Goal: Task Accomplishment & Management: Manage account settings

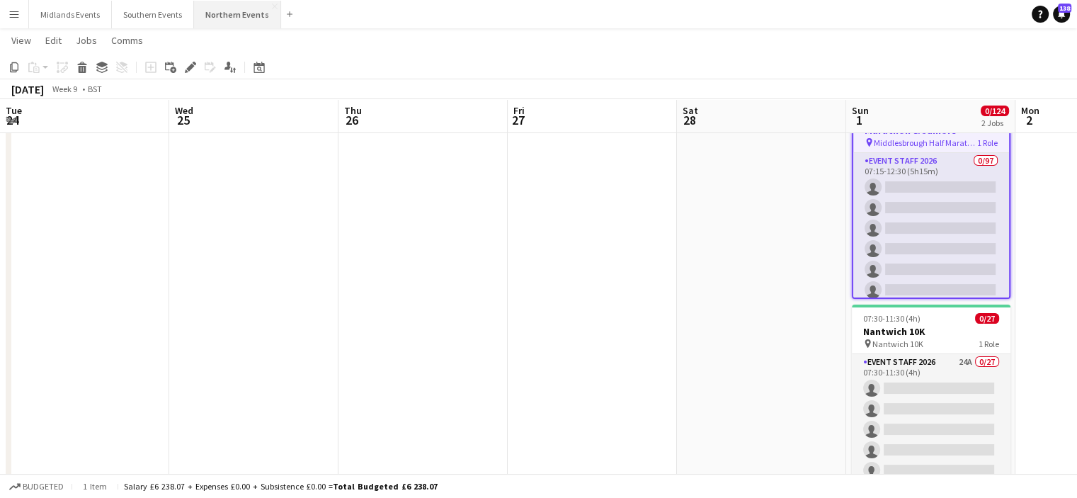
scroll to position [0, 487]
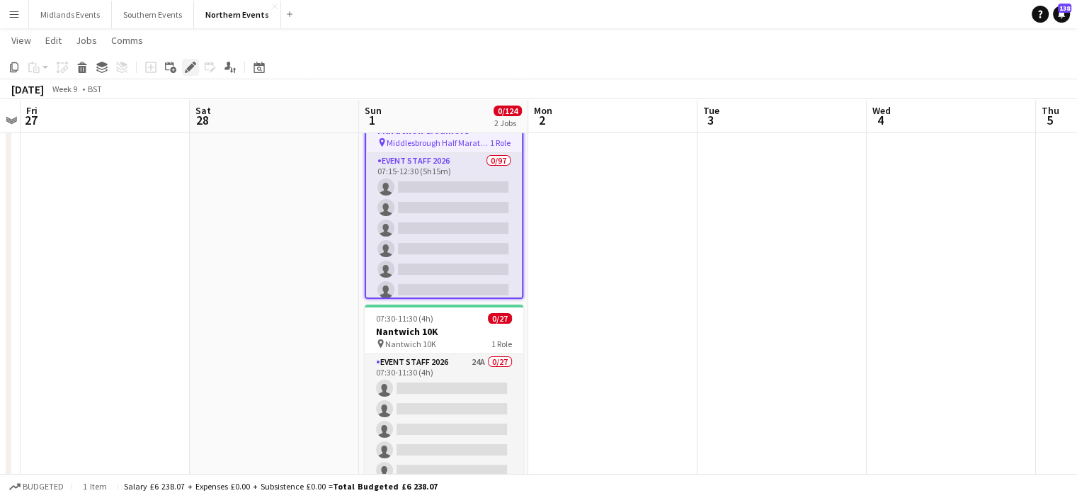
click at [195, 64] on icon at bounding box center [195, 64] width 4 height 4
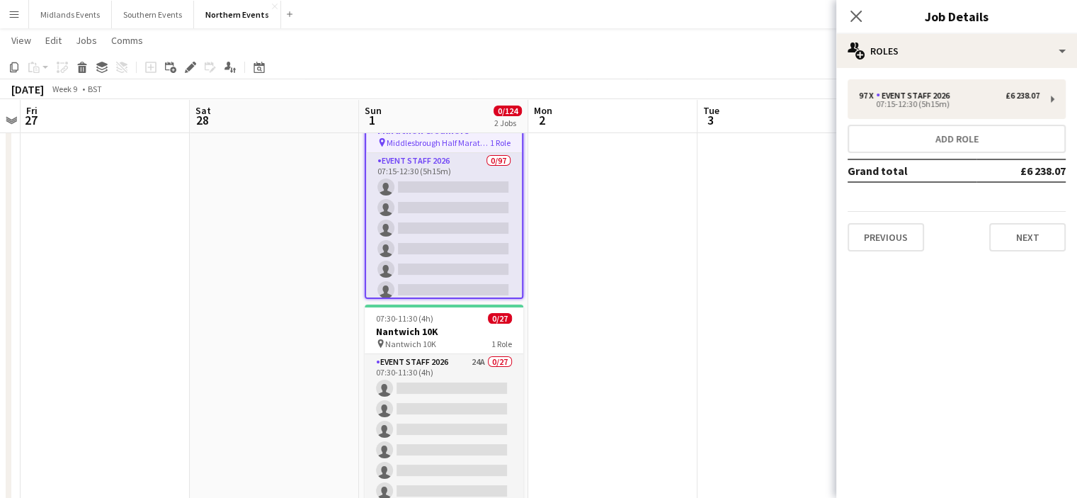
click at [346, 72] on app-toolbar "Copy Paste Paste Ctrl+V Paste with crew Ctrl+Shift+V Paste linked Job Delete Gr…" at bounding box center [538, 67] width 1077 height 24
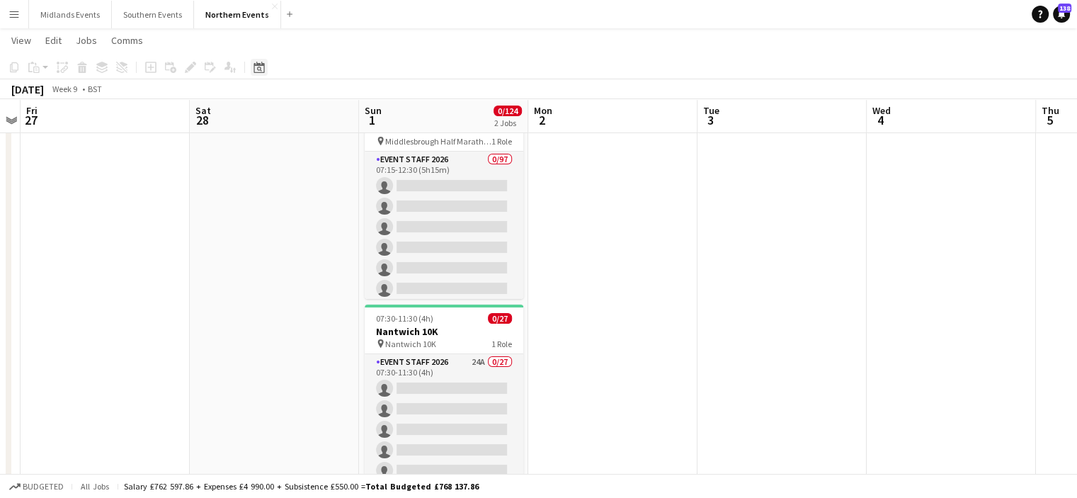
click at [256, 62] on icon at bounding box center [259, 67] width 11 height 11
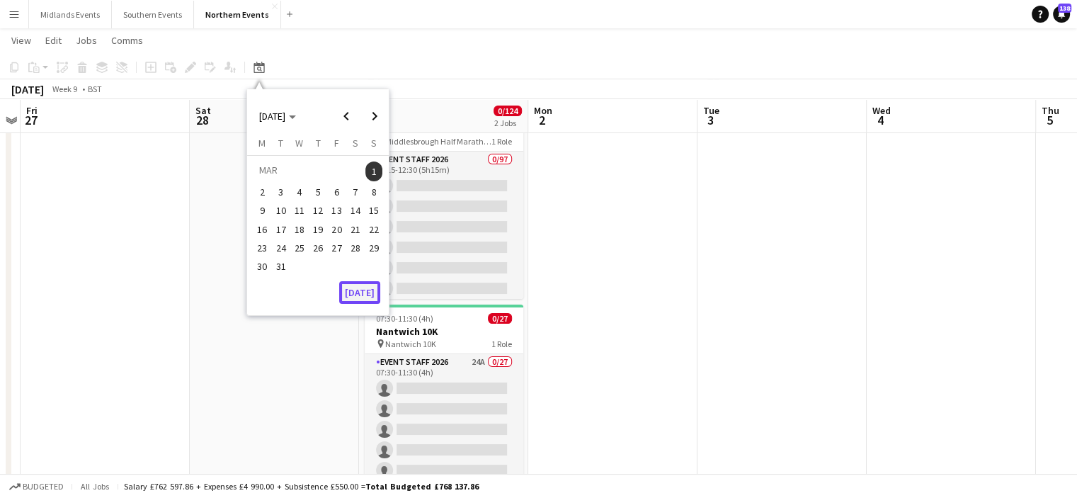
click at [355, 295] on button "Today" at bounding box center [359, 292] width 41 height 23
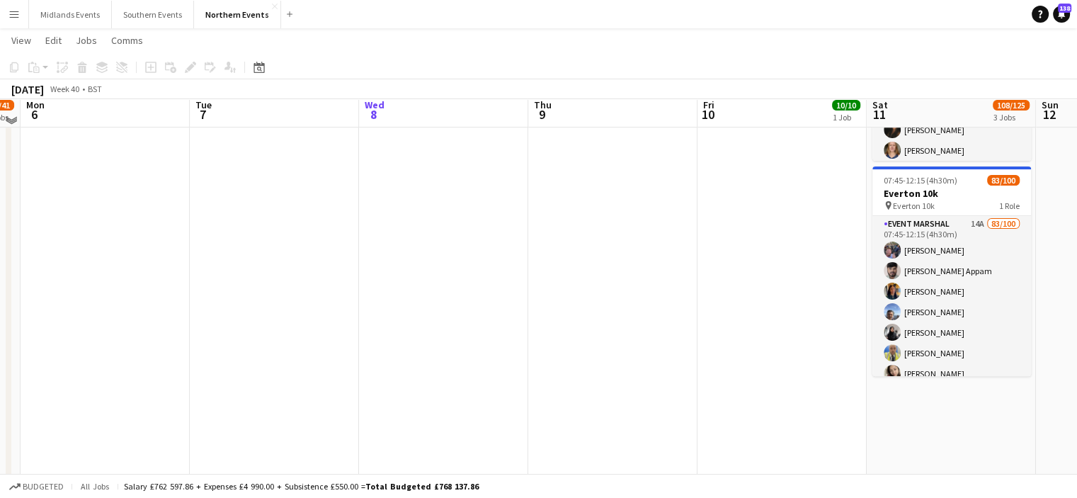
scroll to position [385, 0]
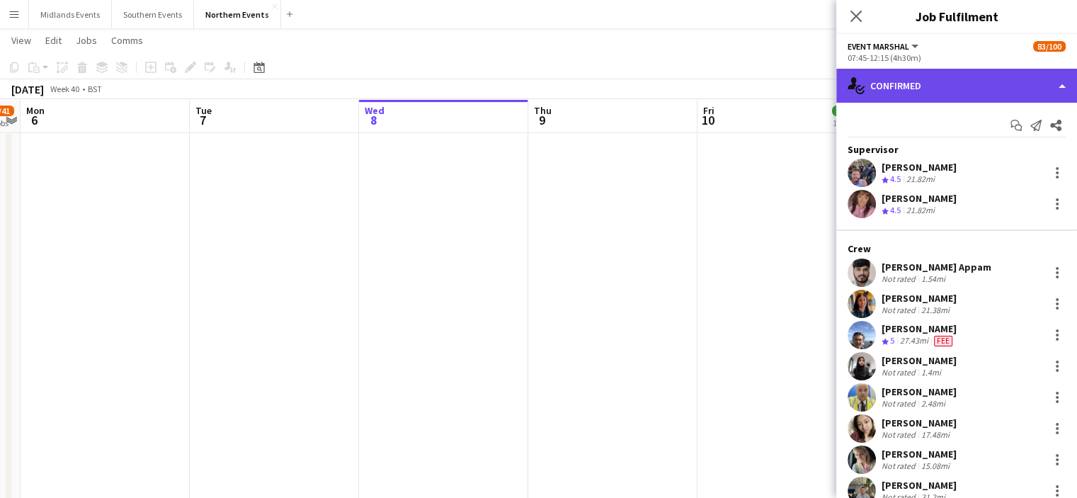
click at [984, 84] on div "single-neutral-actions-check-2 Confirmed" at bounding box center [956, 86] width 241 height 34
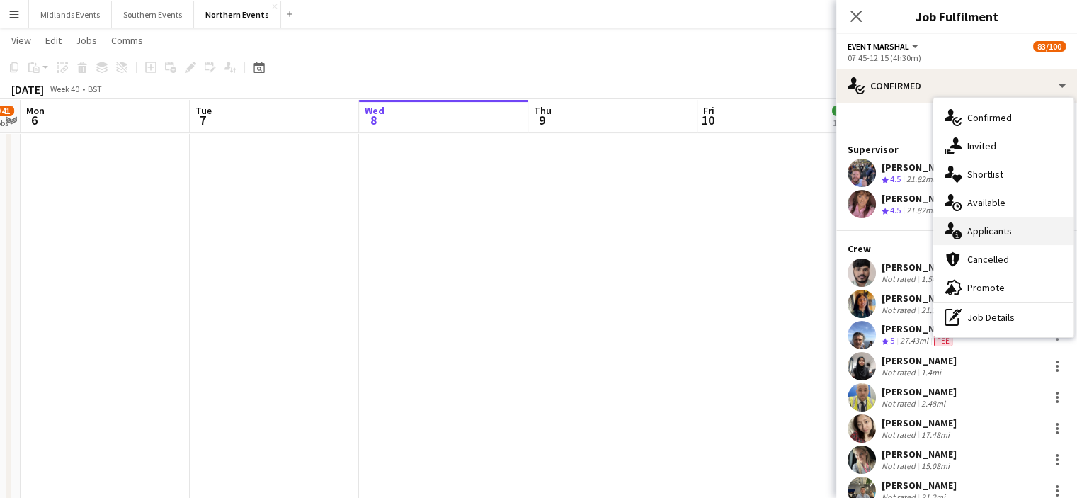
click at [1000, 237] on div "single-neutral-actions-information Applicants" at bounding box center [1003, 231] width 140 height 28
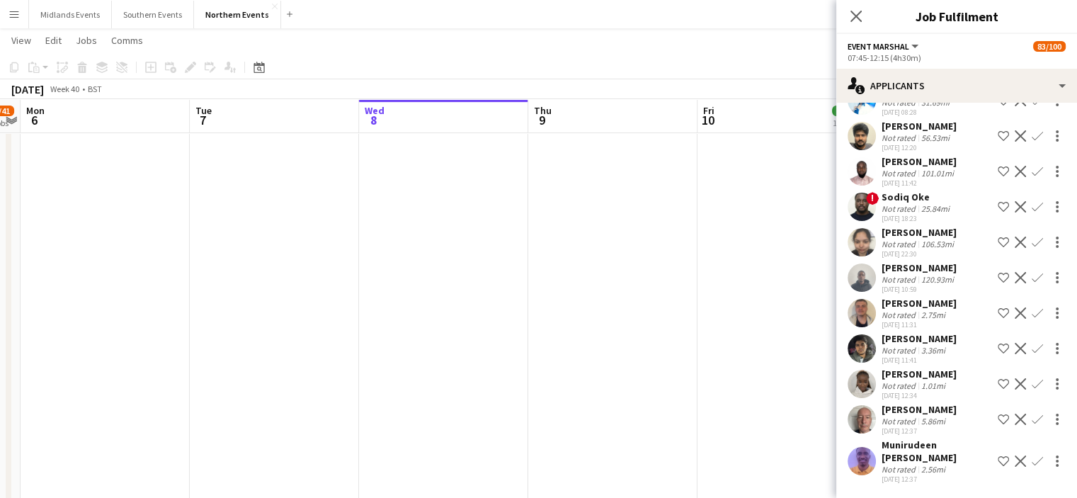
scroll to position [147, 0]
click at [943, 297] on div "Louis Lowry-Morton" at bounding box center [919, 303] width 75 height 13
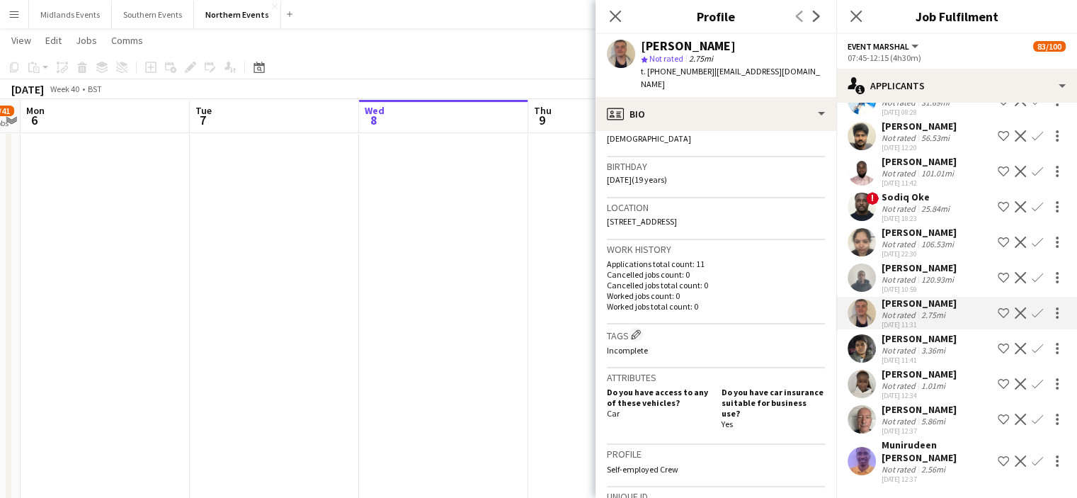
scroll to position [0, 0]
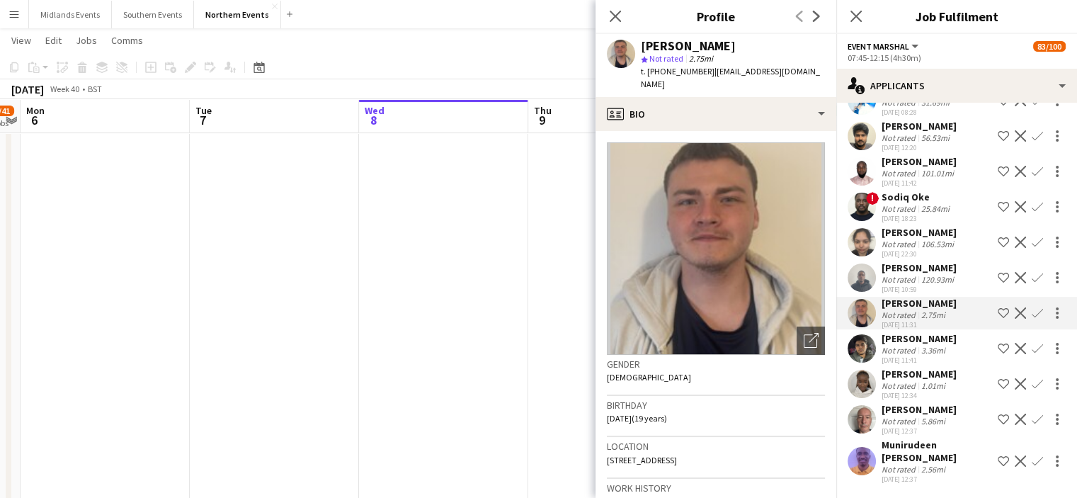
drag, startPoint x: 642, startPoint y: 45, endPoint x: 755, endPoint y: 50, distance: 113.4
click at [755, 50] on div "Louis Lowry-Morton" at bounding box center [733, 46] width 184 height 13
copy div "Louis Lowry-Morton"
click at [1032, 307] on app-icon "Confirm" at bounding box center [1037, 312] width 11 height 11
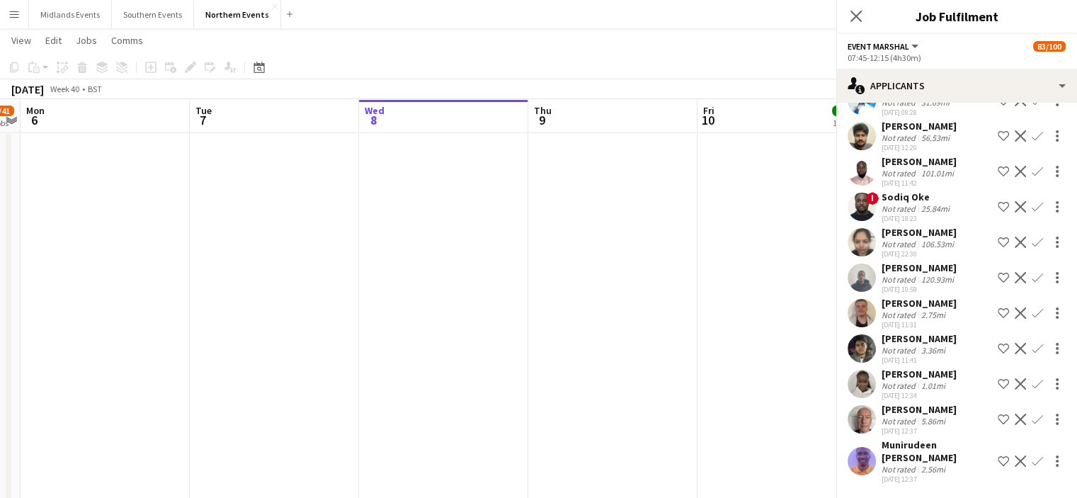
scroll to position [134, 0]
drag, startPoint x: 1025, startPoint y: 305, endPoint x: 1028, endPoint y: 317, distance: 11.5
click at [1032, 317] on app-icon "Confirm" at bounding box center [1037, 312] width 11 height 11
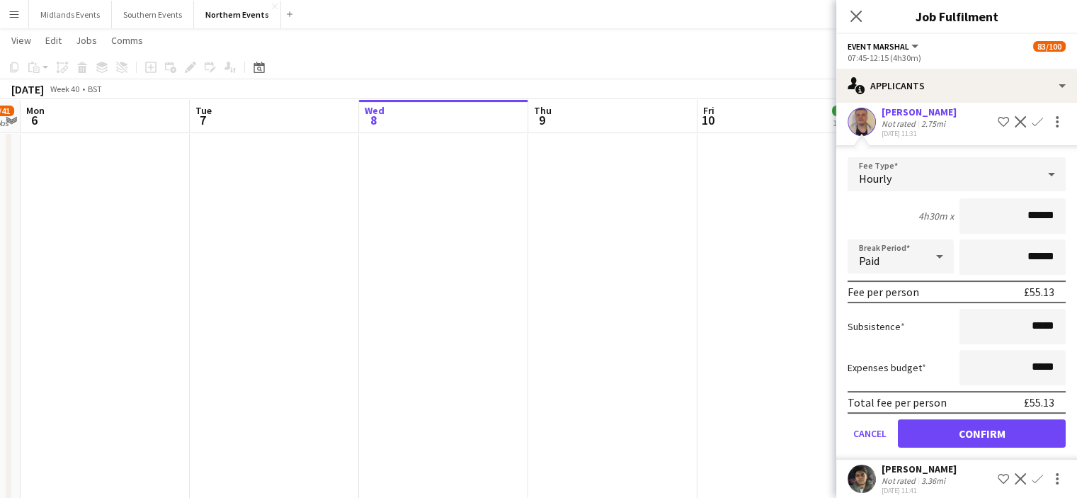
scroll to position [342, 0]
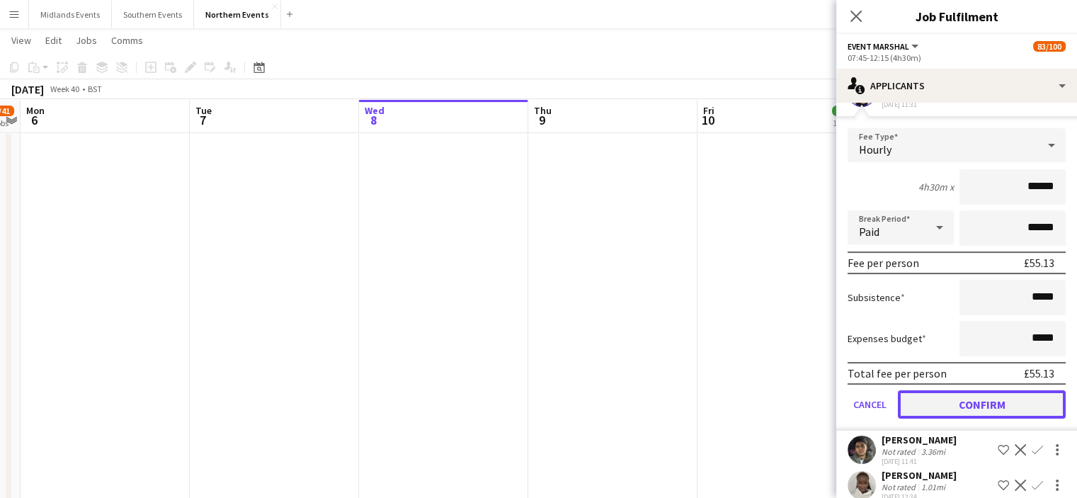
click at [1037, 419] on button "Confirm" at bounding box center [982, 404] width 168 height 28
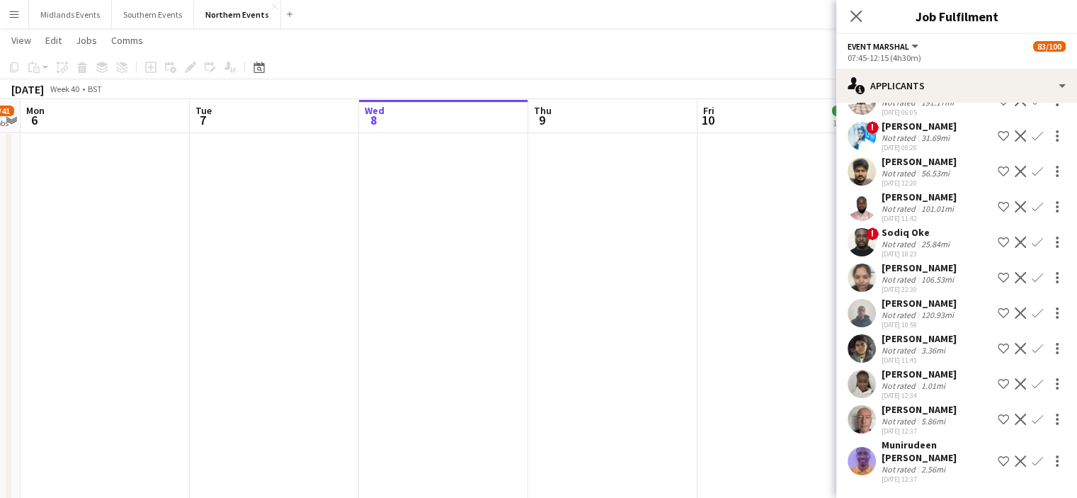
scroll to position [0, 0]
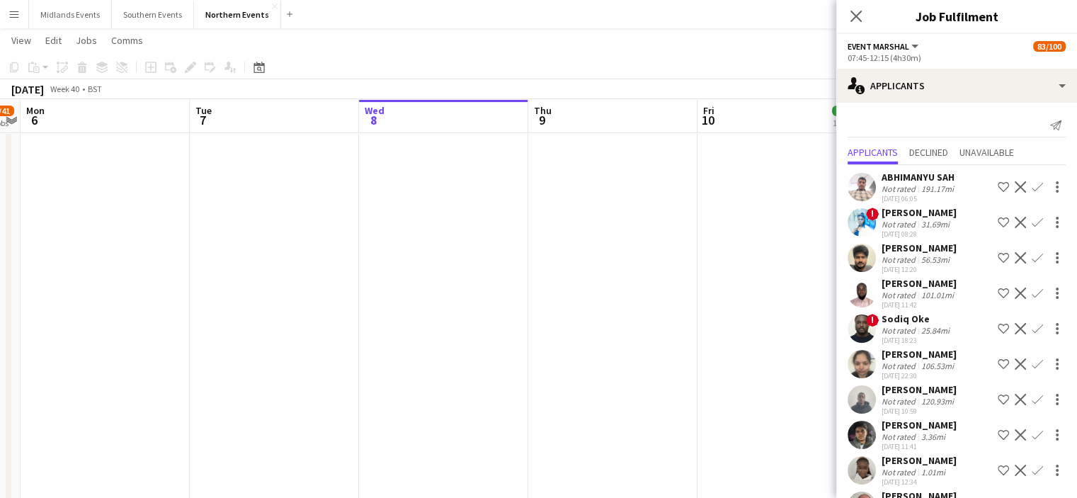
click at [927, 416] on div "08-10-2025 10:59" at bounding box center [919, 410] width 75 height 9
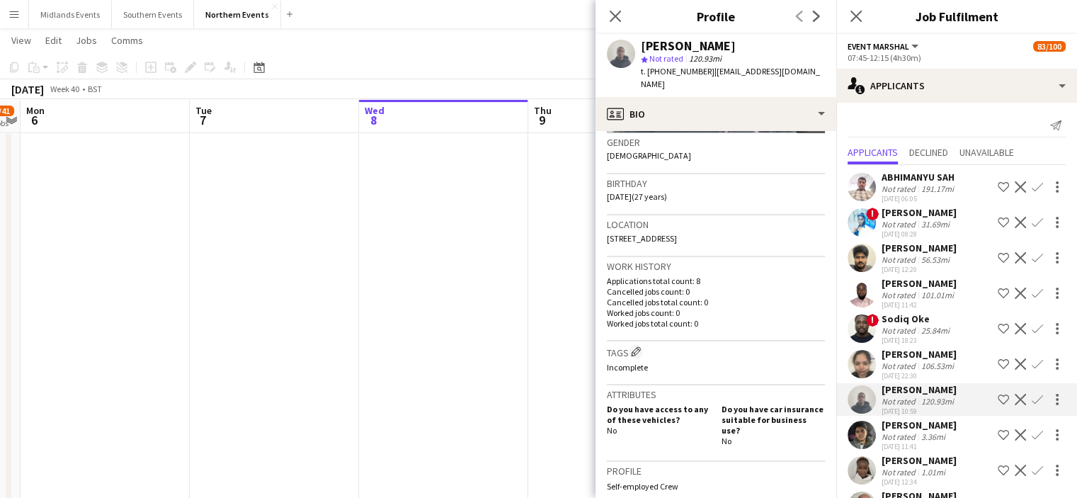
scroll to position [99, 0]
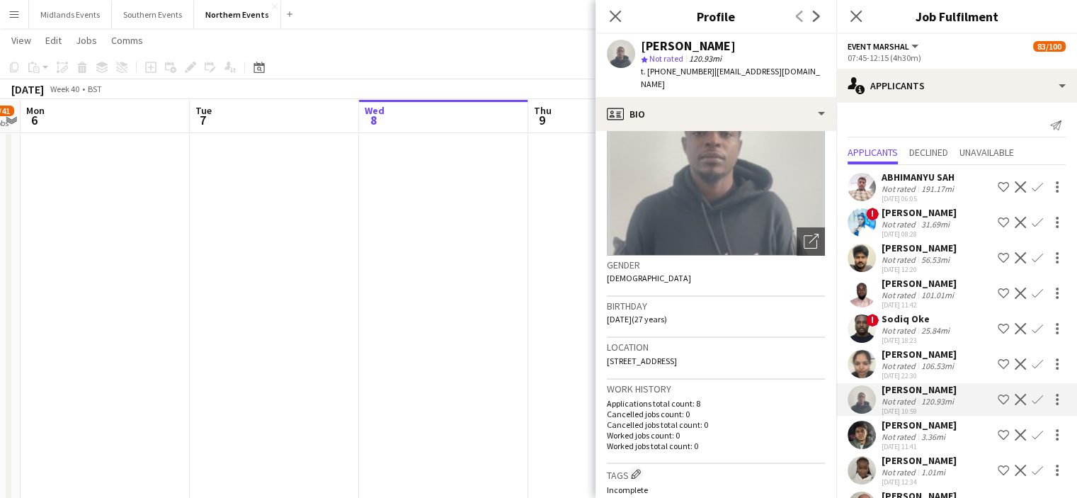
drag, startPoint x: 951, startPoint y: 402, endPoint x: 878, endPoint y: 397, distance: 73.1
click at [878, 397] on div "David Adesipe Not rated 120.93mi 08-10-2025 10:59 Shortlist crew Decline Confirm" at bounding box center [956, 399] width 241 height 33
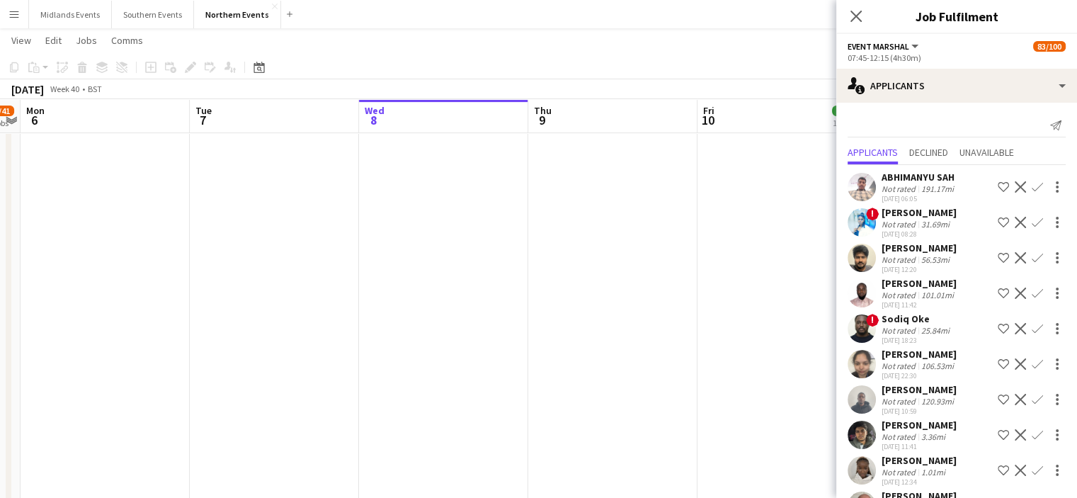
click at [917, 431] on div "Mehadhin Rose Puthukkudi" at bounding box center [919, 425] width 75 height 13
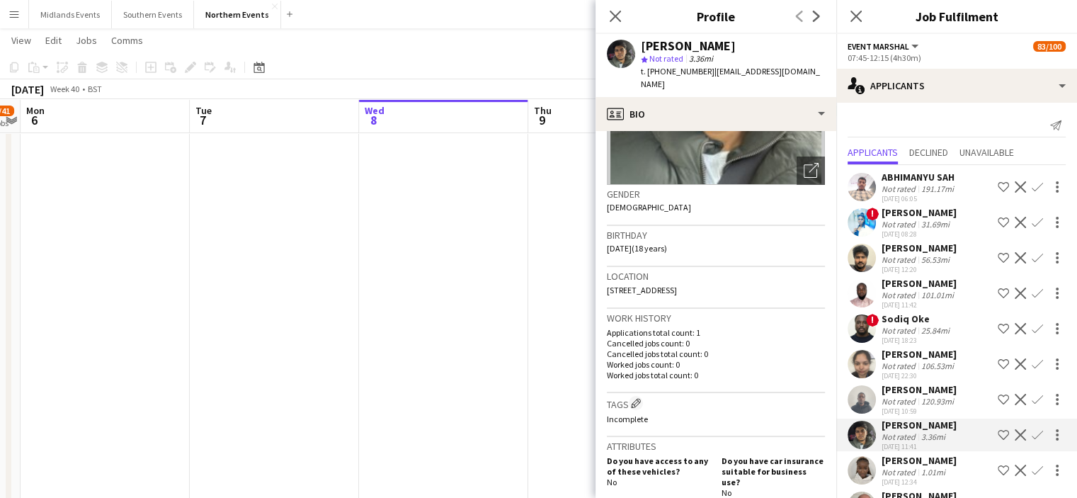
scroll to position [173, 0]
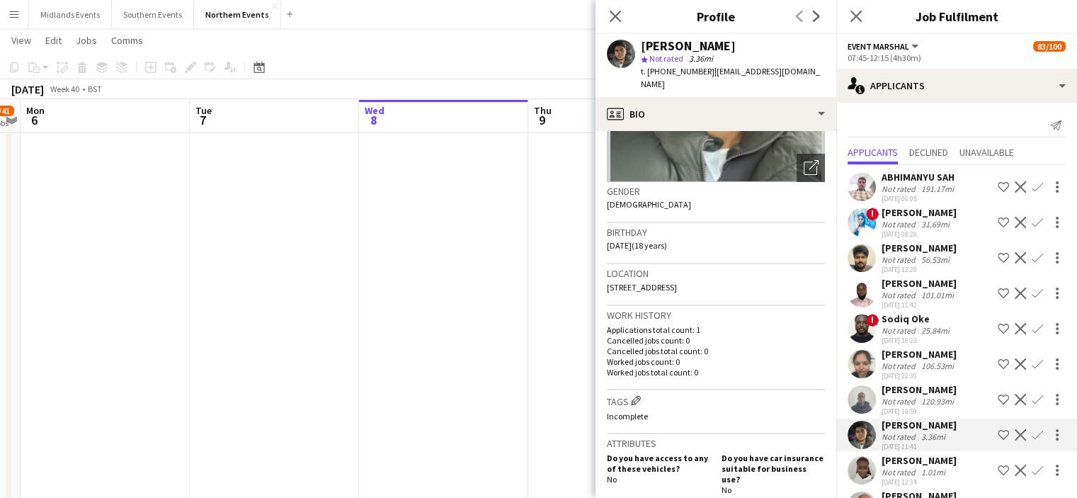
drag, startPoint x: 945, startPoint y: 450, endPoint x: 881, endPoint y: 438, distance: 64.9
click at [881, 438] on div "Mehadhin Rose Puthukkudi Not rated 3.36mi 08-10-2025 11:41 Shortlist crew Decli…" at bounding box center [956, 435] width 241 height 33
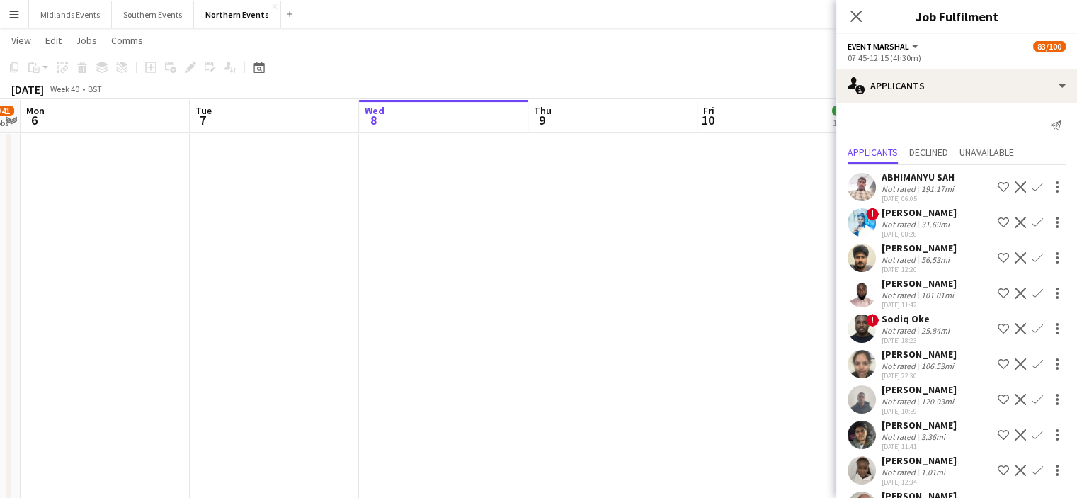
copy div "Mehadhin Rose Puthukkudi"
click at [1032, 440] on app-icon "Confirm" at bounding box center [1037, 434] width 11 height 11
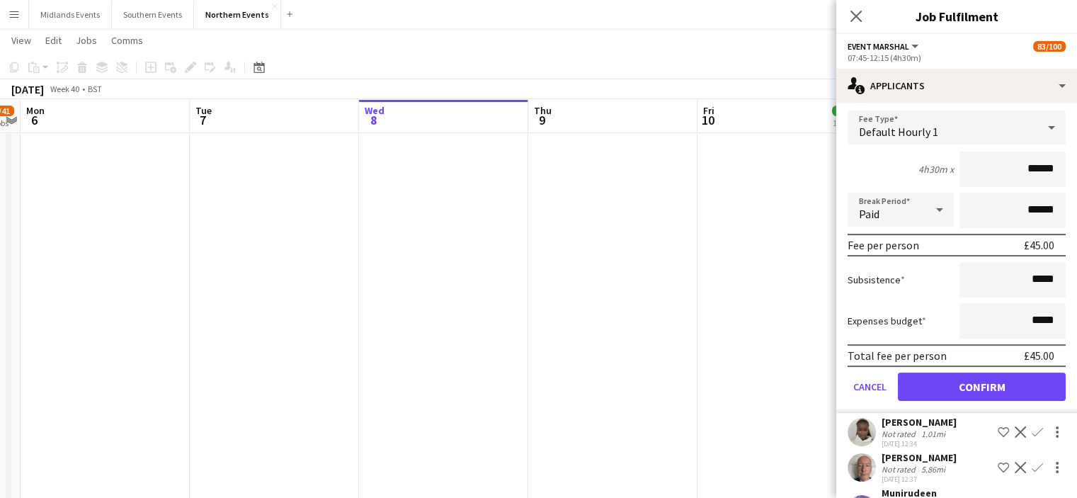
scroll to position [367, 0]
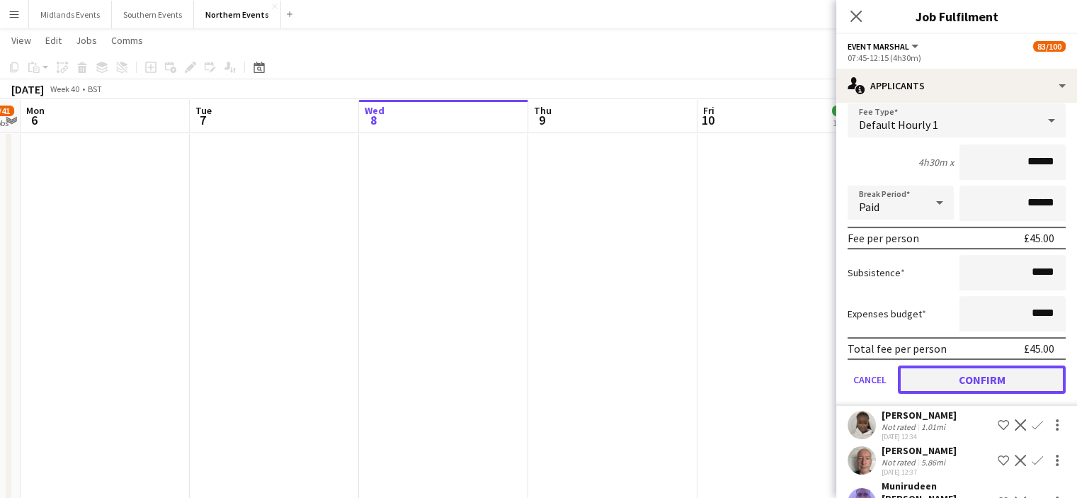
click at [1030, 394] on button "Confirm" at bounding box center [982, 379] width 168 height 28
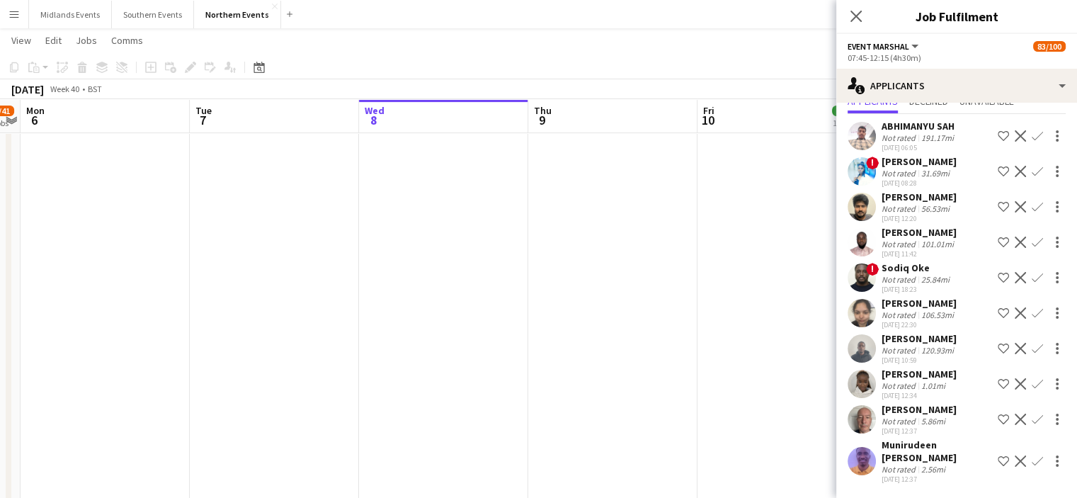
scroll to position [0, 0]
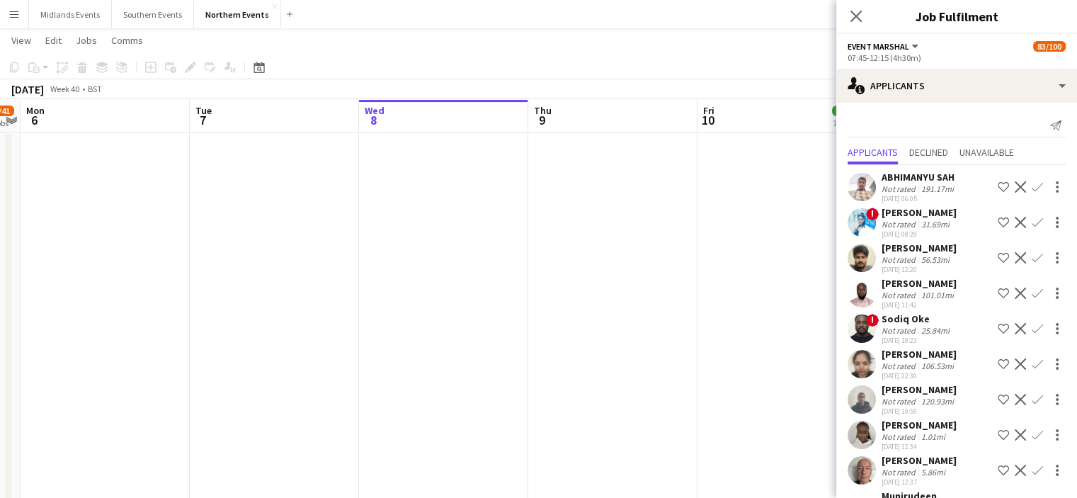
click at [916, 431] on div "Maiza Sa" at bounding box center [919, 425] width 75 height 13
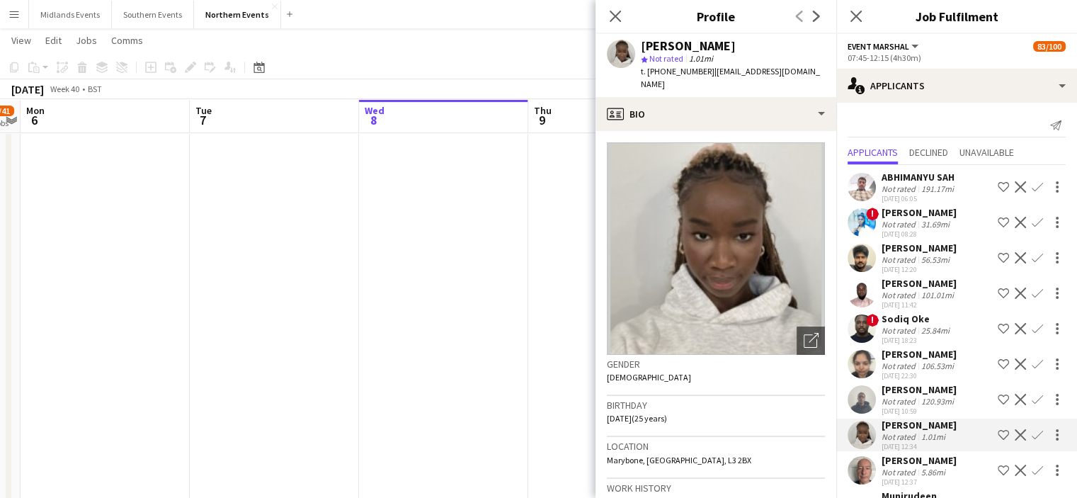
scroll to position [390, 0]
drag, startPoint x: 697, startPoint y: 36, endPoint x: 638, endPoint y: 50, distance: 60.3
click at [638, 50] on div "Maiza Sa star Not rated 1.01mi t. +447597985468 | nazaremaiza@gmail.com" at bounding box center [716, 65] width 241 height 63
copy div "Maiza Sa"
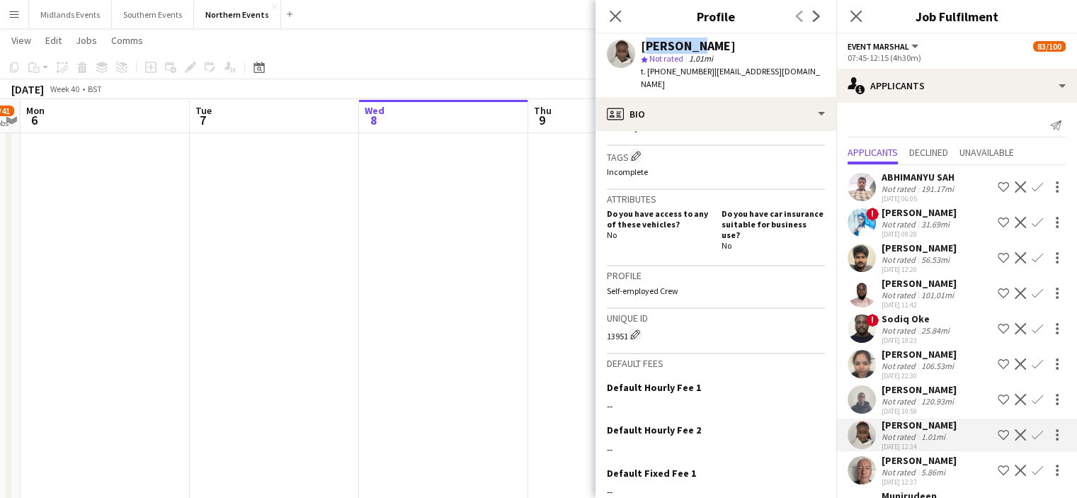
scroll to position [445, 0]
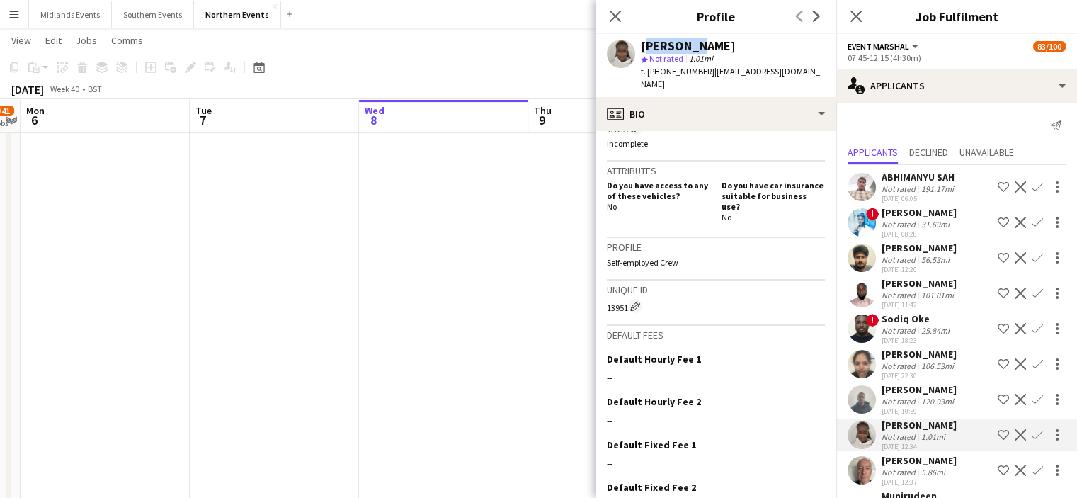
click at [1032, 440] on app-icon "Confirm" at bounding box center [1037, 434] width 11 height 11
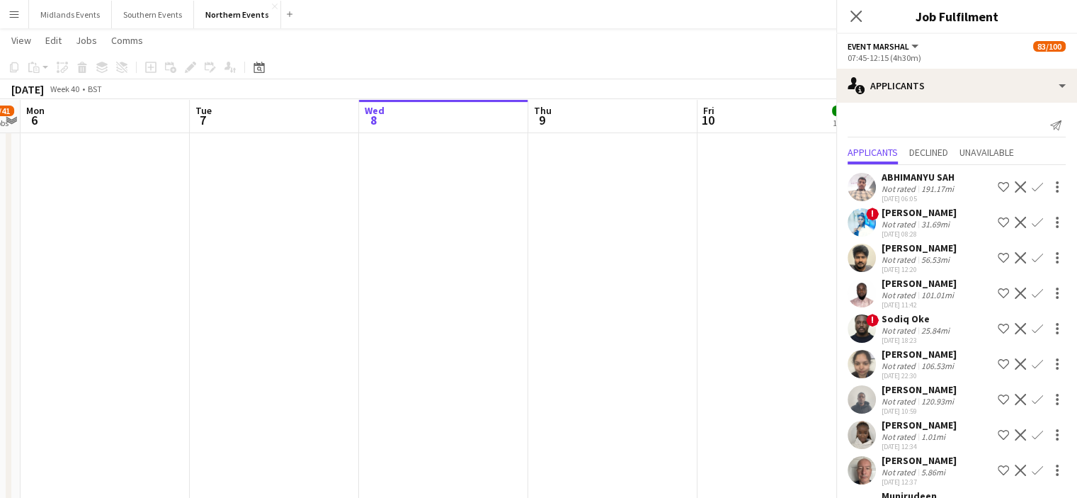
scroll to position [50, 0]
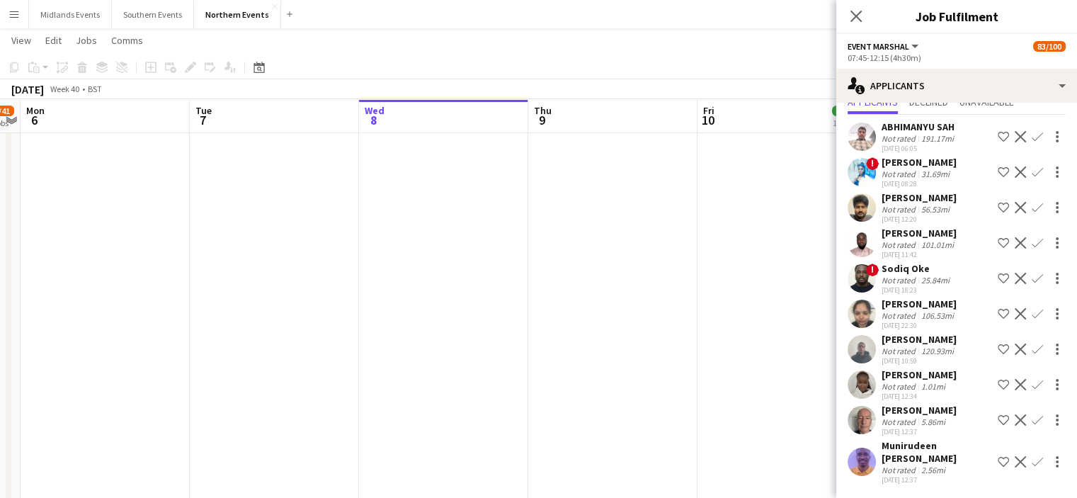
click at [1032, 426] on app-icon "Confirm" at bounding box center [1037, 419] width 11 height 11
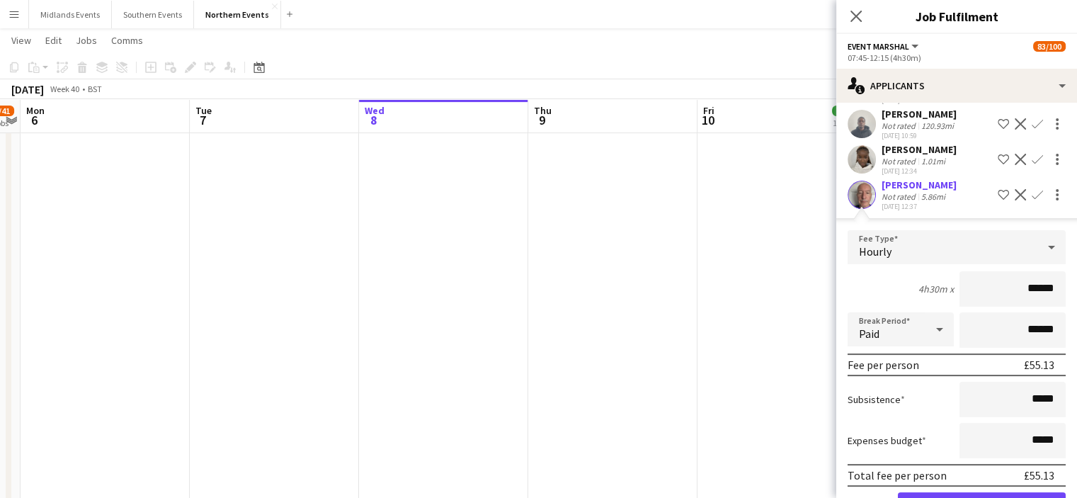
scroll to position [370, 0]
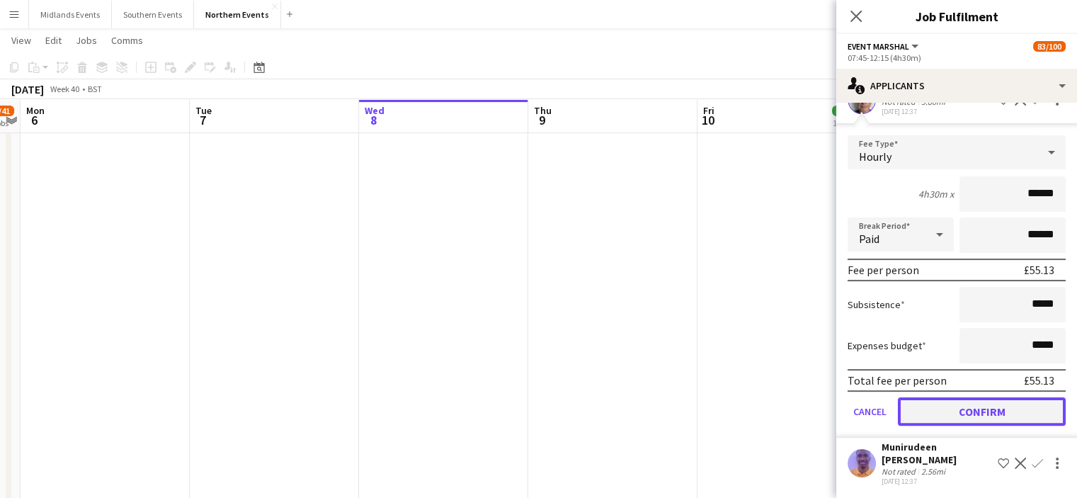
click at [996, 419] on button "Confirm" at bounding box center [982, 411] width 168 height 28
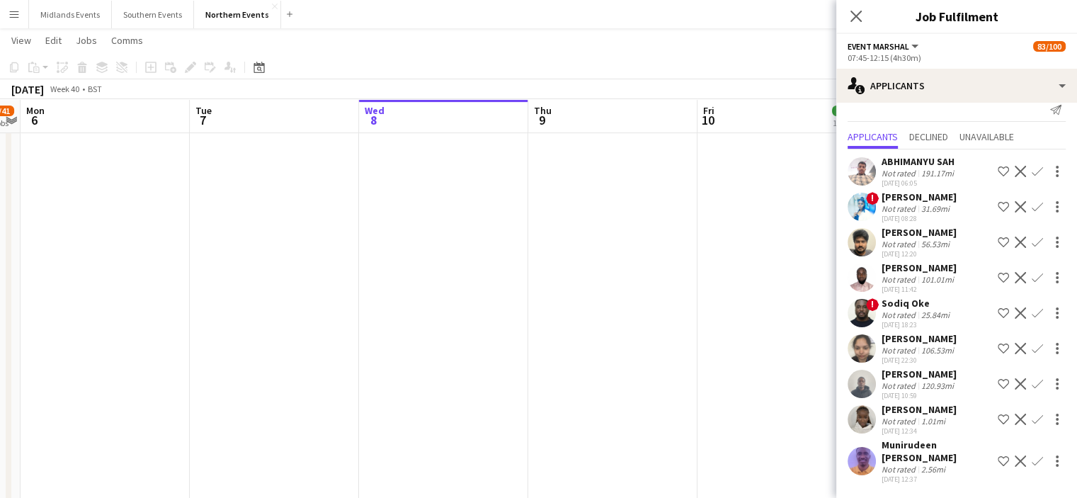
scroll to position [15, 0]
click at [1032, 426] on app-icon "Confirm" at bounding box center [1037, 419] width 11 height 11
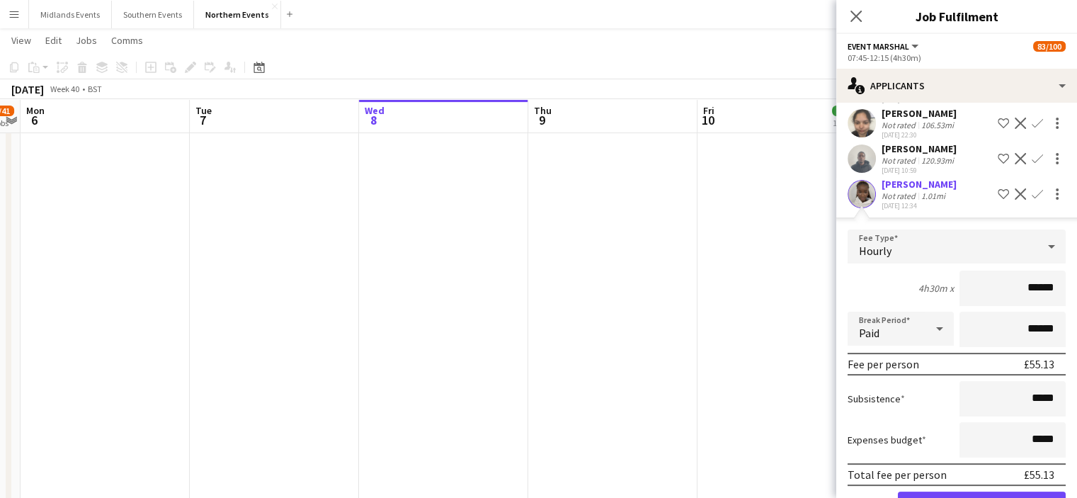
scroll to position [334, 0]
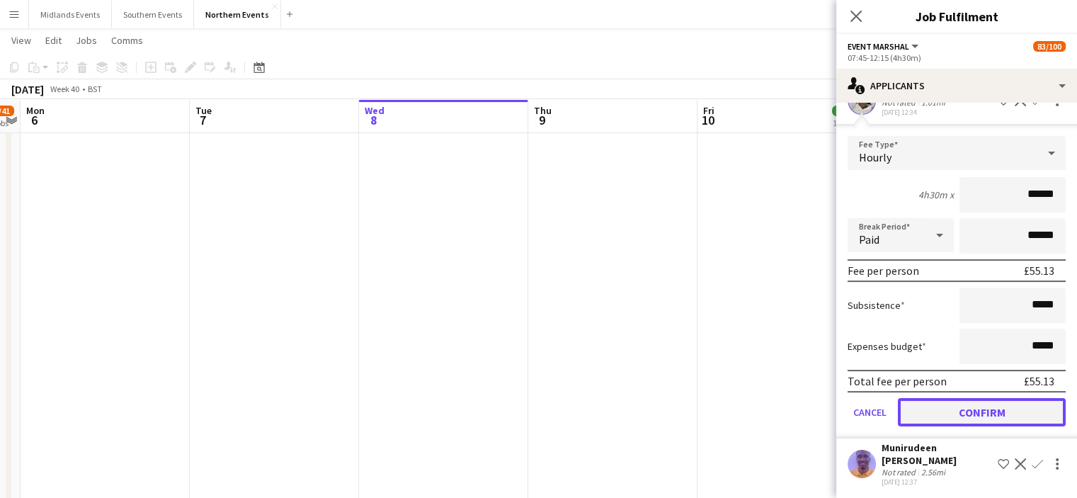
click at [1013, 426] on button "Confirm" at bounding box center [982, 412] width 168 height 28
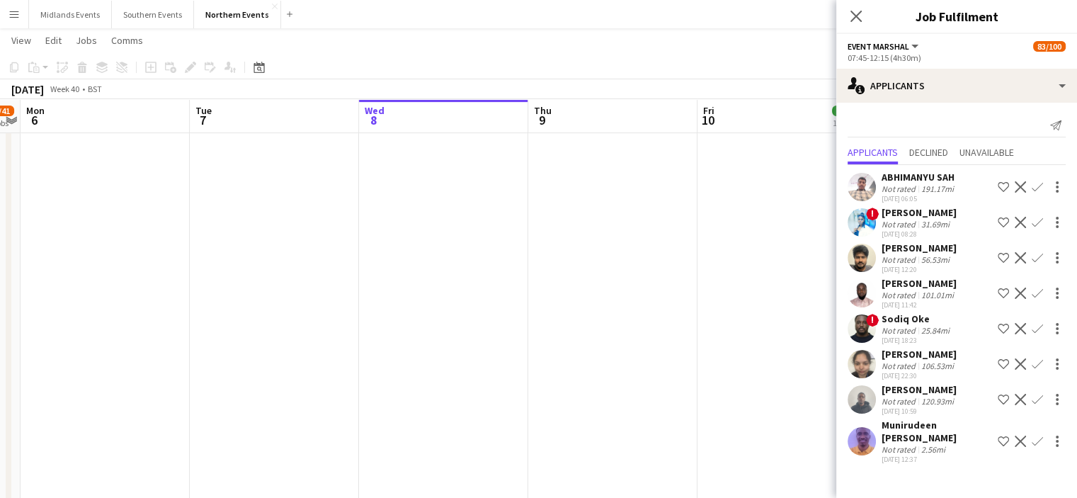
scroll to position [0, 0]
click at [943, 439] on div "Munirudeen Balogun" at bounding box center [937, 431] width 110 height 25
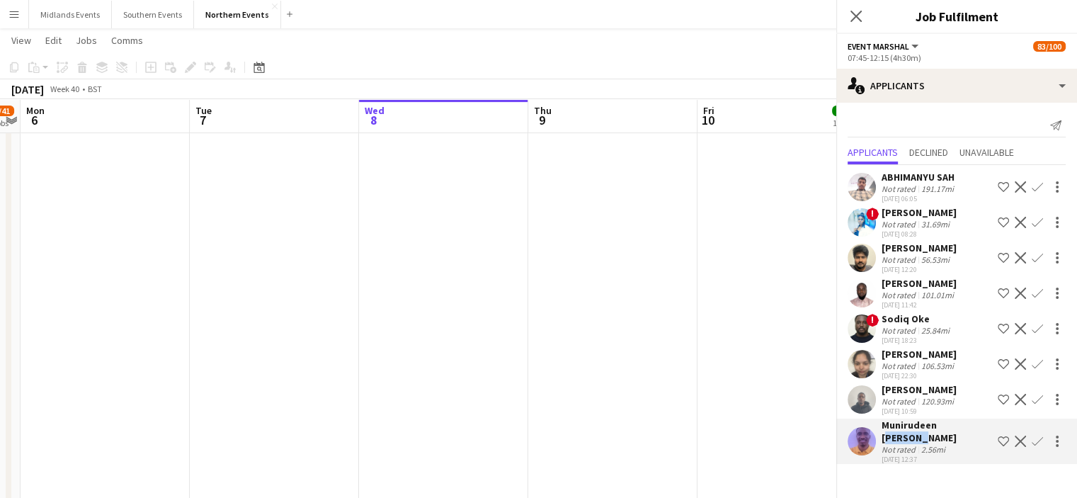
click at [943, 439] on div "Munirudeen Balogun" at bounding box center [937, 431] width 110 height 25
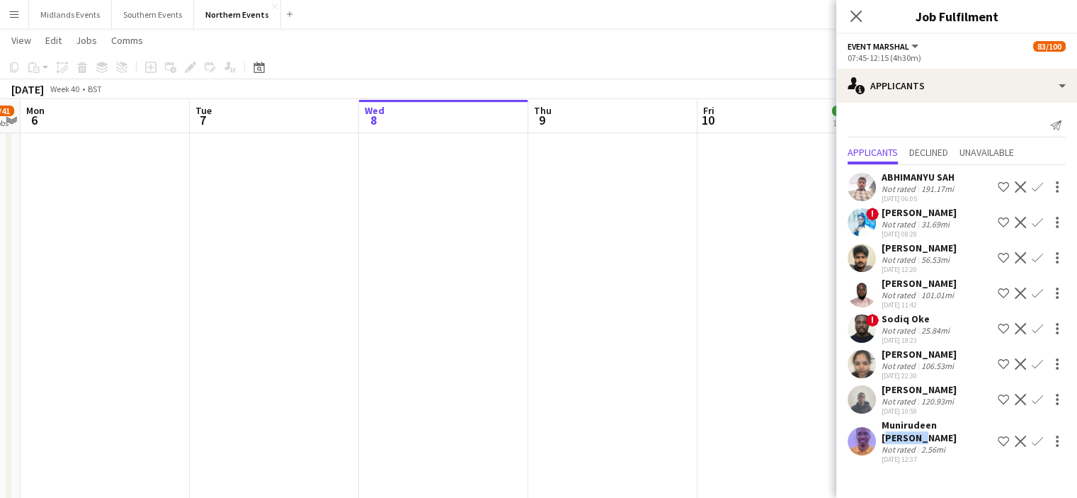
click at [940, 431] on div "Munirudeen Balogun" at bounding box center [937, 431] width 110 height 25
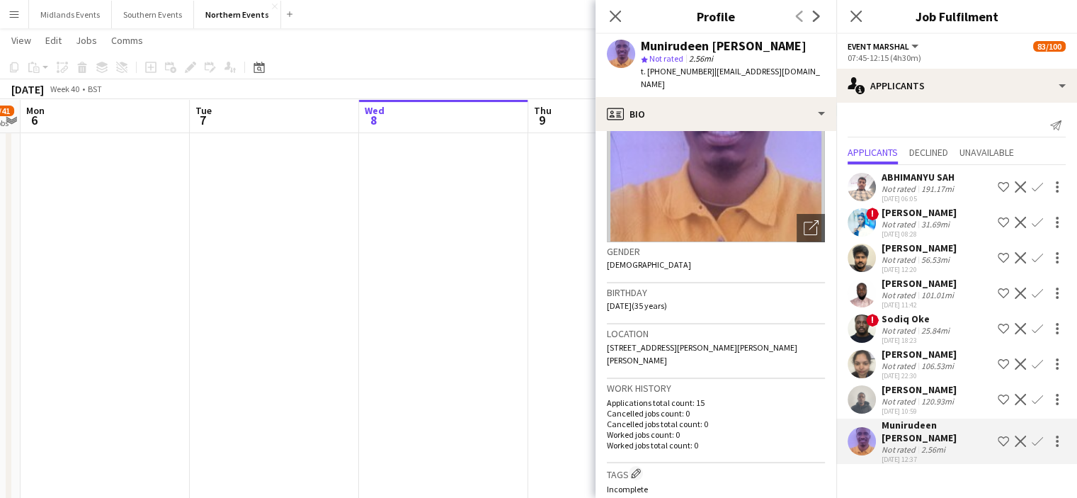
scroll to position [72, 0]
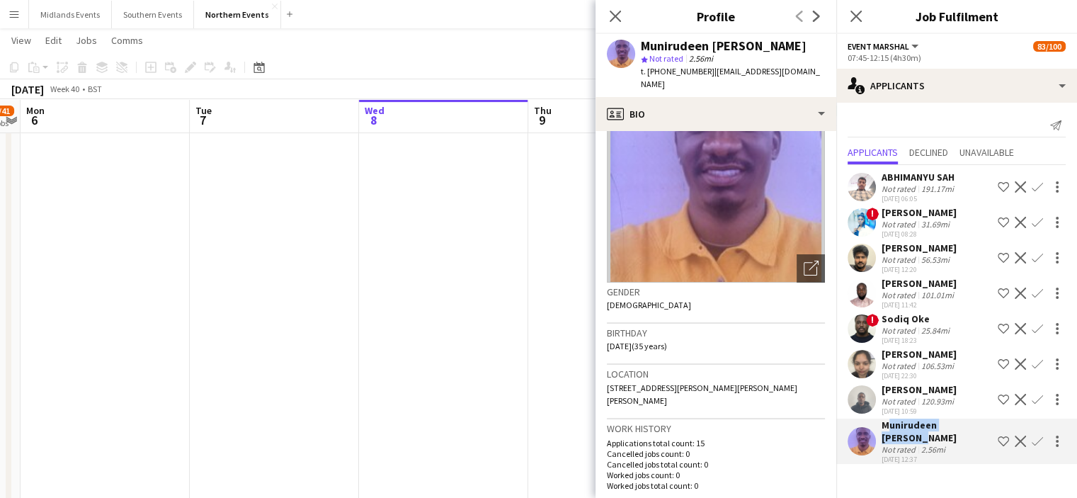
drag, startPoint x: 974, startPoint y: 438, endPoint x: 881, endPoint y: 431, distance: 93.7
click at [881, 431] on div "Munirudeen Balogun Not rated 2.56mi 08-10-2025 12:37 Shortlist crew Decline Con…" at bounding box center [956, 441] width 241 height 45
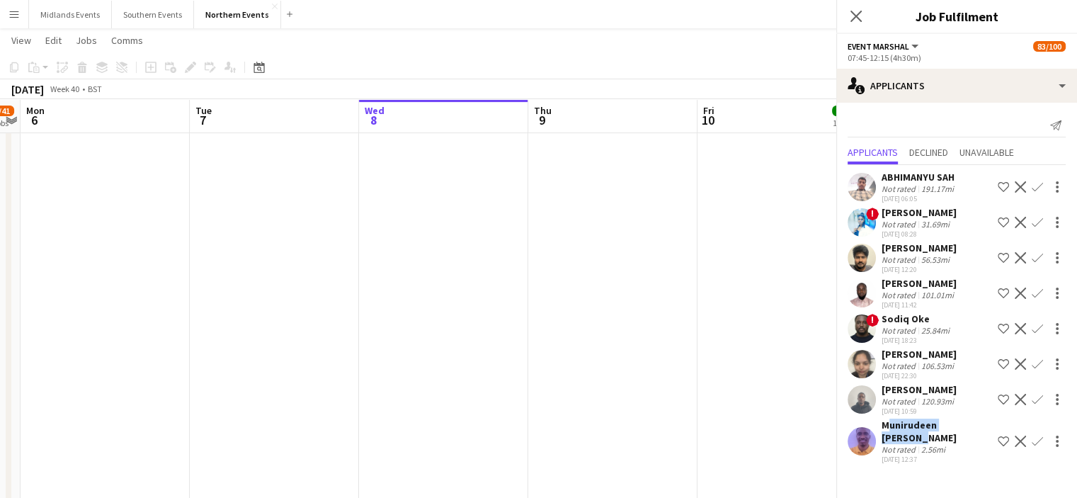
copy div "Munirudeen Balogun"
click at [1039, 445] on app-icon "Confirm" at bounding box center [1037, 441] width 11 height 11
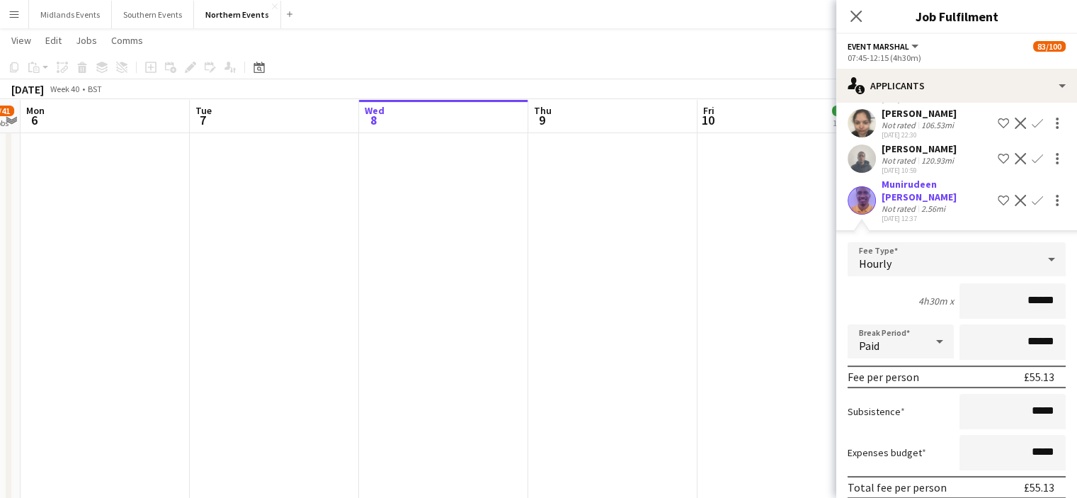
scroll to position [297, 0]
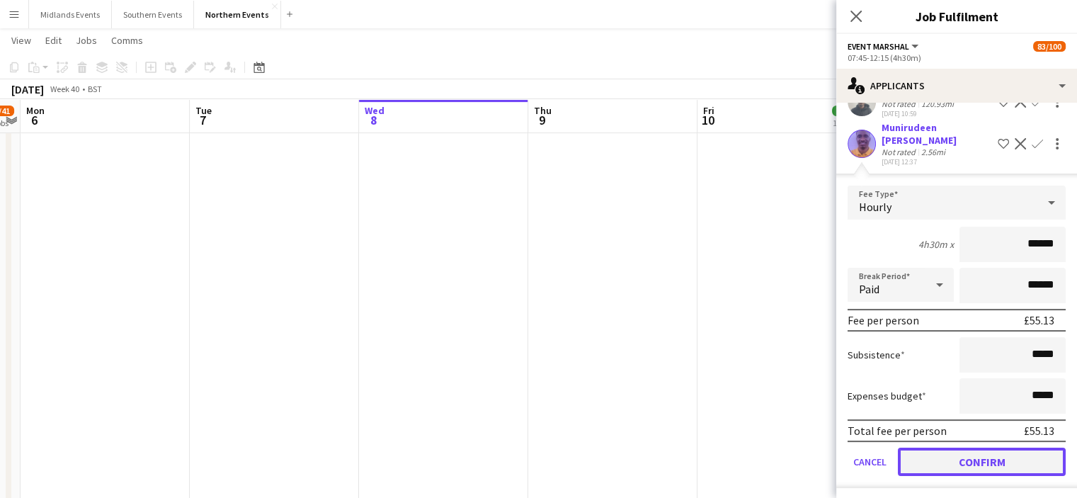
click at [1012, 460] on button "Confirm" at bounding box center [982, 462] width 168 height 28
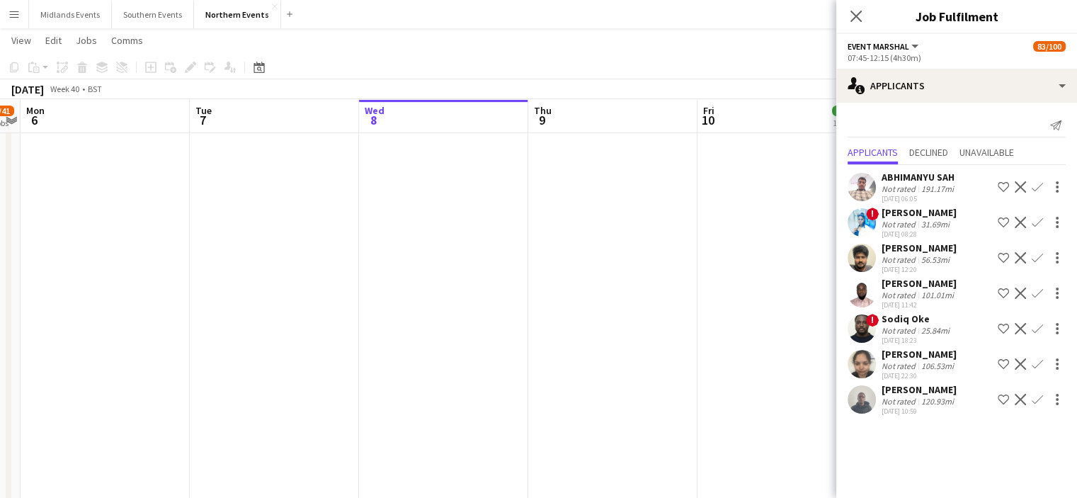
scroll to position [0, 0]
click at [834, 262] on app-date-cell "14:00-16:00 (2h) 10/10 Everton 10k - Set Up pin Everton 10k - Set Up Day 1 Role…" at bounding box center [782, 145] width 169 height 755
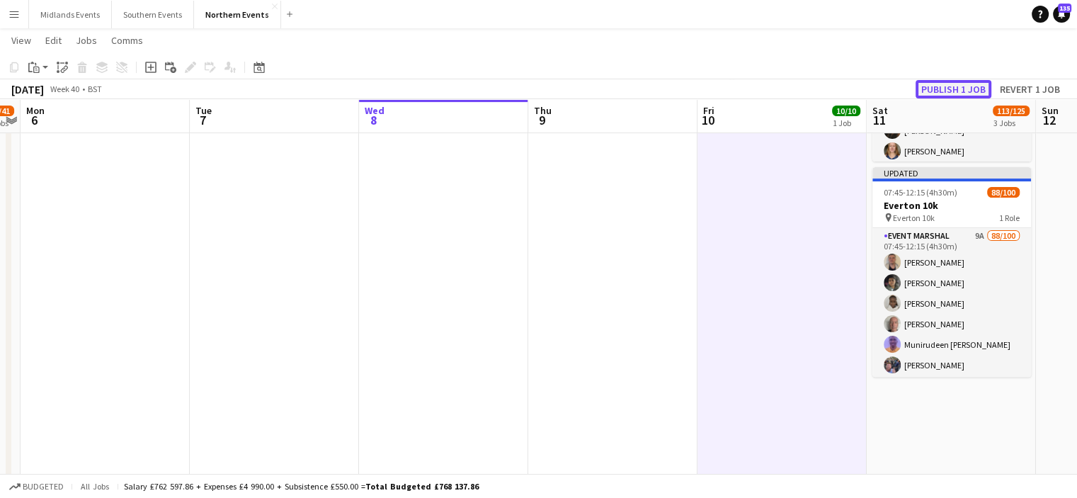
click at [932, 89] on button "Publish 1 job" at bounding box center [954, 89] width 76 height 18
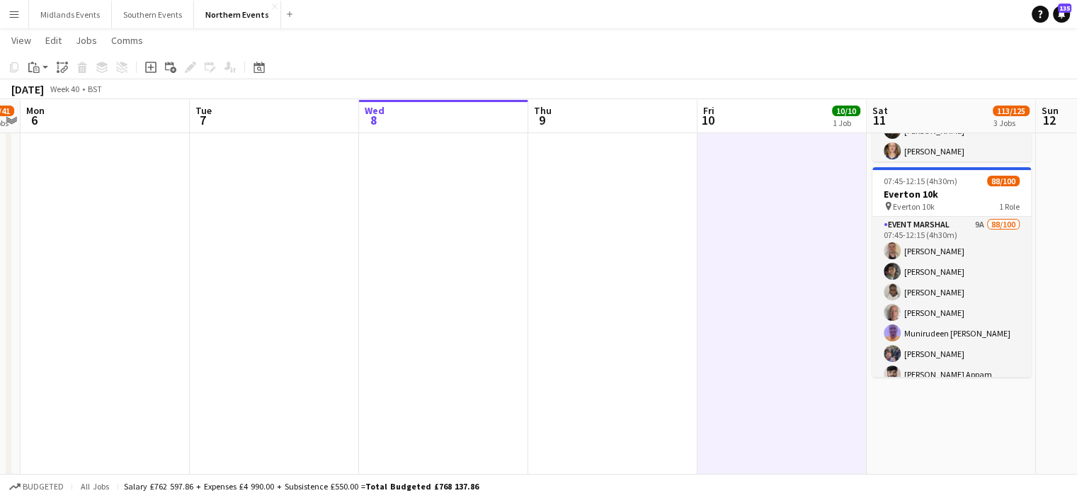
click at [261, 78] on app-toolbar "Copy Paste Paste Ctrl+V Paste with crew Ctrl+Shift+V Paste linked Job Delete Gr…" at bounding box center [538, 67] width 1077 height 24
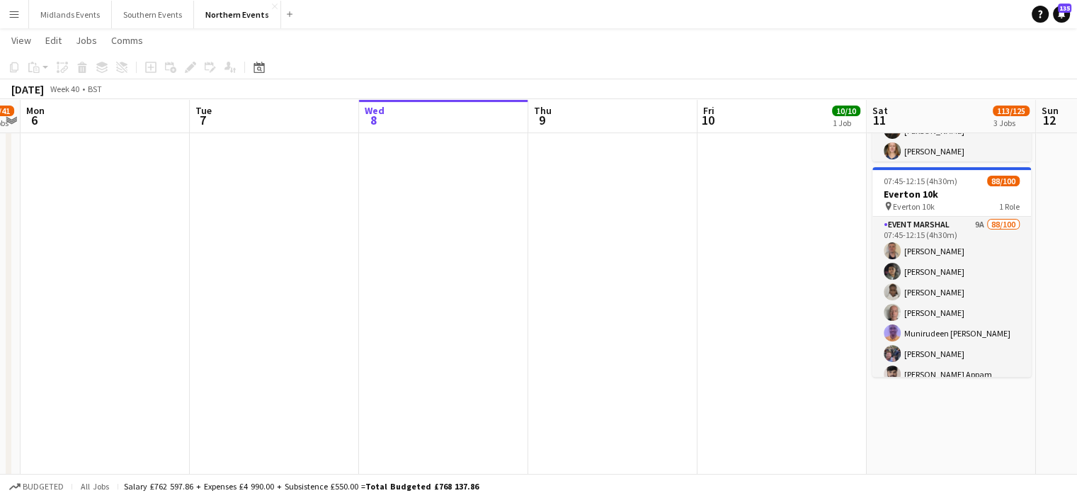
click at [261, 78] on app-toolbar "Copy Paste Paste Ctrl+V Paste with crew Ctrl+Shift+V Paste linked Job Delete Gr…" at bounding box center [538, 67] width 1077 height 24
click at [258, 69] on icon "Date picker" at bounding box center [259, 67] width 11 height 11
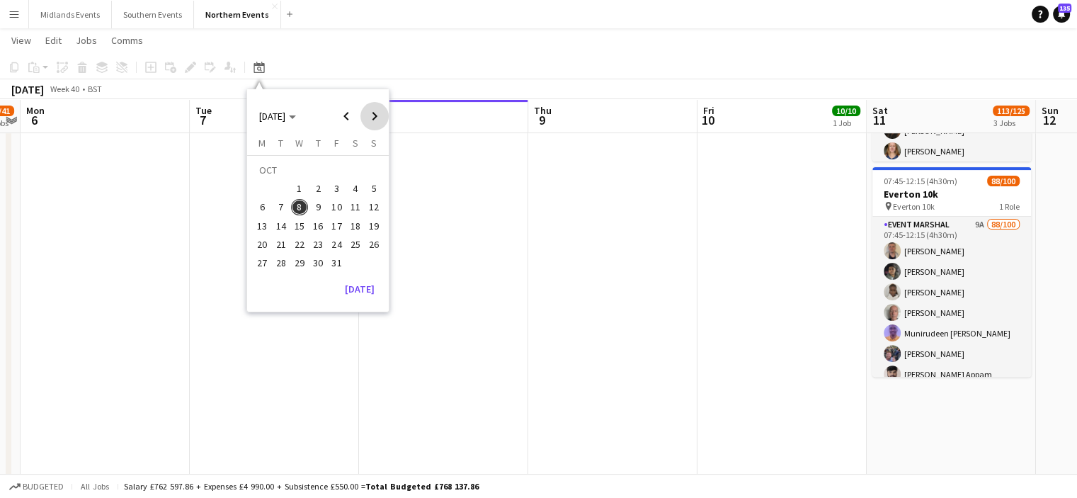
click at [368, 111] on span "Next month" at bounding box center [374, 116] width 28 height 28
click at [368, 226] on span "21" at bounding box center [373, 225] width 17 height 17
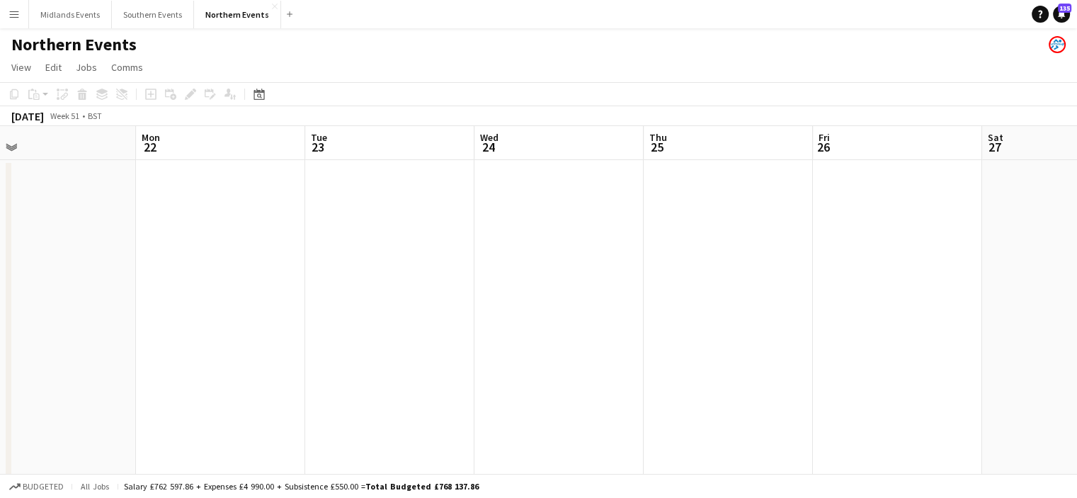
drag, startPoint x: 466, startPoint y: 220, endPoint x: 72, endPoint y: 274, distance: 397.4
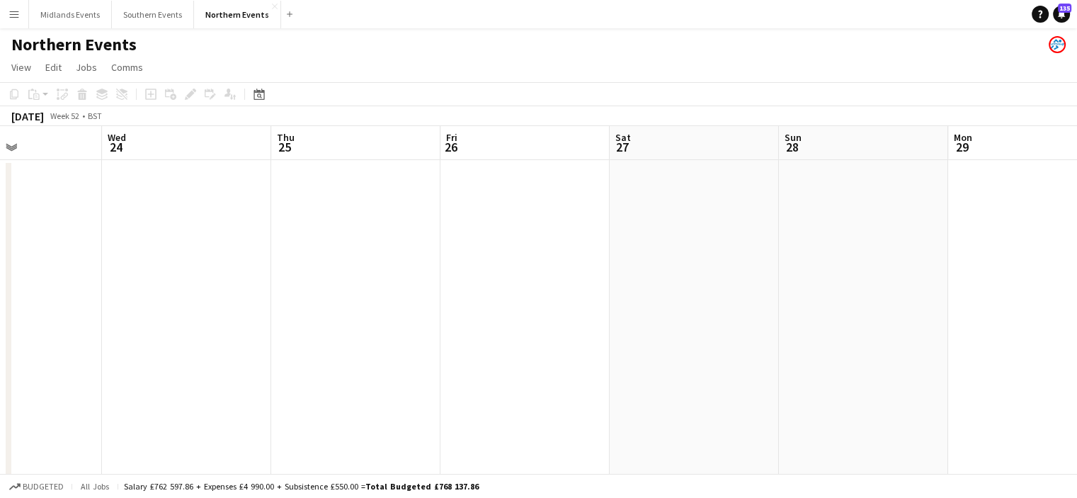
drag, startPoint x: 387, startPoint y: 267, endPoint x: 593, endPoint y: 305, distance: 209.6
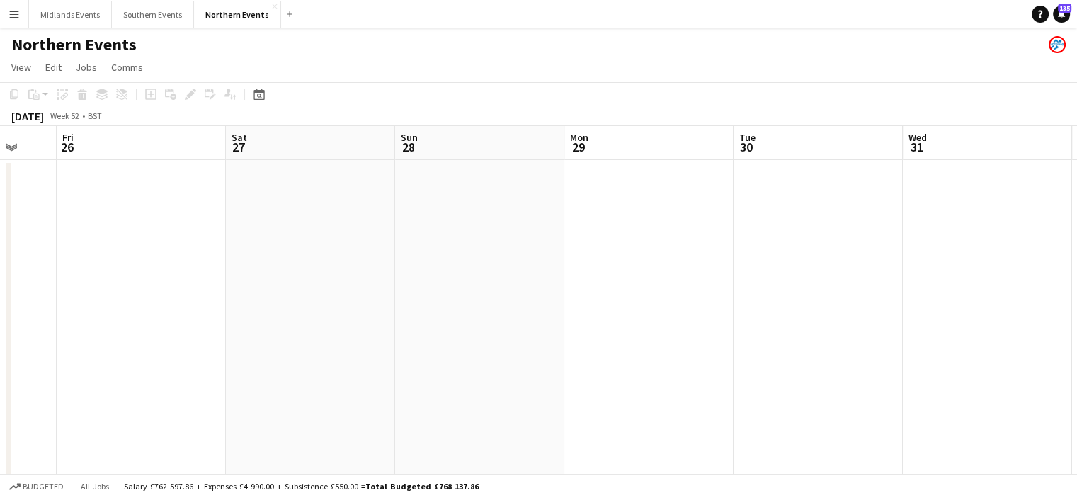
drag, startPoint x: 433, startPoint y: 288, endPoint x: 689, endPoint y: 284, distance: 255.7
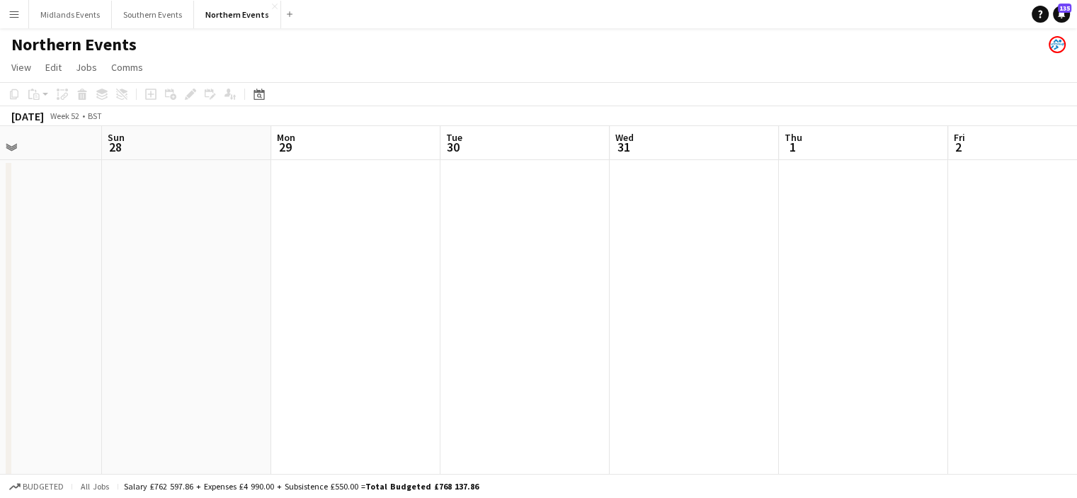
drag, startPoint x: 399, startPoint y: 237, endPoint x: 309, endPoint y: 172, distance: 111.2
click at [258, 96] on icon "Date picker" at bounding box center [259, 94] width 11 height 11
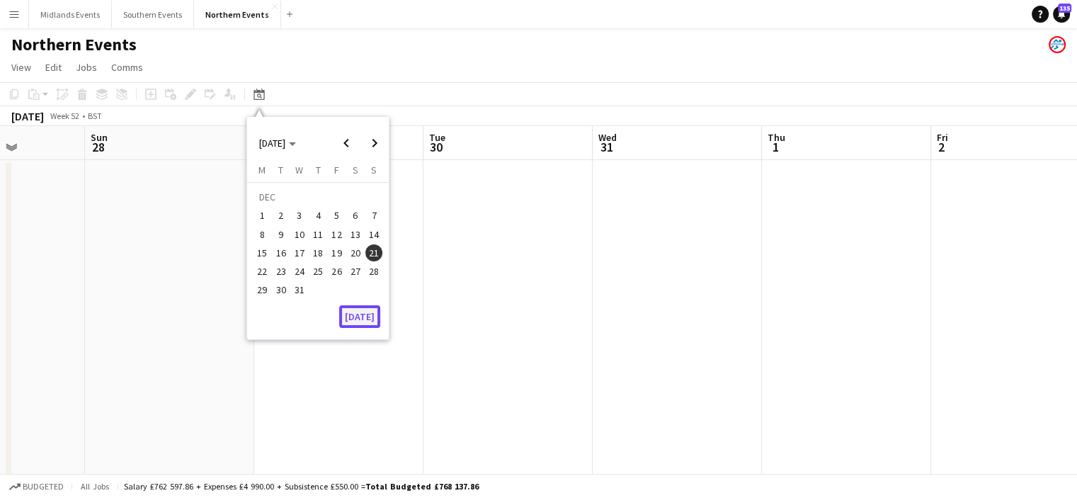
drag, startPoint x: 360, startPoint y: 326, endPoint x: 343, endPoint y: 324, distance: 17.1
drag, startPoint x: 341, startPoint y: 322, endPoint x: 355, endPoint y: 325, distance: 15.1
click at [353, 319] on button "Today" at bounding box center [359, 316] width 41 height 23
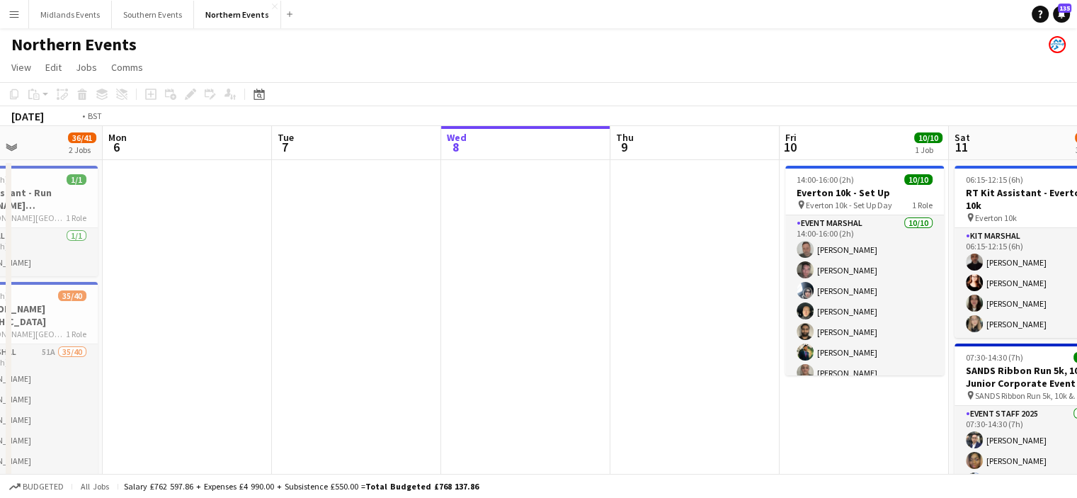
drag, startPoint x: 506, startPoint y: 293, endPoint x: 272, endPoint y: 295, distance: 233.7
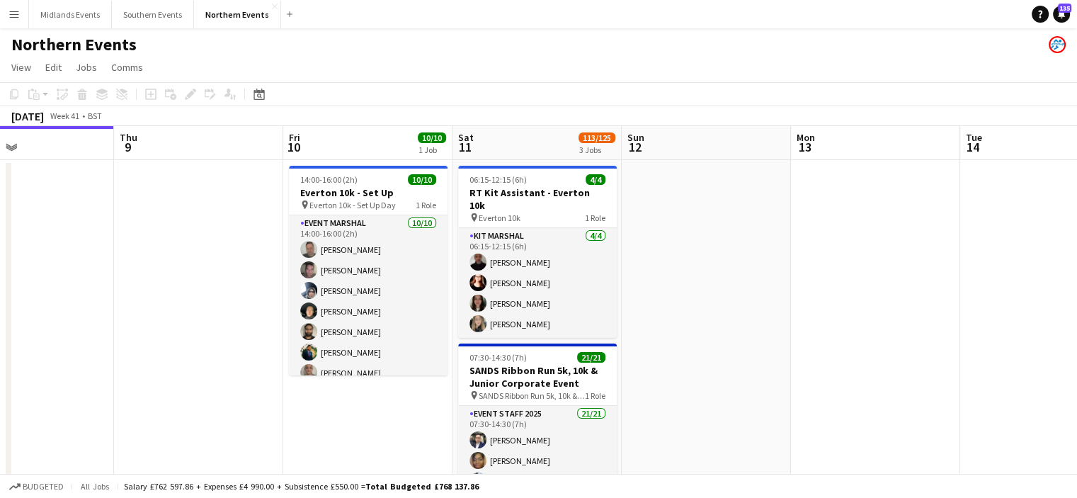
drag, startPoint x: 819, startPoint y: 389, endPoint x: 326, endPoint y: 330, distance: 495.7
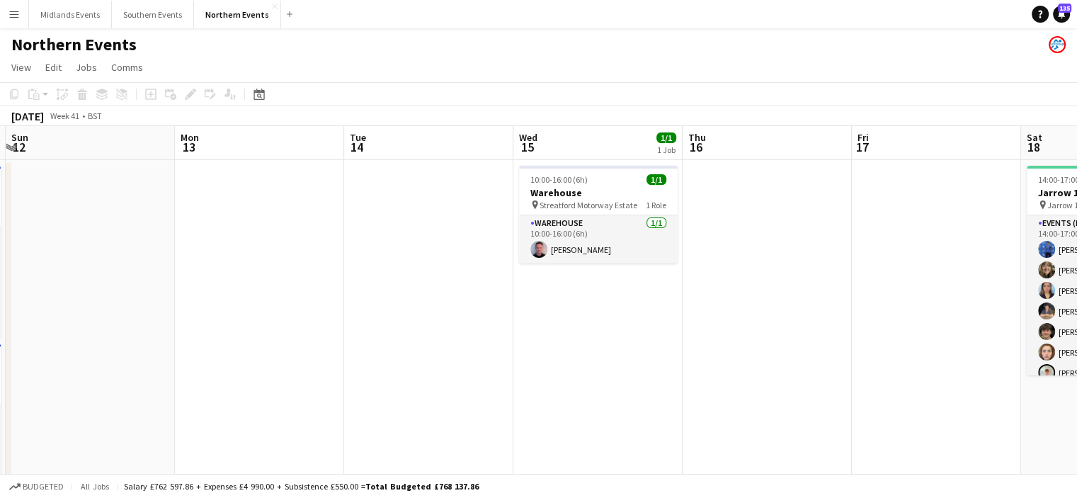
drag, startPoint x: 690, startPoint y: 323, endPoint x: 693, endPoint y: 332, distance: 9.4
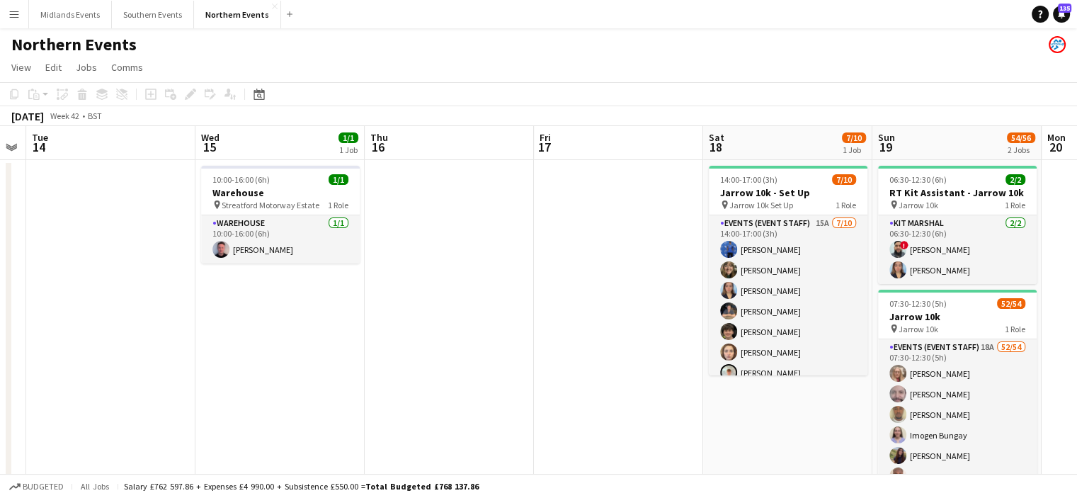
drag, startPoint x: 572, startPoint y: 330, endPoint x: 533, endPoint y: 331, distance: 39.7
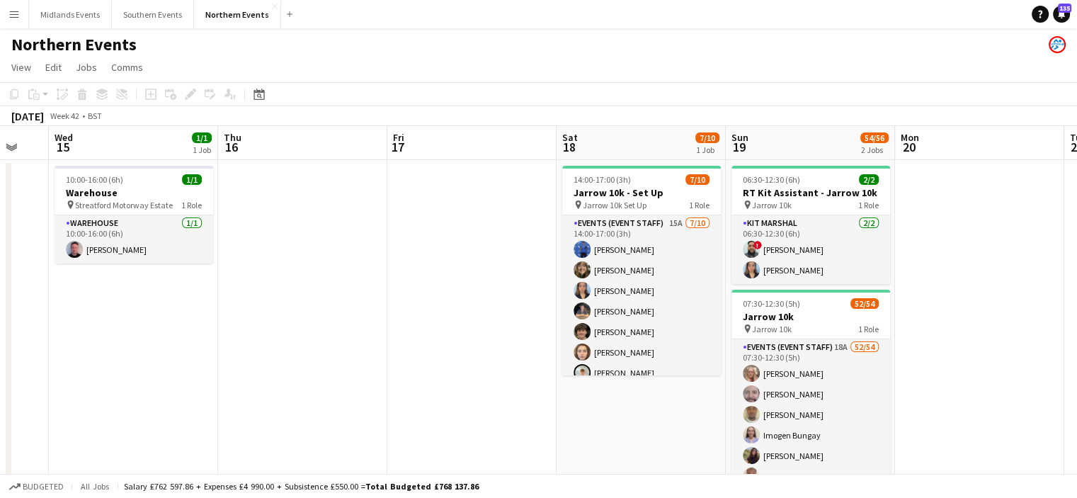
drag, startPoint x: 589, startPoint y: 355, endPoint x: 550, endPoint y: 356, distance: 39.0
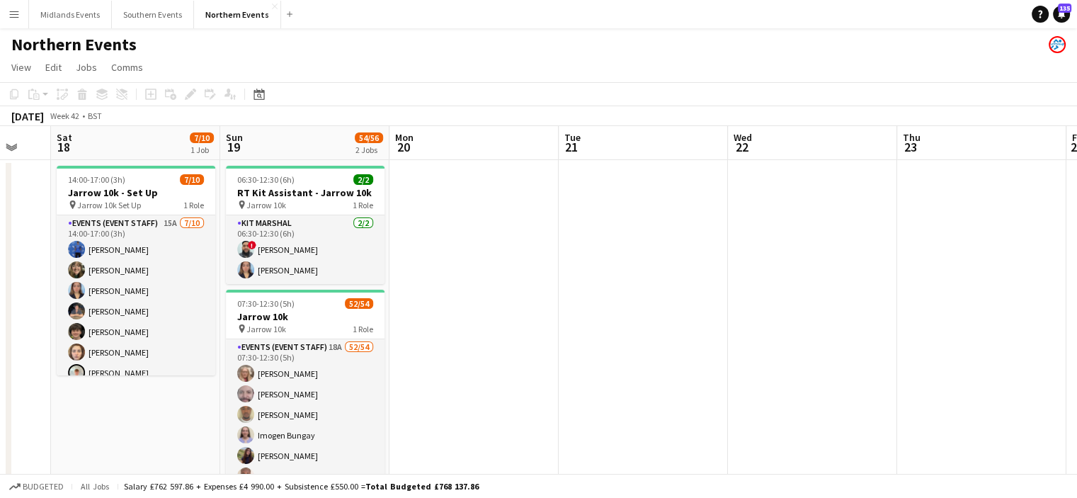
drag, startPoint x: 708, startPoint y: 385, endPoint x: 349, endPoint y: 391, distance: 359.1
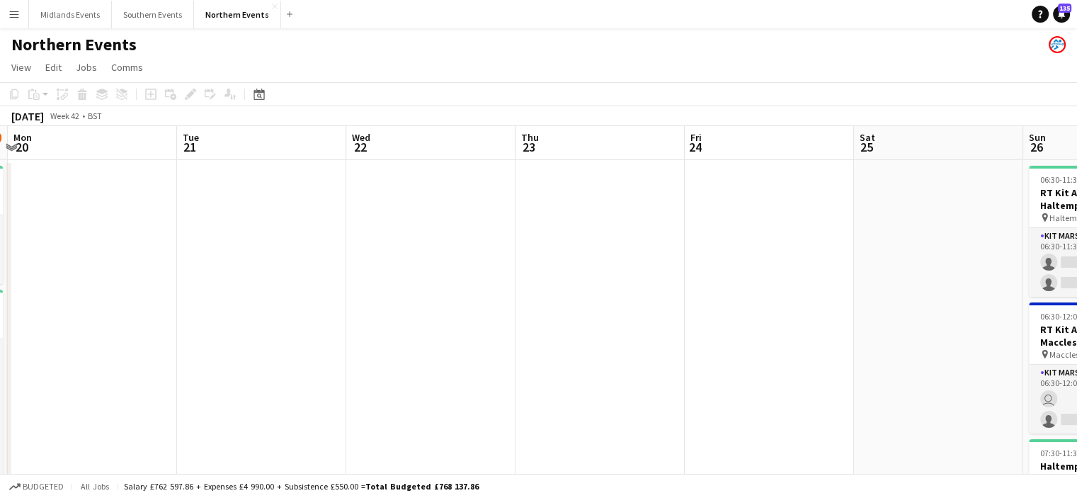
drag, startPoint x: 593, startPoint y: 408, endPoint x: 232, endPoint y: 370, distance: 363.1
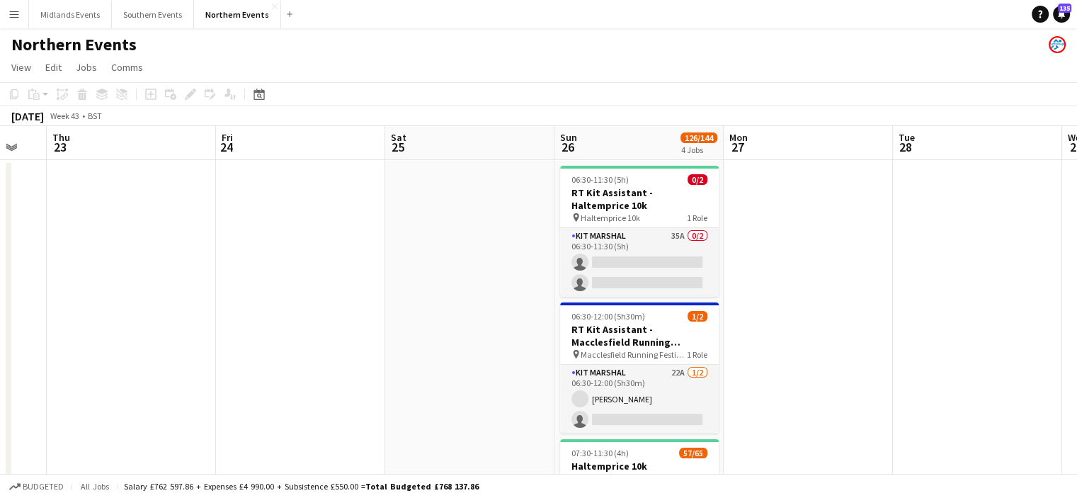
drag, startPoint x: 768, startPoint y: 448, endPoint x: 484, endPoint y: 430, distance: 285.2
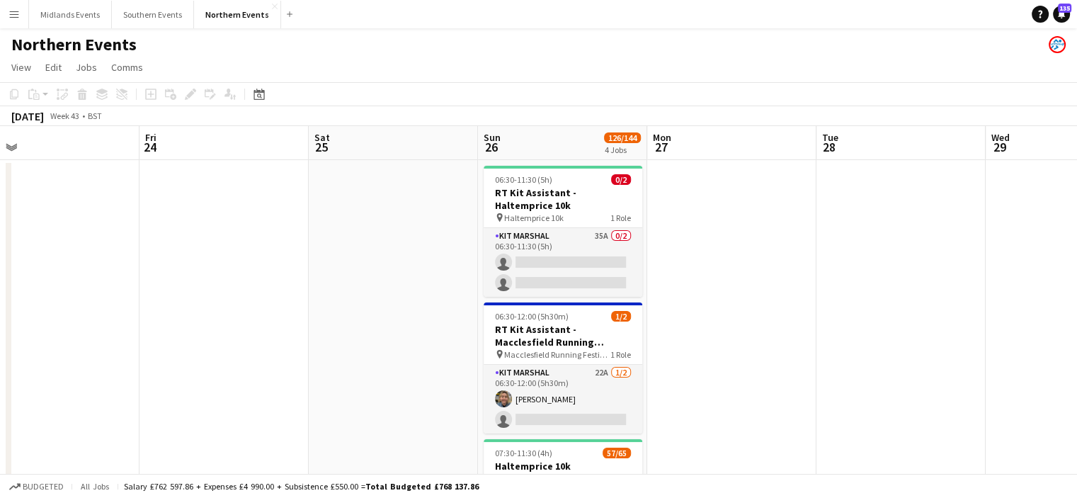
drag, startPoint x: 961, startPoint y: 433, endPoint x: 407, endPoint y: 358, distance: 558.8
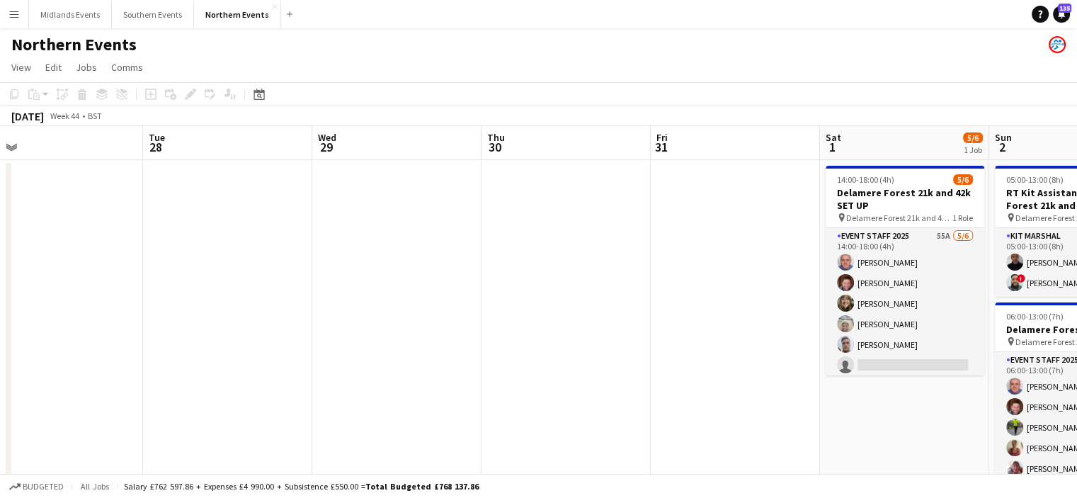
drag, startPoint x: 655, startPoint y: 412, endPoint x: 603, endPoint y: 428, distance: 54.2
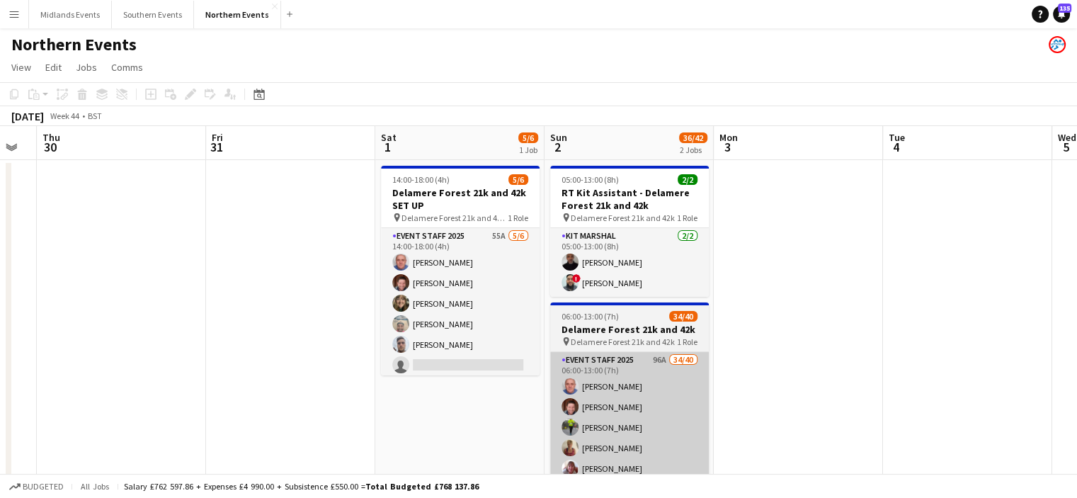
drag, startPoint x: 962, startPoint y: 460, endPoint x: 691, endPoint y: 433, distance: 272.5
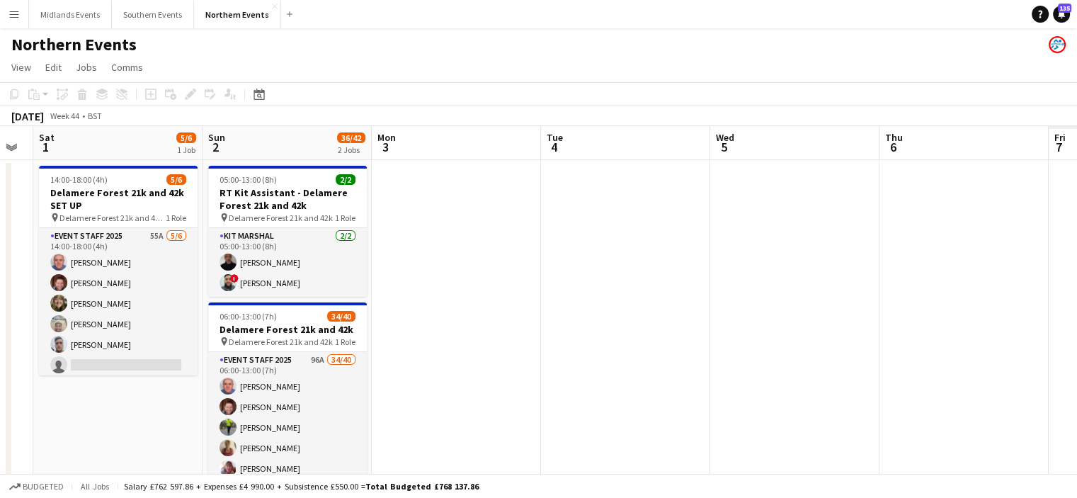
scroll to position [0, 490]
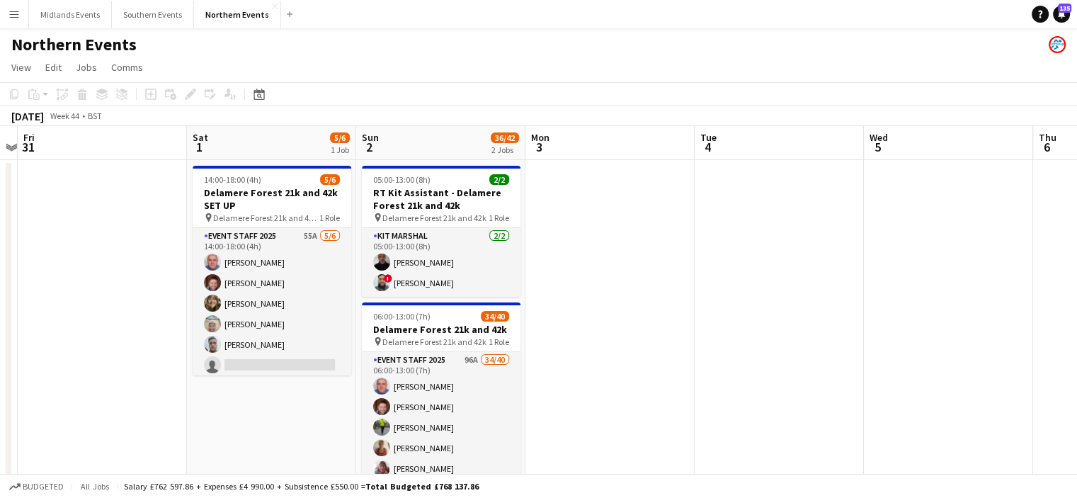
drag, startPoint x: 863, startPoint y: 404, endPoint x: 749, endPoint y: 383, distance: 116.0
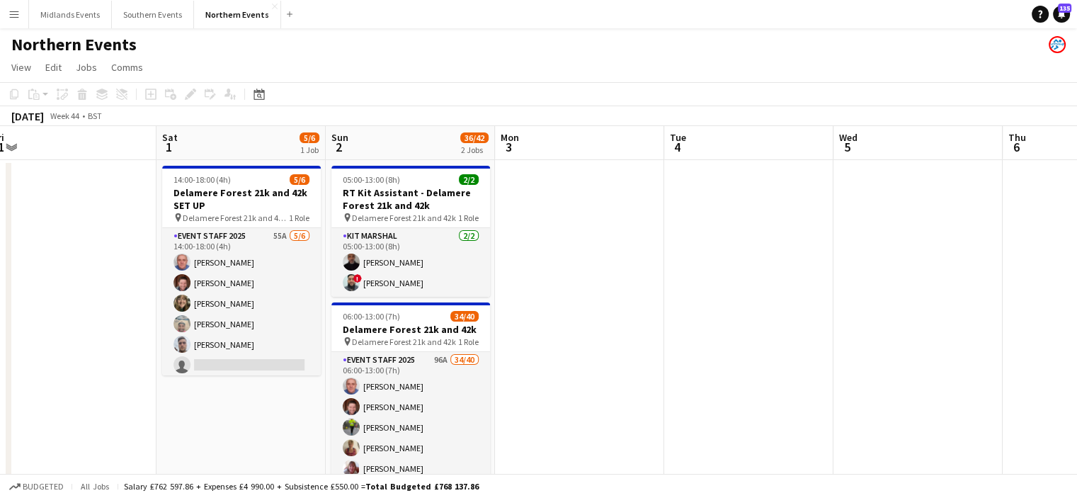
drag, startPoint x: 608, startPoint y: 372, endPoint x: 323, endPoint y: 355, distance: 285.2
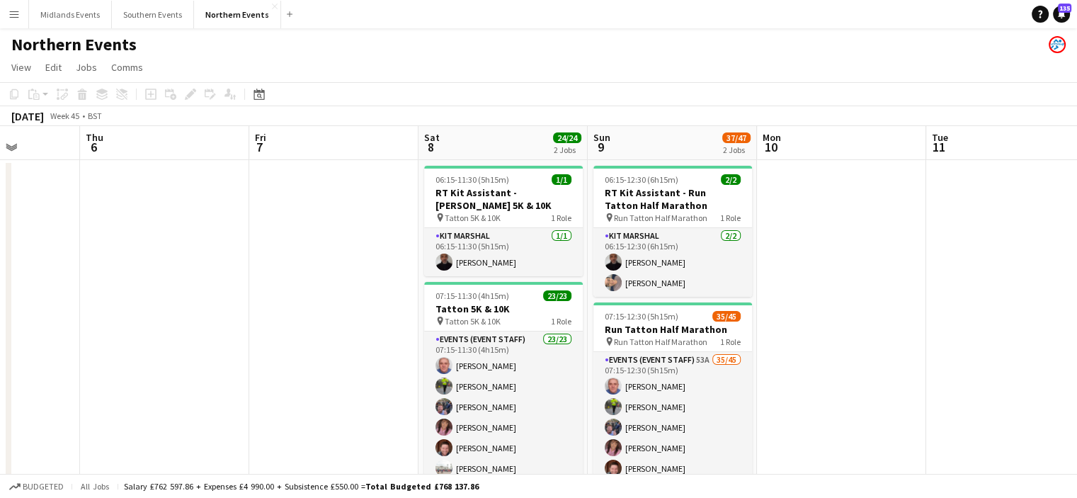
scroll to position [0, 494]
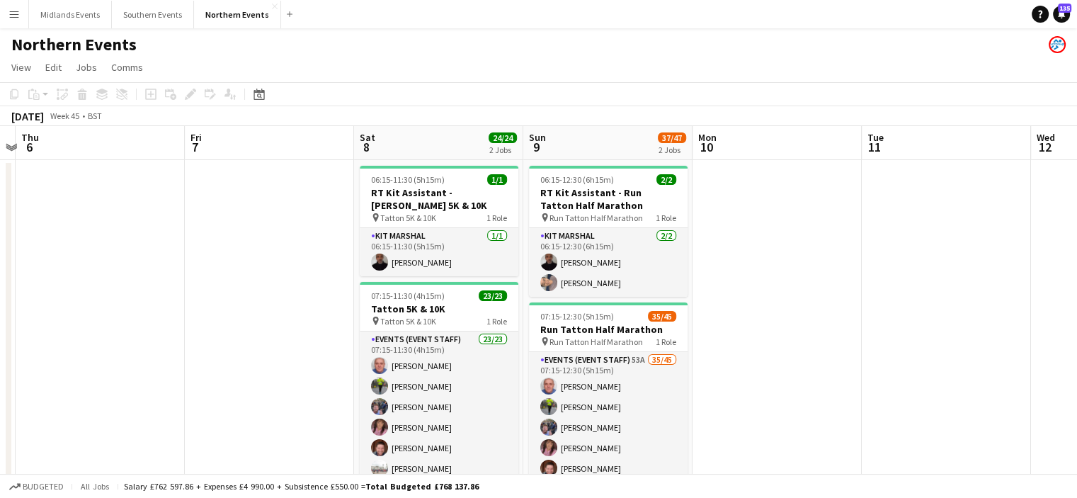
drag, startPoint x: 781, startPoint y: 414, endPoint x: 197, endPoint y: 375, distance: 585.5
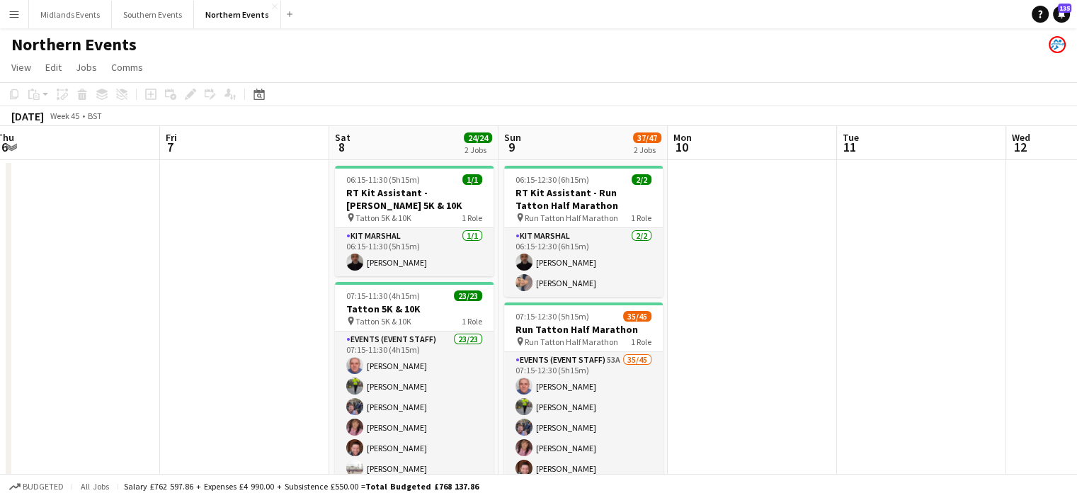
drag, startPoint x: 792, startPoint y: 348, endPoint x: 265, endPoint y: 305, distance: 528.6
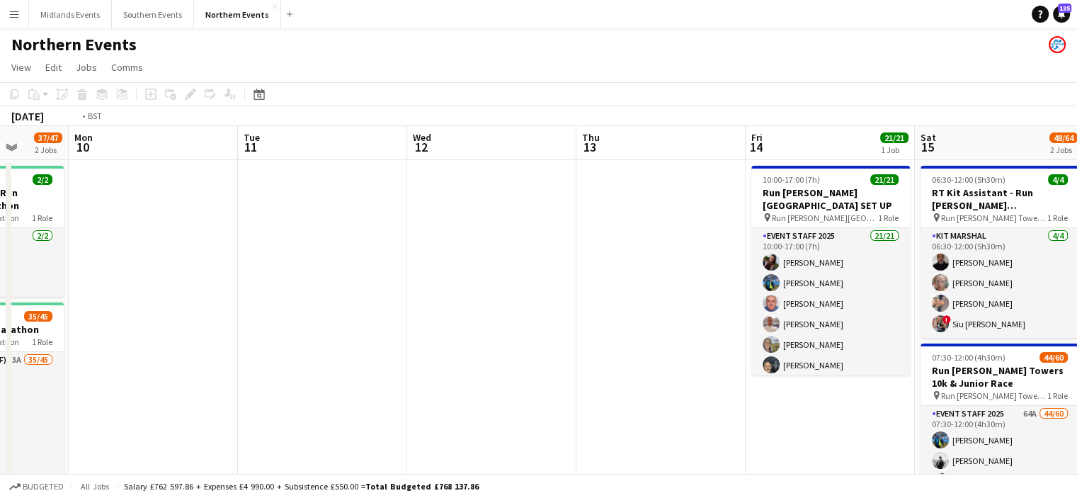
drag, startPoint x: 543, startPoint y: 375, endPoint x: 397, endPoint y: 369, distance: 146.0
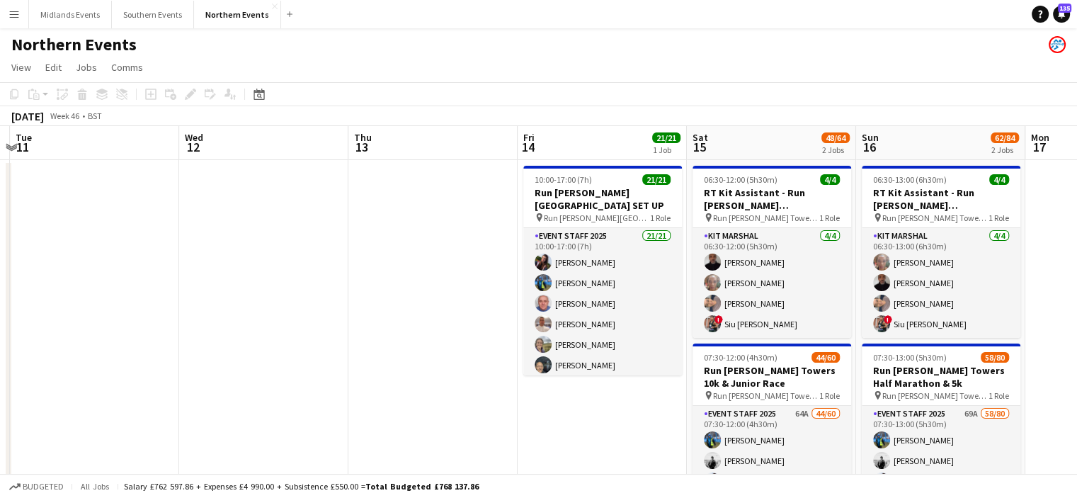
scroll to position [10, 0]
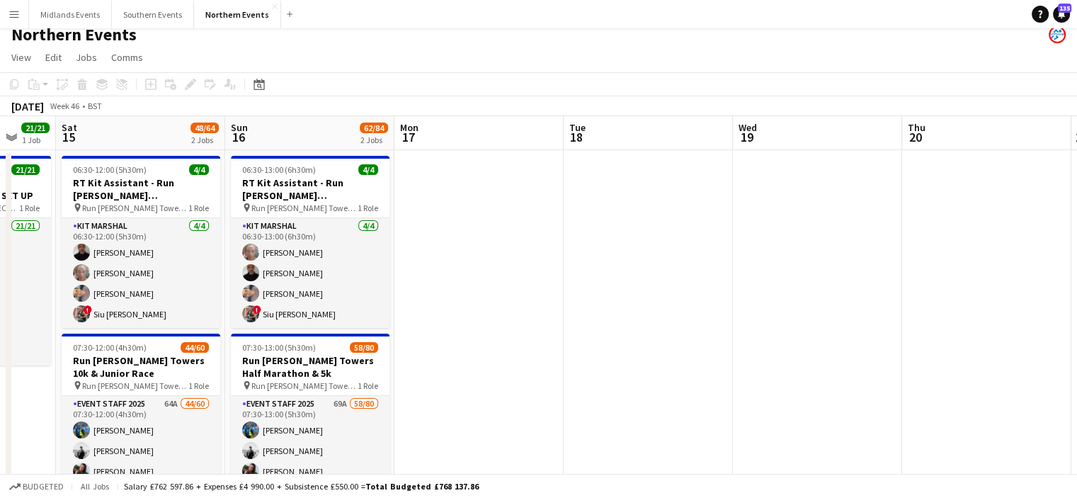
drag, startPoint x: 959, startPoint y: 254, endPoint x: 486, endPoint y: 285, distance: 474.1
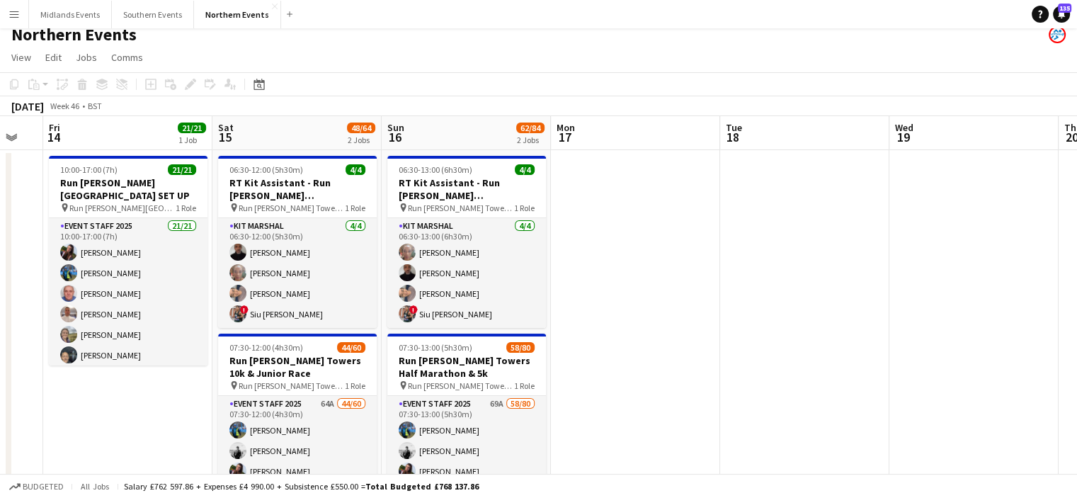
drag, startPoint x: 486, startPoint y: 285, endPoint x: 259, endPoint y: 288, distance: 226.6
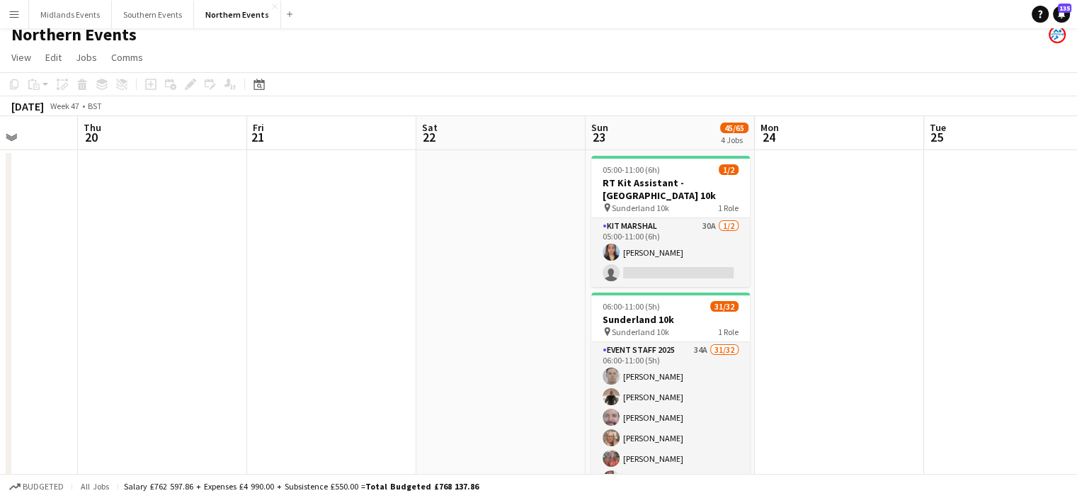
scroll to position [0, 590]
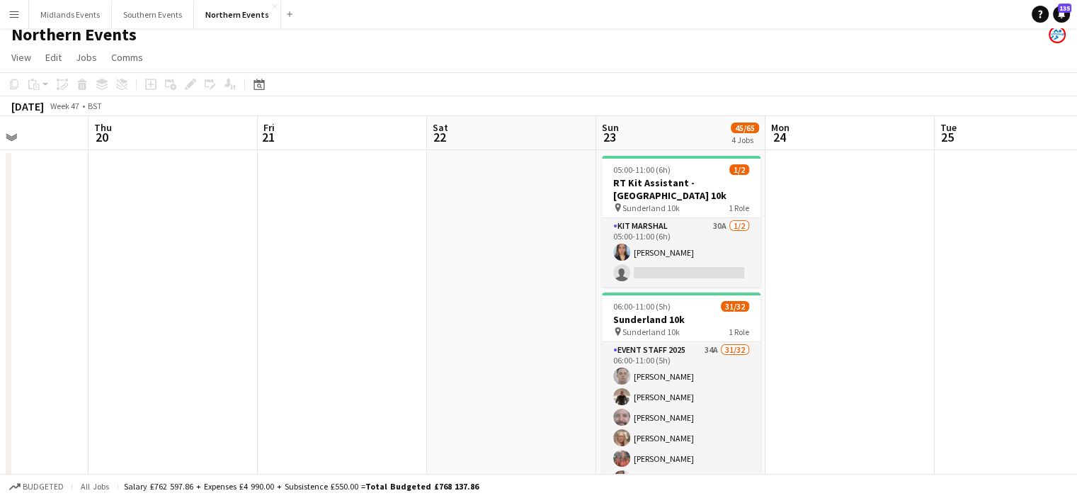
drag, startPoint x: 786, startPoint y: 265, endPoint x: 360, endPoint y: 245, distance: 426.8
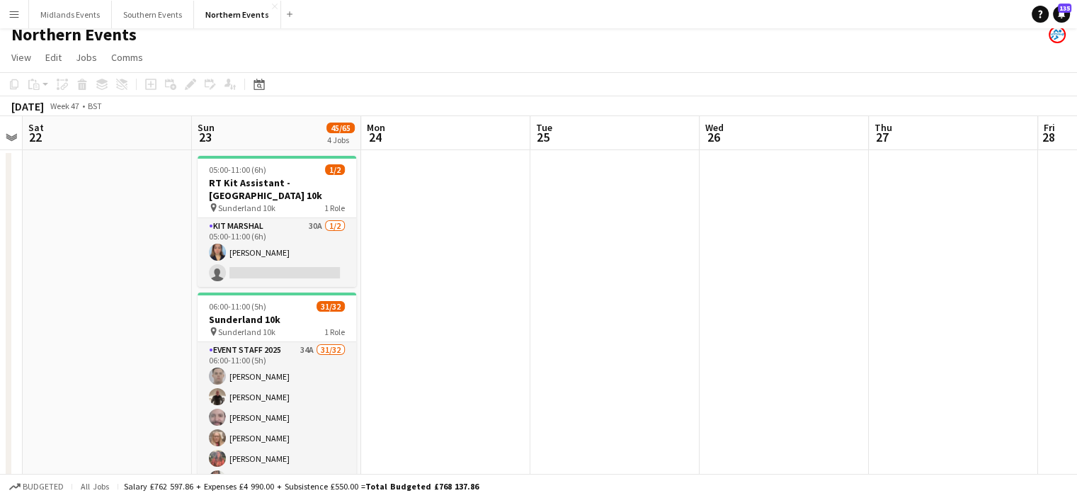
drag, startPoint x: 884, startPoint y: 319, endPoint x: 455, endPoint y: 287, distance: 429.7
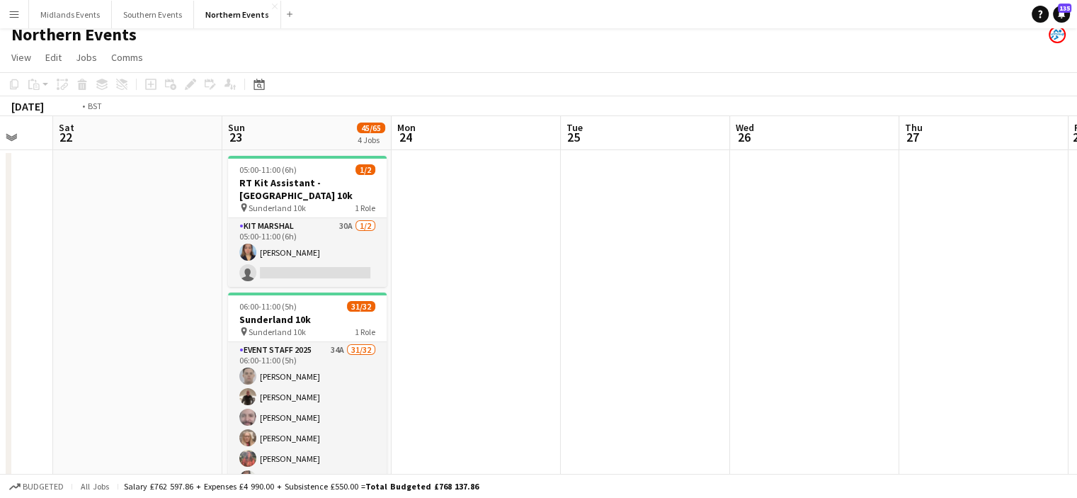
drag, startPoint x: 851, startPoint y: 373, endPoint x: 482, endPoint y: 334, distance: 371.7
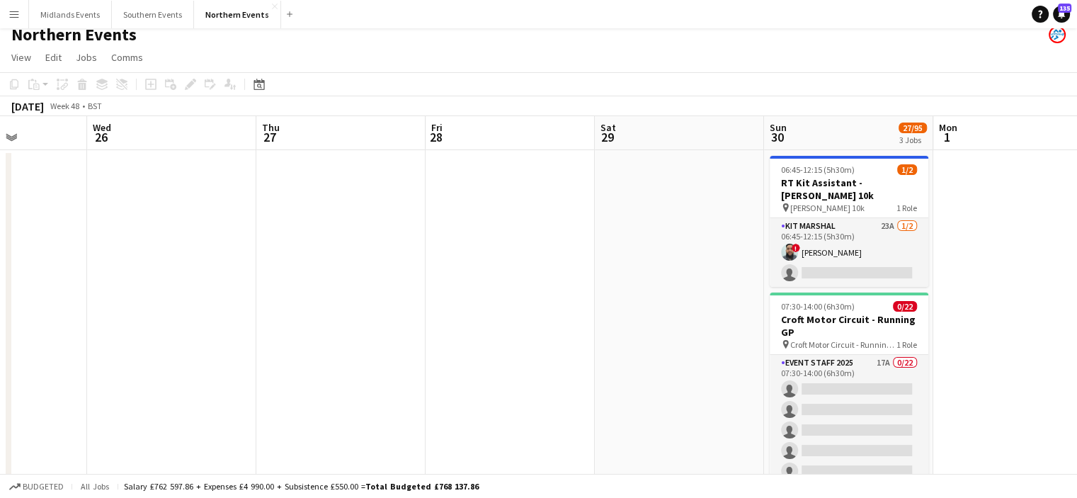
scroll to position [0, 602]
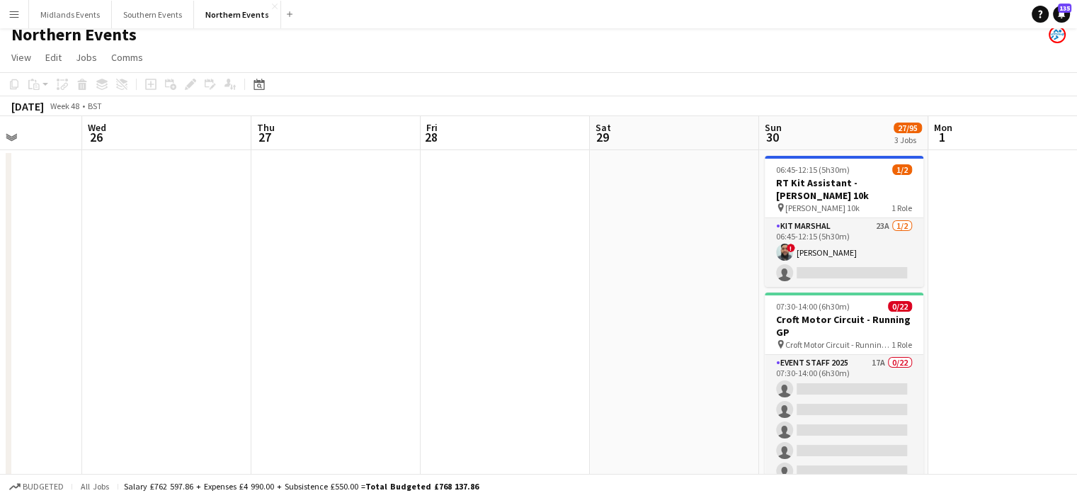
drag, startPoint x: 614, startPoint y: 341, endPoint x: 588, endPoint y: 349, distance: 26.9
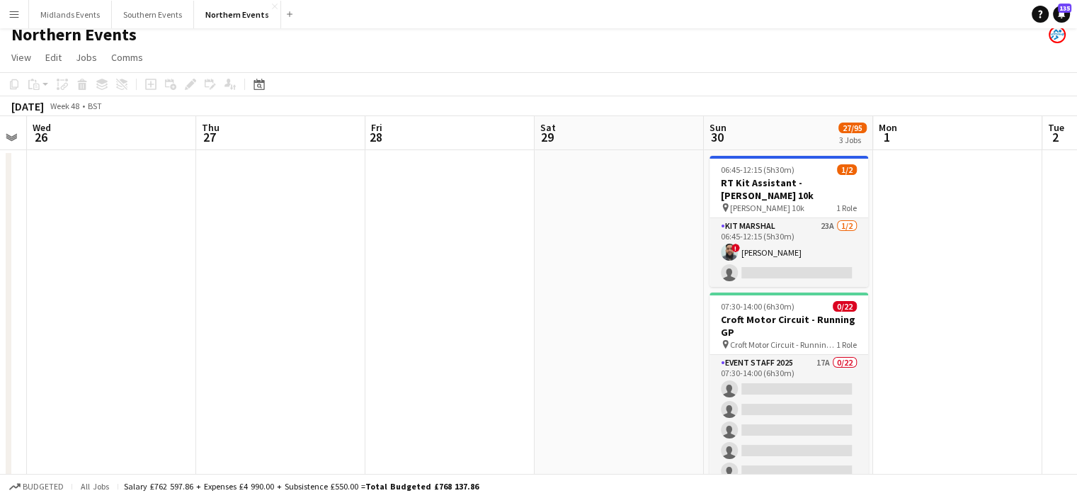
scroll to position [0, 651]
drag, startPoint x: 963, startPoint y: 368, endPoint x: 913, endPoint y: 365, distance: 49.7
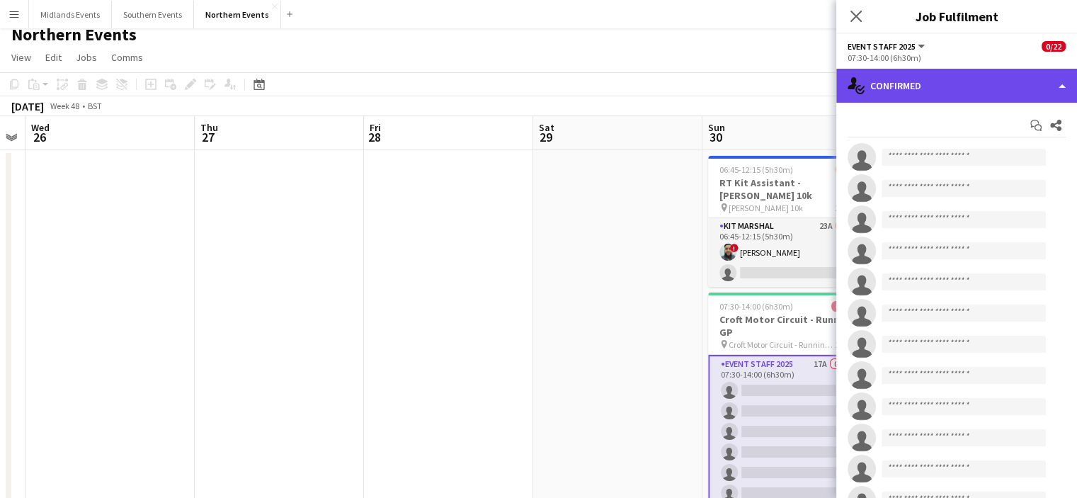
click at [923, 98] on div "single-neutral-actions-check-2 Confirmed" at bounding box center [956, 86] width 241 height 34
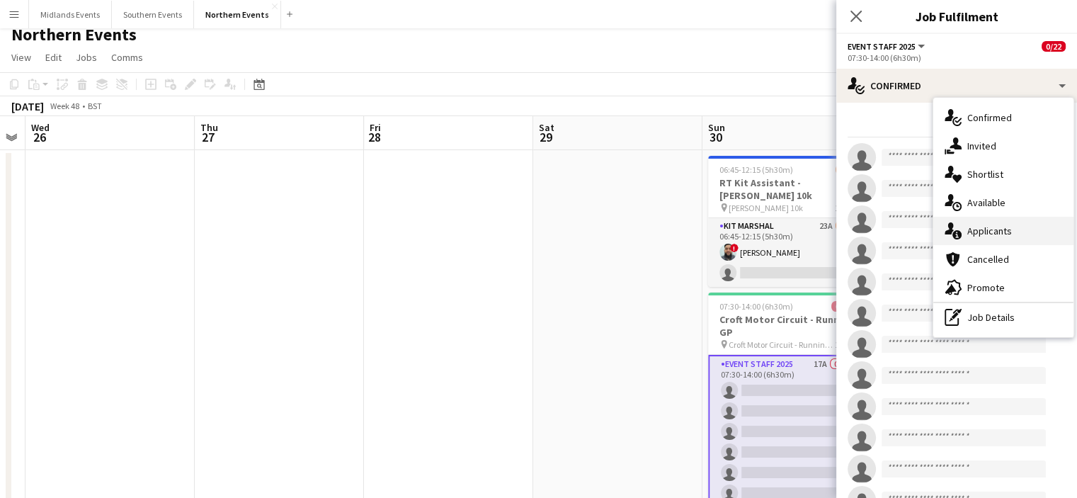
click at [991, 234] on span "Applicants" at bounding box center [989, 230] width 45 height 13
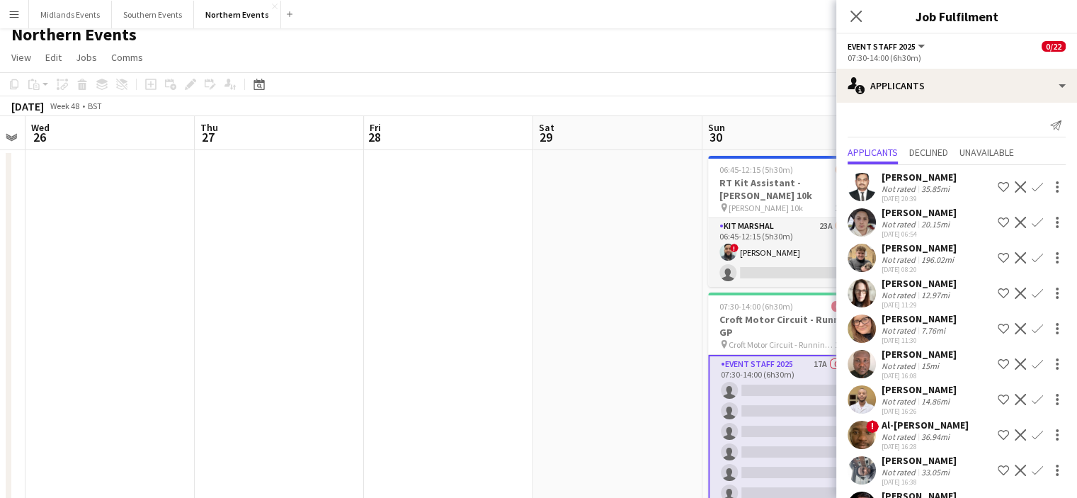
click at [1032, 221] on app-icon "Confirm" at bounding box center [1037, 222] width 11 height 11
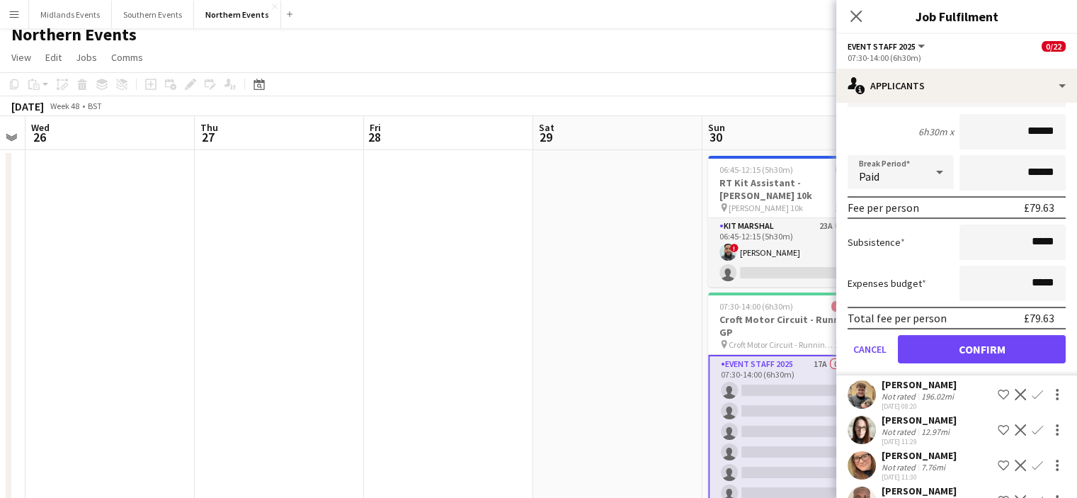
scroll to position [218, 0]
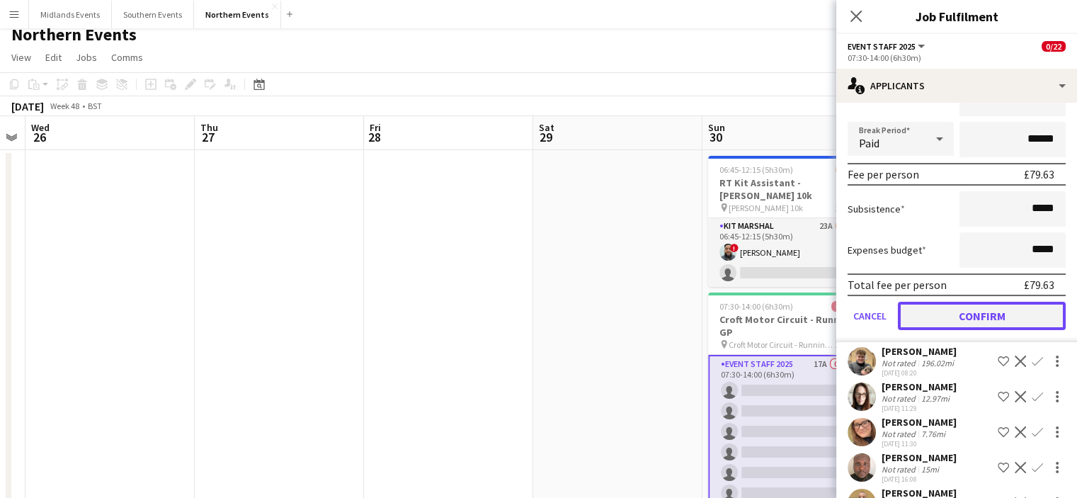
click at [1013, 319] on button "Confirm" at bounding box center [982, 316] width 168 height 28
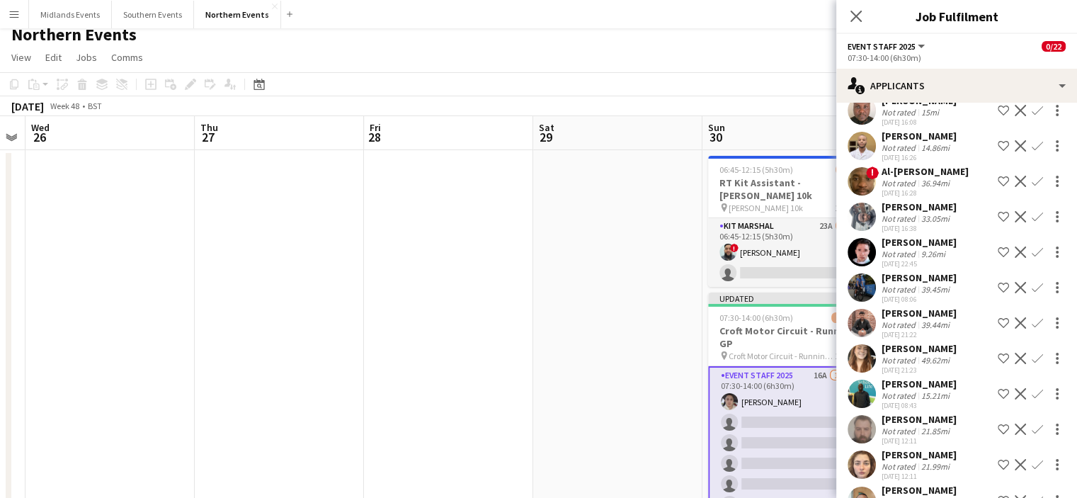
scroll to position [0, 0]
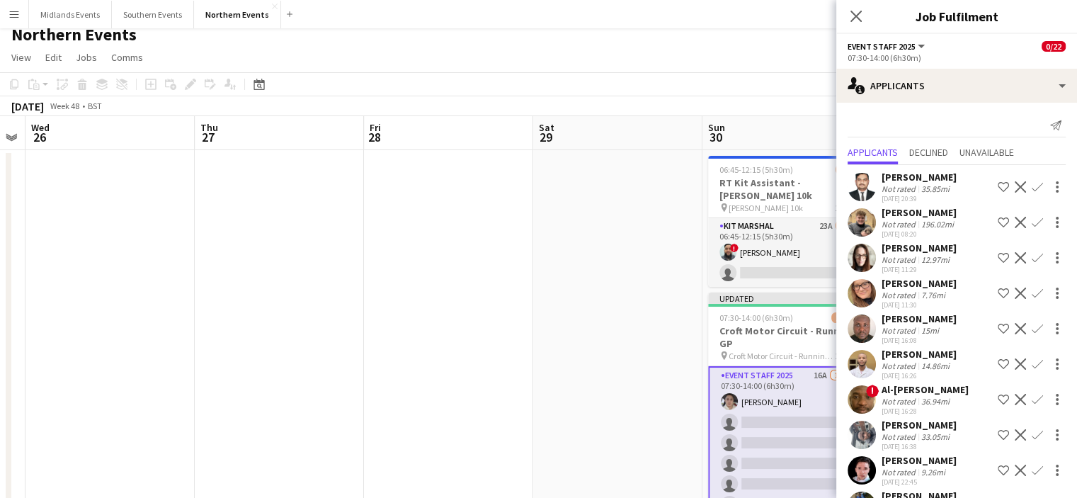
click at [1032, 258] on app-icon "Confirm" at bounding box center [1037, 257] width 11 height 11
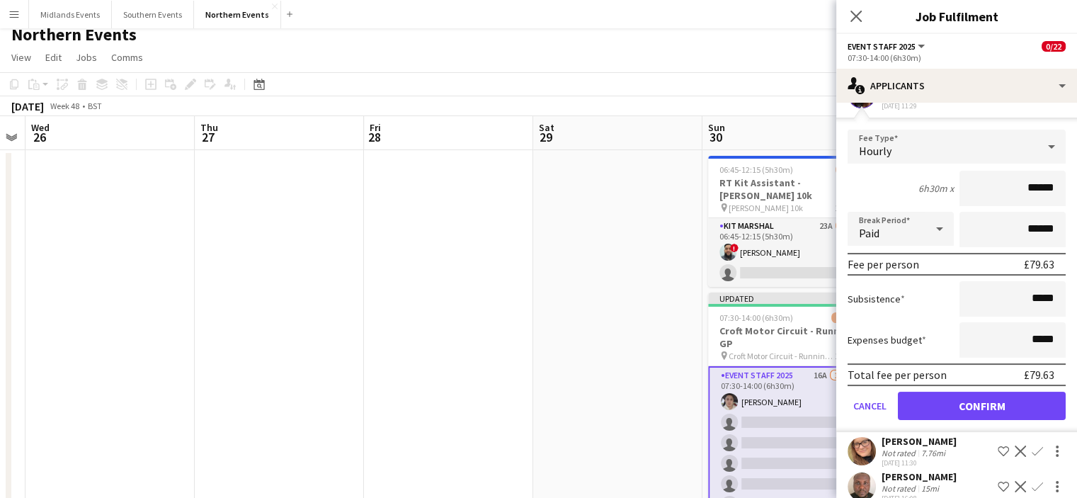
scroll to position [171, 0]
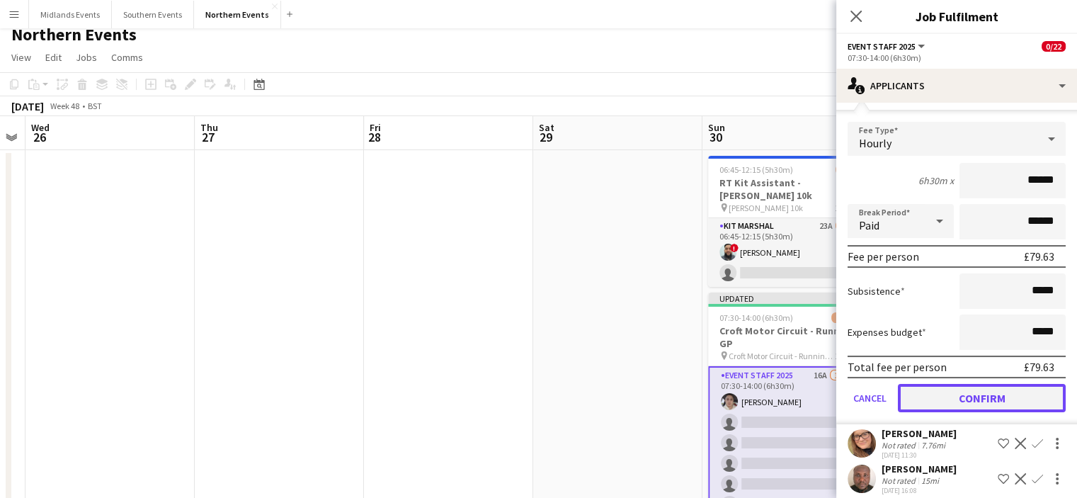
click at [986, 402] on button "Confirm" at bounding box center [982, 398] width 168 height 28
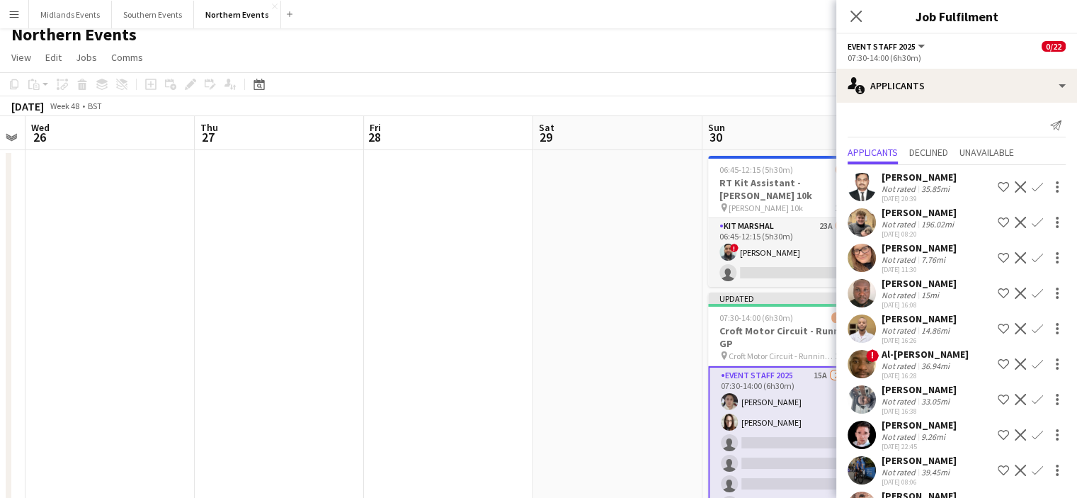
click at [1032, 256] on app-icon "Confirm" at bounding box center [1037, 257] width 11 height 11
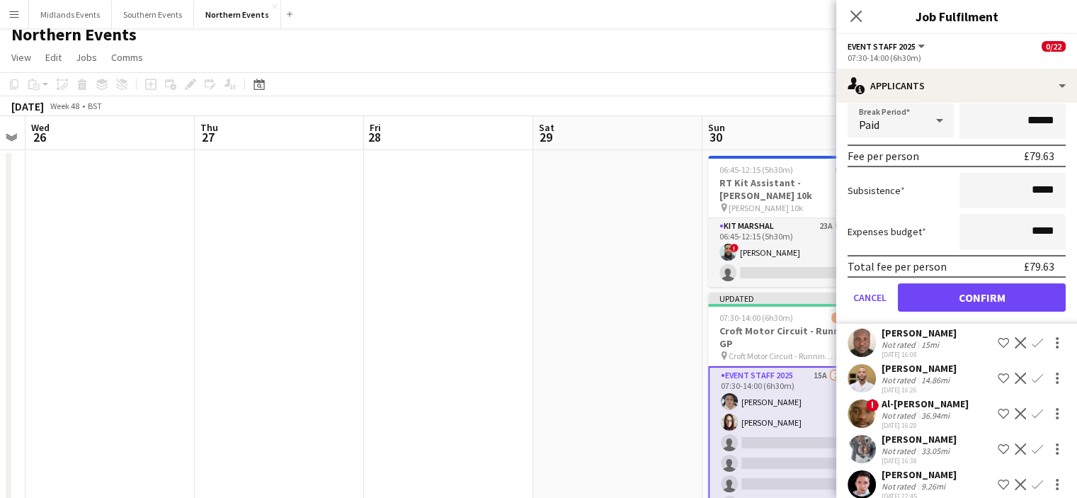
scroll to position [278, 0]
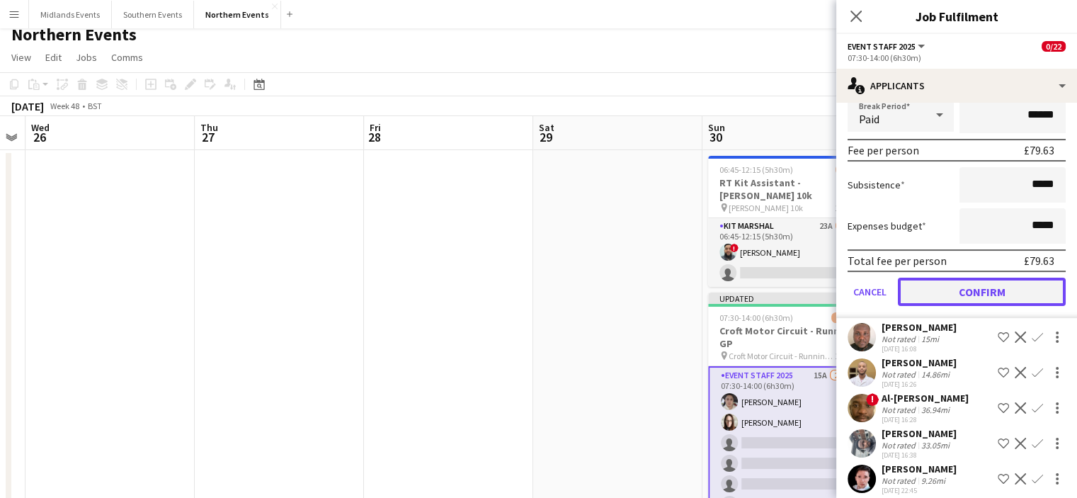
click at [994, 297] on button "Confirm" at bounding box center [982, 292] width 168 height 28
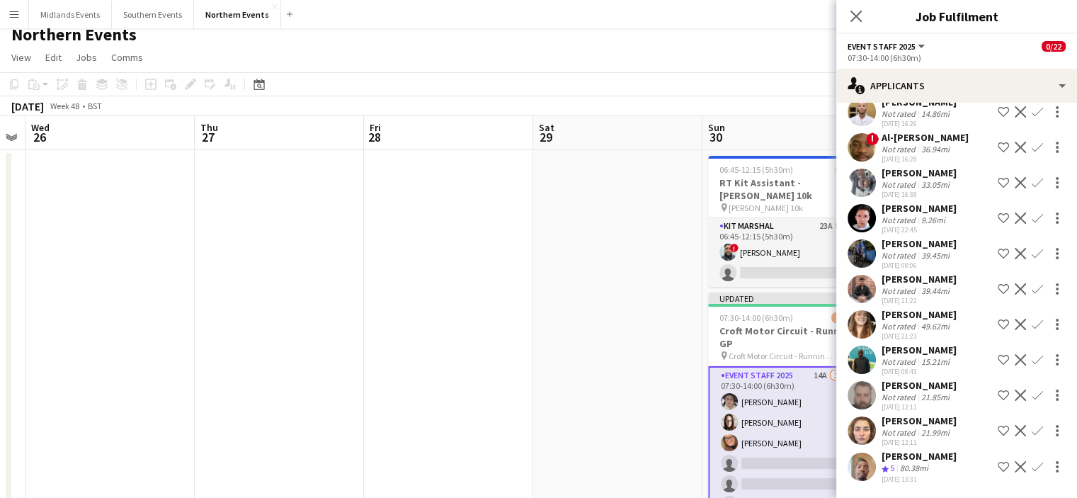
scroll to position [0, 0]
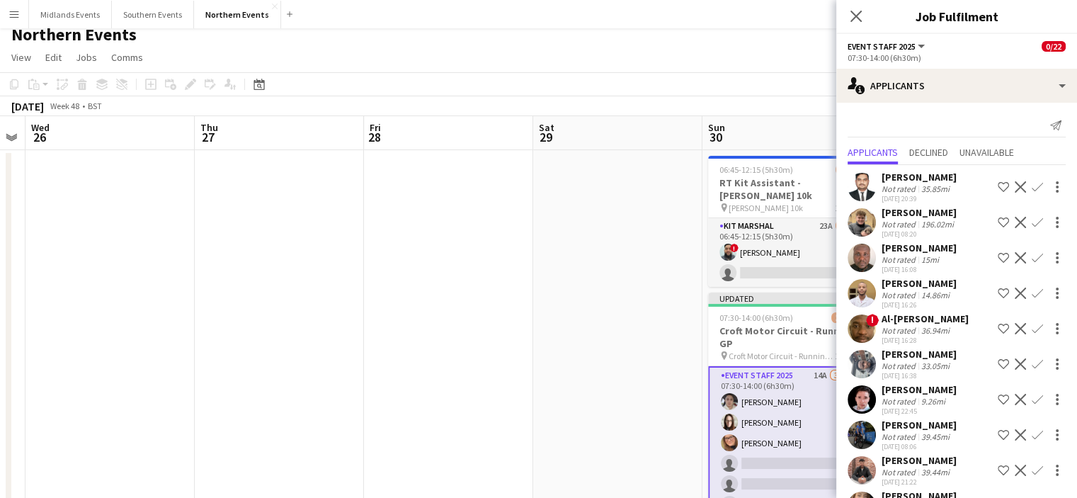
click at [1032, 221] on app-icon "Confirm" at bounding box center [1037, 222] width 11 height 11
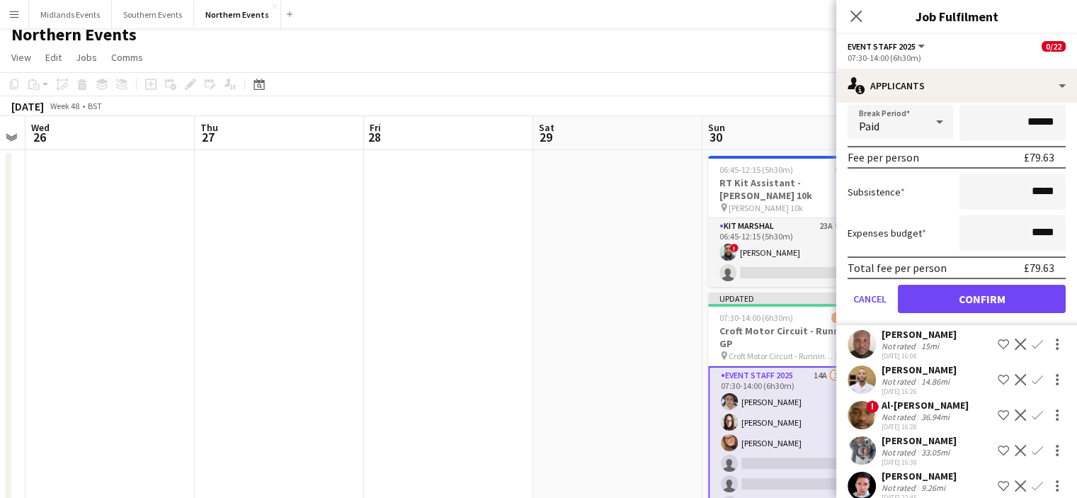
scroll to position [233, 0]
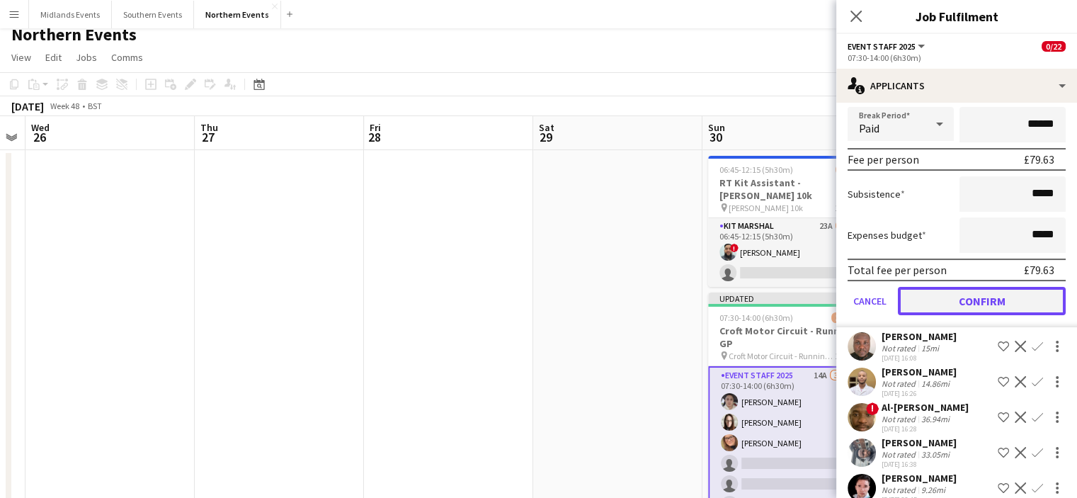
click at [989, 302] on button "Confirm" at bounding box center [982, 301] width 168 height 28
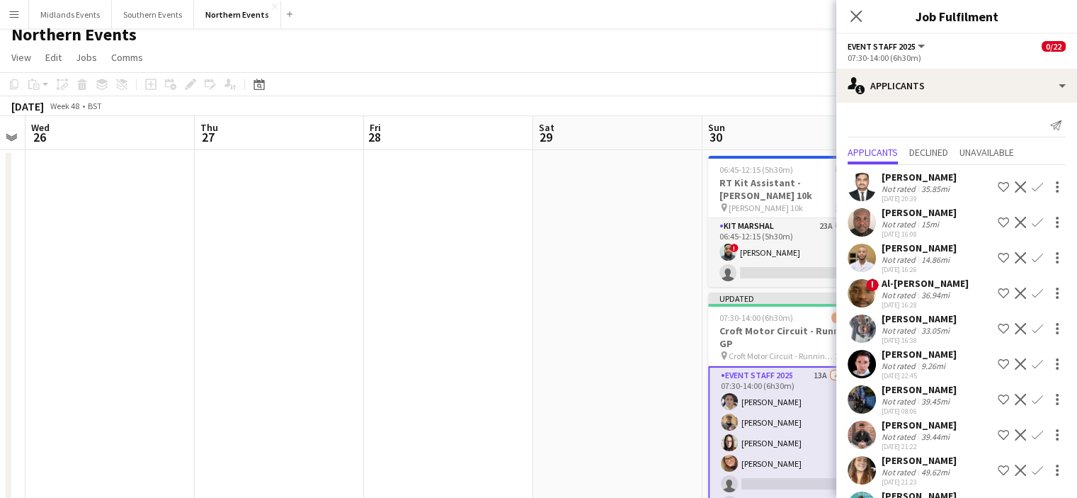
click at [1032, 363] on app-icon "Confirm" at bounding box center [1037, 363] width 11 height 11
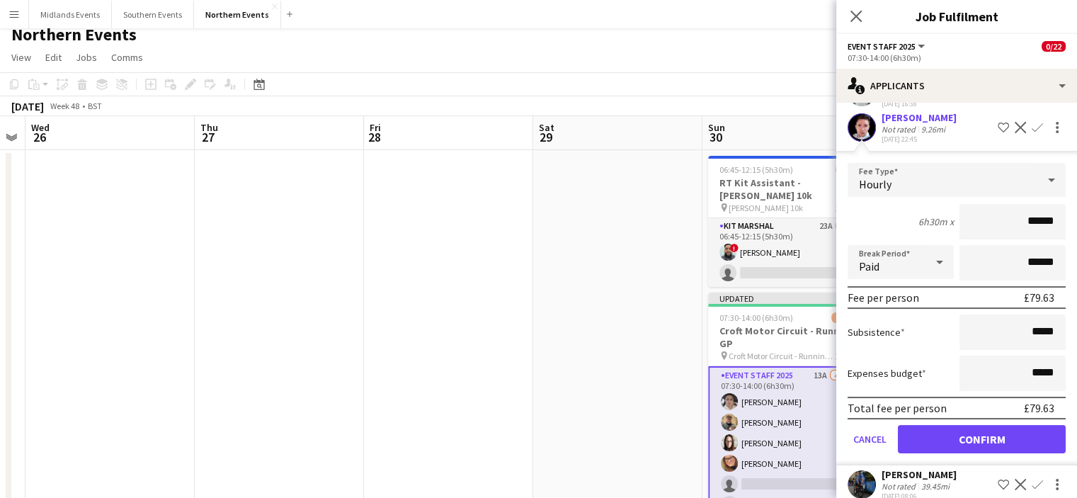
scroll to position [351, 0]
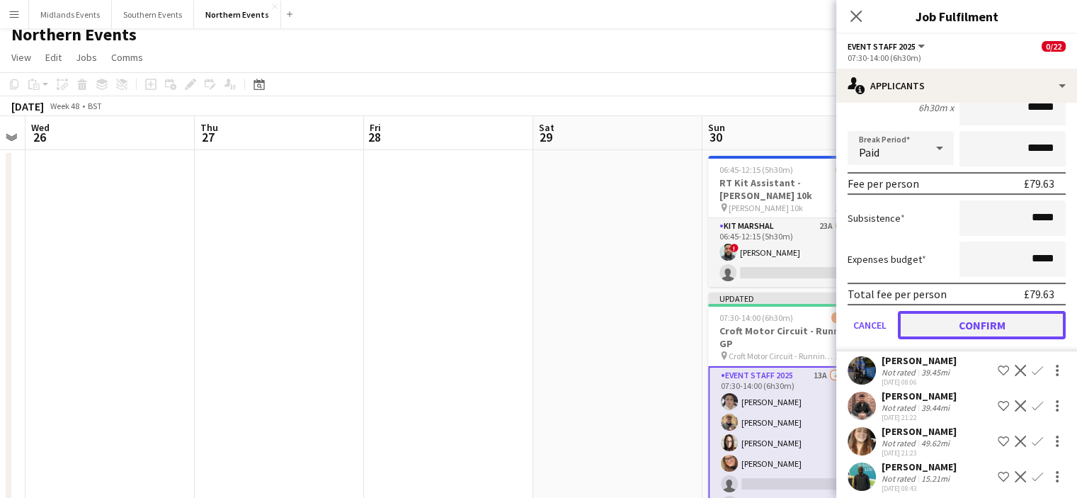
click at [977, 320] on button "Confirm" at bounding box center [982, 325] width 168 height 28
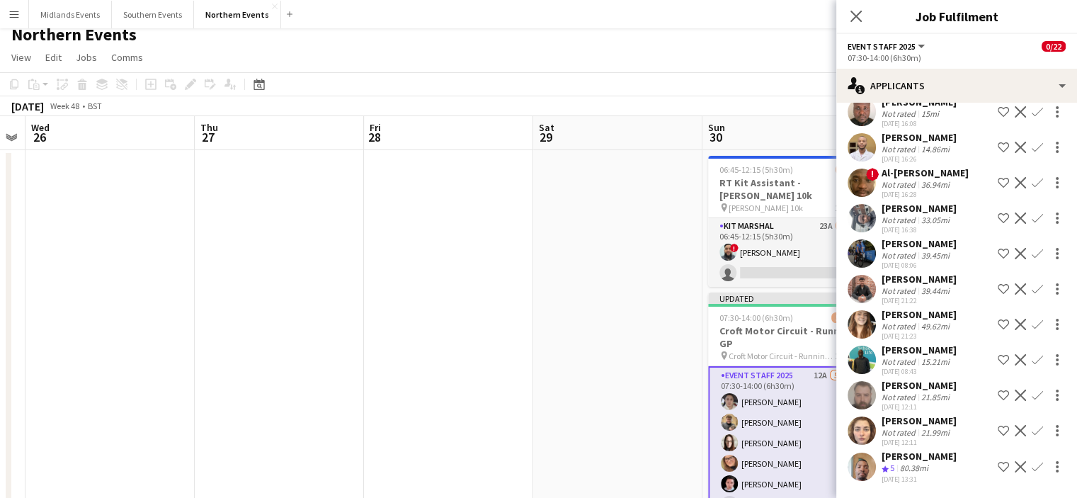
scroll to position [0, 0]
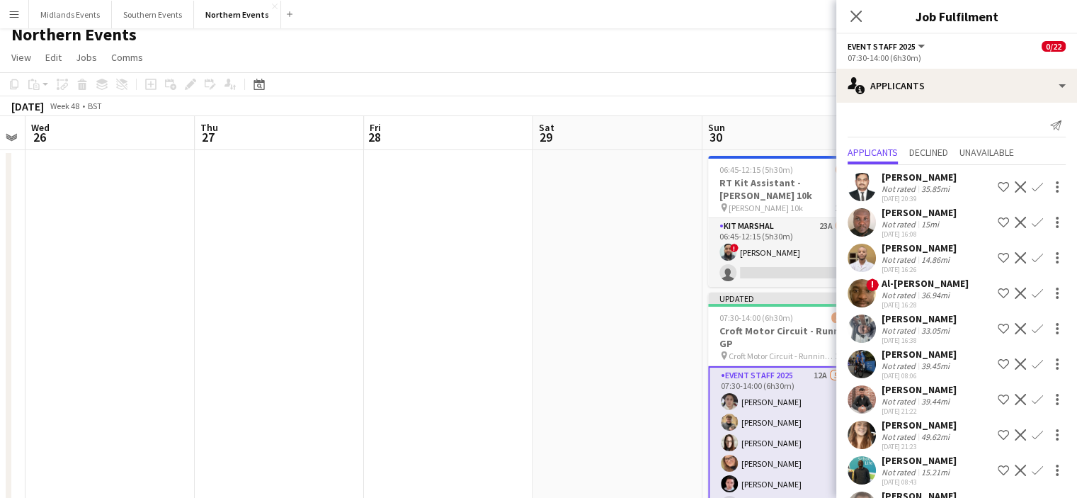
click at [1032, 359] on app-icon "Confirm" at bounding box center [1037, 363] width 11 height 11
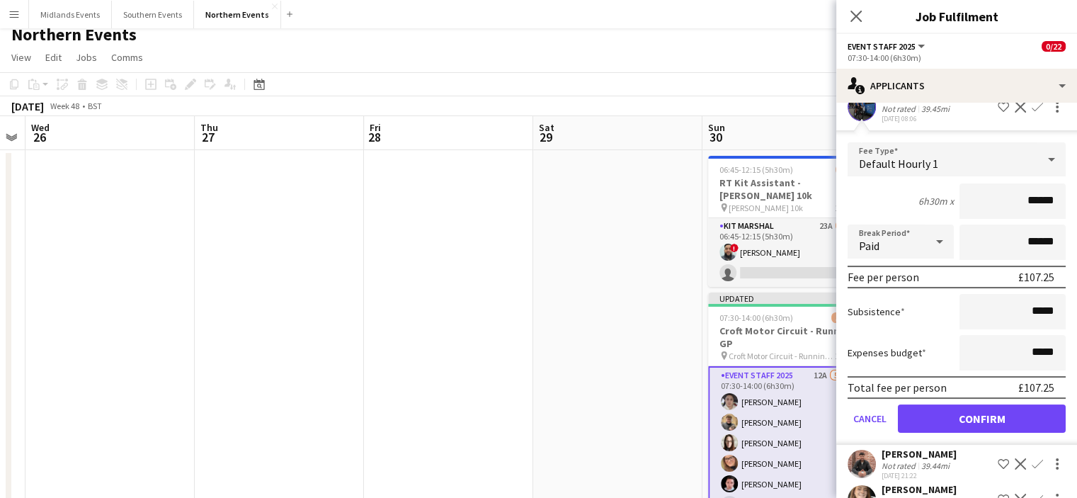
scroll to position [276, 0]
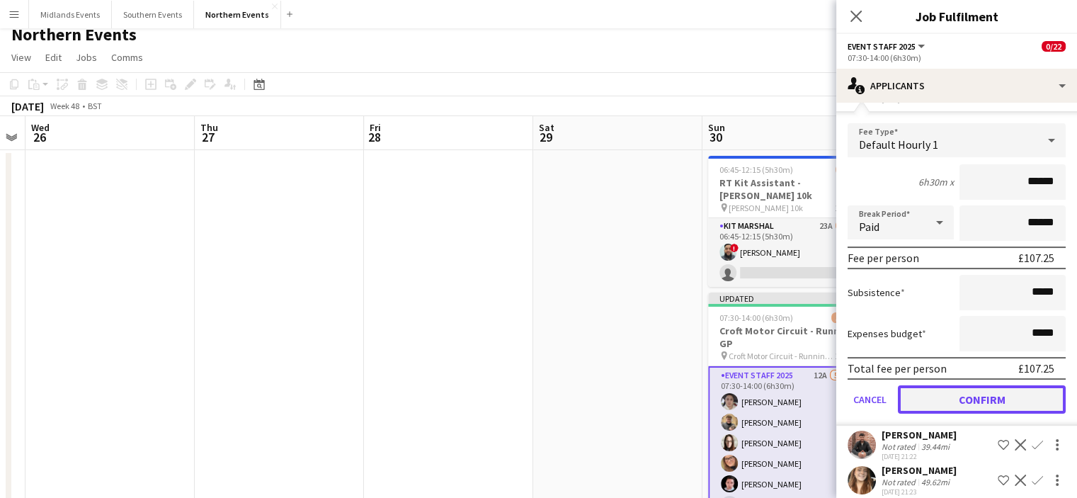
click at [1011, 404] on button "Confirm" at bounding box center [982, 399] width 168 height 28
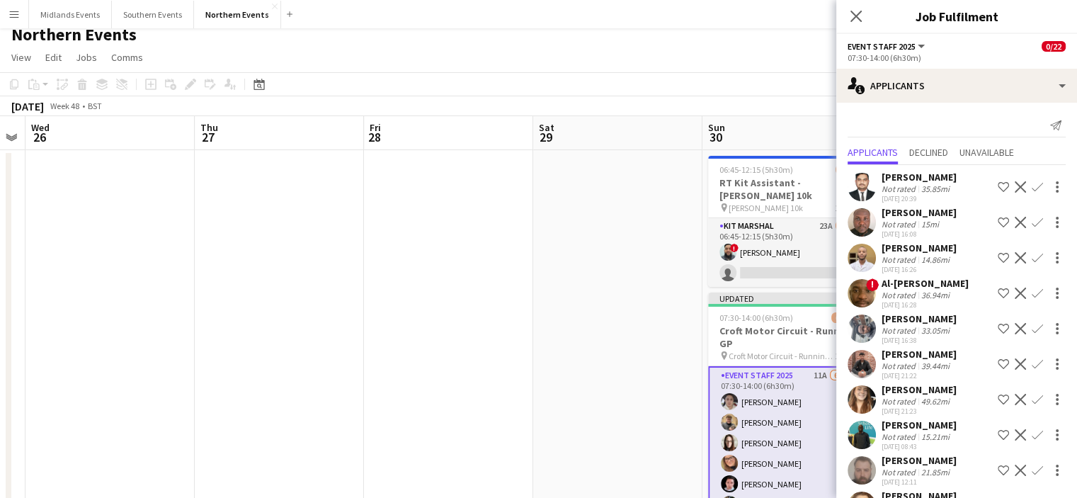
click at [1032, 404] on app-icon "Confirm" at bounding box center [1037, 399] width 11 height 11
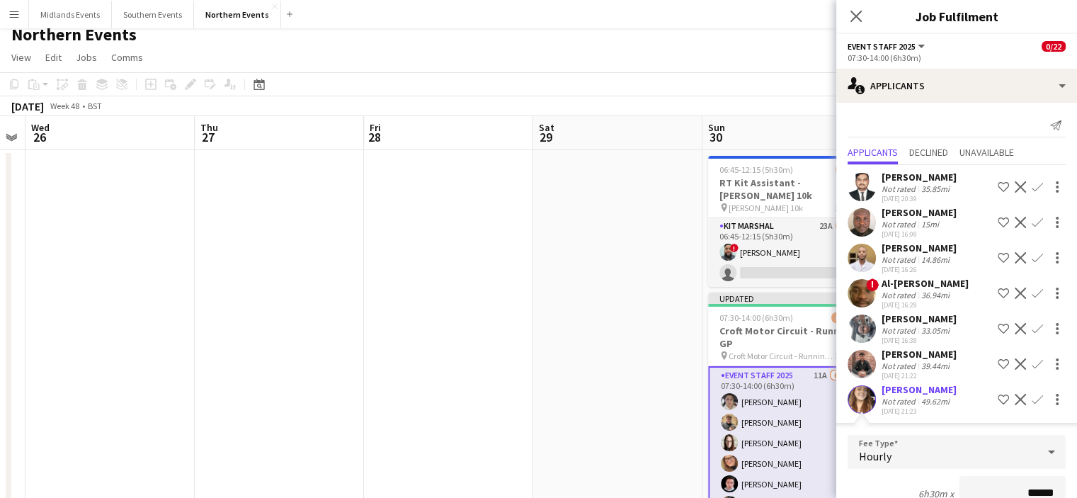
scroll to position [12, 0]
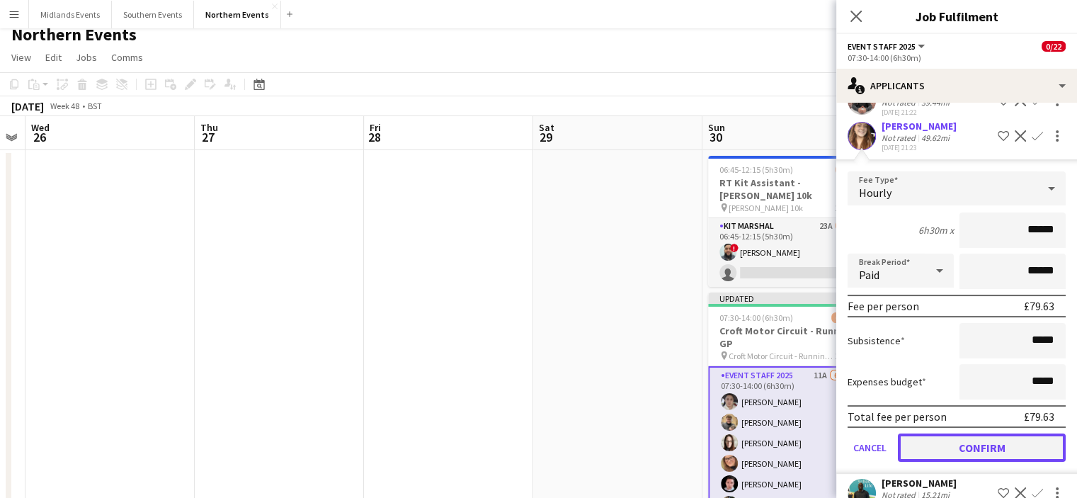
click at [1000, 458] on button "Confirm" at bounding box center [982, 447] width 168 height 28
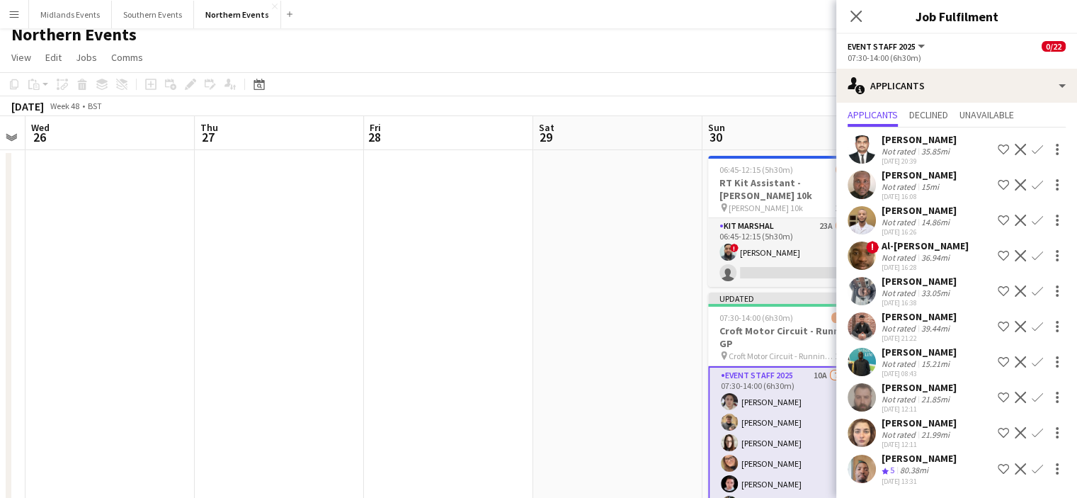
click at [1032, 469] on app-icon "Confirm" at bounding box center [1037, 468] width 11 height 11
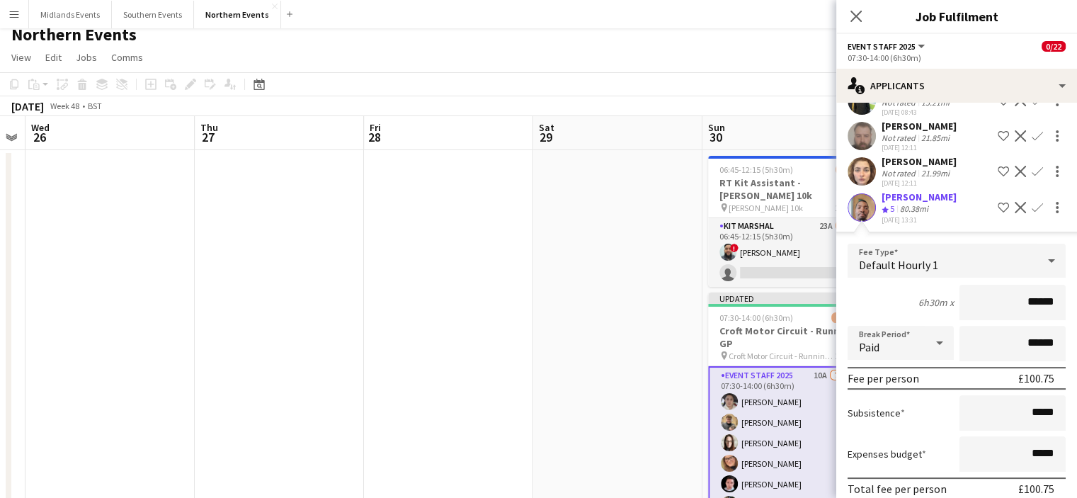
scroll to position [358, 0]
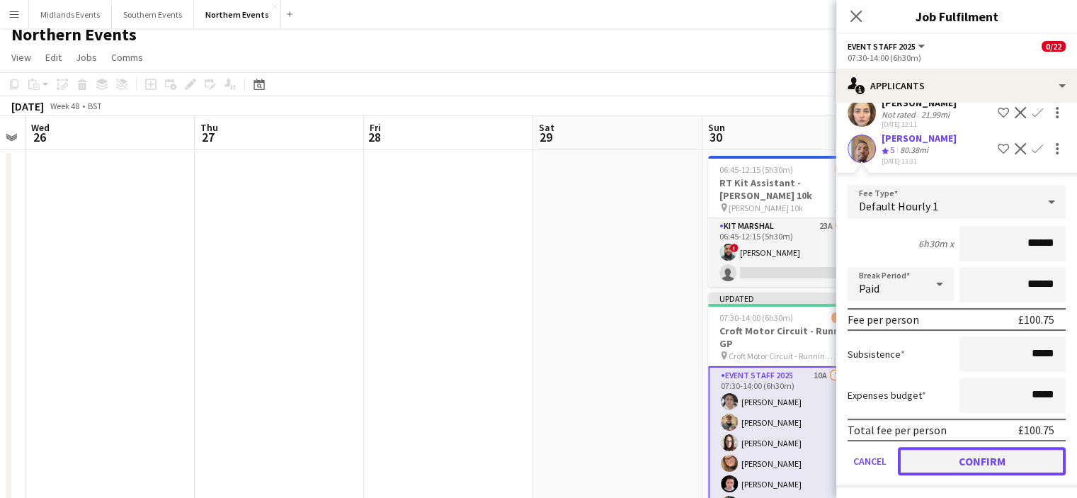
click at [1039, 462] on button "Confirm" at bounding box center [982, 461] width 168 height 28
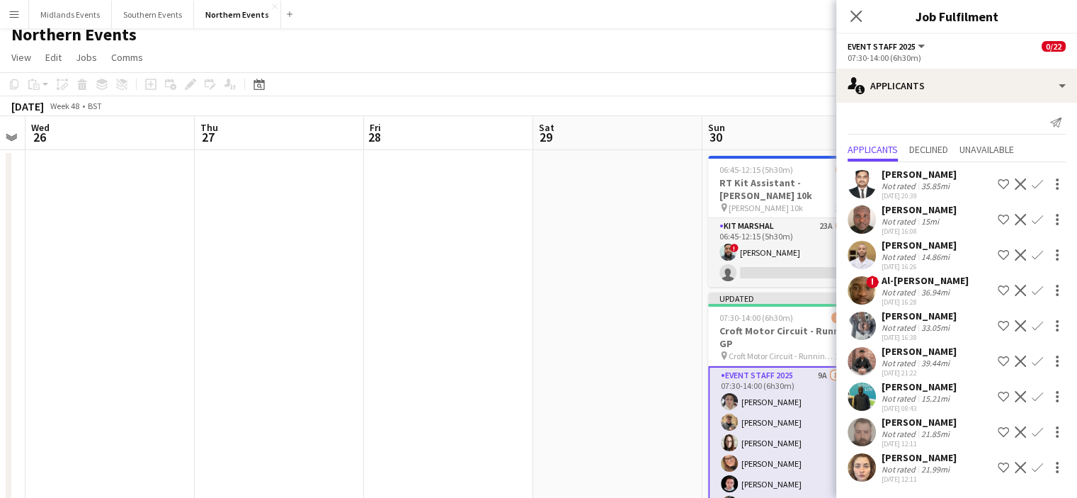
scroll to position [2, 0]
click at [1032, 464] on app-icon "Confirm" at bounding box center [1037, 467] width 11 height 11
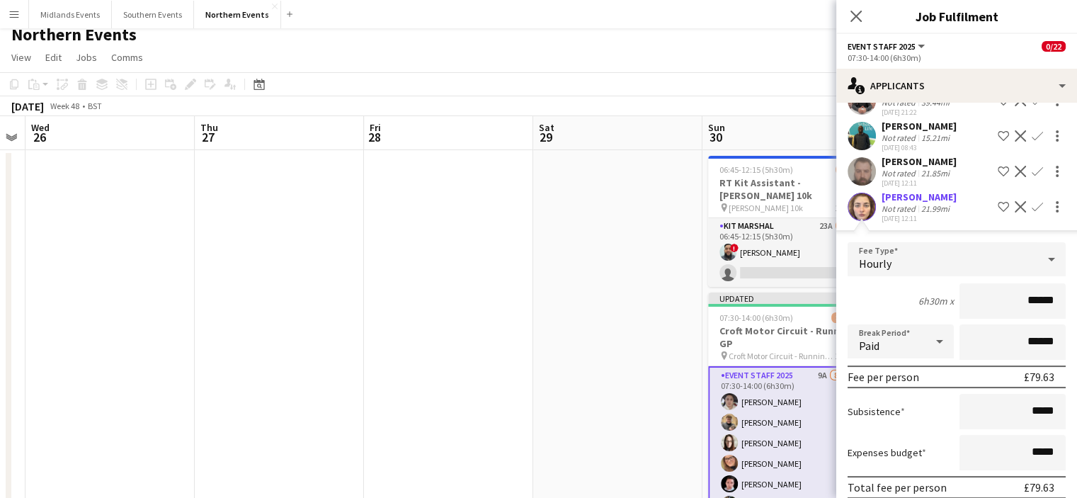
scroll to position [322, 0]
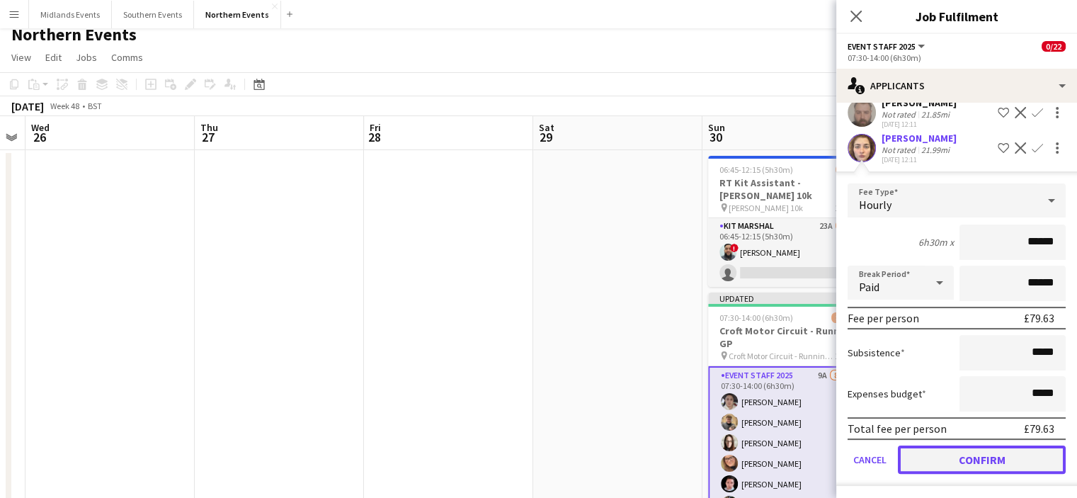
click at [1031, 448] on button "Confirm" at bounding box center [982, 459] width 168 height 28
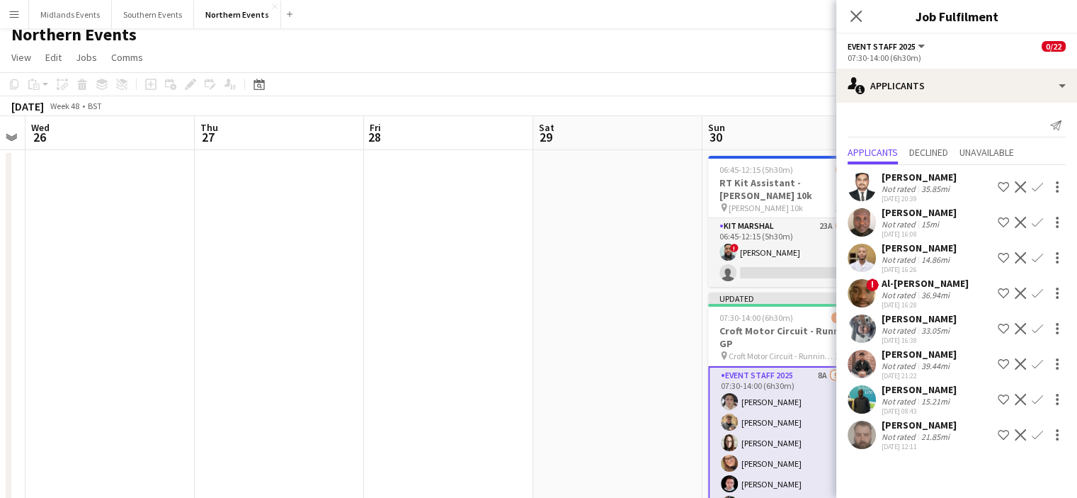
scroll to position [0, 0]
click at [1038, 433] on app-icon "Confirm" at bounding box center [1037, 434] width 11 height 11
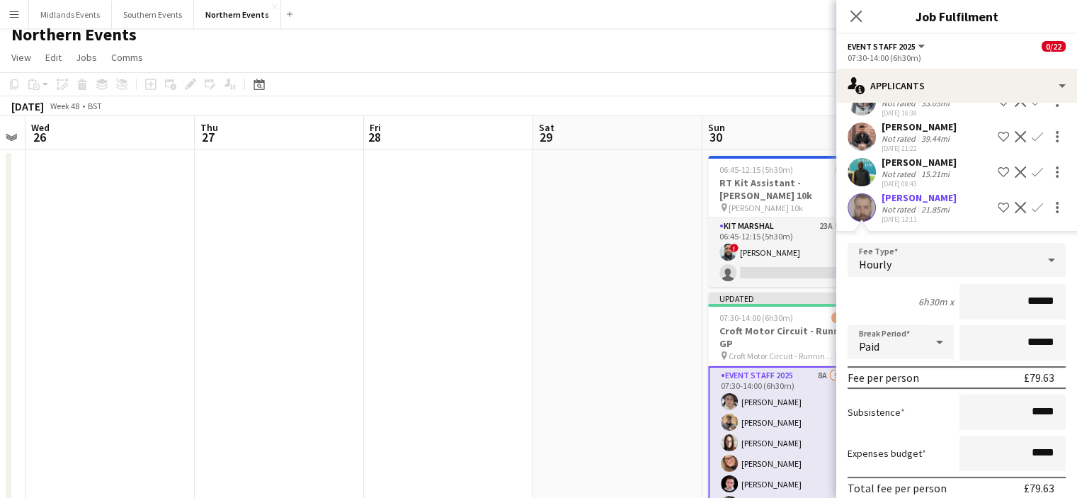
scroll to position [286, 0]
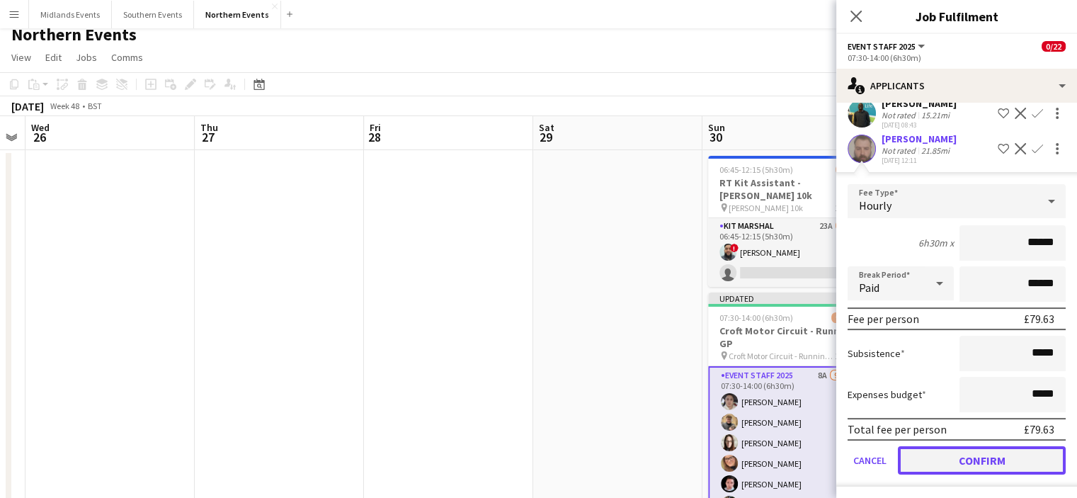
click at [1041, 456] on button "Confirm" at bounding box center [982, 460] width 168 height 28
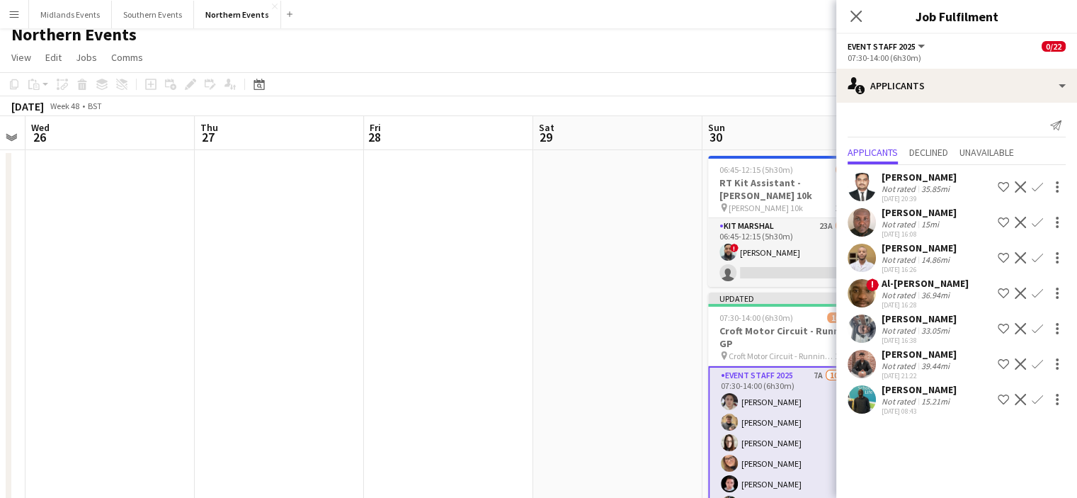
scroll to position [0, 0]
click at [858, 8] on app-icon "Close pop-in" at bounding box center [856, 16] width 21 height 21
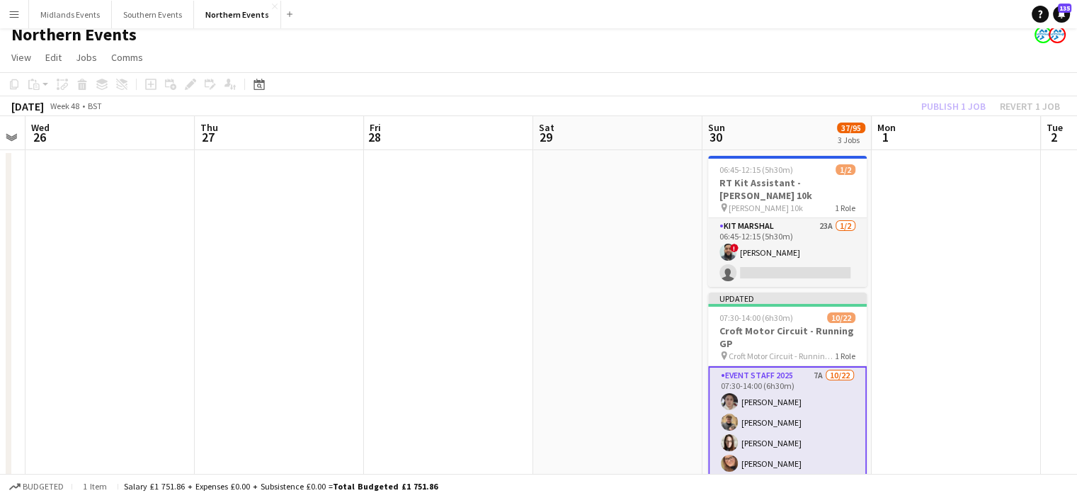
click at [948, 103] on div "Publish 1 job Revert 1 job" at bounding box center [990, 106] width 173 height 18
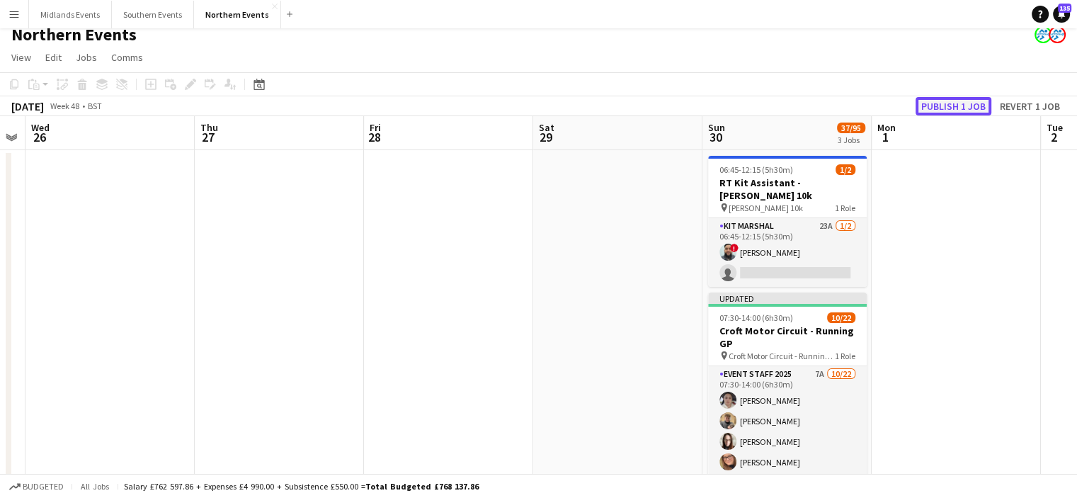
click at [938, 104] on button "Publish 1 job" at bounding box center [954, 106] width 76 height 18
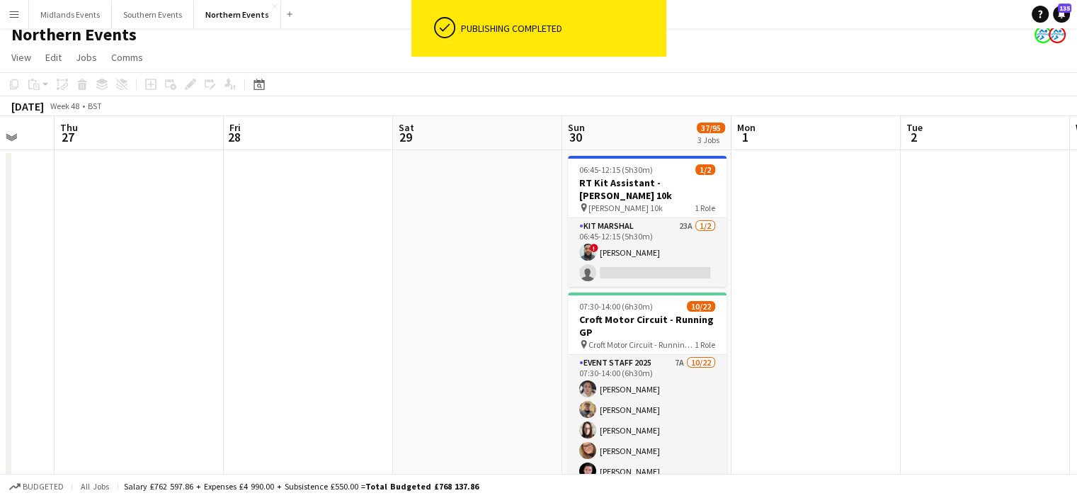
scroll to position [0, 598]
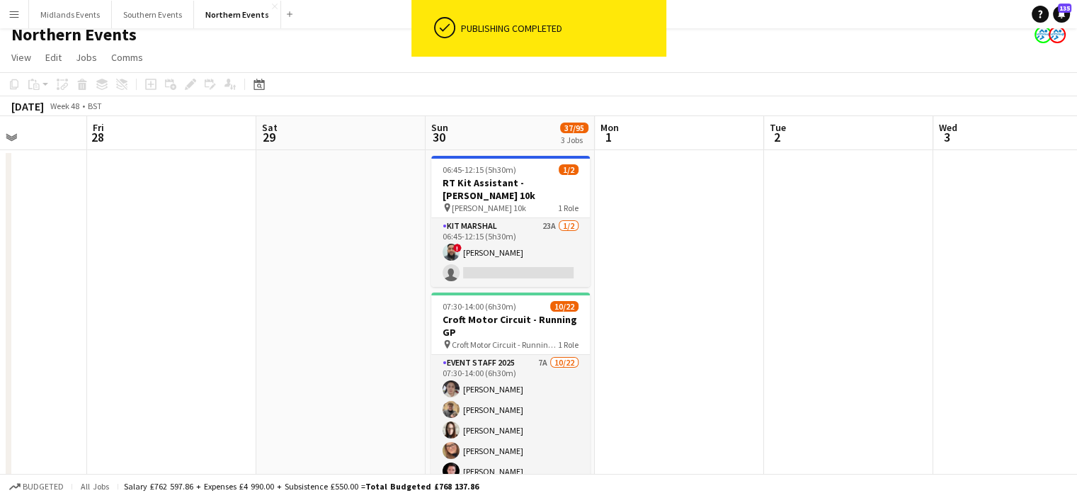
drag, startPoint x: 950, startPoint y: 212, endPoint x: 666, endPoint y: 238, distance: 285.2
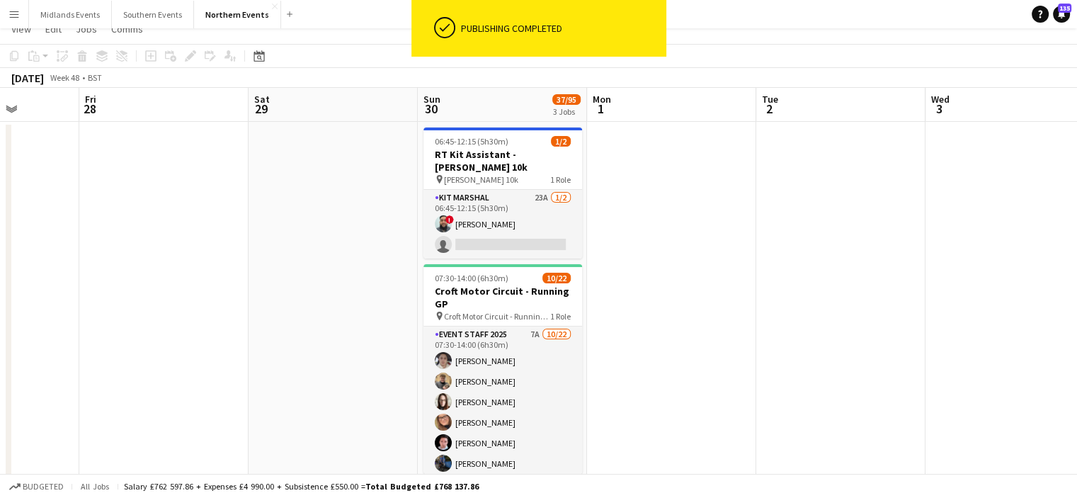
scroll to position [445, 0]
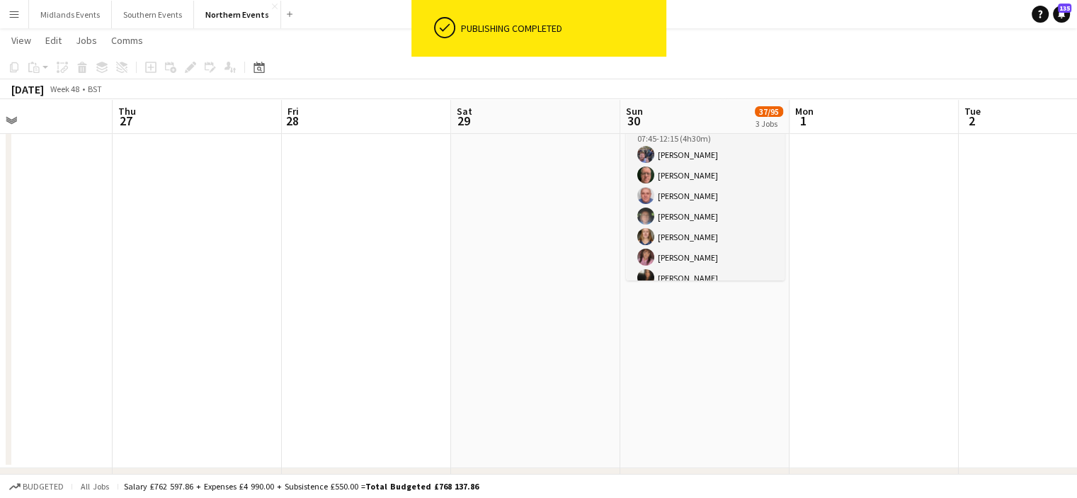
drag, startPoint x: 981, startPoint y: 305, endPoint x: 741, endPoint y: 308, distance: 240.1
click at [741, 308] on app-calendar-viewport "Mon 24 Tue 25 Wed 26 Thu 27 Fri 28 Sat 29 Sun 30 37/95 3 Jobs Mon 1 Tue 2 Wed 3…" at bounding box center [538, 104] width 1077 height 989
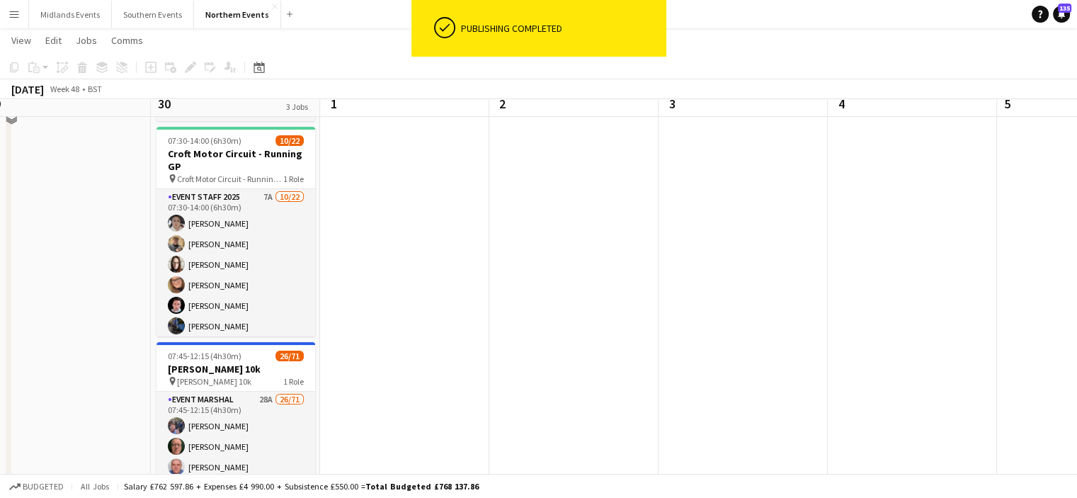
scroll to position [158, 0]
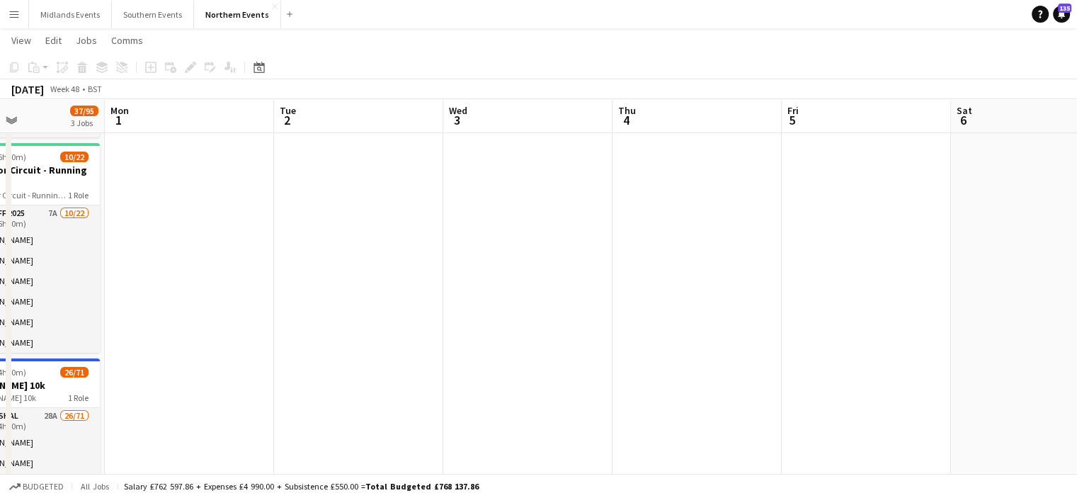
drag, startPoint x: 1026, startPoint y: 237, endPoint x: 810, endPoint y: 244, distance: 216.1
click at [810, 244] on app-calendar-viewport "Fri 28 Sat 29 Sun 30 37/95 3 Jobs Mon 1 Tue 2 Wed 3 Thu 4 Fri 5 Sat 6 Sun 7 16/…" at bounding box center [538, 391] width 1077 height 989
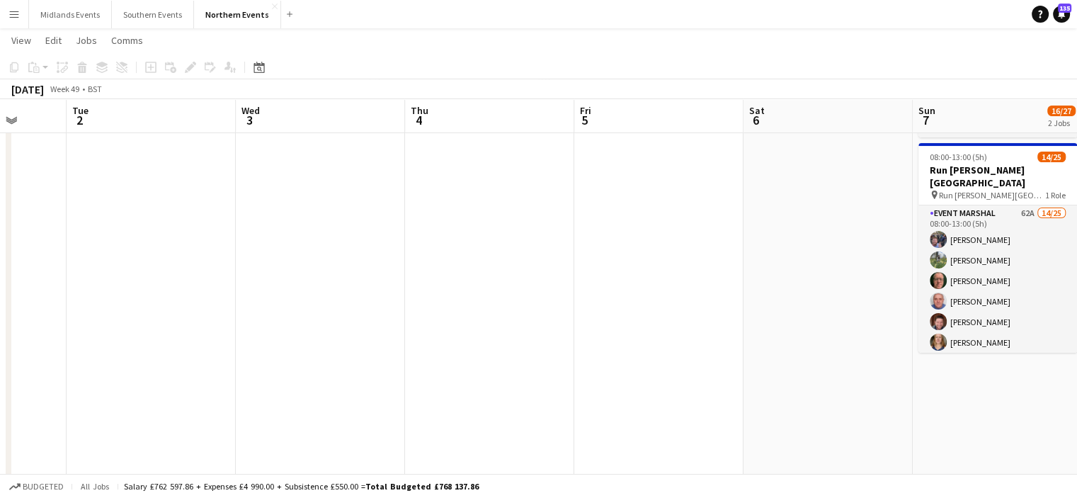
drag, startPoint x: 932, startPoint y: 249, endPoint x: 841, endPoint y: 251, distance: 90.7
click at [841, 251] on app-calendar-viewport "Fri 28 Sat 29 Sun 30 37/95 3 Jobs Mon 1 Tue 2 Wed 3 Thu 4 Fri 5 Sat 6 Sun 7 16/…" at bounding box center [538, 391] width 1077 height 989
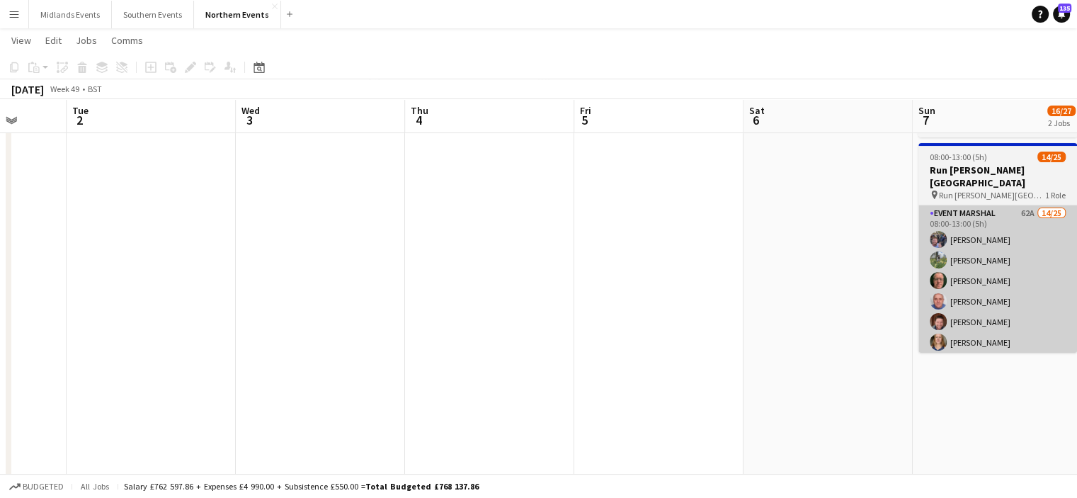
scroll to position [0, 613]
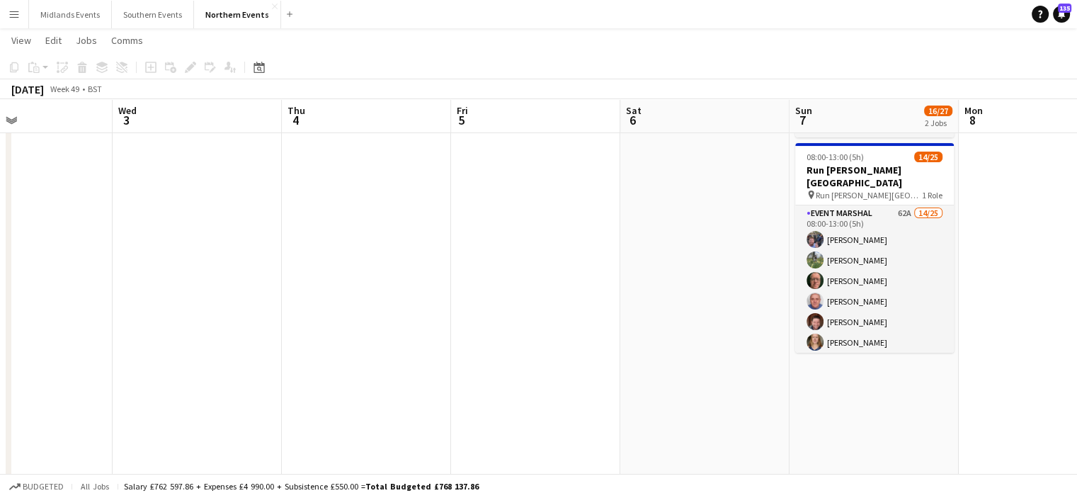
drag, startPoint x: 679, startPoint y: 292, endPoint x: 655, endPoint y: 294, distance: 24.1
click at [655, 294] on app-calendar-viewport "Sun 30 37/95 3 Jobs Mon 1 Tue 2 Wed 3 Thu 4 Fri 5 Sat 6 Sun 7 16/27 2 Jobs Mon …" at bounding box center [538, 391] width 1077 height 989
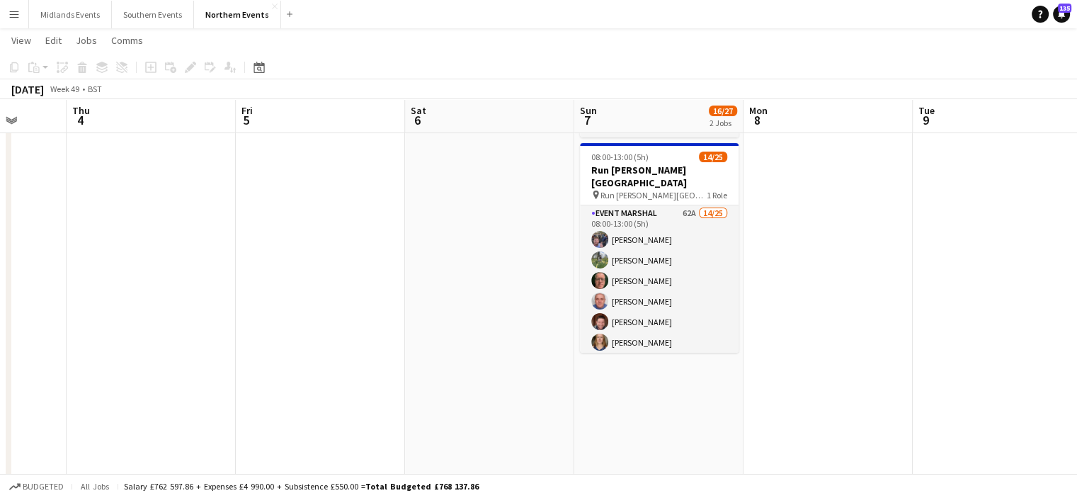
drag, startPoint x: 926, startPoint y: 311, endPoint x: 712, endPoint y: 321, distance: 214.1
click at [712, 321] on app-calendar-viewport "Sun 30 37/95 3 Jobs Mon 1 Tue 2 Wed 3 Thu 4 Fri 5 Sat 6 Sun 7 16/27 2 Jobs Mon …" at bounding box center [538, 391] width 1077 height 989
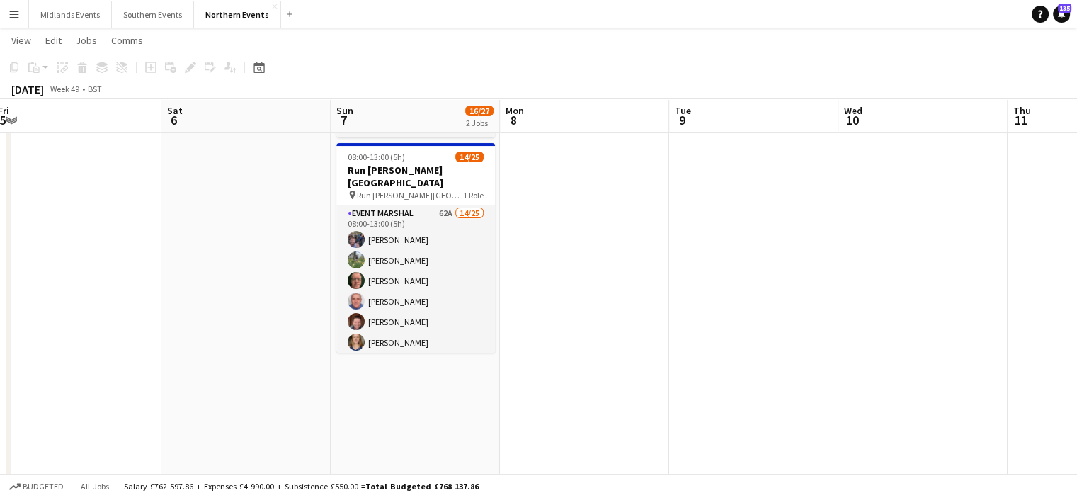
drag, startPoint x: 832, startPoint y: 331, endPoint x: 870, endPoint y: 371, distance: 55.1
click at [680, 314] on app-calendar-viewport "Tue 2 Wed 3 Thu 4 Fri 5 Sat 6 Sun 7 16/27 2 Jobs Mon 8 Tue 9 Wed 10 Thu 11 Fri …" at bounding box center [538, 391] width 1077 height 989
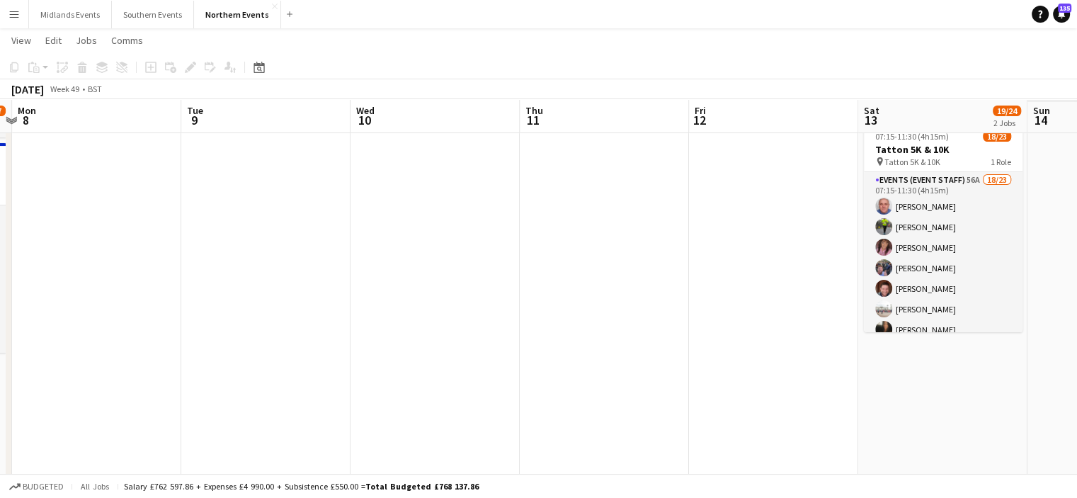
drag, startPoint x: 1015, startPoint y: 334, endPoint x: 811, endPoint y: 317, distance: 204.6
click at [811, 317] on app-calendar-viewport "Thu 4 Fri 5 Sat 6 Sun 7 16/27 2 Jobs Mon 8 Tue 9 Wed 10 Thu 11 Fri 12 Sat 13 19…" at bounding box center [538, 391] width 1077 height 989
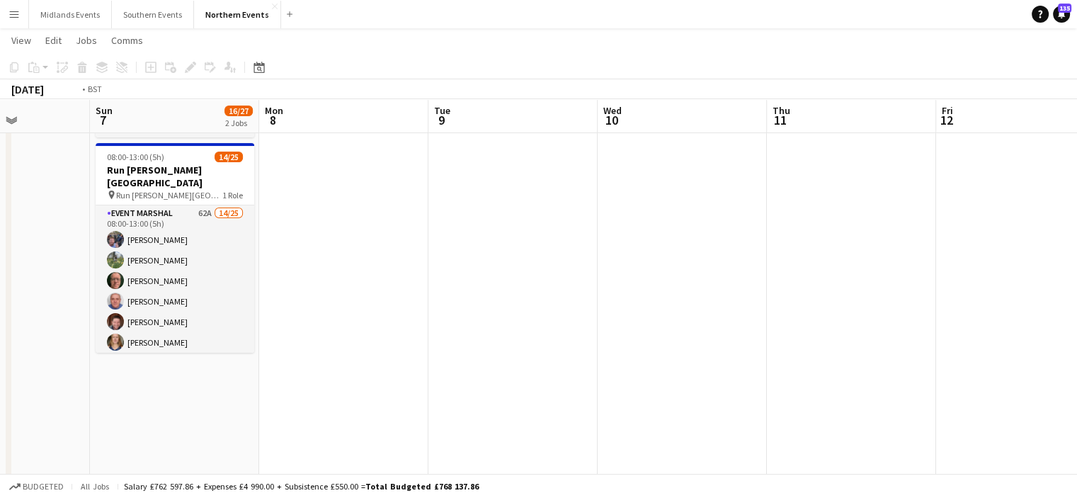
drag, startPoint x: 708, startPoint y: 307, endPoint x: 484, endPoint y: 298, distance: 224.0
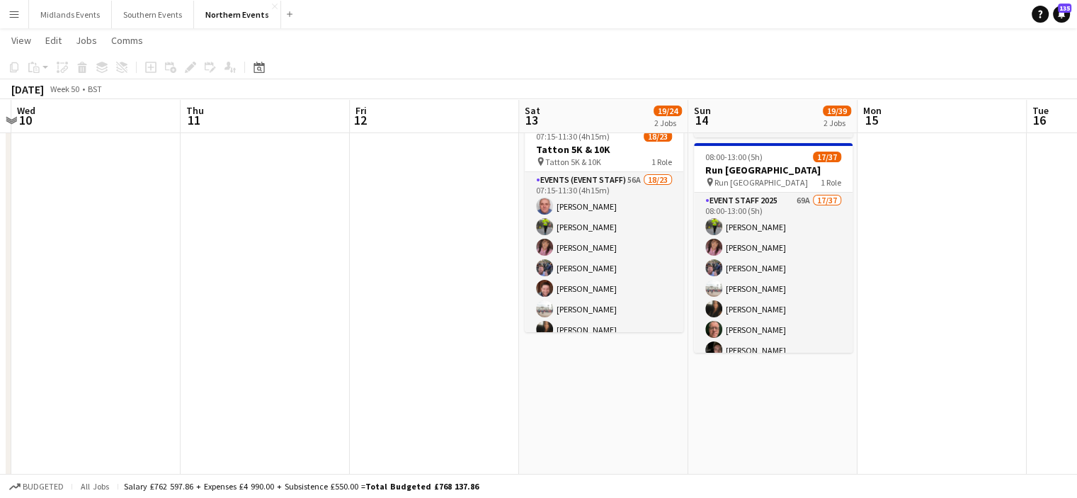
scroll to position [0, 520]
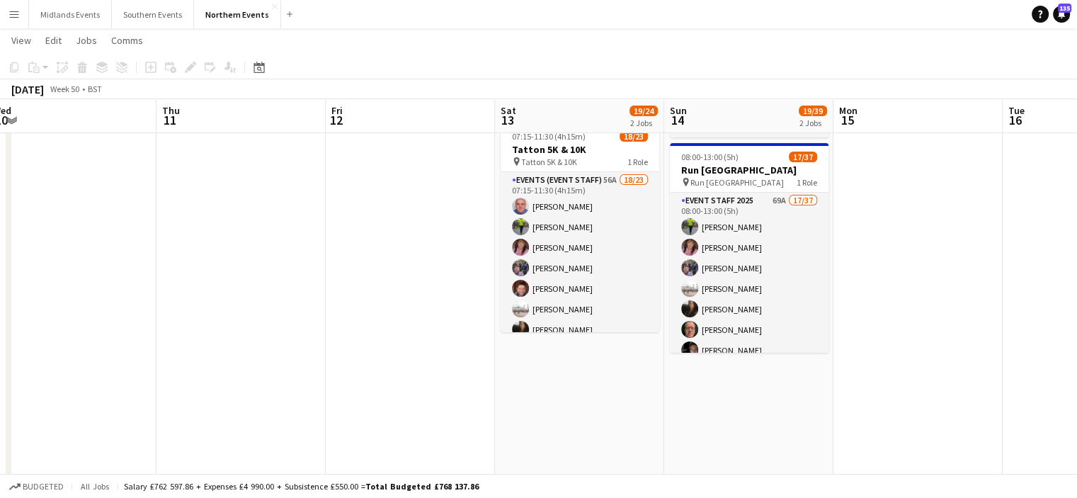
drag, startPoint x: 484, startPoint y: 298, endPoint x: 346, endPoint y: 317, distance: 140.0
click at [346, 317] on app-calendar-viewport "Sun 7 16/27 2 Jobs Mon 8 Tue 9 Wed 10 Thu 11 Fri 12 Sat 13 19/24 2 Jobs Sun 14 …" at bounding box center [538, 391] width 1077 height 989
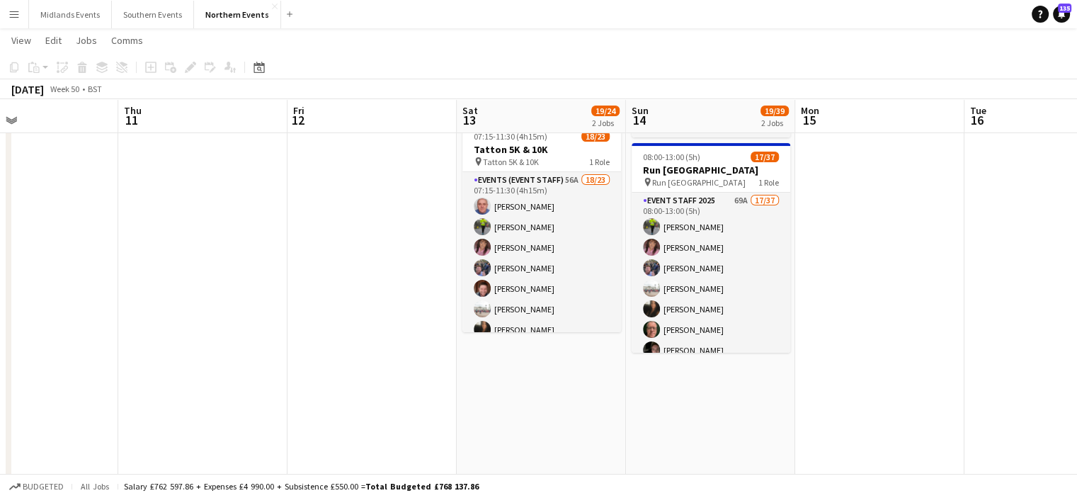
scroll to position [0, 559]
drag, startPoint x: 955, startPoint y: 268, endPoint x: 916, endPoint y: 271, distance: 39.0
click at [916, 271] on app-calendar-viewport "Sun 7 16/27 2 Jobs Mon 8 Tue 9 Wed 10 Thu 11 Fri 12 Sat 13 19/24 2 Jobs Sun 14 …" at bounding box center [538, 391] width 1077 height 989
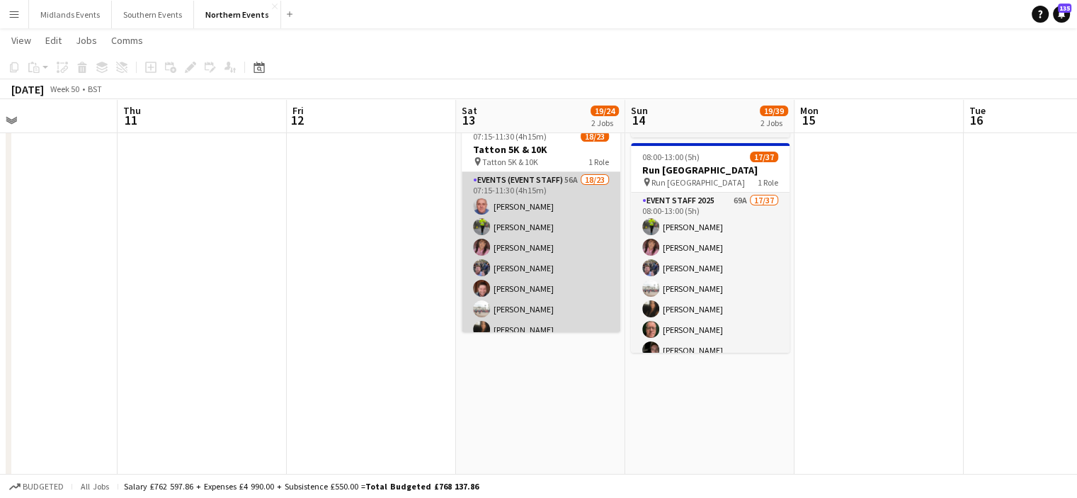
click at [544, 288] on app-card-role "Events (Event Staff) 56A 18/23 07:15-11:30 (4h15m) John Catton Mark Sutton Mica…" at bounding box center [541, 422] width 159 height 500
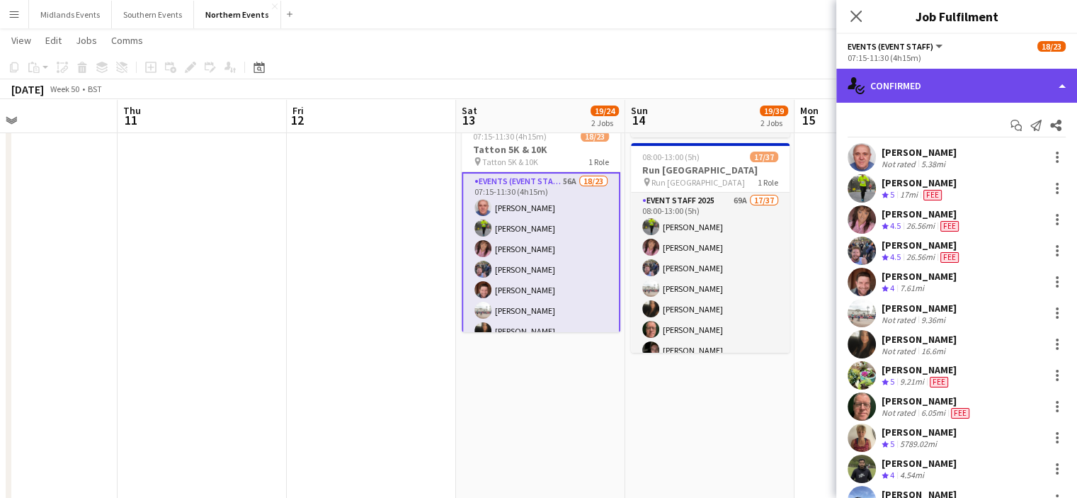
click at [1004, 91] on div "single-neutral-actions-check-2 Confirmed" at bounding box center [956, 86] width 241 height 34
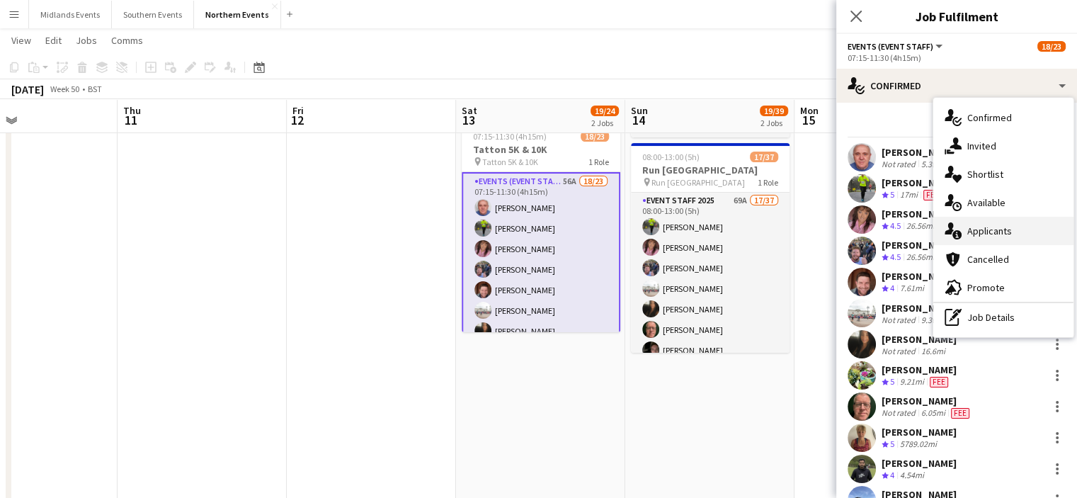
click at [1022, 227] on div "single-neutral-actions-information Applicants" at bounding box center [1003, 231] width 140 height 28
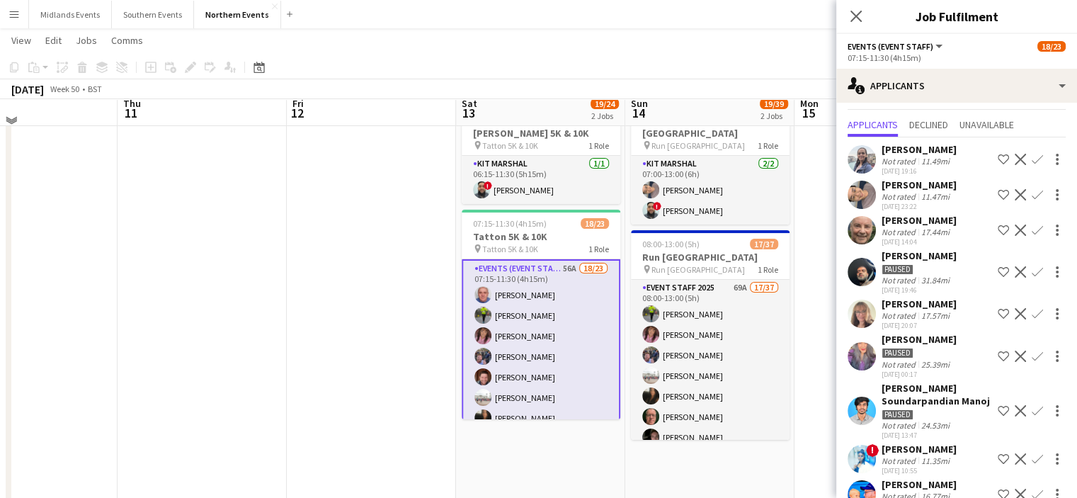
scroll to position [63, 0]
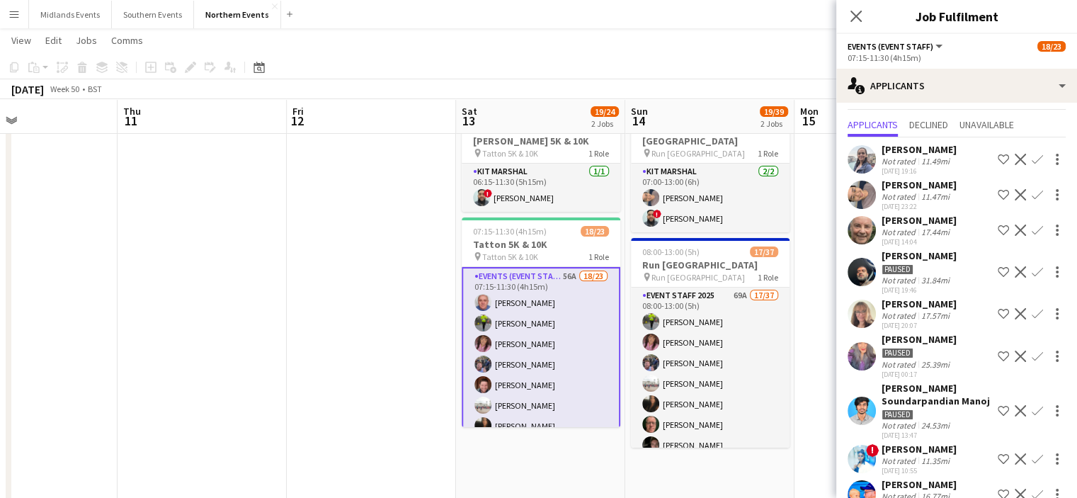
click at [1032, 190] on app-icon "Confirm" at bounding box center [1037, 194] width 11 height 11
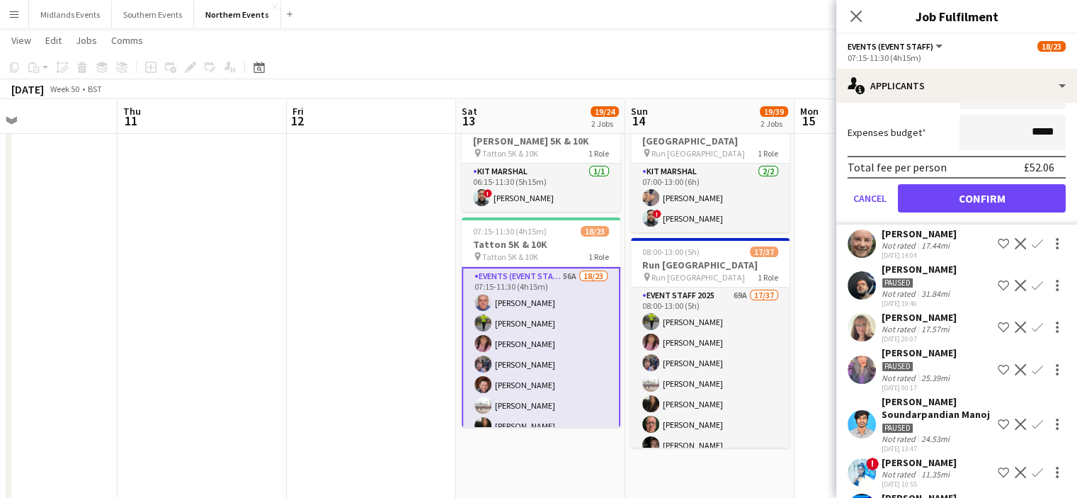
scroll to position [317, 0]
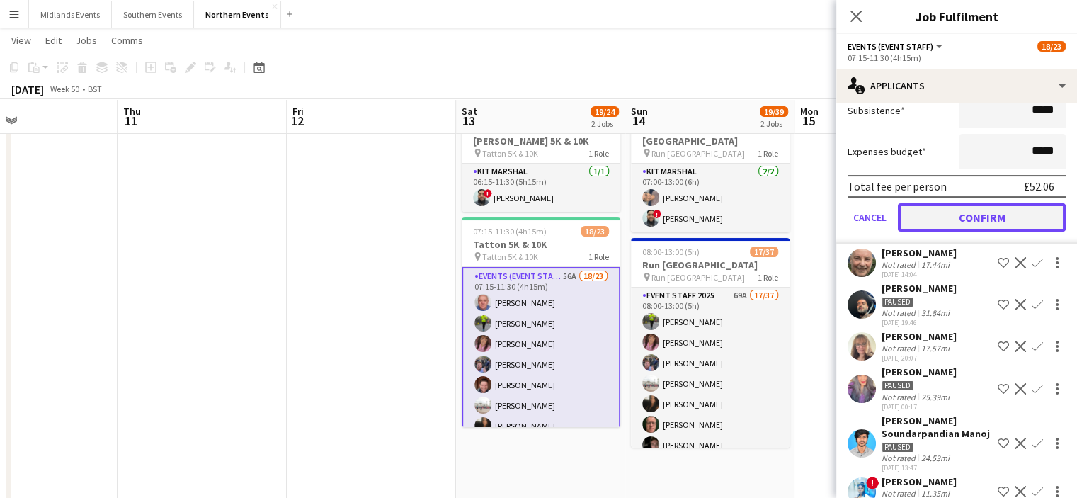
click at [989, 222] on button "Confirm" at bounding box center [982, 217] width 168 height 28
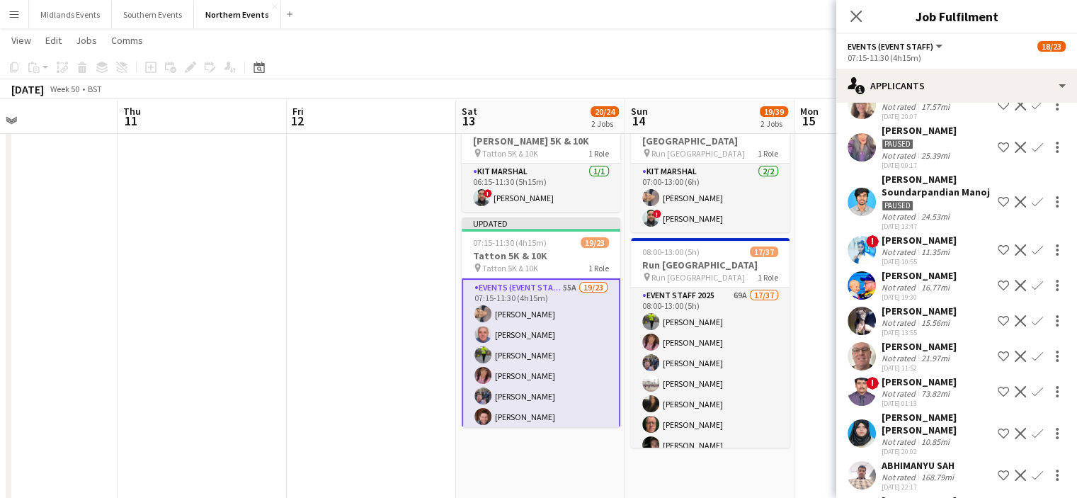
scroll to position [224, 0]
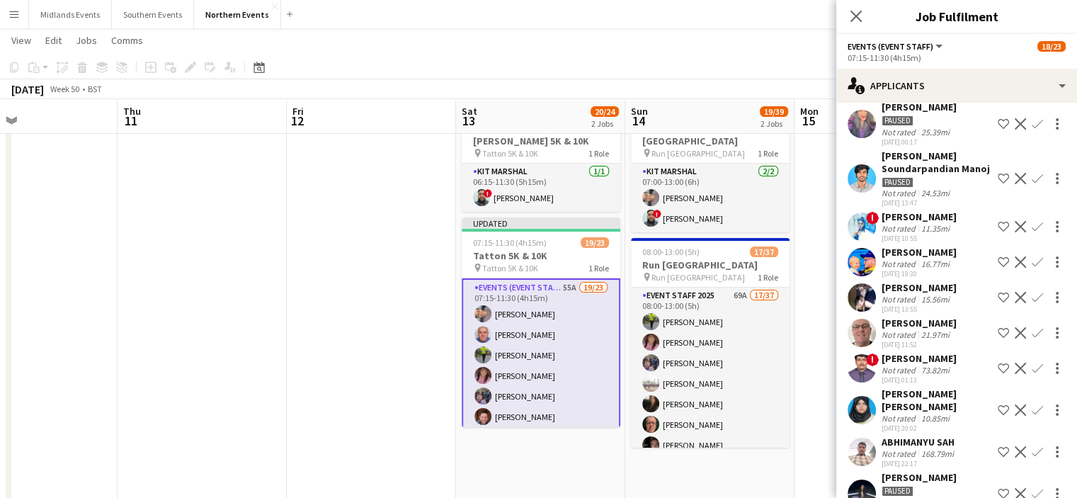
click at [1029, 271] on button "Confirm" at bounding box center [1037, 262] width 17 height 17
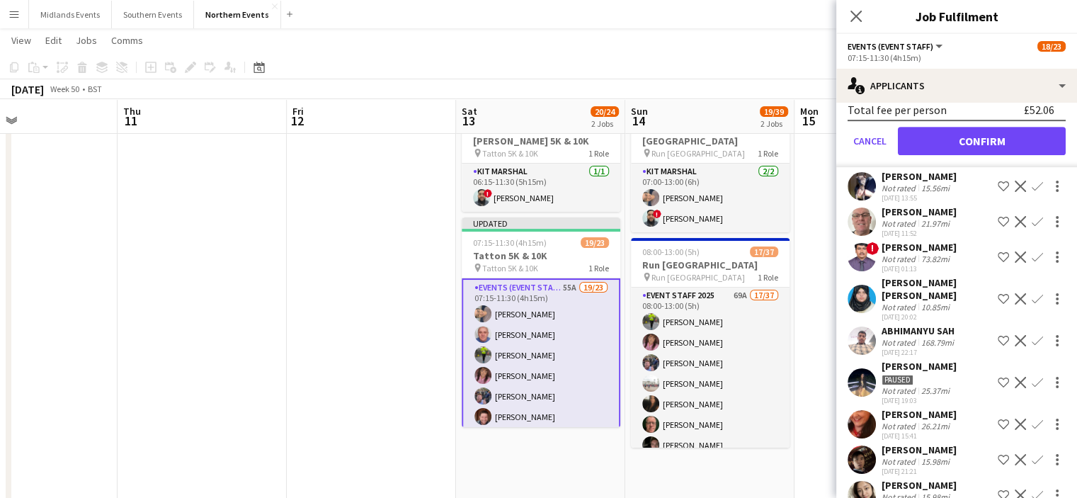
scroll to position [710, 0]
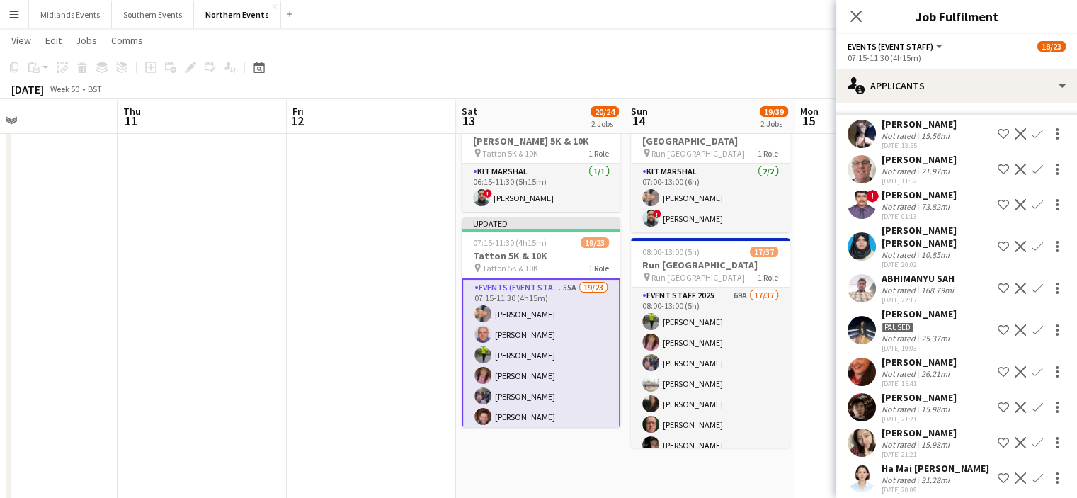
click at [1015, 103] on button "Confirm" at bounding box center [982, 88] width 168 height 28
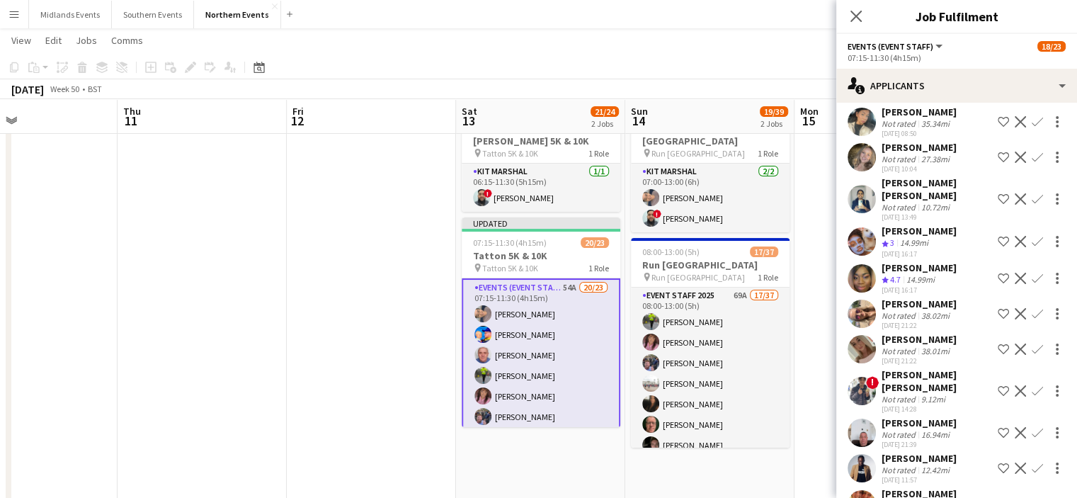
scroll to position [1714, 0]
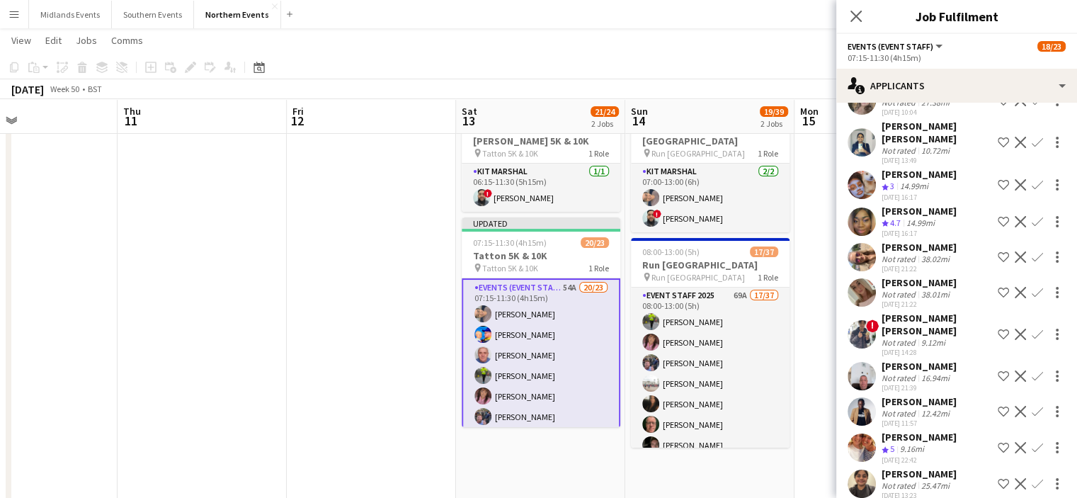
click at [1032, 442] on app-icon "Confirm" at bounding box center [1037, 447] width 11 height 11
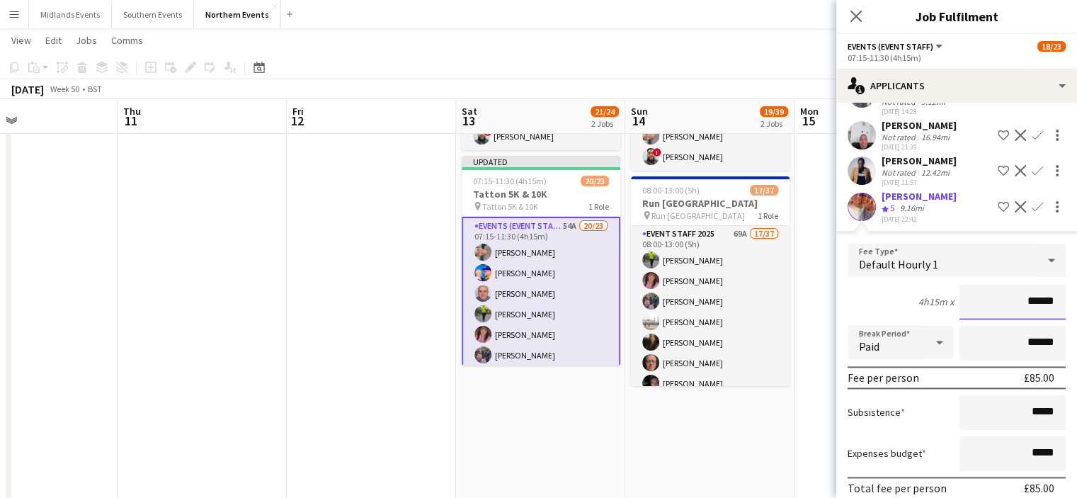
scroll to position [2033, 0]
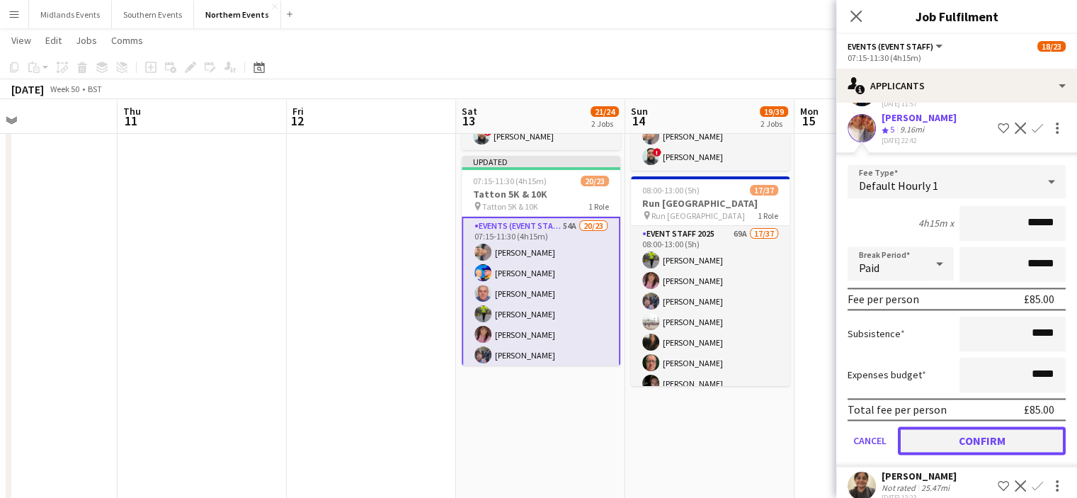
click at [1032, 426] on button "Confirm" at bounding box center [982, 440] width 168 height 28
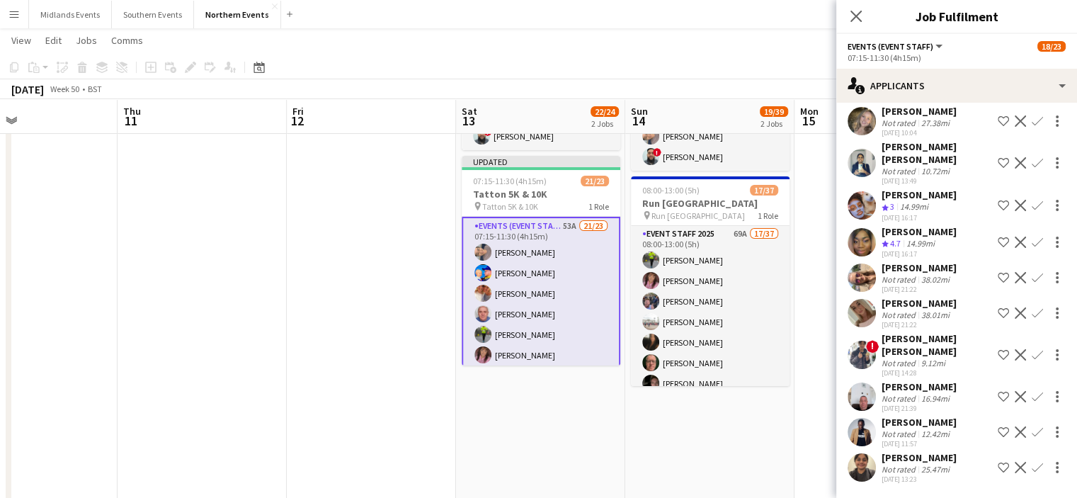
scroll to position [1677, 0]
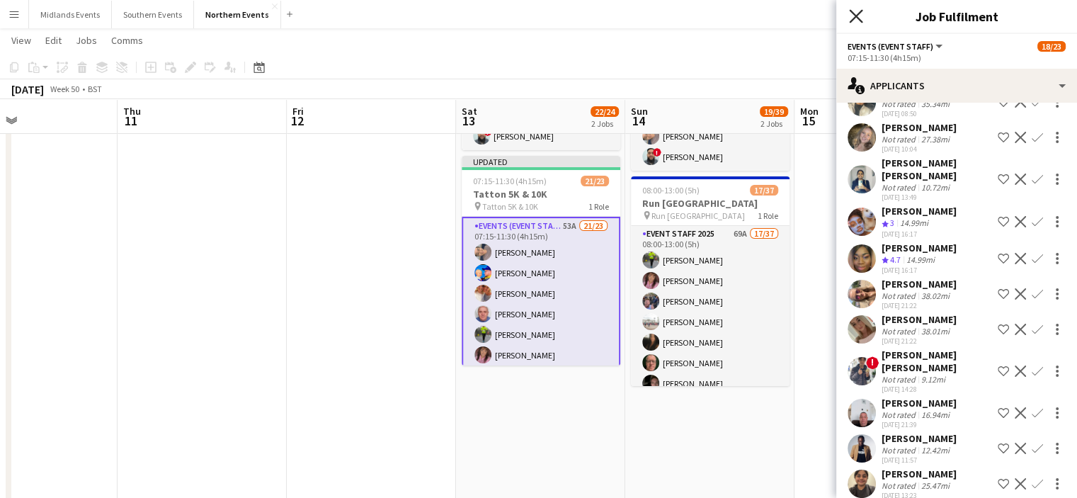
click at [850, 18] on icon "Close pop-in" at bounding box center [855, 15] width 13 height 13
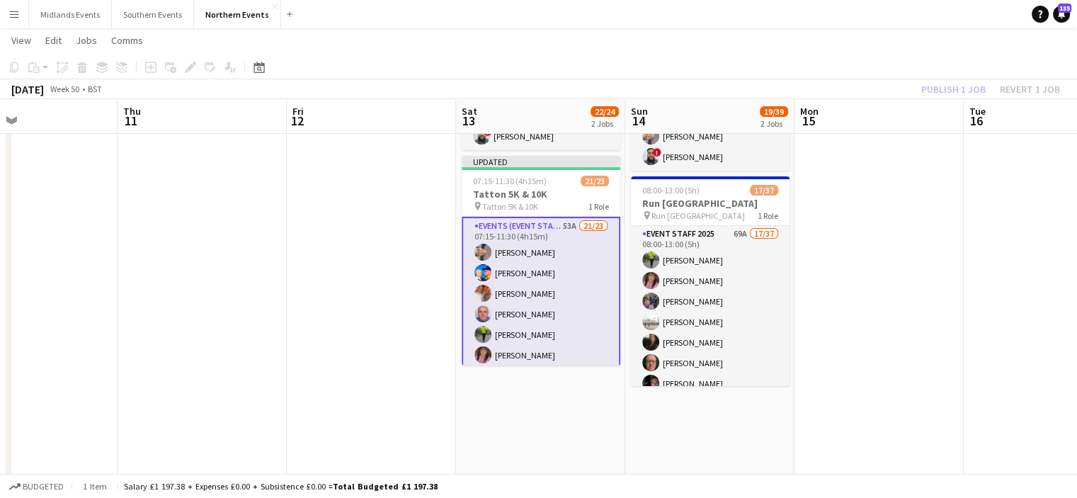
click at [952, 97] on div "Publish 1 job Revert 1 job" at bounding box center [990, 89] width 173 height 18
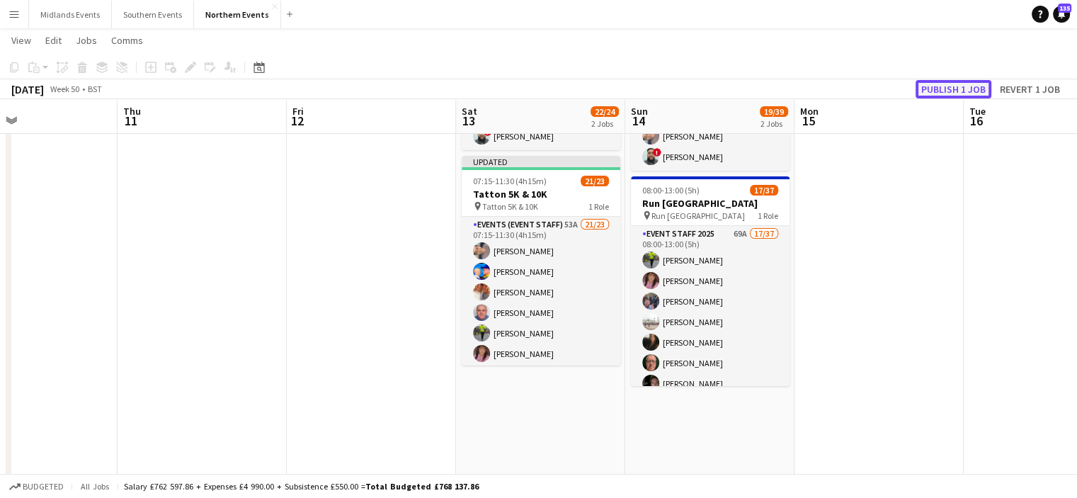
click at [946, 90] on button "Publish 1 job" at bounding box center [954, 89] width 76 height 18
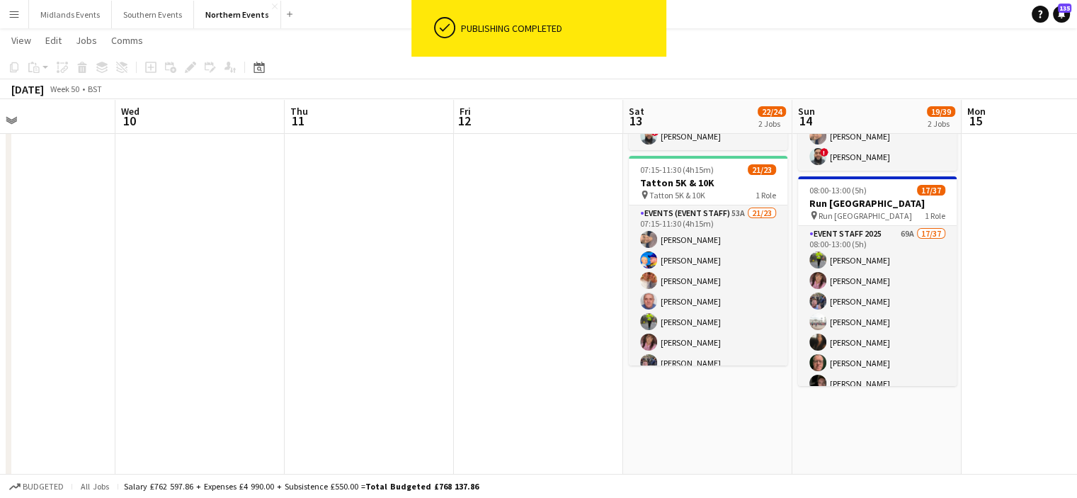
drag, startPoint x: 161, startPoint y: 129, endPoint x: 329, endPoint y: 152, distance: 169.4
click at [329, 152] on app-calendar-viewport "Sun 7 16/27 2 Jobs Mon 8 Tue 9 Wed 10 Thu 11 Fri 12 Sat 13 22/24 2 Jobs Sun 14 …" at bounding box center [538, 425] width 1077 height 989
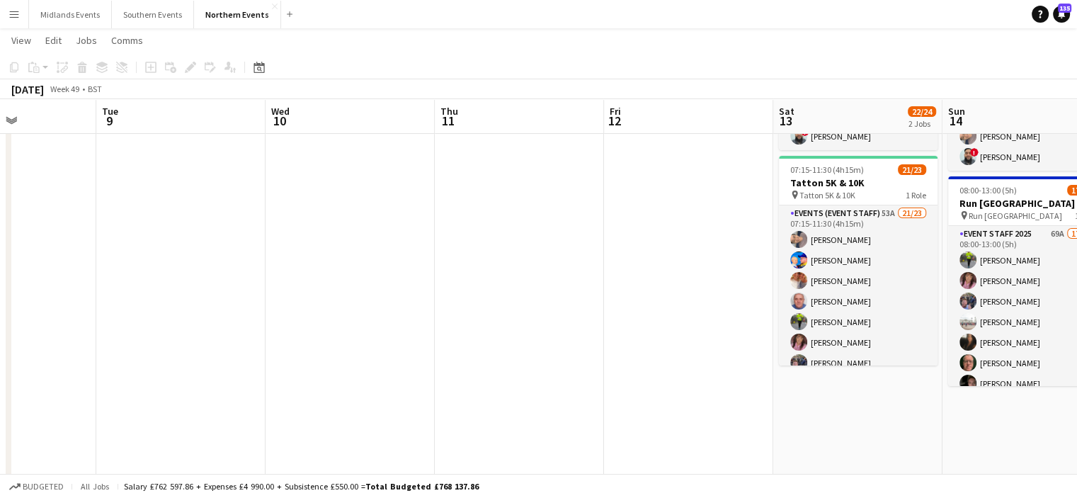
drag, startPoint x: 419, startPoint y: 186, endPoint x: 600, endPoint y: 210, distance: 182.9
click at [600, 210] on app-calendar-viewport "Sat 6 Sun 7 16/27 2 Jobs Mon 8 Tue 9 Wed 10 Thu 11 Fri 12 Sat 13 22/24 2 Jobs S…" at bounding box center [538, 425] width 1077 height 989
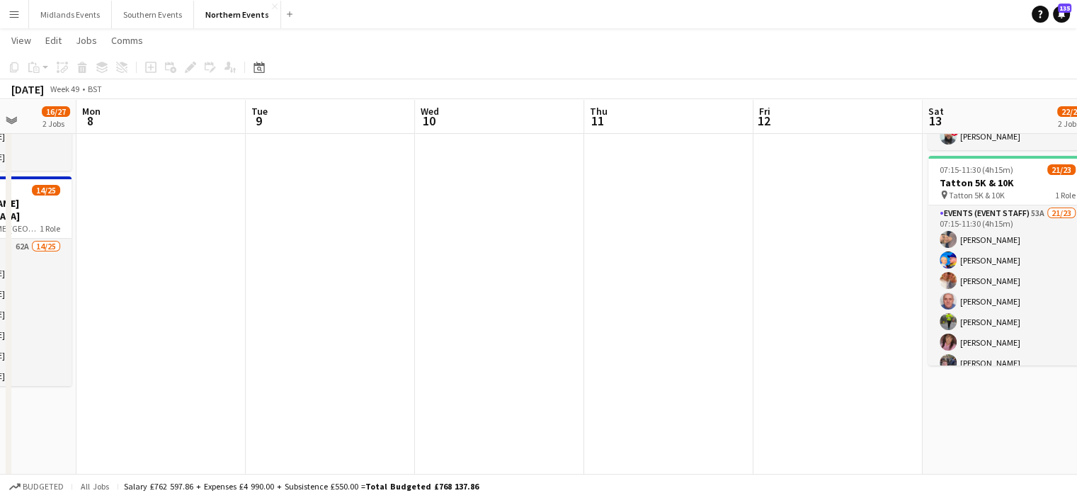
drag, startPoint x: 259, startPoint y: 193, endPoint x: 554, endPoint y: 190, distance: 294.6
click at [554, 190] on app-calendar-viewport "Fri 5 Sat 6 Sun 7 16/27 2 Jobs Mon 8 Tue 9 Wed 10 Thu 11 Fri 12 Sat 13 22/24 2 …" at bounding box center [538, 425] width 1077 height 989
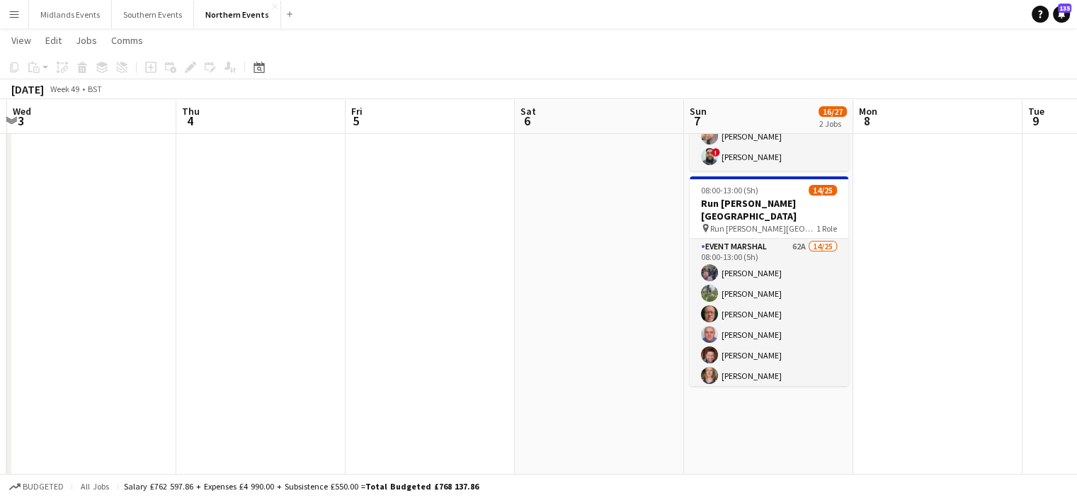
drag, startPoint x: 264, startPoint y: 209, endPoint x: 150, endPoint y: 178, distance: 118.0
click at [558, 152] on app-calendar-viewport "Mon 1 Tue 2 Wed 3 Thu 4 Fri 5 Sat 6 Sun 7 16/27 2 Jobs Mon 8 Tue 9 Wed 10 Thu 1…" at bounding box center [538, 425] width 1077 height 989
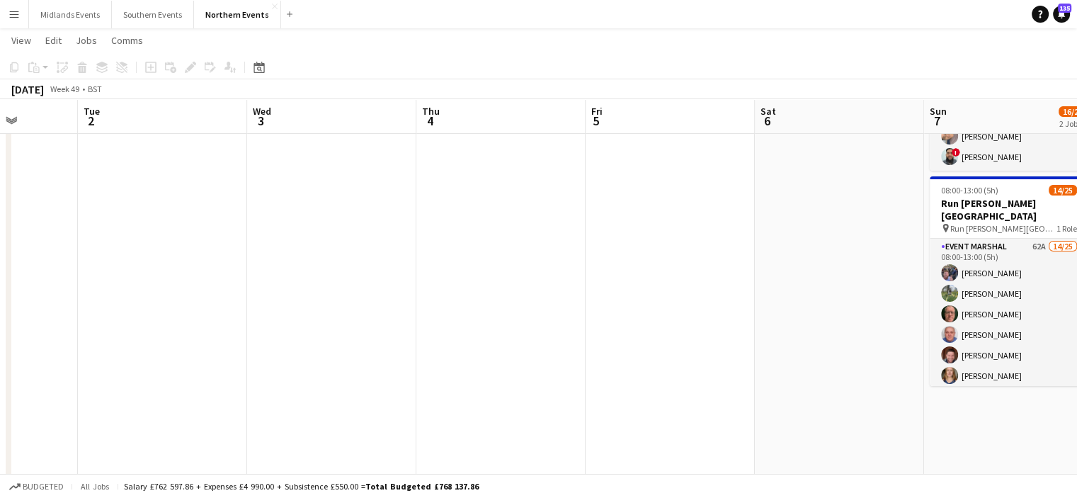
drag, startPoint x: 263, startPoint y: 177, endPoint x: 525, endPoint y: 177, distance: 261.3
click at [525, 177] on app-calendar-viewport "Sat 29 Sun 30 37/95 3 Jobs Mon 1 Tue 2 Wed 3 Thu 4 Fri 5 Sat 6 Sun 7 16/27 2 Jo…" at bounding box center [538, 425] width 1077 height 989
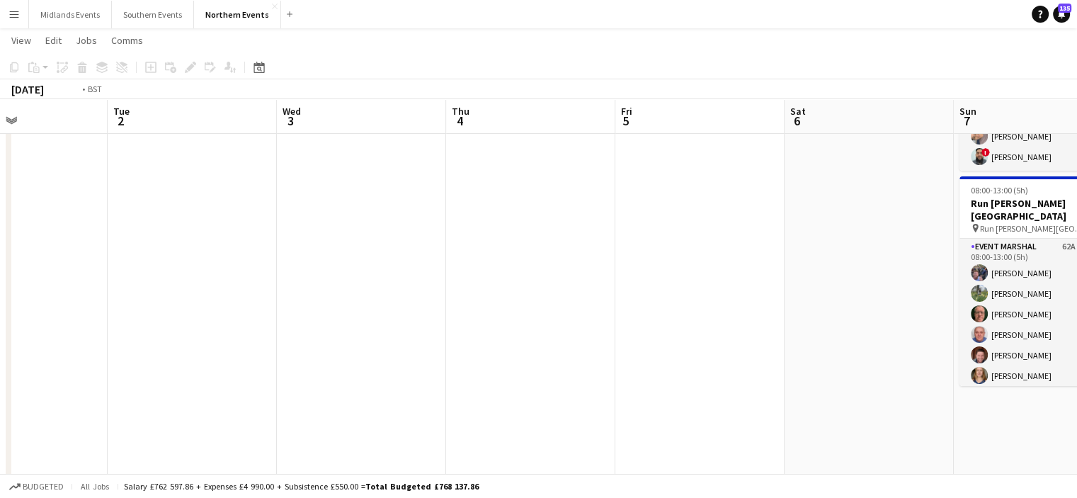
drag, startPoint x: 261, startPoint y: 244, endPoint x: 663, endPoint y: 269, distance: 403.0
click at [663, 269] on app-calendar-viewport "Sat 29 Sun 30 37/95 3 Jobs Mon 1 Tue 2 Wed 3 Thu 4 Fri 5 Sat 6 Sun 7 16/27 2 Jo…" at bounding box center [538, 425] width 1077 height 989
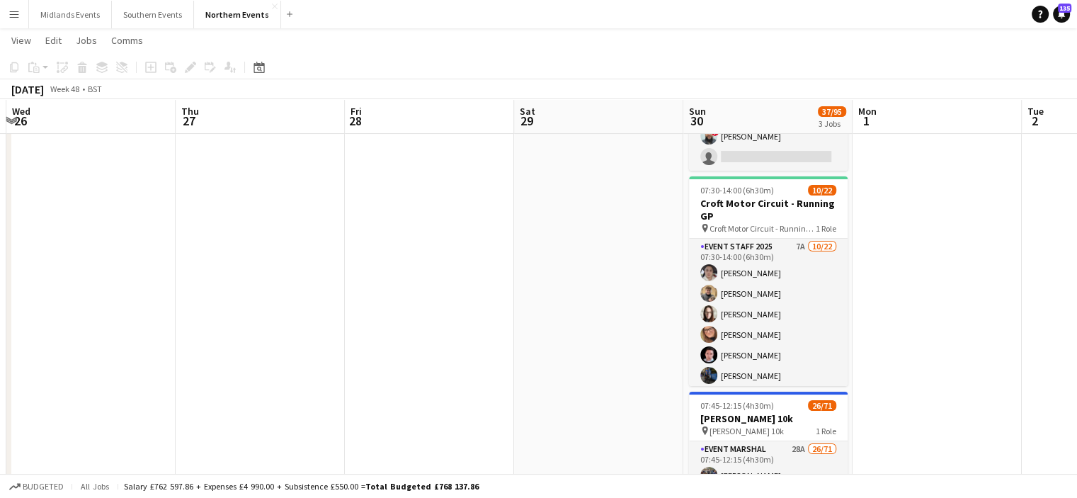
drag, startPoint x: 688, startPoint y: 298, endPoint x: 416, endPoint y: 283, distance: 272.4
click at [919, 247] on app-calendar-viewport "Sun 23 45/65 4 Jobs Mon 24 Tue 25 Wed 26 Thu 27 Fri 28 Sat 29 Sun 30 37/95 3 Jo…" at bounding box center [538, 425] width 1077 height 989
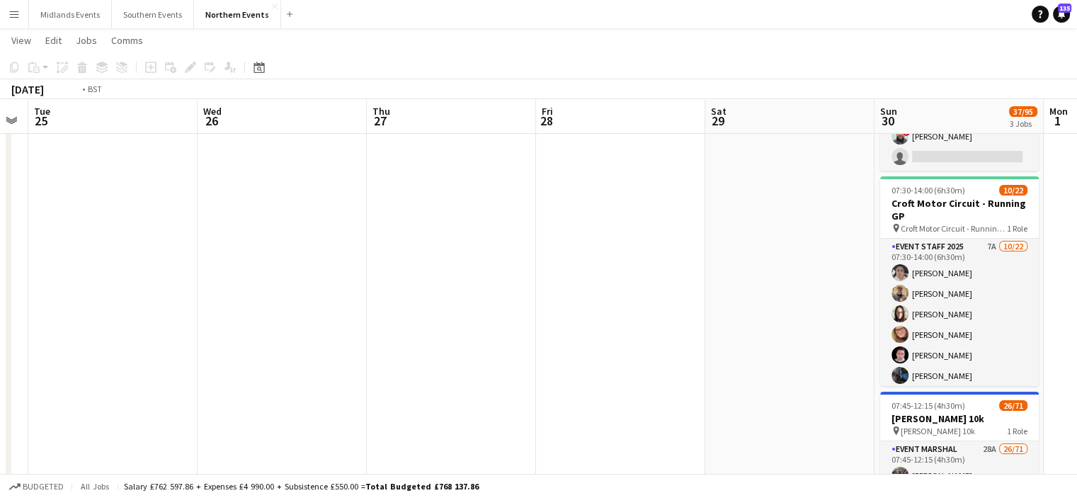
drag, startPoint x: 600, startPoint y: 288, endPoint x: 901, endPoint y: 273, distance: 301.3
click at [901, 273] on app-calendar-viewport "Sun 23 45/65 4 Jobs Mon 24 Tue 25 Wed 26 Thu 27 Fri 28 Sat 29 Sun 30 37/95 3 Jo…" at bounding box center [538, 425] width 1077 height 989
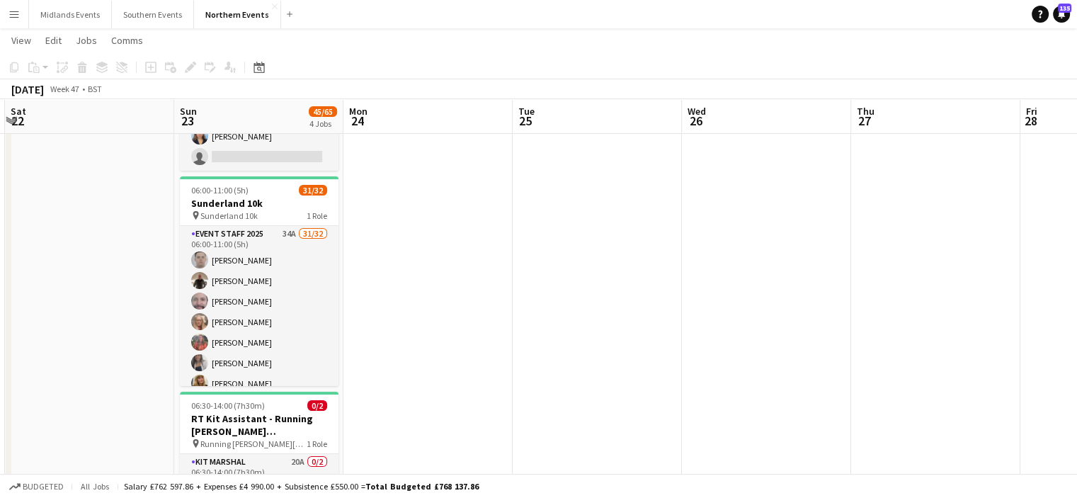
drag, startPoint x: 249, startPoint y: 297, endPoint x: 615, endPoint y: 284, distance: 365.6
click at [615, 284] on app-calendar-viewport "Thu 20 Fri 21 Sat 22 Sun 23 45/65 4 Jobs Mon 24 Tue 25 Wed 26 Thu 27 Fri 28 Sat…" at bounding box center [538, 425] width 1077 height 989
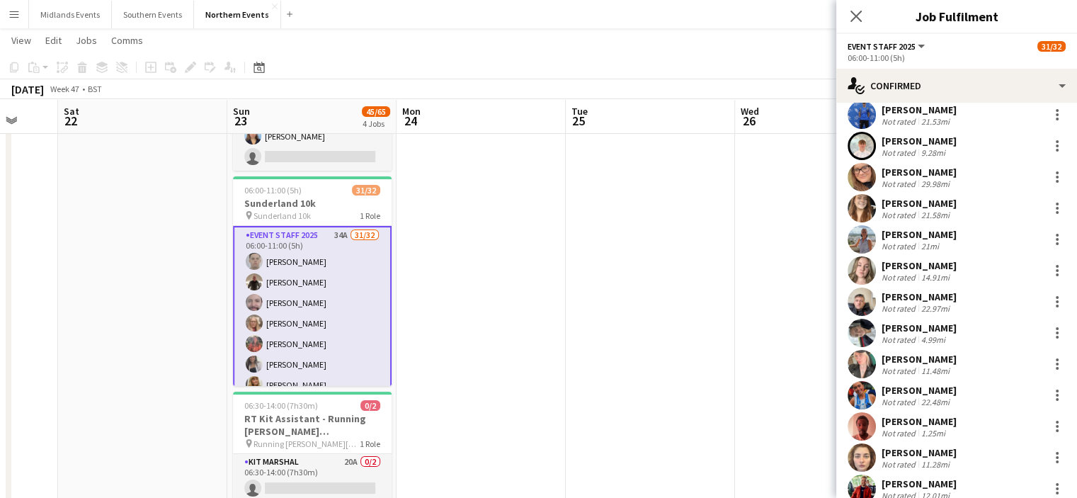
scroll to position [680, 0]
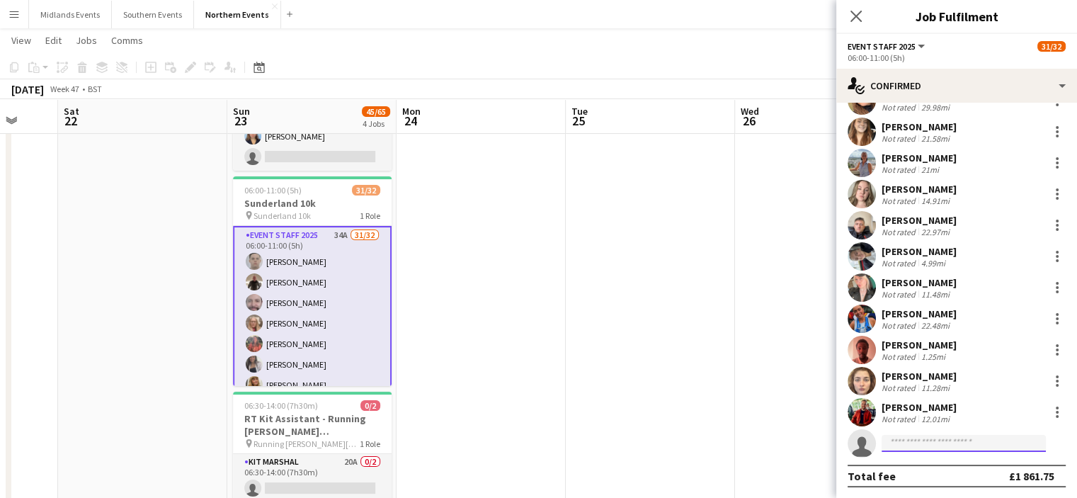
click at [940, 445] on input at bounding box center [964, 443] width 164 height 17
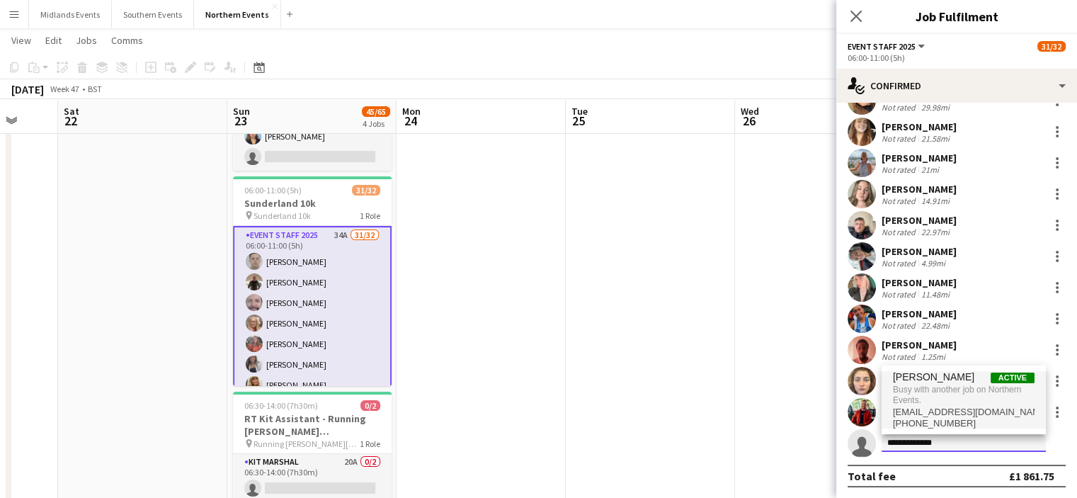
type input "**********"
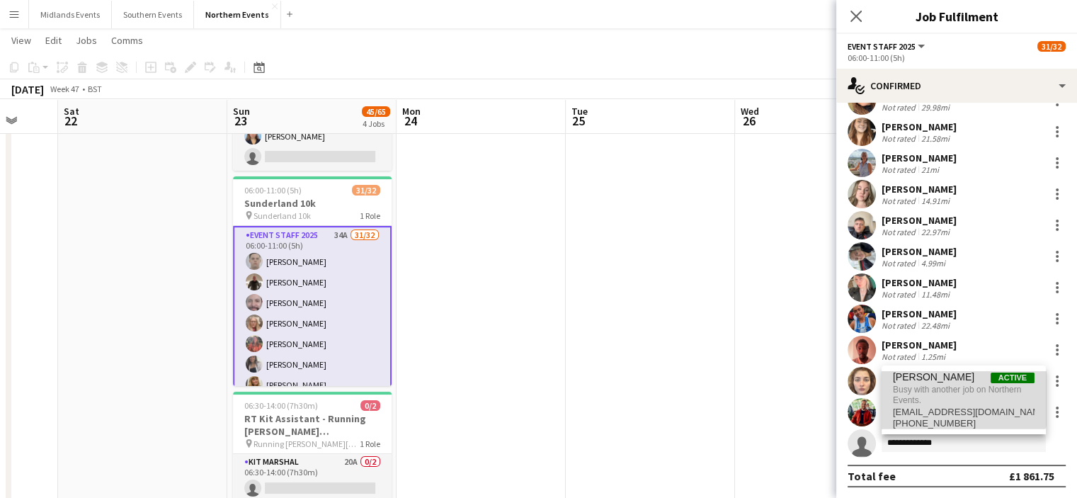
click at [936, 392] on span "Busy with another job on Northern Events." at bounding box center [964, 394] width 142 height 23
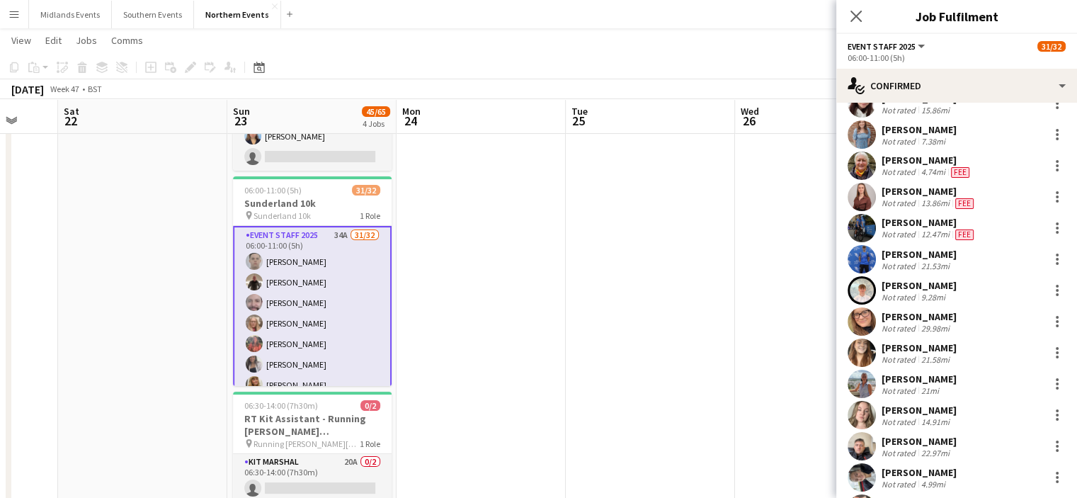
scroll to position [457, 0]
click at [1049, 260] on div at bounding box center [1057, 260] width 17 height 17
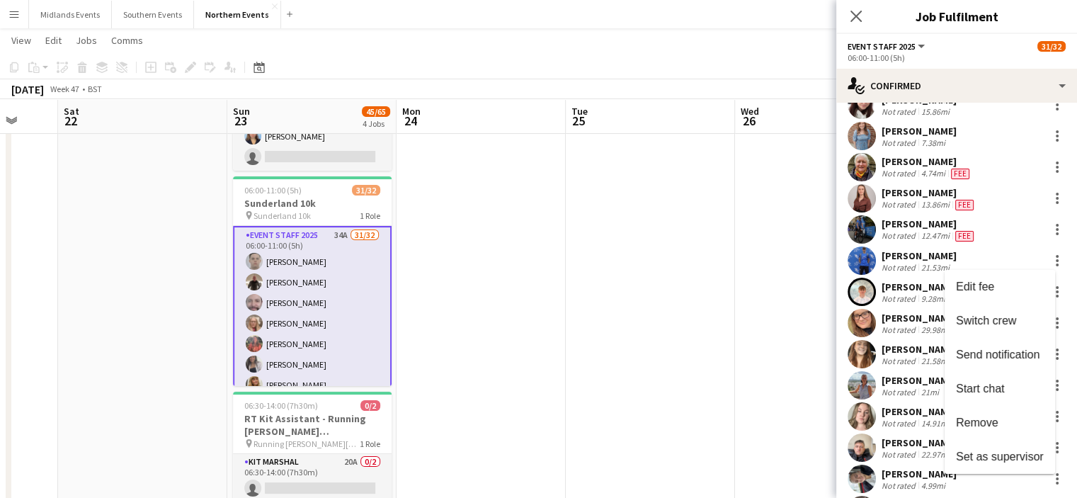
drag, startPoint x: 1073, startPoint y: 372, endPoint x: 1071, endPoint y: 348, distance: 24.9
click at [1071, 348] on div at bounding box center [538, 249] width 1077 height 498
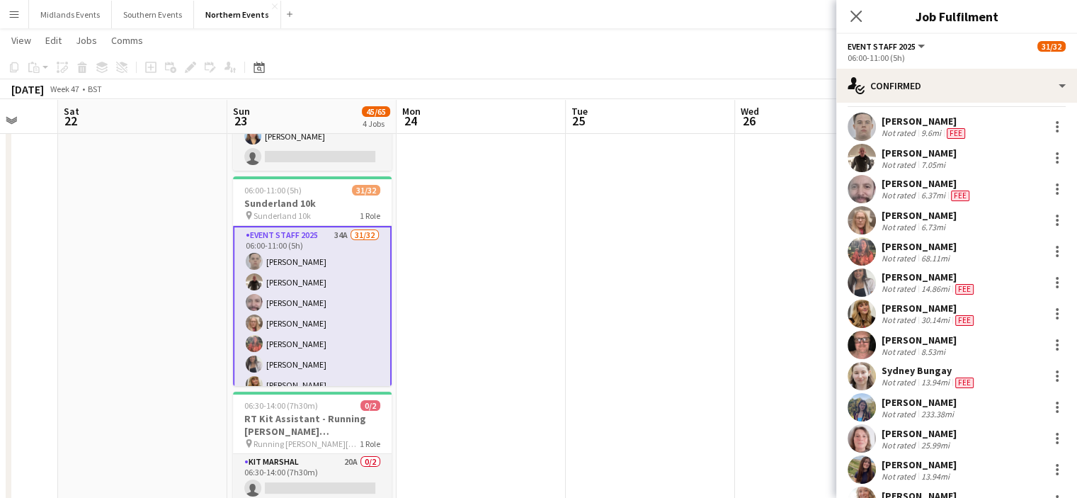
scroll to position [0, 0]
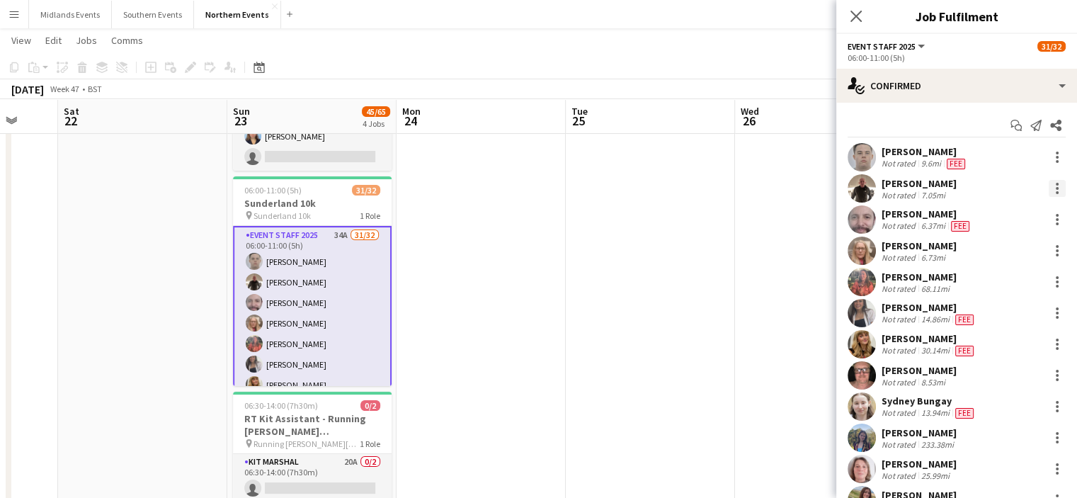
click at [1049, 189] on div at bounding box center [1057, 188] width 17 height 17
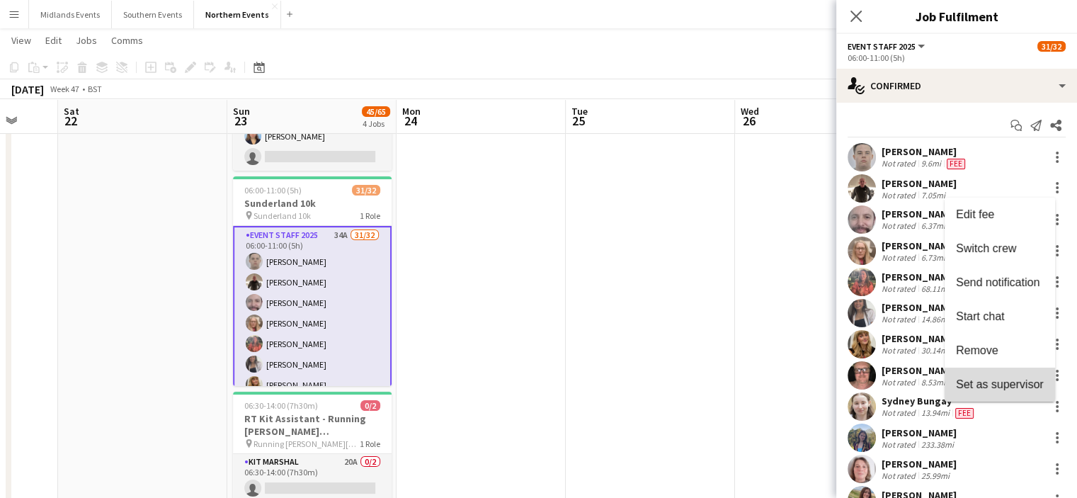
click at [1014, 387] on span "Set as supervisor" at bounding box center [1000, 384] width 88 height 12
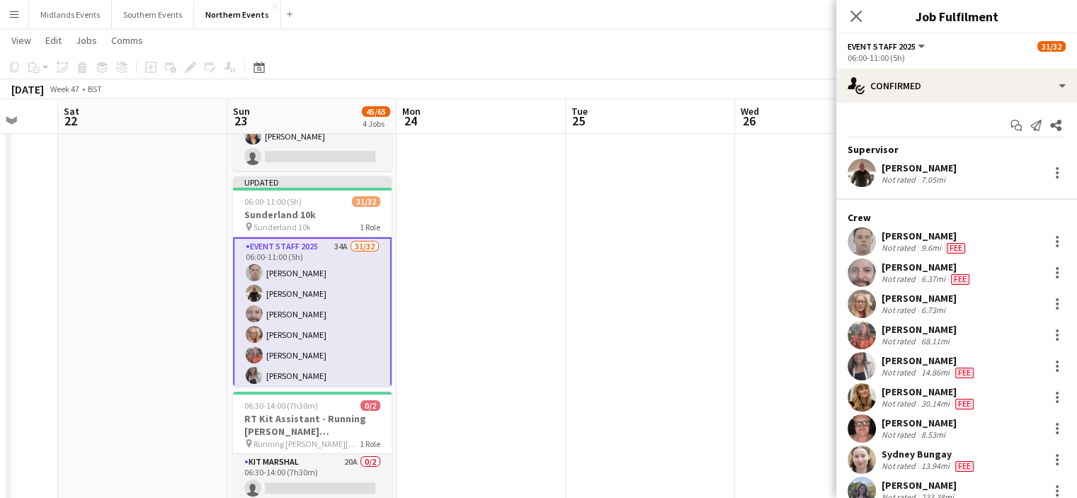
click at [902, 47] on span "Event Staff 2025" at bounding box center [882, 46] width 68 height 11
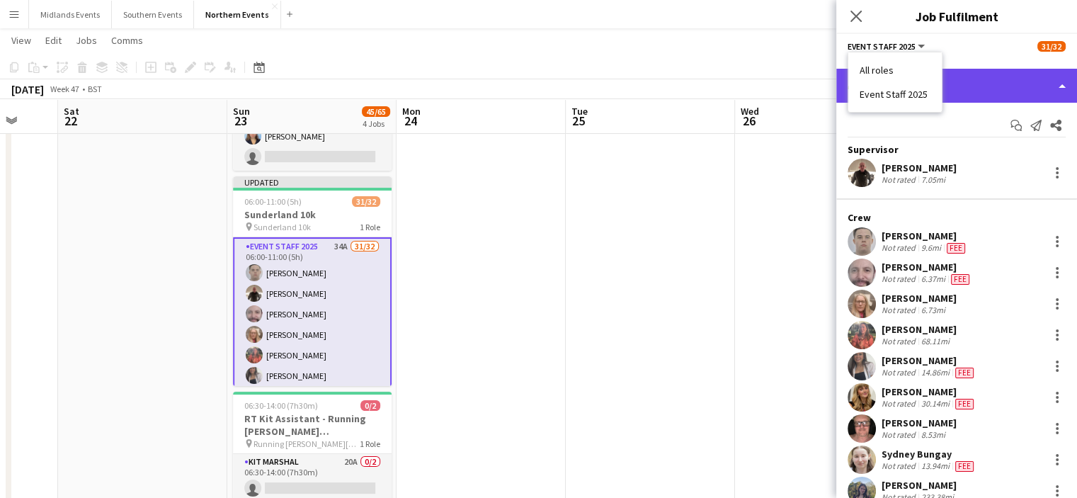
click at [998, 73] on div "single-neutral-actions-check-2 Confirmed" at bounding box center [956, 86] width 241 height 34
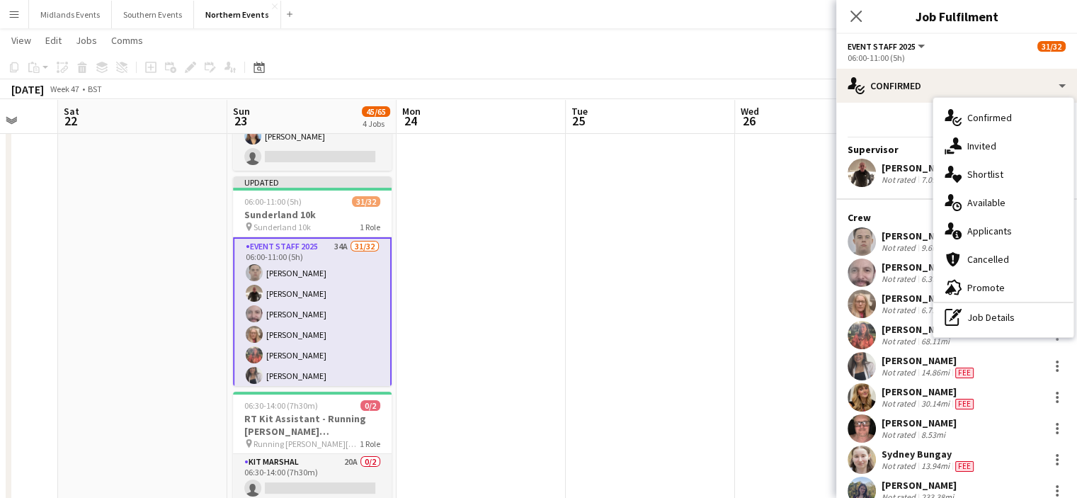
click at [750, 42] on app-page-menu "View Day view expanded Day view collapsed Month view Date picker Jump to today …" at bounding box center [538, 41] width 1077 height 27
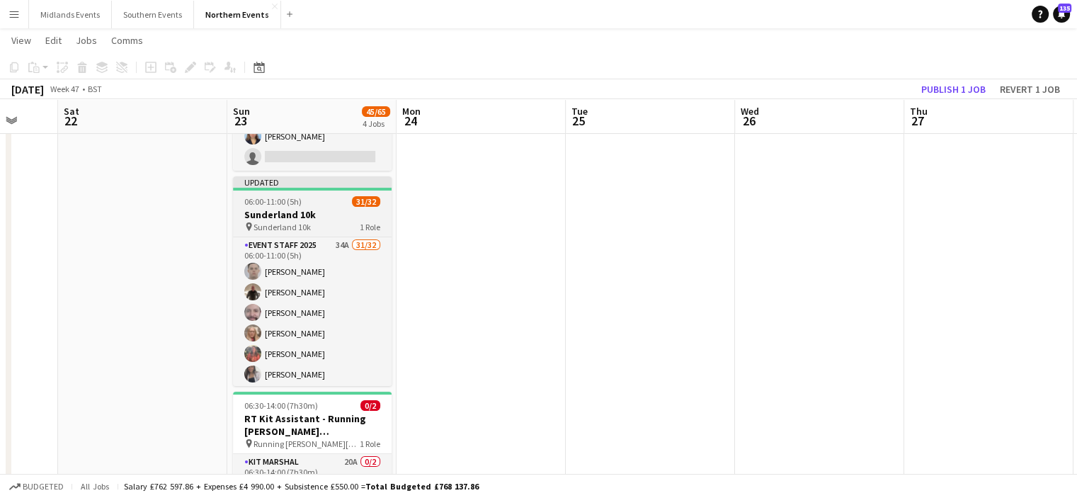
click at [294, 221] on div "pin Sunderland 10k 1 Role" at bounding box center [312, 226] width 159 height 11
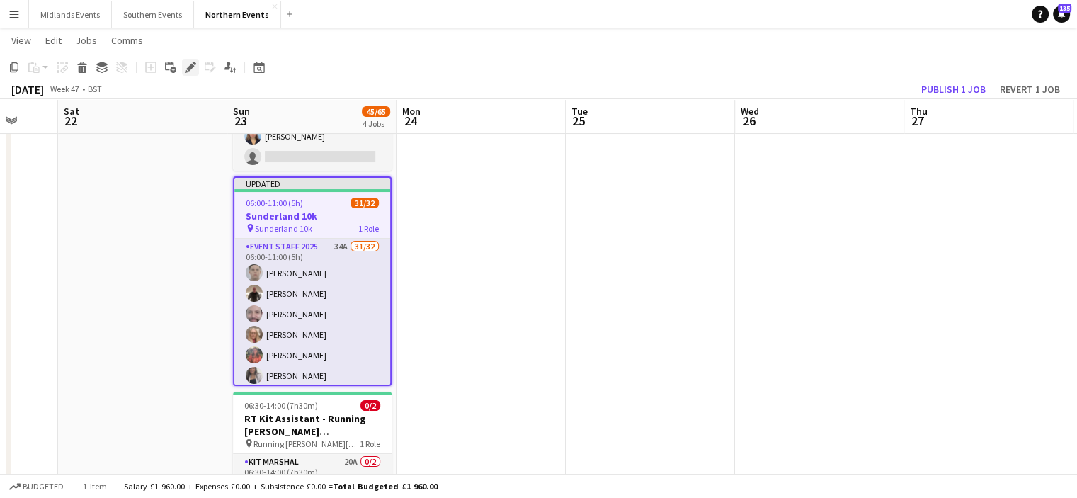
click at [187, 62] on icon "Edit" at bounding box center [190, 67] width 11 height 11
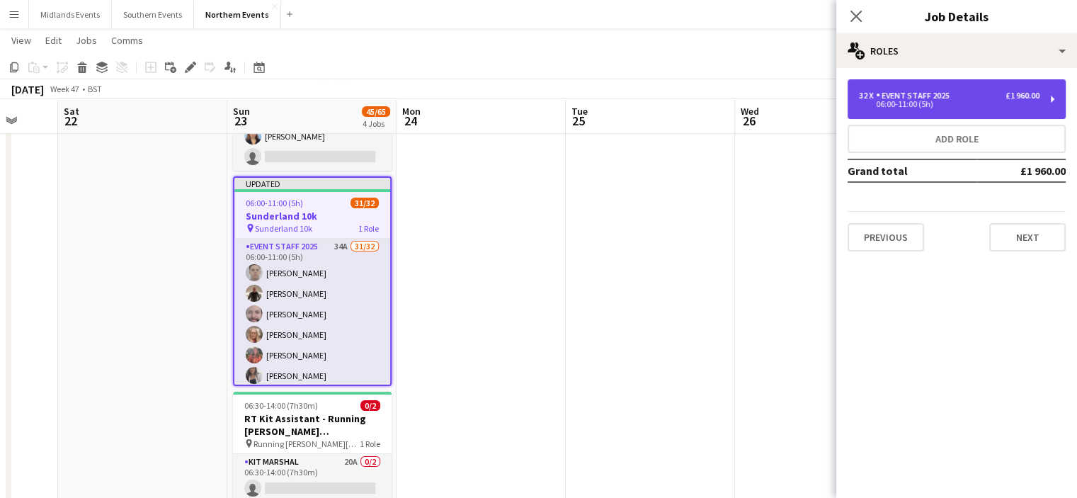
click at [1037, 107] on div "06:00-11:00 (5h)" at bounding box center [949, 104] width 181 height 7
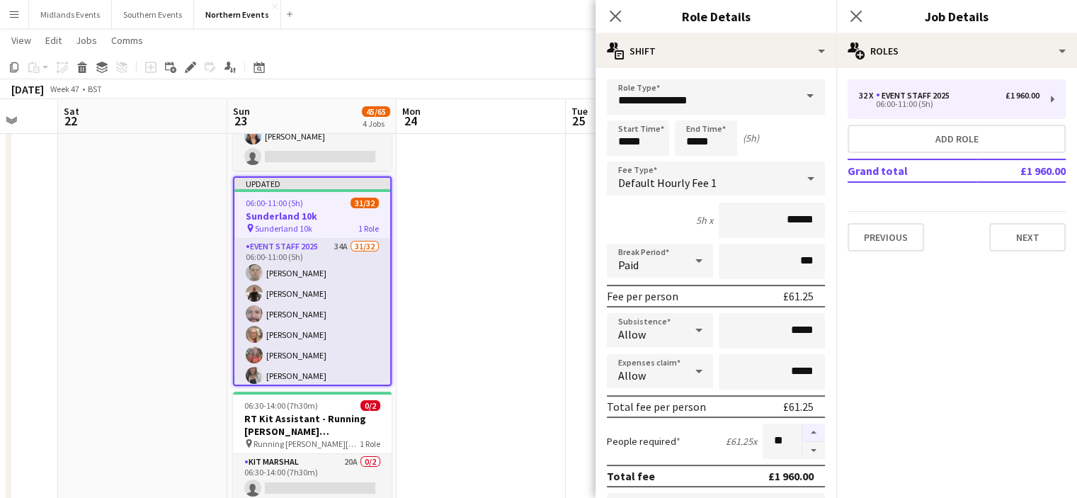
click at [802, 429] on button "button" at bounding box center [813, 432] width 23 height 18
type input "**"
click at [860, 11] on icon "Close pop-in" at bounding box center [855, 15] width 13 height 13
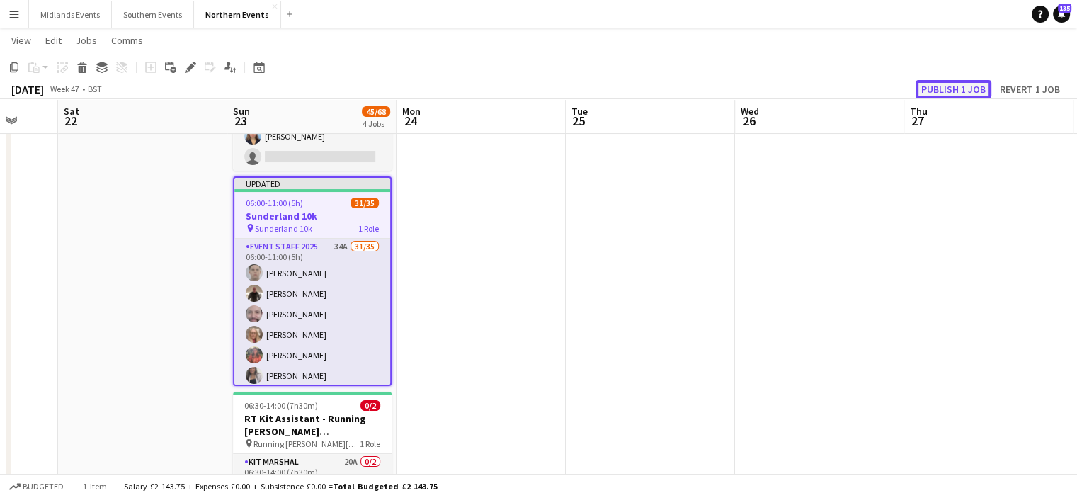
click at [938, 91] on button "Publish 1 job" at bounding box center [954, 89] width 76 height 18
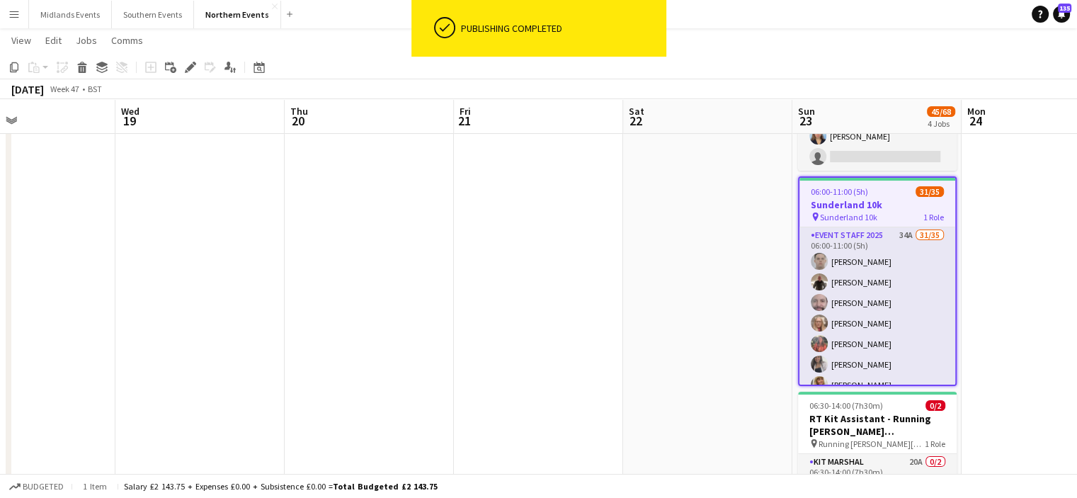
drag, startPoint x: 206, startPoint y: 282, endPoint x: 773, endPoint y: 262, distance: 566.9
click at [773, 262] on app-calendar-viewport "Sun 16 62/84 2 Jobs Mon 17 Tue 18 Wed 19 Thu 20 Fri 21 Sat 22 Sun 23 45/68 4 Jo…" at bounding box center [538, 425] width 1077 height 989
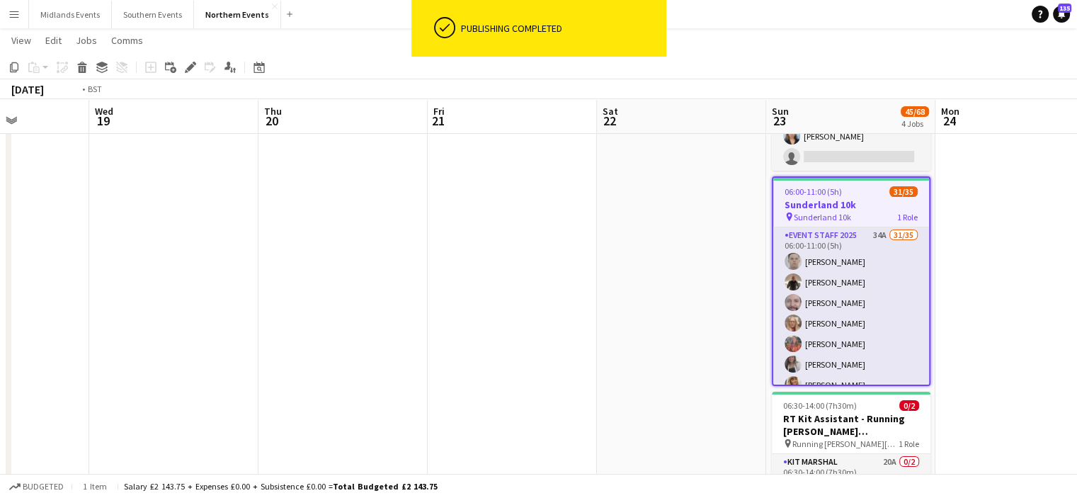
drag, startPoint x: 727, startPoint y: 190, endPoint x: 1087, endPoint y: 170, distance: 360.3
click at [1076, 170] on html "ok-circled Publishing completed Menu Boards Boards Boards All jobs Status Workf…" at bounding box center [538, 409] width 1077 height 1068
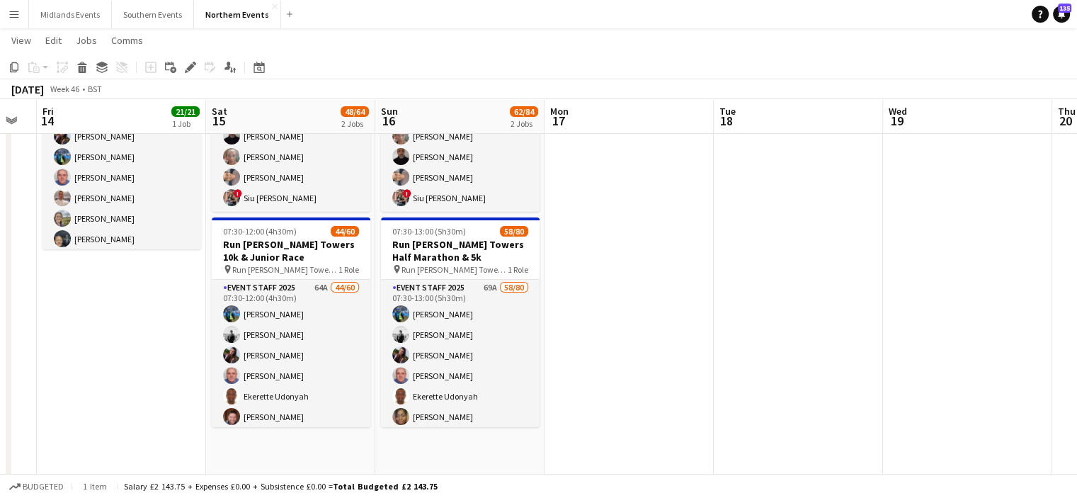
drag, startPoint x: 774, startPoint y: 218, endPoint x: 1056, endPoint y: 216, distance: 281.8
click at [1056, 216] on app-calendar-viewport "Wed 12 Thu 13 Fri 14 21/21 1 Job Sat 15 48/64 2 Jobs Sun 16 62/84 2 Jobs Mon 17…" at bounding box center [538, 425] width 1077 height 989
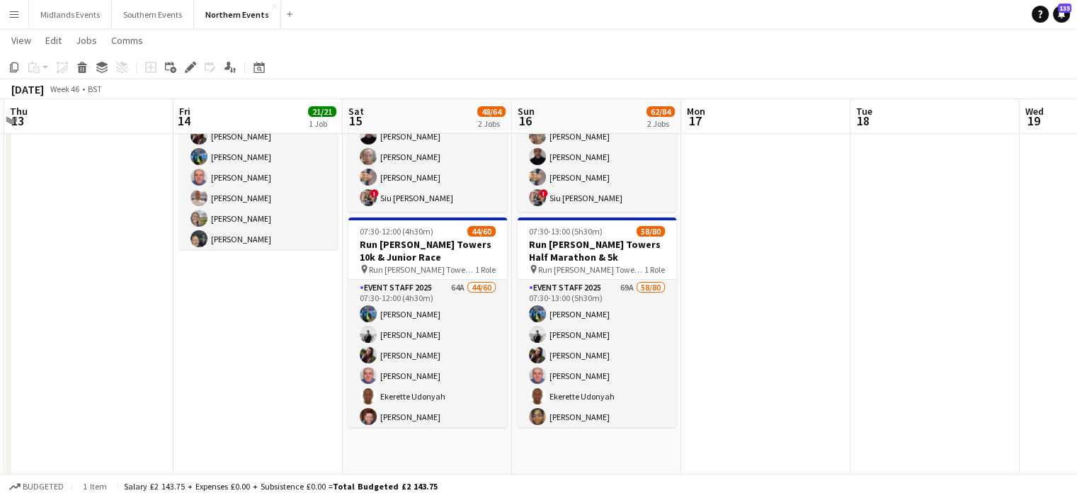
drag, startPoint x: 931, startPoint y: 262, endPoint x: 1068, endPoint y: 275, distance: 137.3
click at [1068, 275] on app-calendar-viewport "Tue 11 Wed 12 Thu 13 Fri 14 21/21 1 Job Sat 15 48/64 2 Jobs Sun 16 62/84 2 Jobs…" at bounding box center [538, 425] width 1077 height 989
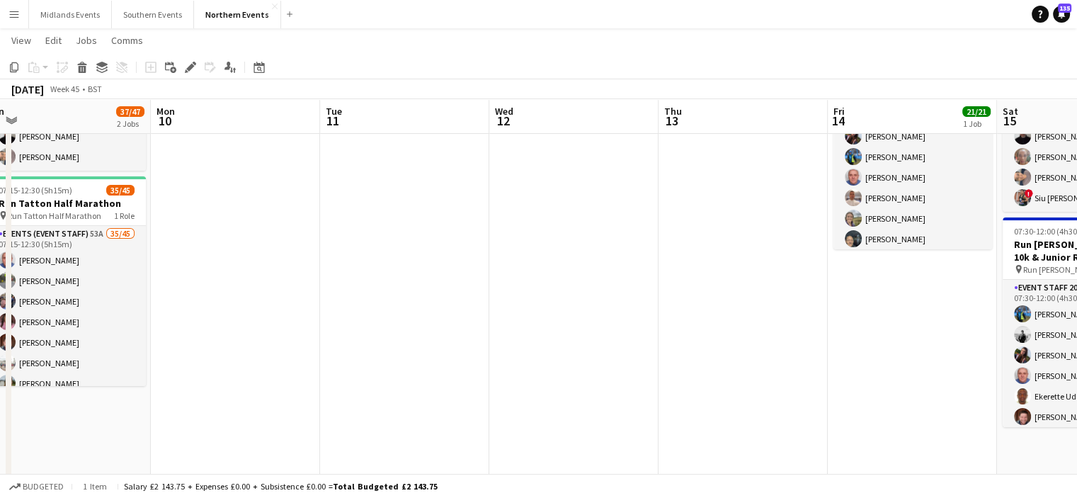
drag, startPoint x: 430, startPoint y: 296, endPoint x: 1087, endPoint y: 271, distance: 657.6
click at [1076, 271] on html "Menu Boards Boards Boards All jobs Status Workforce Workforce My Workforce Recr…" at bounding box center [538, 409] width 1077 height 1068
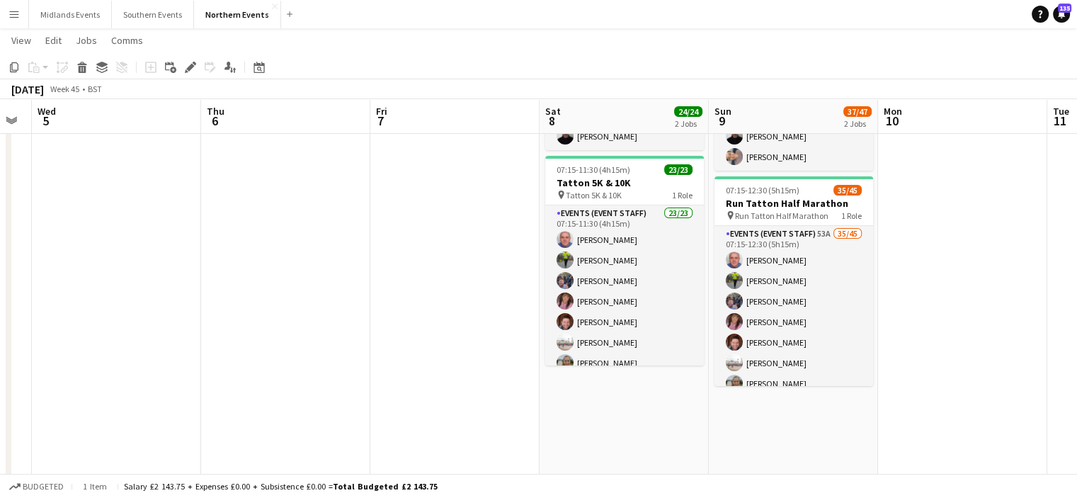
drag, startPoint x: 654, startPoint y: 114, endPoint x: 988, endPoint y: 151, distance: 336.3
click at [988, 151] on app-calendar-viewport "Mon 3 Tue 4 Wed 5 Thu 6 Fri 7 Sat 8 24/24 2 Jobs Sun 9 37/47 2 Jobs Mon 10 Tue …" at bounding box center [538, 425] width 1077 height 989
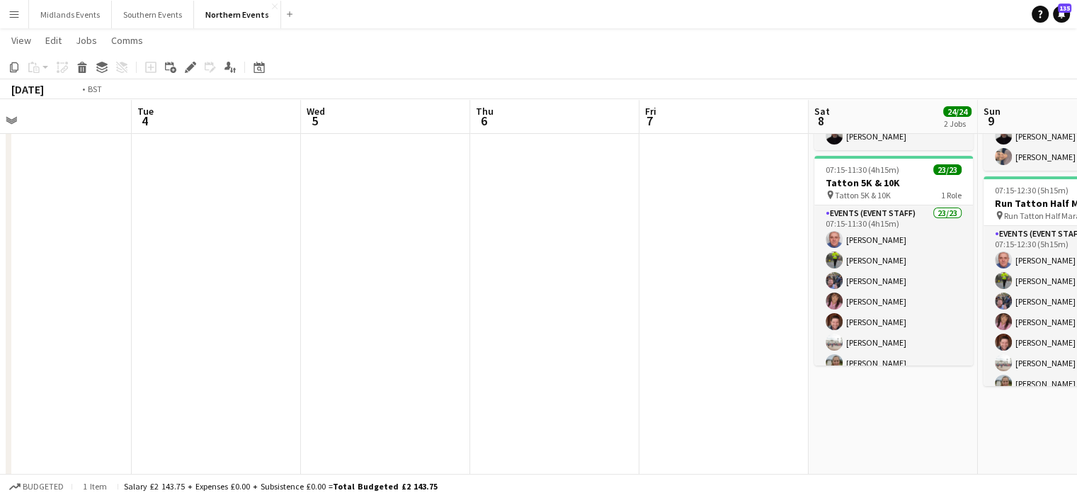
drag, startPoint x: 246, startPoint y: 229, endPoint x: 883, endPoint y: 239, distance: 636.7
click at [883, 239] on app-calendar-viewport "Sat 1 5/6 1 Job Sun 2 36/42 2 Jobs Mon 3 Tue 4 Wed 5 Thu 6 Fri 7 Sat 8 24/24 2 …" at bounding box center [538, 425] width 1077 height 989
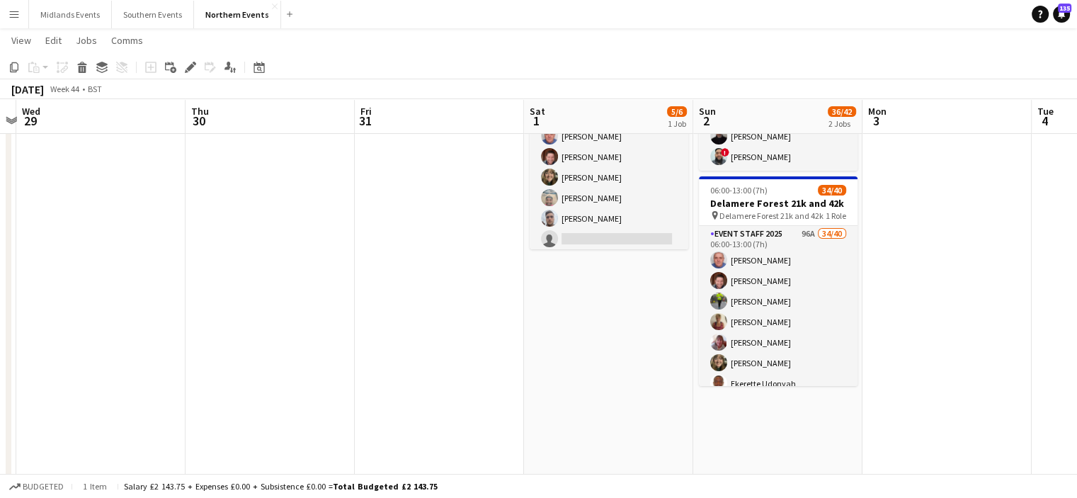
drag, startPoint x: 532, startPoint y: 213, endPoint x: 418, endPoint y: 210, distance: 114.0
click at [851, 233] on app-calendar-viewport "Mon 27 Tue 28 Wed 29 Thu 30 Fri 31 Sat 1 5/6 1 Job Sun 2 36/42 2 Jobs Mon 3 Tue…" at bounding box center [538, 425] width 1077 height 989
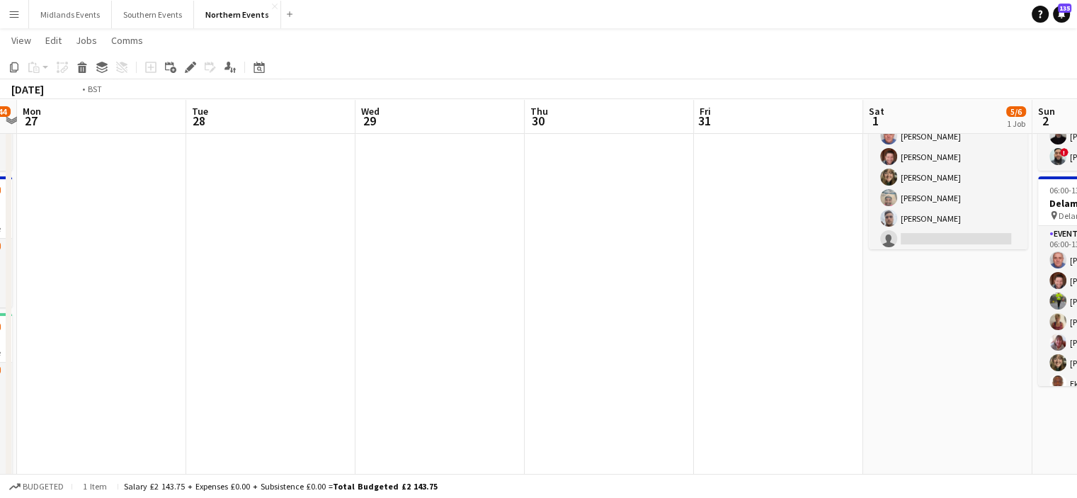
drag, startPoint x: 241, startPoint y: 207, endPoint x: 814, endPoint y: 215, distance: 572.9
click at [814, 215] on app-calendar-viewport "Sat 25 Sun 26 126/144 4 Jobs Mon 27 Tue 28 Wed 29 Thu 30 Fri 31 Sat 1 5/6 1 Job…" at bounding box center [538, 425] width 1077 height 989
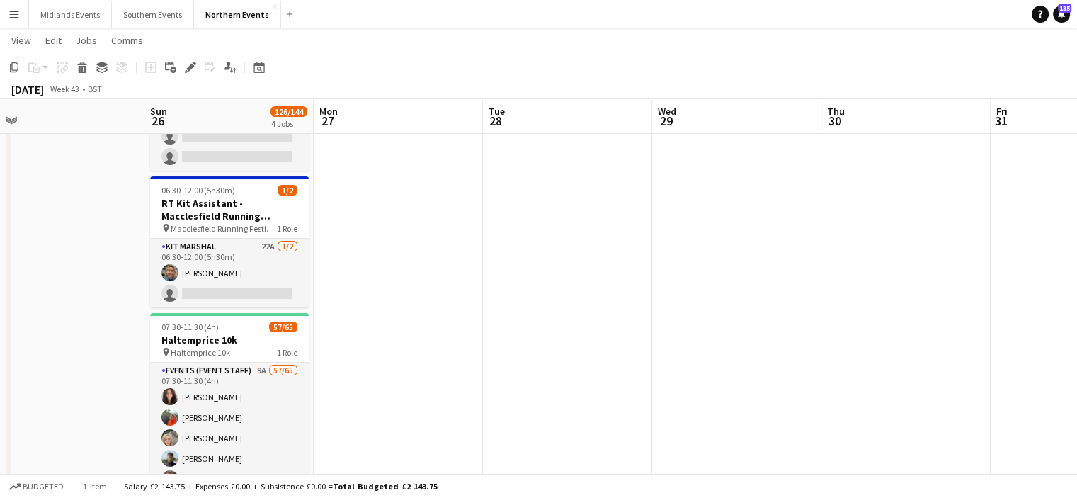
drag, startPoint x: 190, startPoint y: 160, endPoint x: 637, endPoint y: 173, distance: 447.7
click at [637, 173] on app-calendar-viewport "Thu 23 Fri 24 Sat 25 Sun 26 126/144 4 Jobs Mon 27 Tue 28 Wed 29 Thu 30 Fri 31 S…" at bounding box center [538, 425] width 1077 height 989
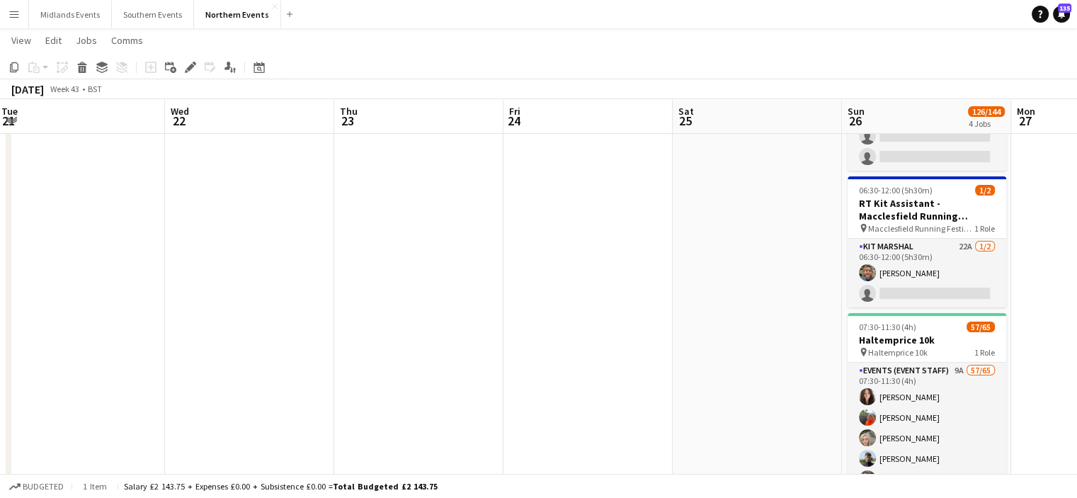
drag, startPoint x: 110, startPoint y: 161, endPoint x: 592, endPoint y: 161, distance: 482.2
click at [592, 161] on app-calendar-viewport "Sun 19 54/56 2 Jobs Mon 20 Tue 21 Wed 22 Thu 23 Fri 24 Sat 25 Sun 26 126/144 4 …" at bounding box center [538, 425] width 1077 height 989
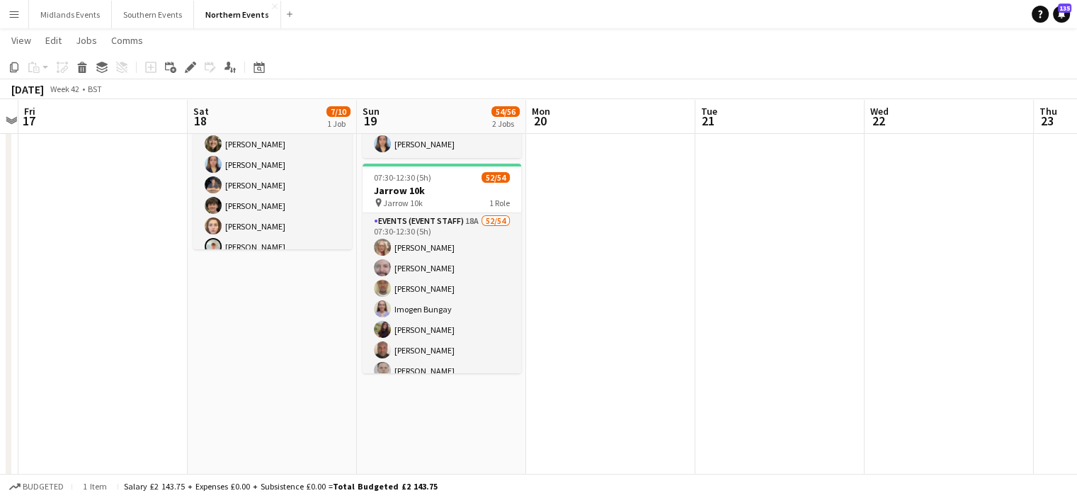
scroll to position [0, 446]
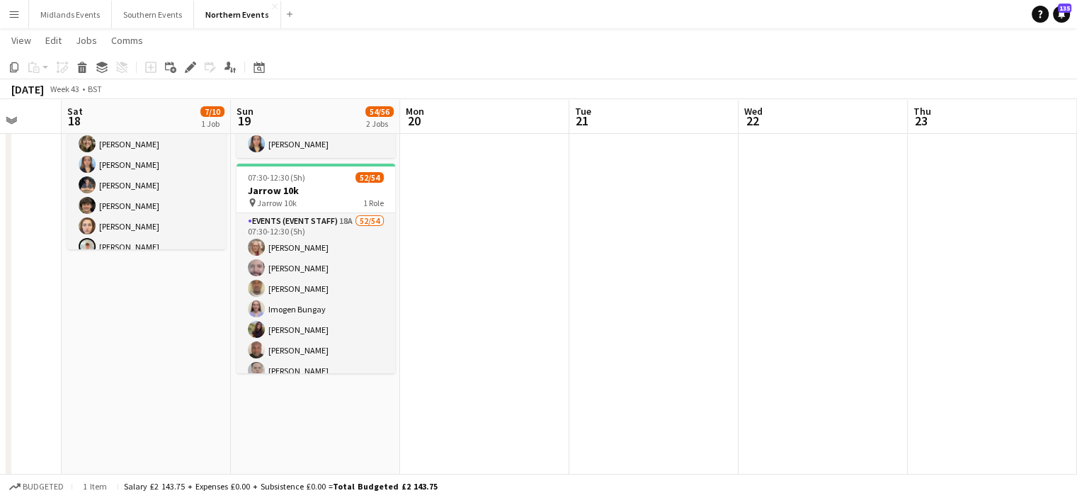
drag, startPoint x: 450, startPoint y: 211, endPoint x: 921, endPoint y: 228, distance: 470.5
click at [921, 228] on app-calendar-viewport "Wed 15 1/1 1 Job Thu 16 Fri 17 Sat 18 7/10 1 Job Sun 19 54/56 2 Jobs Mon 20 Tue…" at bounding box center [538, 425] width 1077 height 989
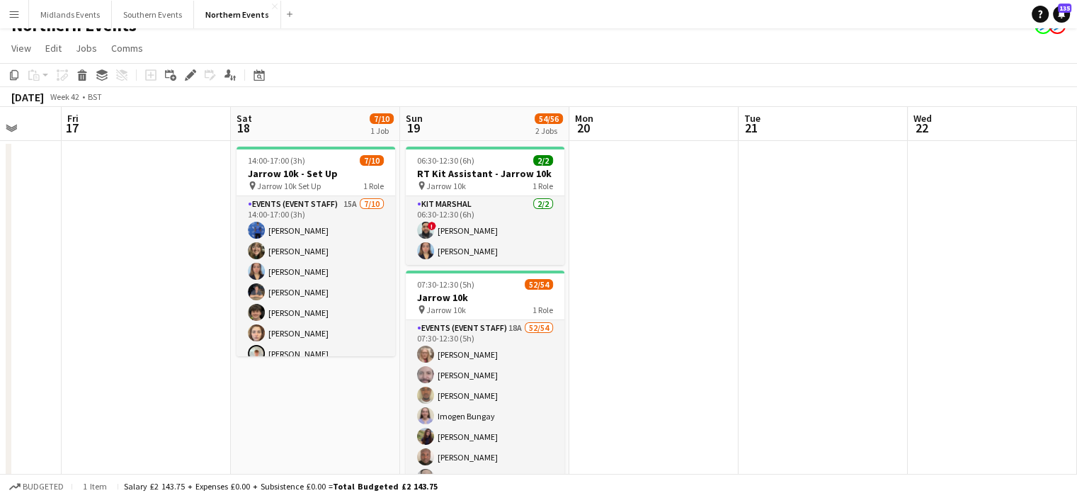
scroll to position [18, 0]
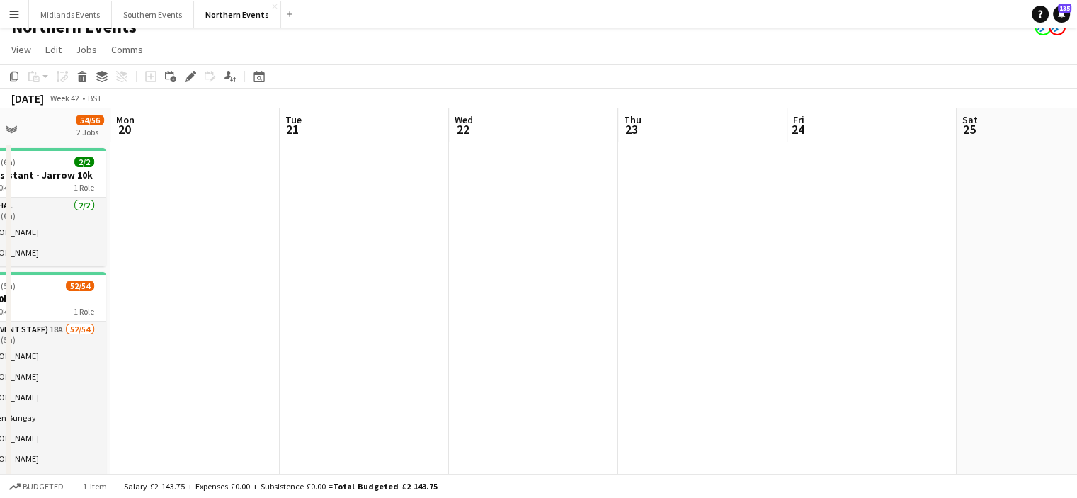
drag, startPoint x: 1011, startPoint y: 321, endPoint x: 629, endPoint y: 380, distance: 386.9
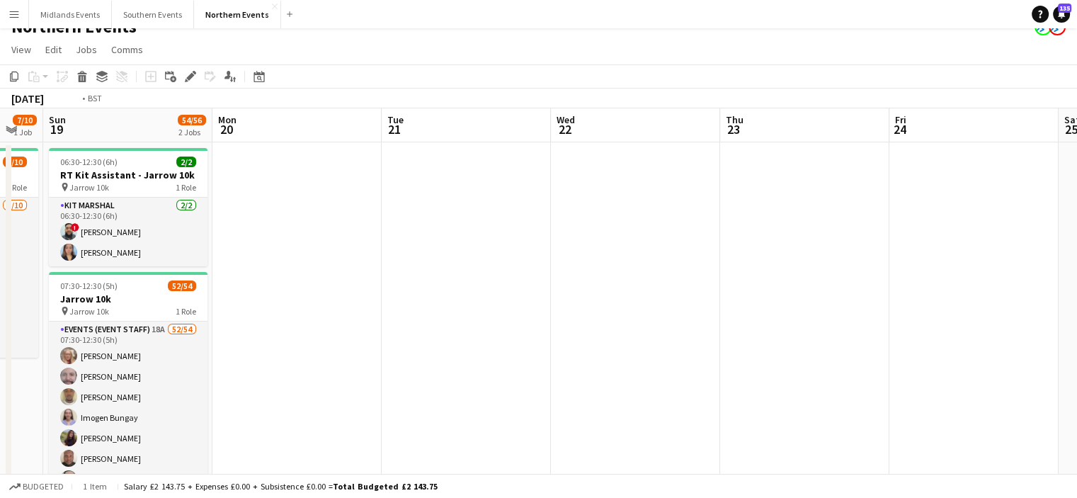
drag, startPoint x: 904, startPoint y: 452, endPoint x: 621, endPoint y: 441, distance: 282.7
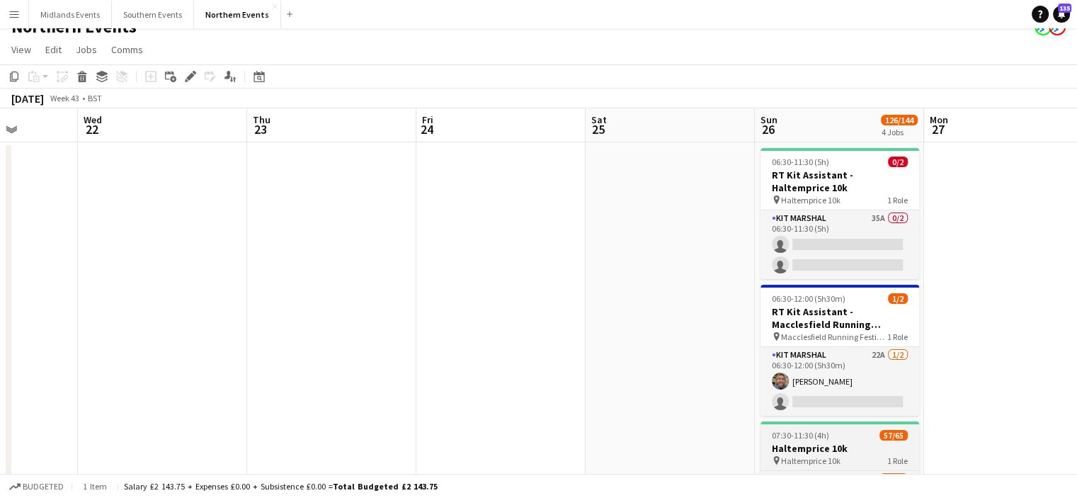
click at [823, 461] on span "Haltemprice 10k" at bounding box center [810, 460] width 59 height 11
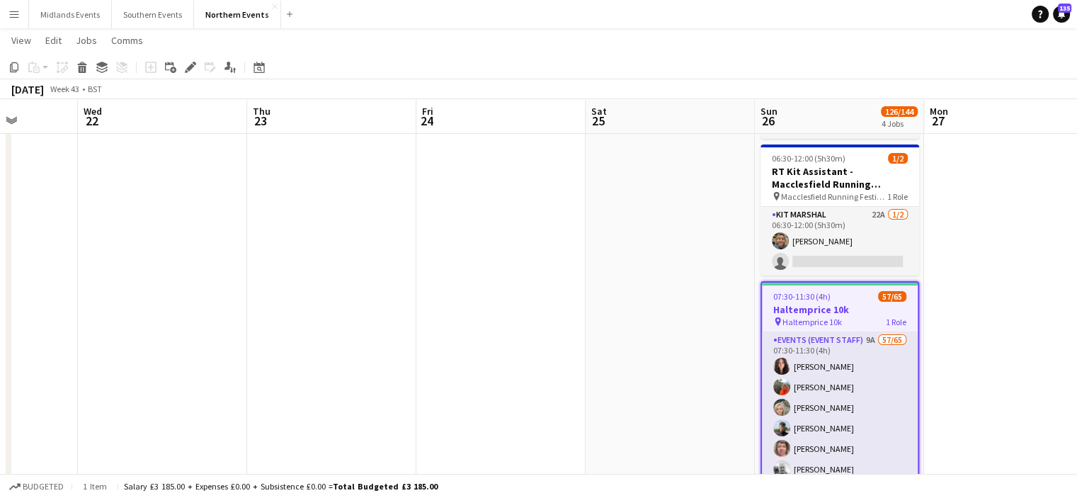
scroll to position [159, 0]
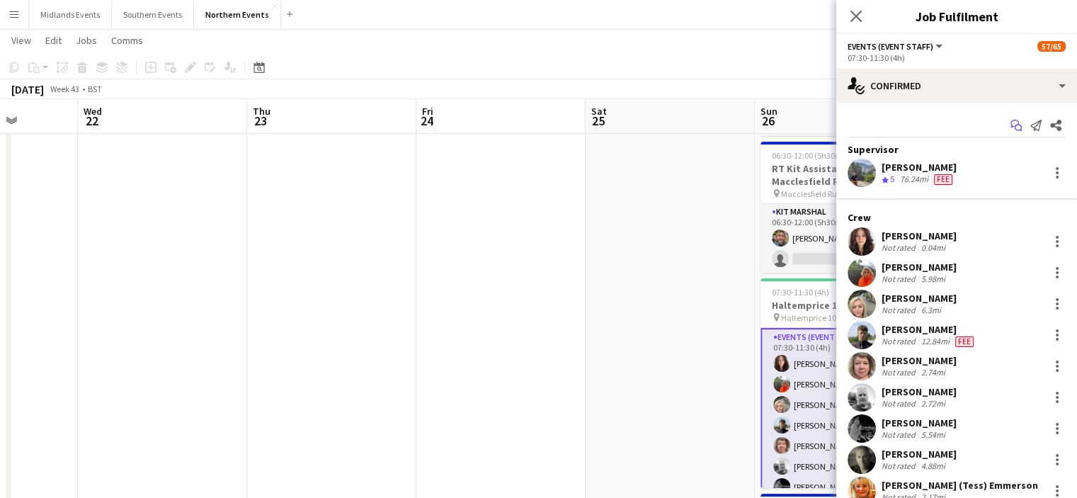
click at [1011, 123] on icon "Start chat" at bounding box center [1016, 125] width 11 height 11
click at [1011, 126] on icon "Start chat" at bounding box center [1016, 125] width 11 height 11
click at [1011, 125] on icon "Start chat" at bounding box center [1016, 125] width 11 height 11
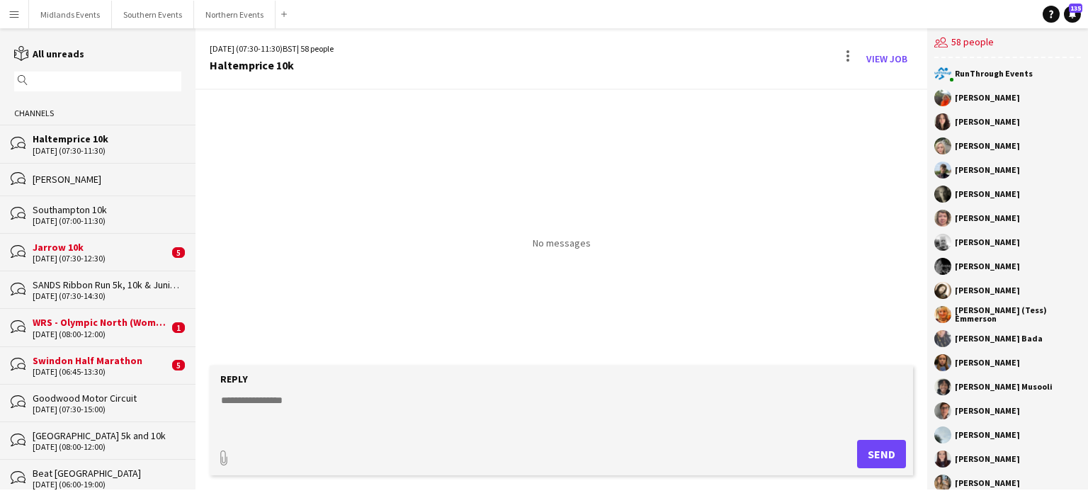
drag, startPoint x: 1006, startPoint y: 125, endPoint x: 768, endPoint y: 215, distance: 254.8
click at [768, 215] on div "26-10-2025 (07:30-11:30) BST | 58 people Haltemprice 10k View Job No messages R…" at bounding box center [641, 258] width 892 height 461
drag, startPoint x: 297, startPoint y: 65, endPoint x: 210, endPoint y: 69, distance: 86.5
click at [210, 69] on div "Haltemprice 10k" at bounding box center [272, 65] width 124 height 13
copy div "Haltemprice 10k"
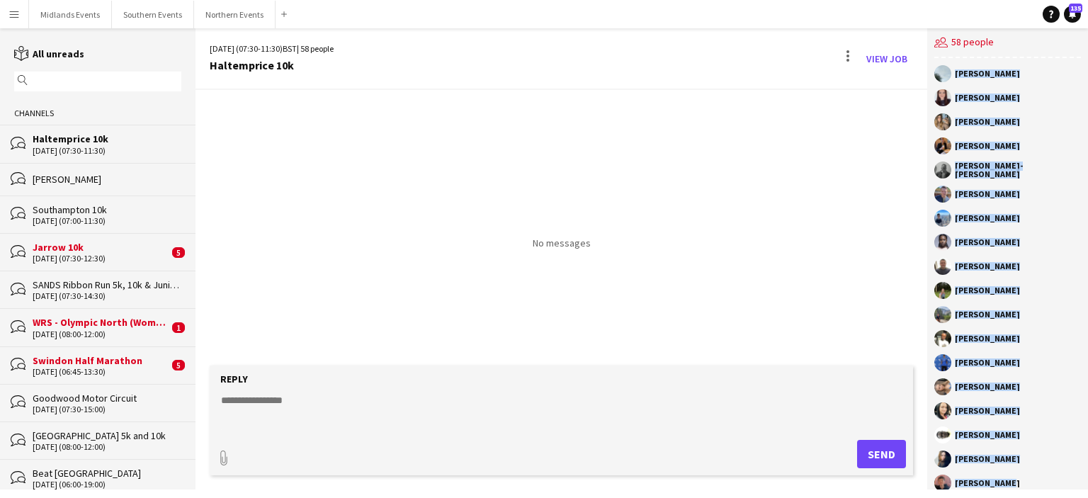
scroll to position [465, 0]
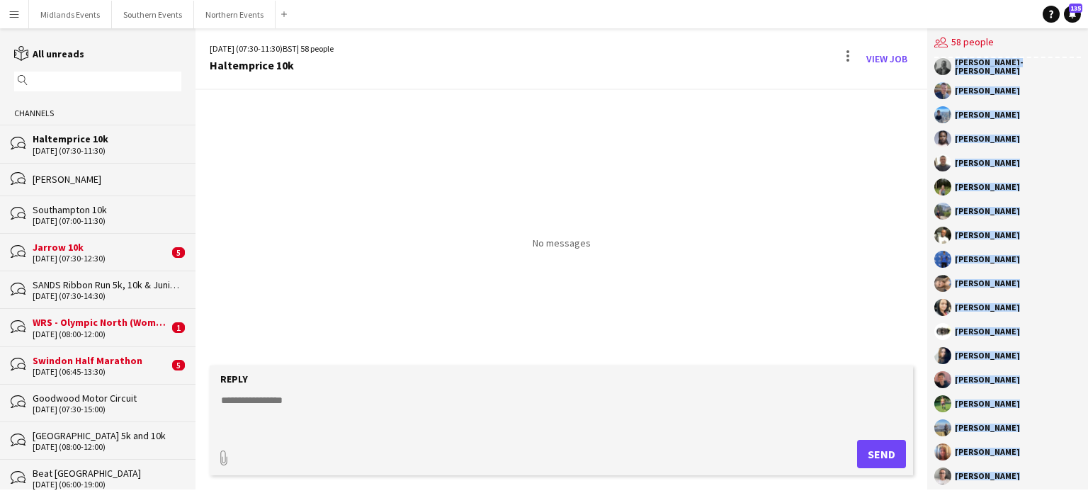
drag, startPoint x: 956, startPoint y: 101, endPoint x: 1035, endPoint y: 478, distance: 385.0
click at [1035, 478] on div "RunThrough Events Andrea Key Nicola Kotarska Sally Drury Thomas Killeen Adrian …" at bounding box center [1007, 273] width 161 height 431
copy div "Andrea Key Nicola Kotarska Sally Drury Thomas Killeen Adrian Ellis Heidi Walker…"
click at [226, 19] on button "Northern Events Close" at bounding box center [234, 15] width 81 height 28
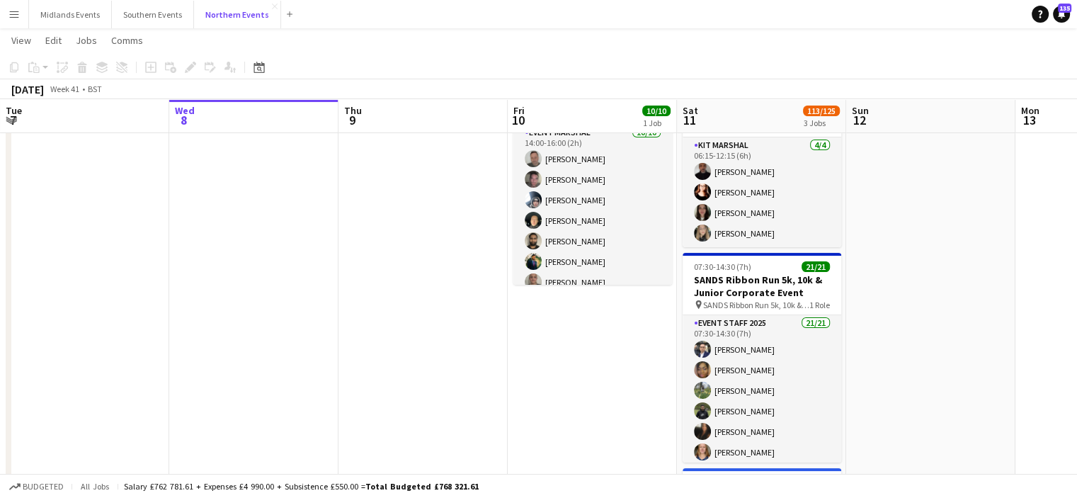
scroll to position [93, 0]
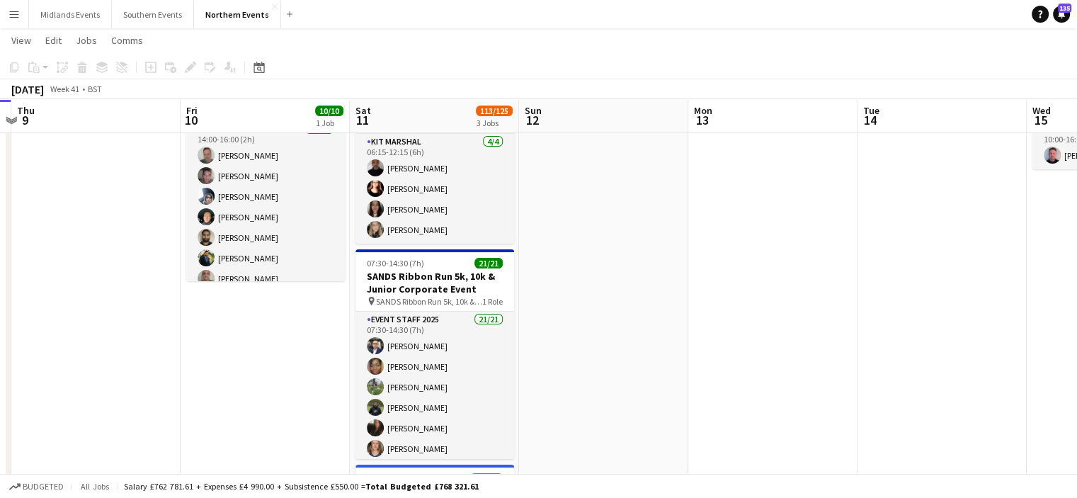
drag, startPoint x: 989, startPoint y: 331, endPoint x: 341, endPoint y: 391, distance: 650.7
click at [341, 391] on app-calendar-viewport "Sun 5 36/41 2 Jobs Mon 6 Tue 7 Wed 8 Thu 9 Fri 10 10/10 1 Job Sat 11 113/125 3 …" at bounding box center [538, 398] width 1077 height 872
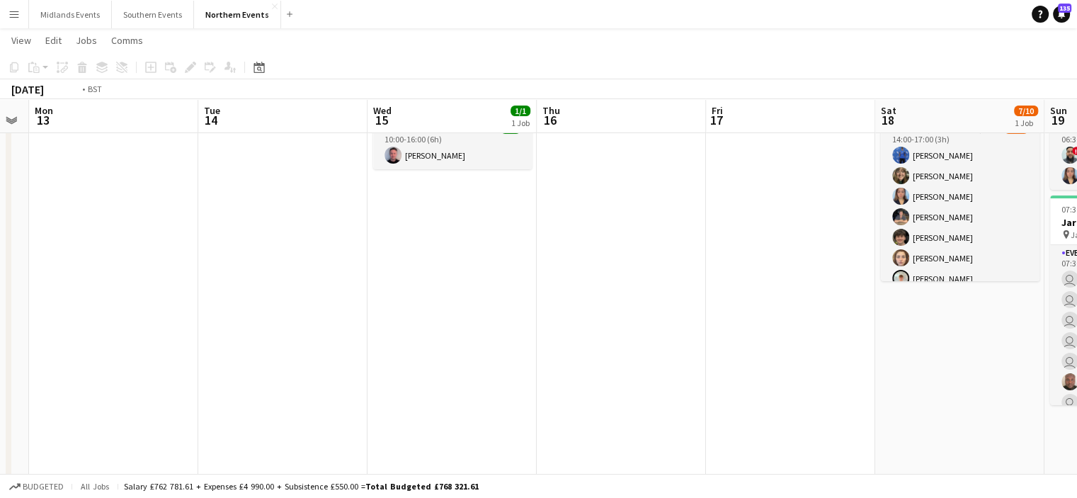
drag, startPoint x: 64, startPoint y: 359, endPoint x: 214, endPoint y: 425, distance: 163.3
click at [35, 365] on app-calendar-viewport "Thu 9 Fri 10 10/10 1 Job Sat 11 113/125 3 Jobs Sun 12 Mon 13 Tue 14 Wed 15 1/1 …" at bounding box center [538, 398] width 1077 height 872
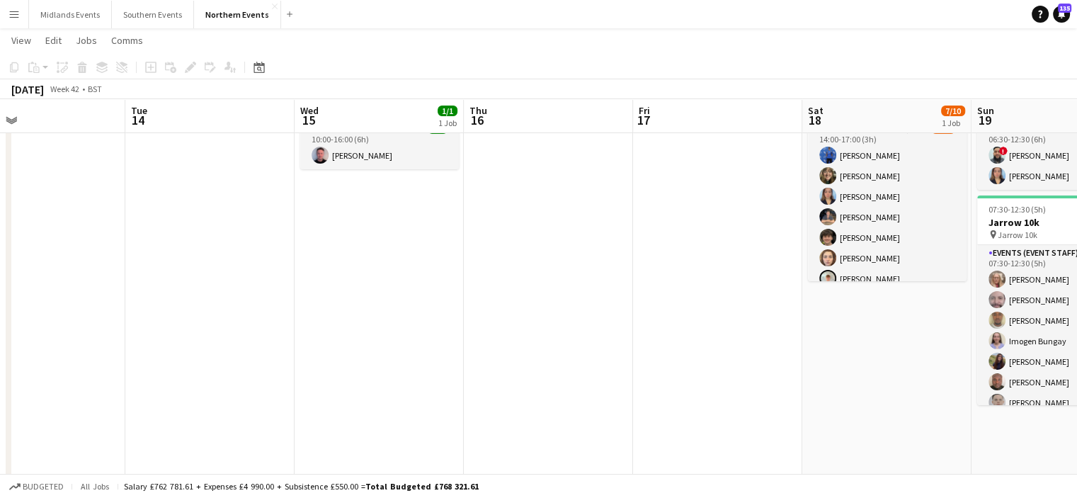
drag, startPoint x: 477, startPoint y: 458, endPoint x: 184, endPoint y: 430, distance: 294.5
click at [184, 430] on app-calendar-viewport "Sat 11 113/125 3 Jobs Sun 12 Mon 13 Tue 14 Wed 15 1/1 1 Job Thu 16 Fri 17 Sat 1…" at bounding box center [538, 398] width 1077 height 872
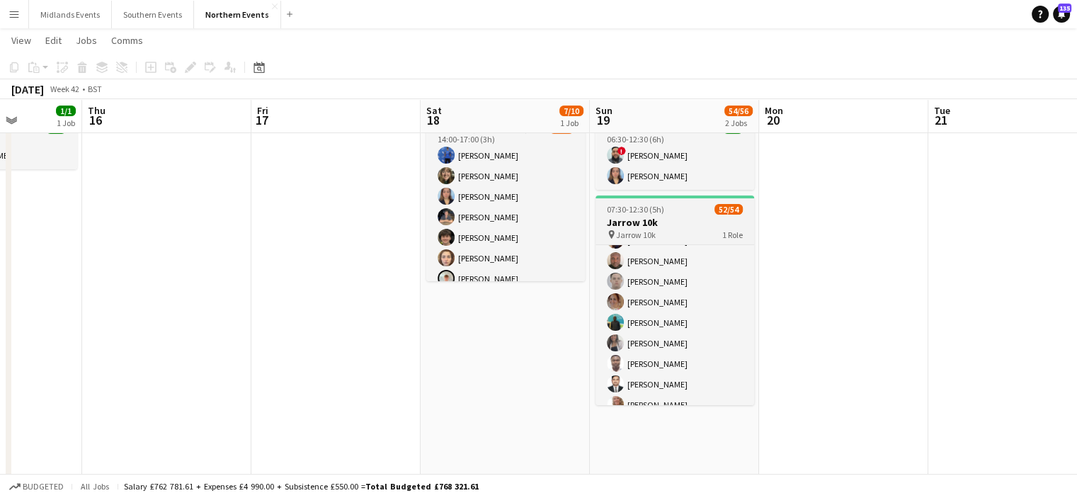
scroll to position [140, 0]
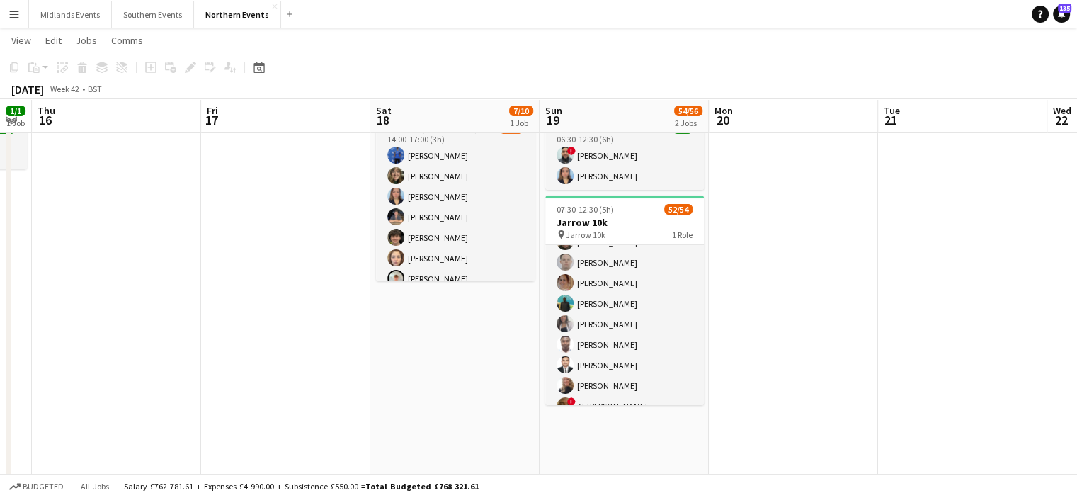
drag, startPoint x: 719, startPoint y: 372, endPoint x: 140, endPoint y: 343, distance: 579.9
click at [140, 343] on app-calendar-viewport "Mon 13 Tue 14 Wed 15 1/1 1 Job Thu 16 Fri 17 Sat 18 7/10 1 Job Sun 19 54/56 2 J…" at bounding box center [538, 398] width 1077 height 872
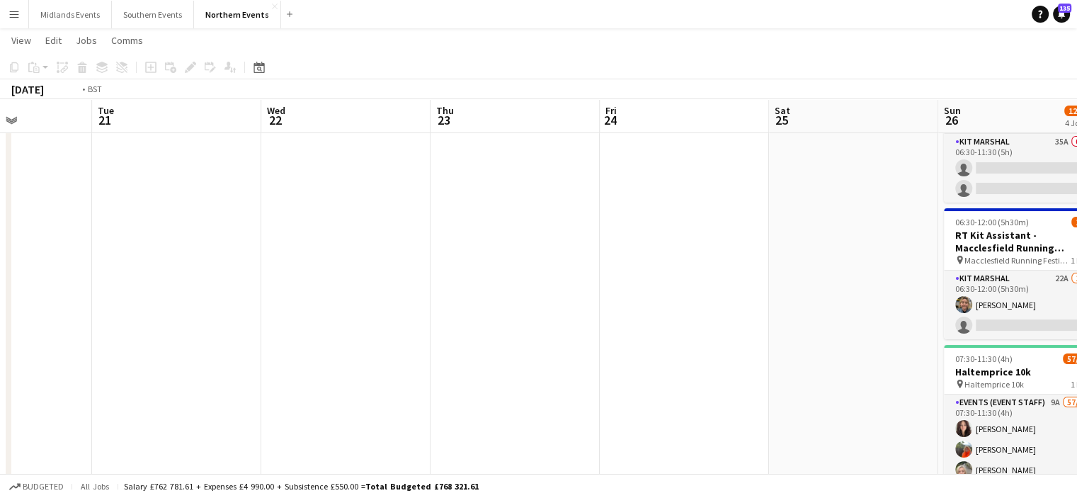
drag, startPoint x: 841, startPoint y: 364, endPoint x: 529, endPoint y: 336, distance: 312.9
click at [520, 336] on app-calendar-viewport "Fri 17 Sat 18 7/10 1 Job Sun 19 54/56 2 Jobs Mon 20 Tue 21 Wed 22 Thu 23 Fri 24…" at bounding box center [538, 446] width 1077 height 968
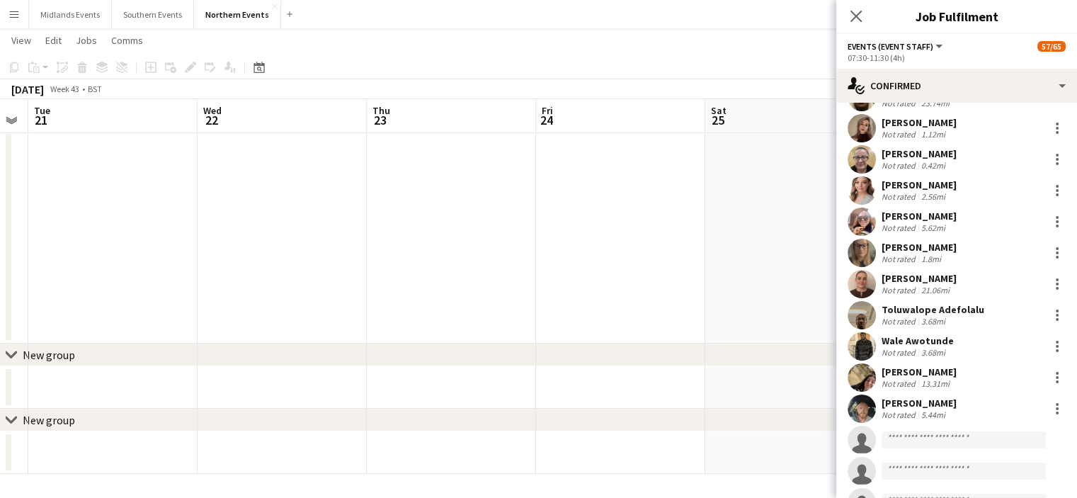
scroll to position [1629, 0]
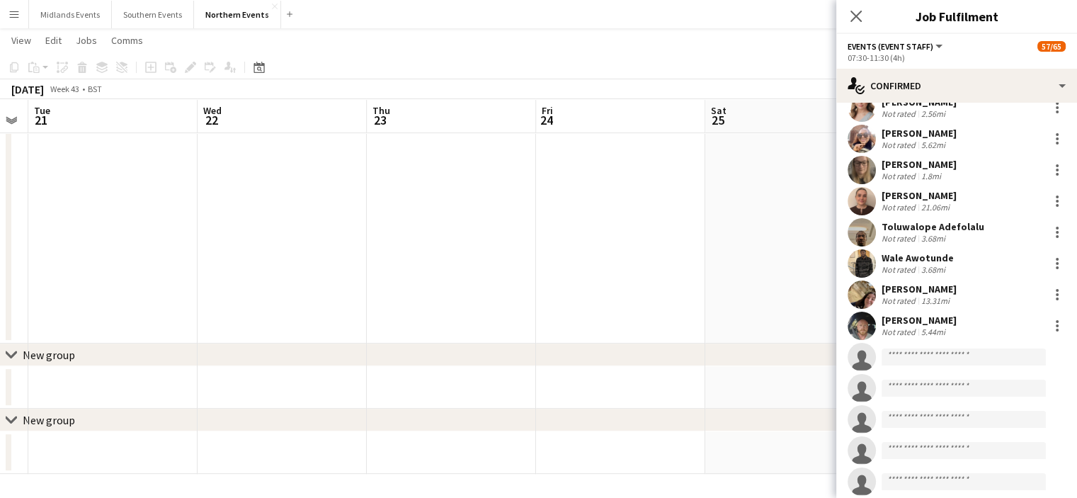
click at [878, 353] on form at bounding box center [971, 357] width 190 height 18
click at [900, 358] on input at bounding box center [964, 356] width 164 height 17
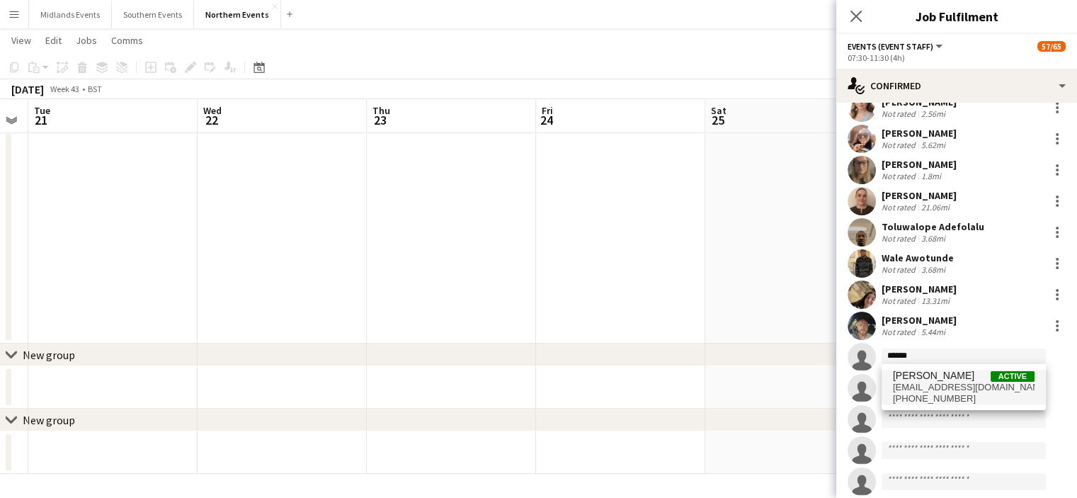
type input "******"
click at [914, 383] on span "tonybroth@msn.com" at bounding box center [964, 387] width 142 height 11
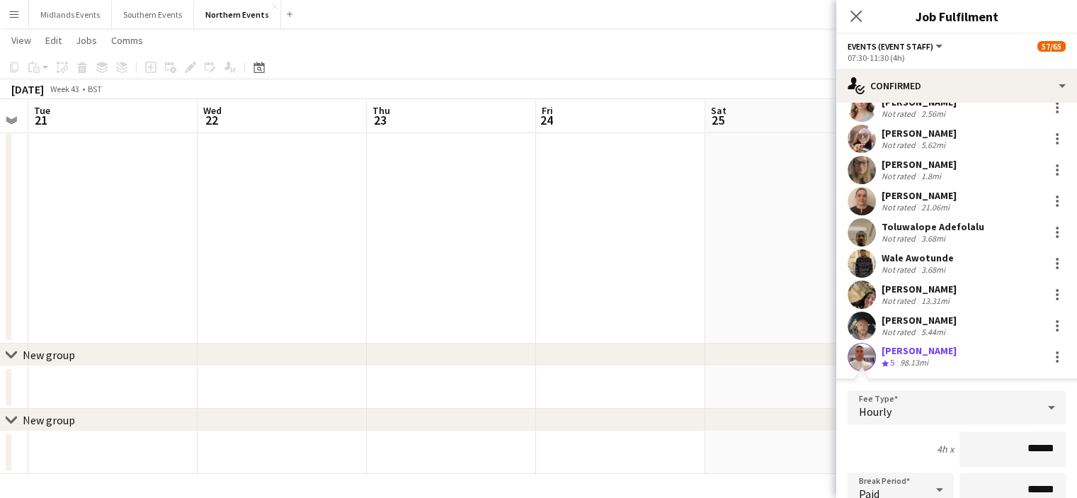
drag, startPoint x: 1013, startPoint y: 452, endPoint x: 1061, endPoint y: 452, distance: 47.4
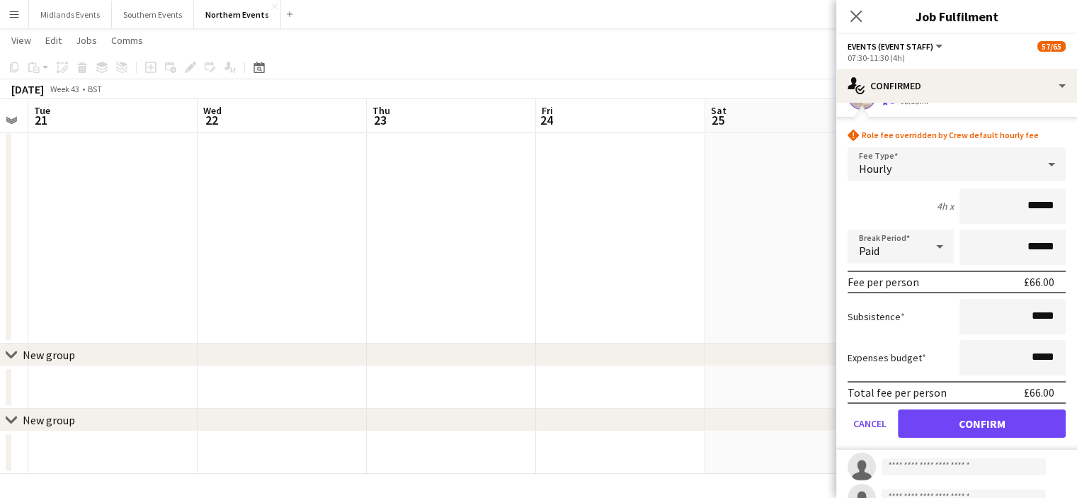
scroll to position [1906, 0]
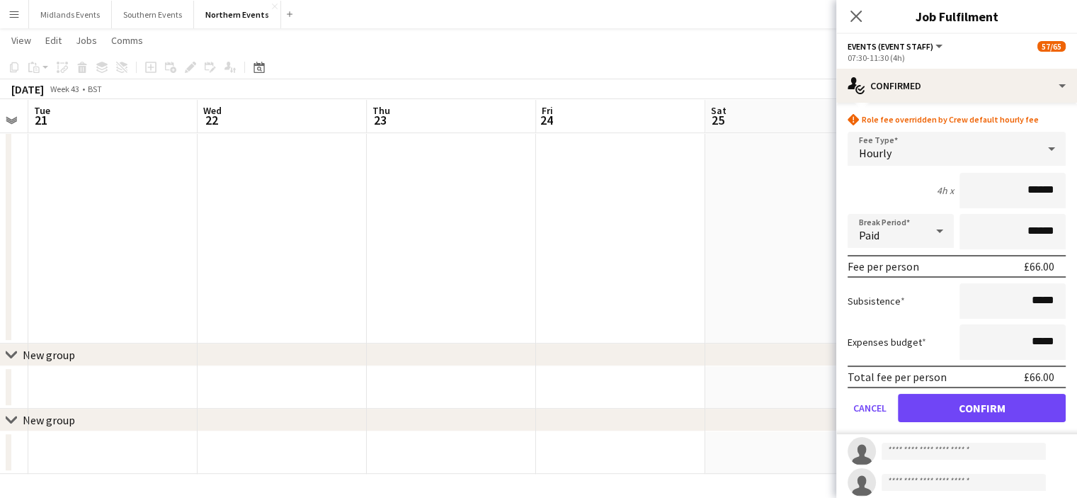
type input "******"
click at [1028, 420] on form "rhombus-alert Role fee overridden by Crew default hourly fee Fee Type Hourly 4h…" at bounding box center [956, 273] width 241 height 321
click at [1027, 408] on button "Confirm" at bounding box center [982, 408] width 168 height 28
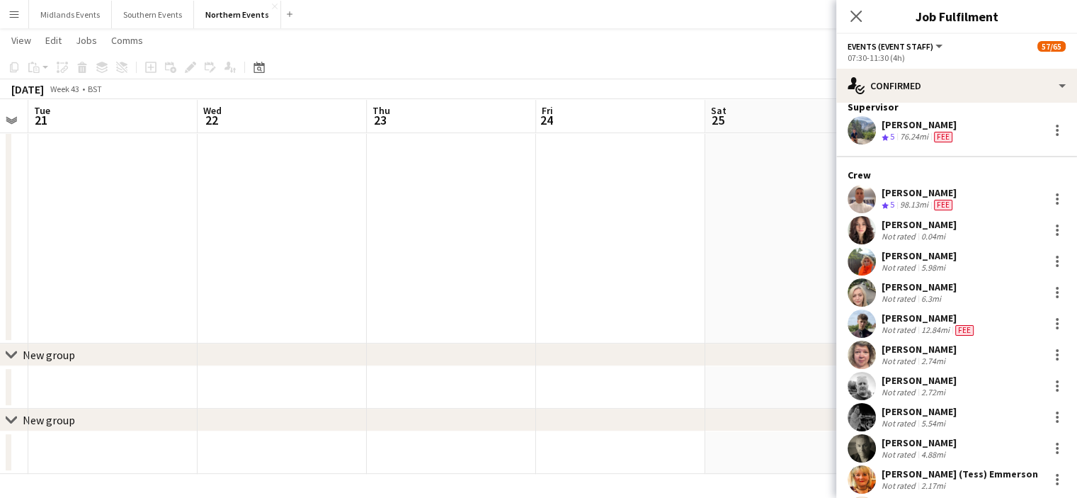
scroll to position [0, 0]
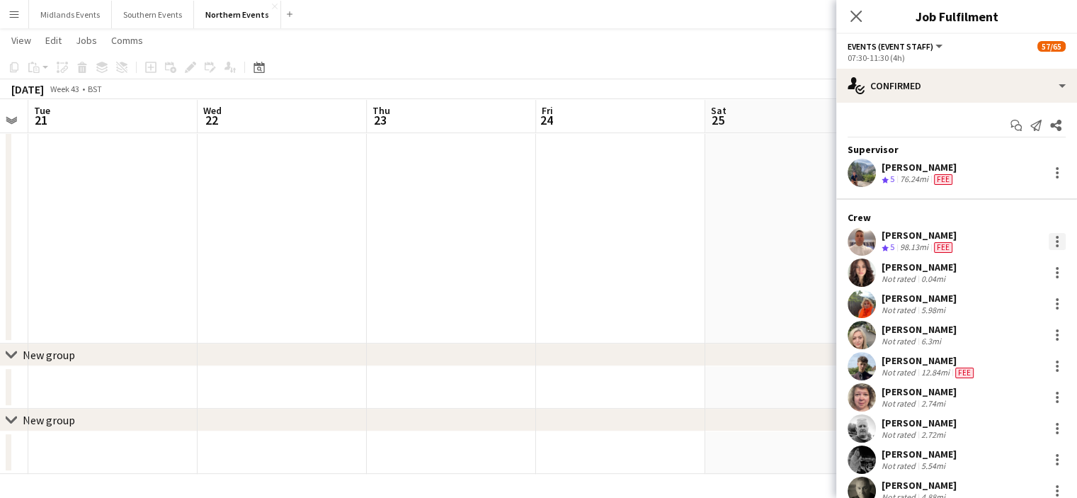
click at [1056, 236] on div at bounding box center [1057, 237] width 3 height 3
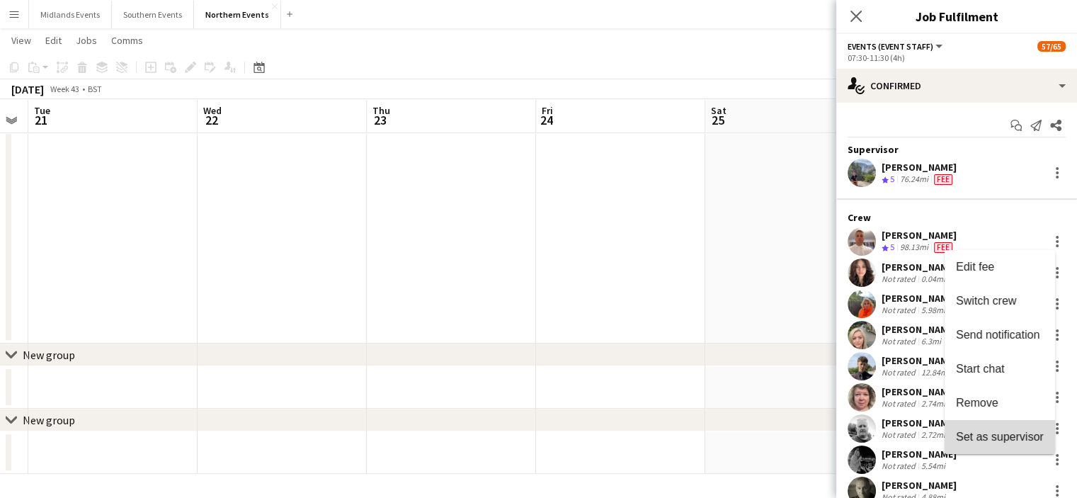
click at [1000, 433] on span "Set as supervisor" at bounding box center [1000, 437] width 88 height 12
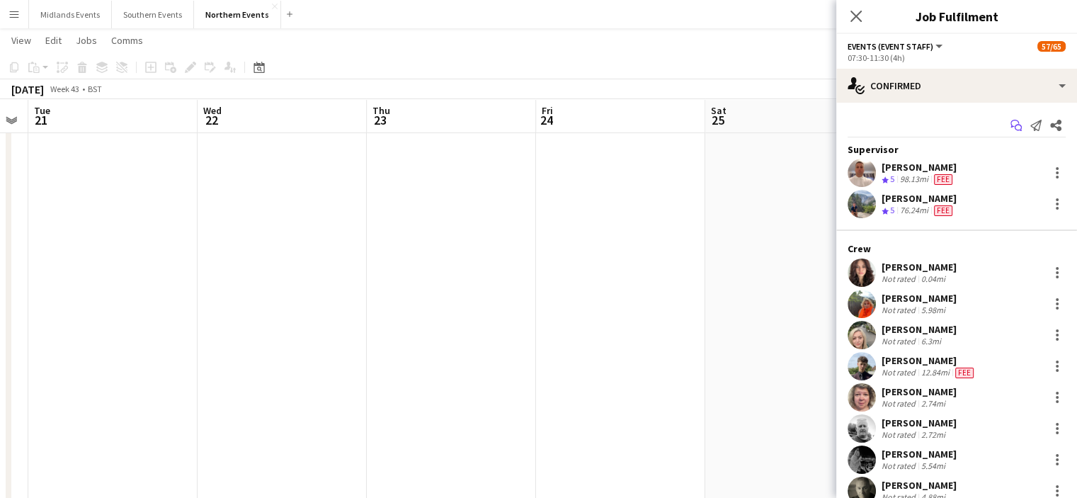
click at [1011, 130] on icon "Start chat" at bounding box center [1016, 125] width 11 height 11
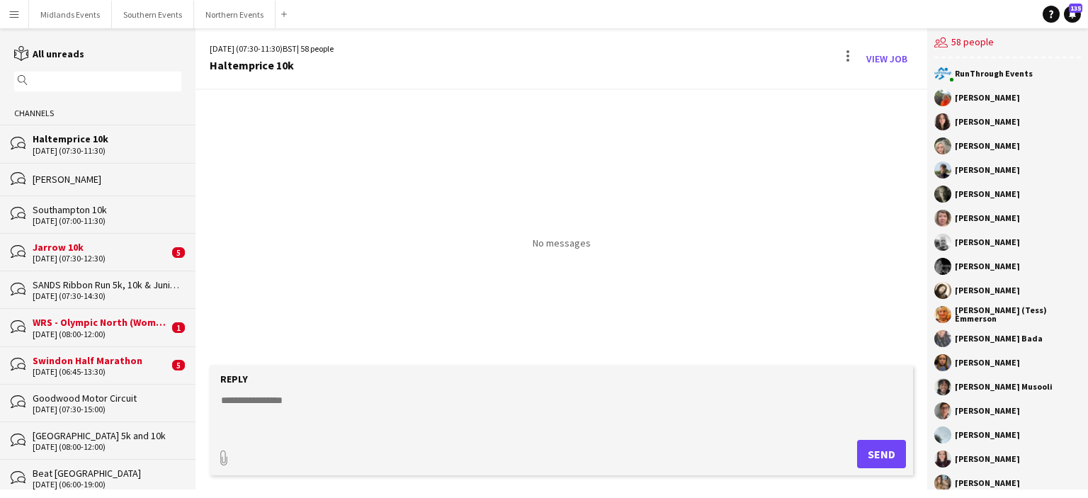
click at [389, 392] on form "Reply paperclip Send" at bounding box center [561, 420] width 703 height 110
click at [321, 416] on textarea at bounding box center [564, 411] width 689 height 37
paste textarea "**********"
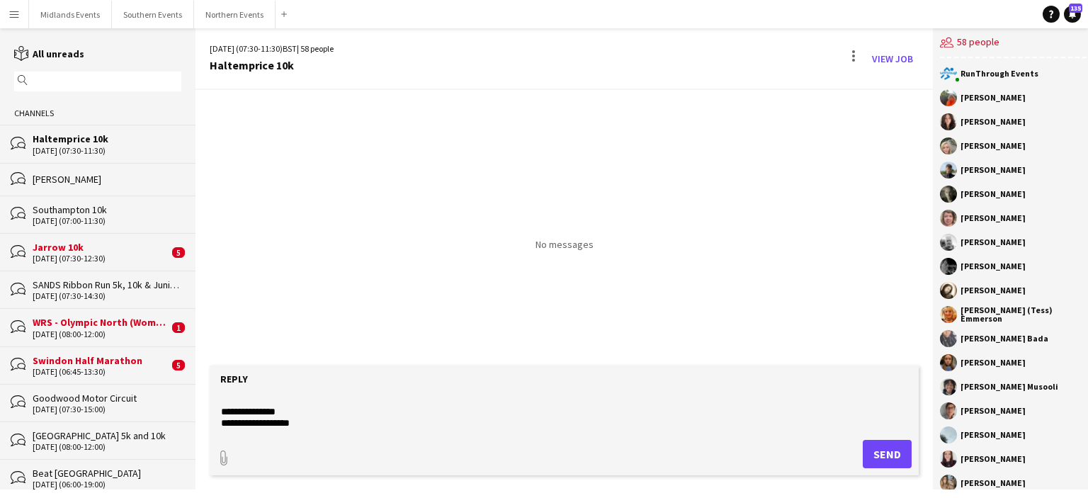
scroll to position [68, 0]
drag, startPoint x: 317, startPoint y: 421, endPoint x: 317, endPoint y: 411, distance: 10.6
click at [317, 411] on textarea at bounding box center [564, 411] width 689 height 37
click at [314, 428] on textarea at bounding box center [564, 411] width 689 height 37
click at [309, 411] on textarea at bounding box center [564, 411] width 689 height 37
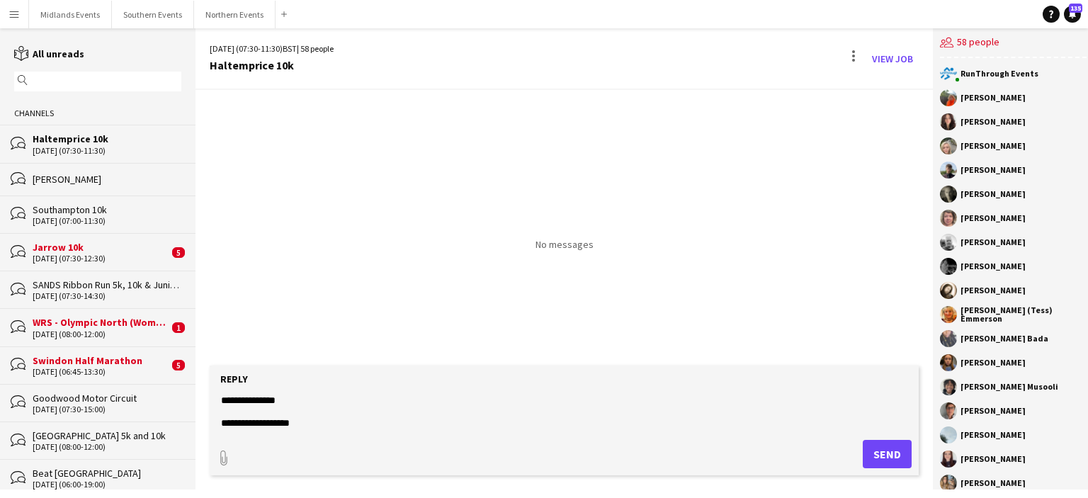
scroll to position [79, 0]
click at [312, 423] on textarea at bounding box center [564, 411] width 689 height 37
drag, startPoint x: 263, startPoint y: 424, endPoint x: 254, endPoint y: 421, distance: 9.6
click at [315, 423] on textarea at bounding box center [564, 411] width 689 height 37
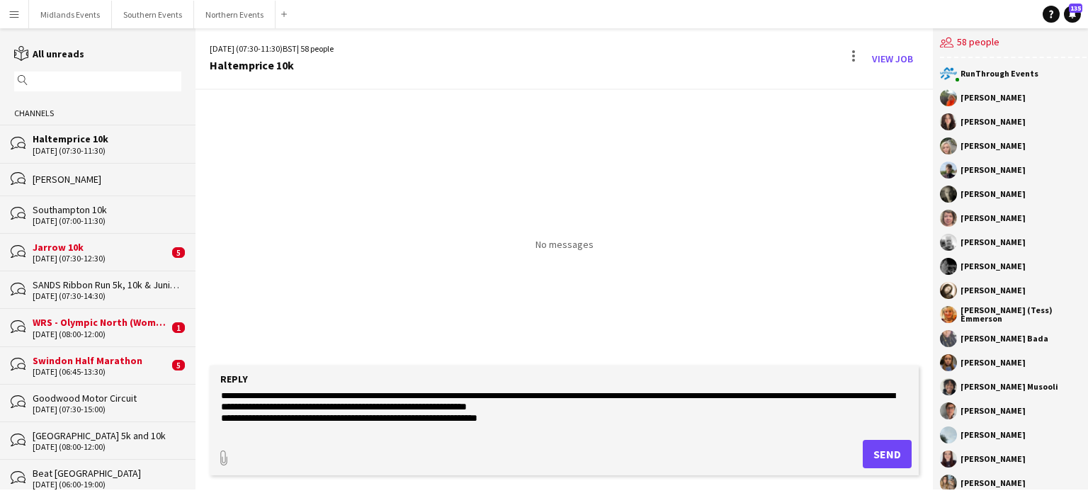
drag, startPoint x: 315, startPoint y: 423, endPoint x: 237, endPoint y: 422, distance: 77.9
click at [237, 422] on textarea at bounding box center [564, 411] width 689 height 37
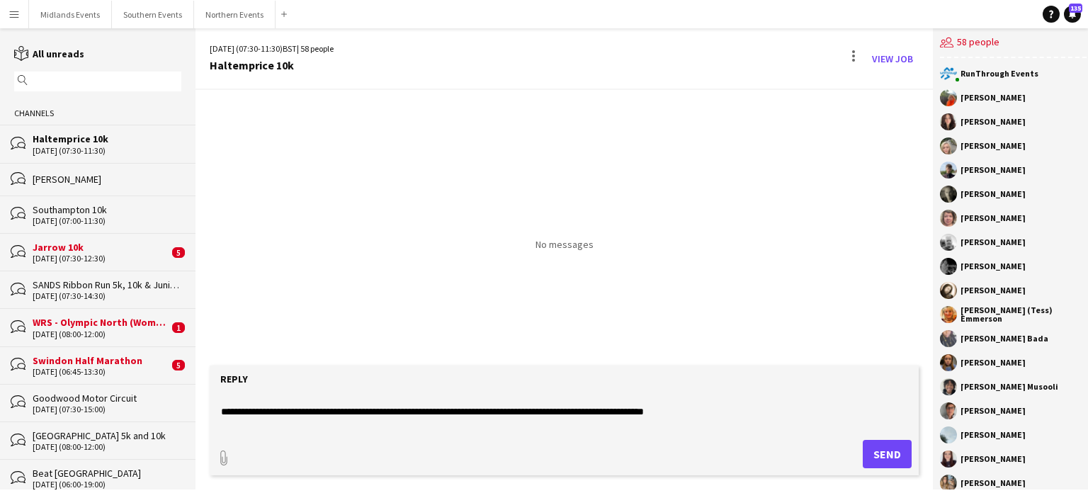
scroll to position [0, 0]
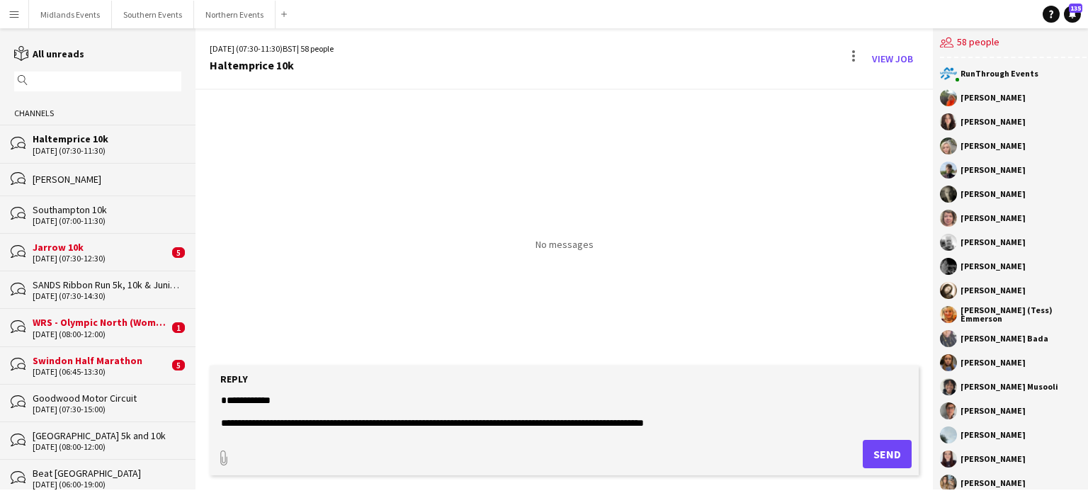
click at [312, 423] on textarea at bounding box center [564, 411] width 689 height 37
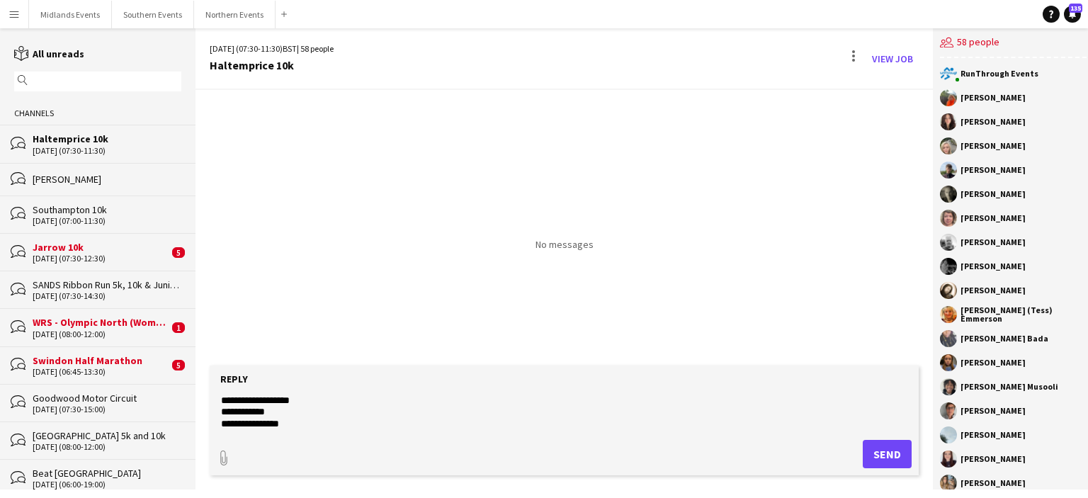
scroll to position [102, 0]
drag, startPoint x: 312, startPoint y: 423, endPoint x: 217, endPoint y: 416, distance: 95.2
drag, startPoint x: 217, startPoint y: 416, endPoint x: 228, endPoint y: 422, distance: 12.4
click at [228, 422] on textarea at bounding box center [564, 411] width 689 height 37
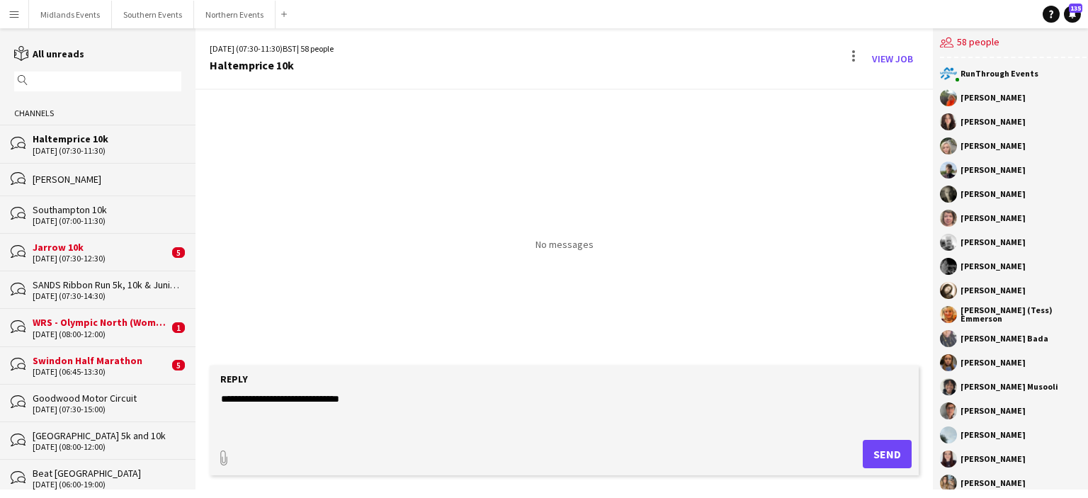
scroll to position [339, 0]
drag, startPoint x: 221, startPoint y: 423, endPoint x: 284, endPoint y: 419, distance: 63.2
click at [284, 419] on textarea at bounding box center [564, 411] width 689 height 37
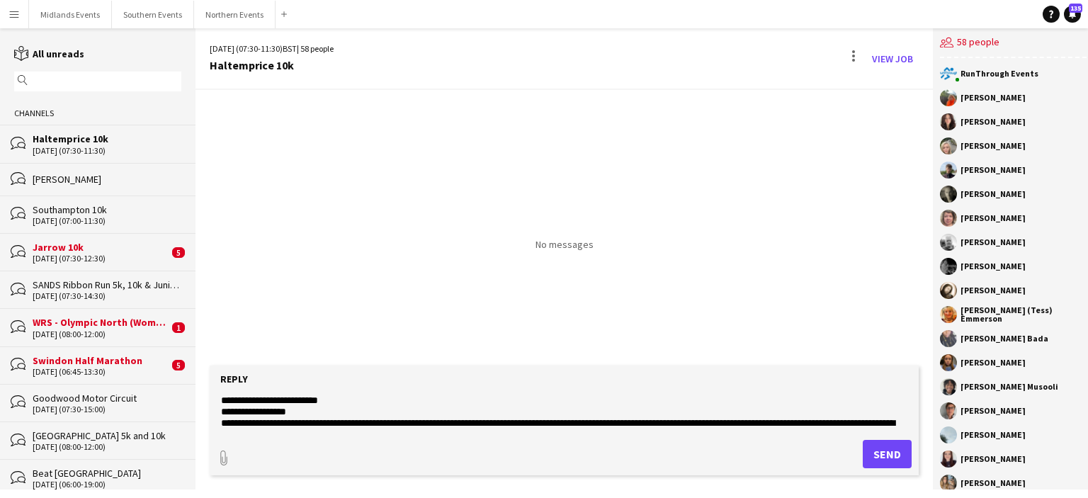
scroll to position [114, 0]
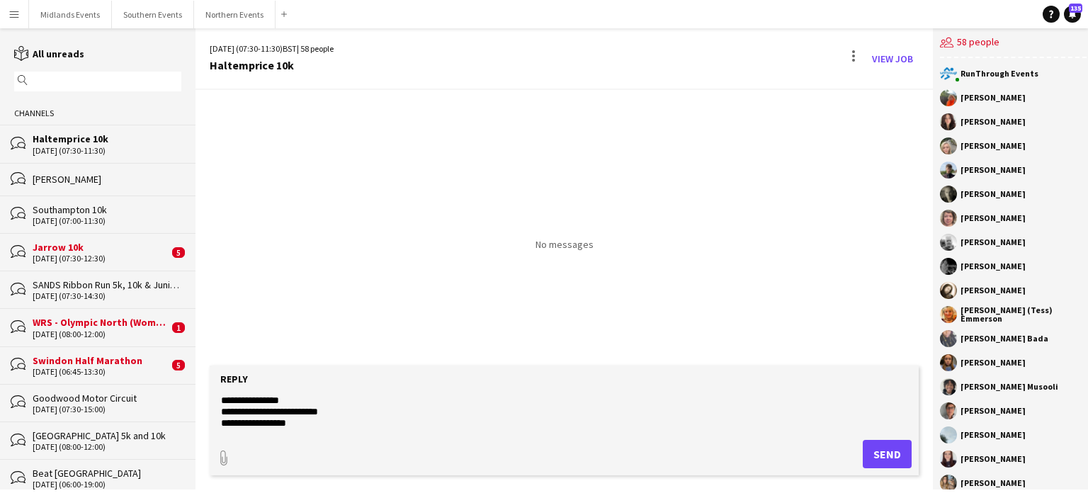
click at [304, 413] on textarea at bounding box center [564, 411] width 689 height 37
paste textarea "**********"
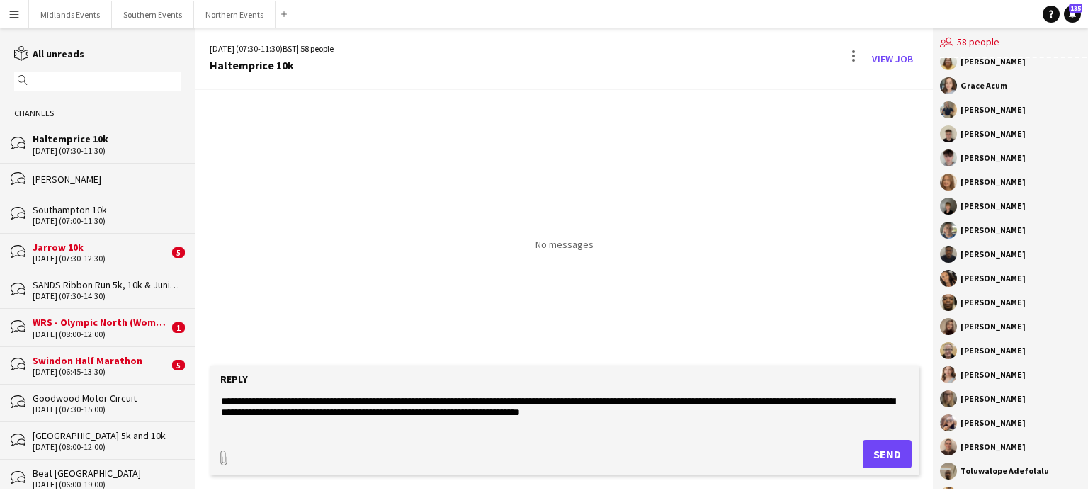
scroll to position [979, 0]
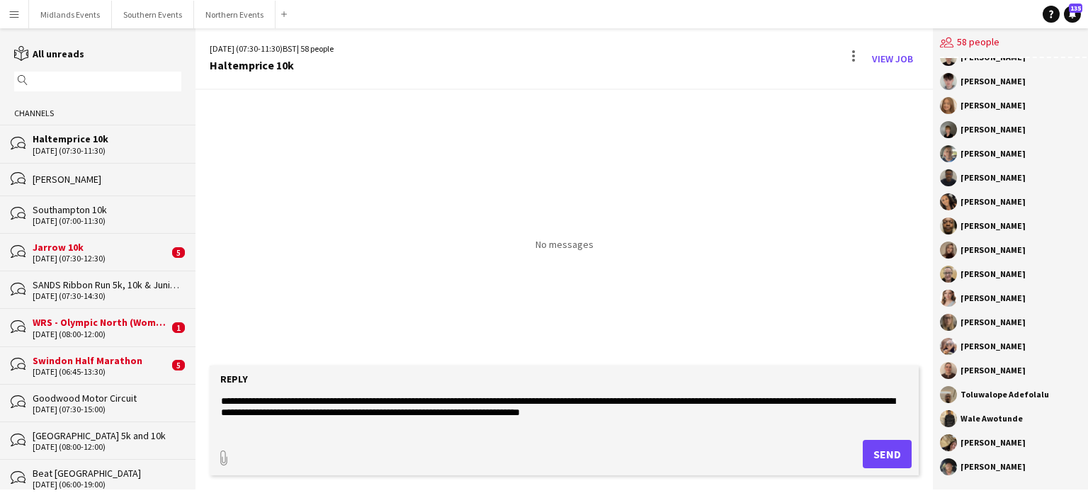
click at [753, 475] on app-message-form "Reply paperclip Send" at bounding box center [563, 427] width 737 height 124
click at [753, 448] on div "paperclip Send" at bounding box center [564, 454] width 695 height 28
click at [667, 419] on textarea at bounding box center [564, 411] width 689 height 37
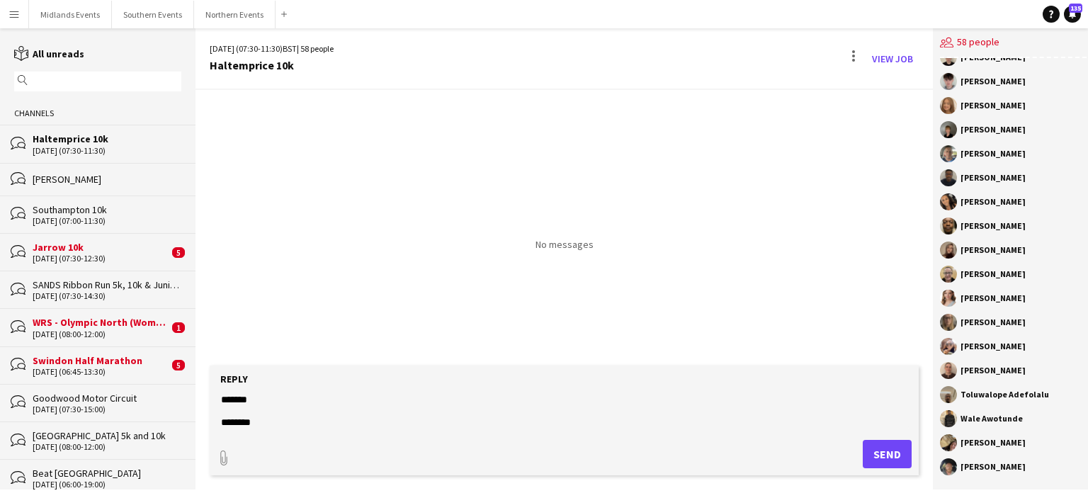
scroll to position [569, 0]
type textarea "**********"
click at [882, 460] on button "Send" at bounding box center [887, 454] width 49 height 28
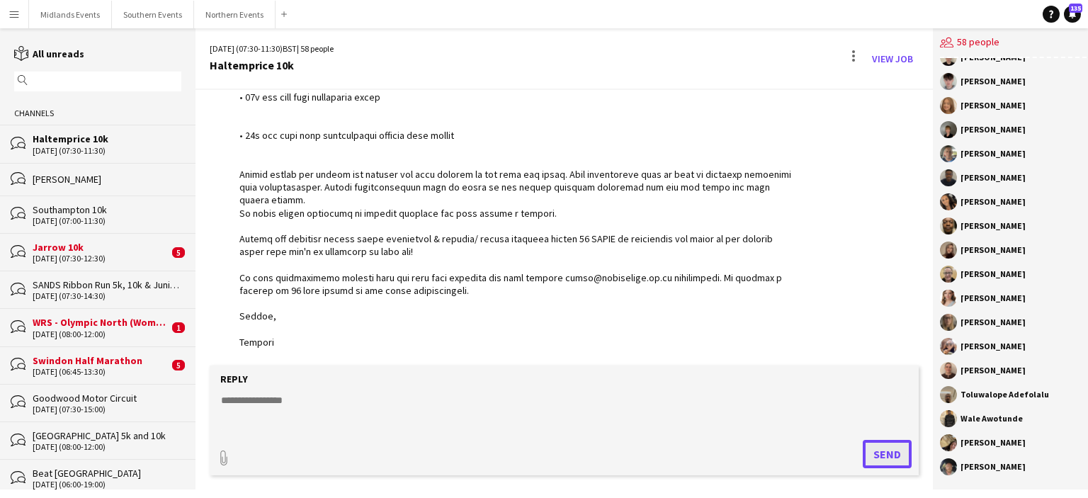
scroll to position [513, 0]
click at [565, 393] on textarea at bounding box center [564, 411] width 689 height 37
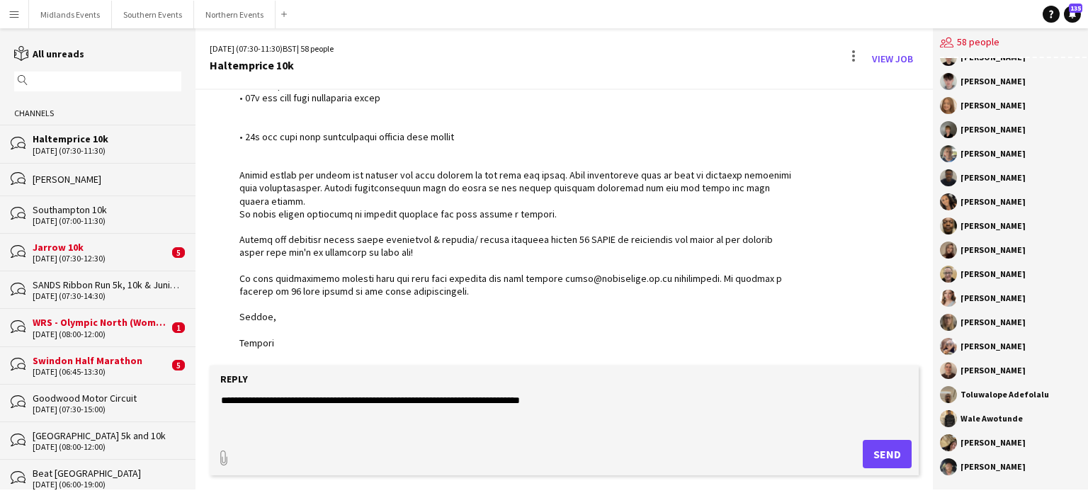
type textarea "**********"
click at [884, 457] on button "Send" at bounding box center [887, 454] width 49 height 28
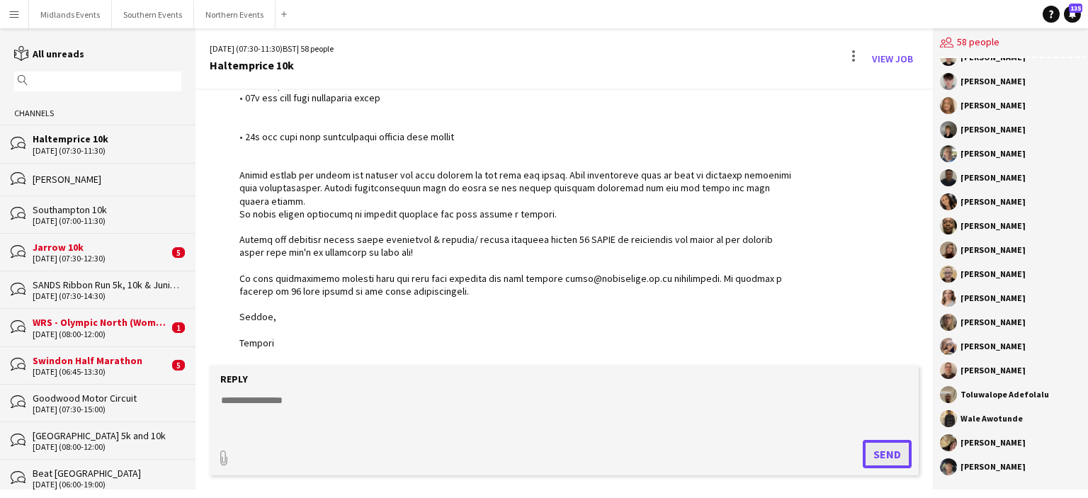
scroll to position [574, 0]
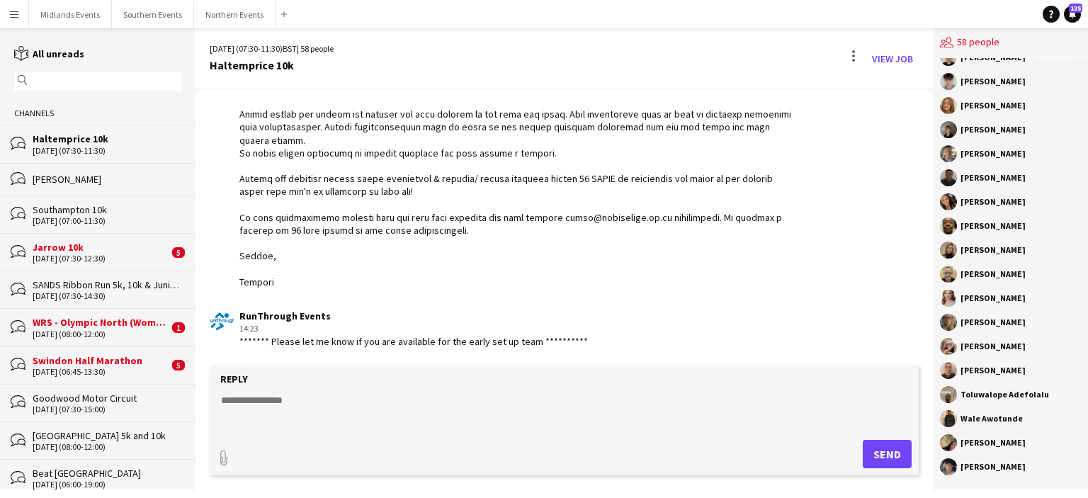
click at [79, 234] on div "bubbles Jarrow 10k 19-10-2025 (07:30-12:30) 5" at bounding box center [97, 252] width 195 height 38
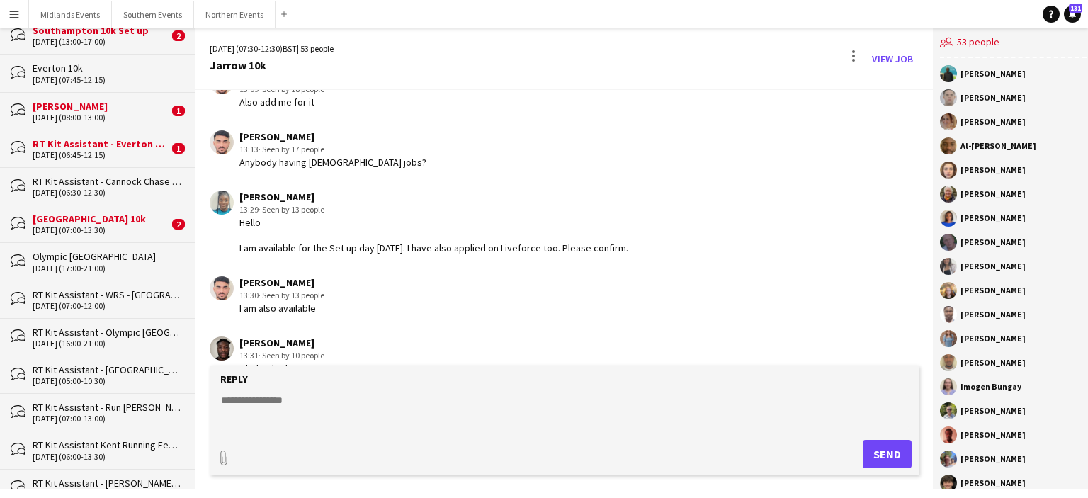
scroll to position [649, 0]
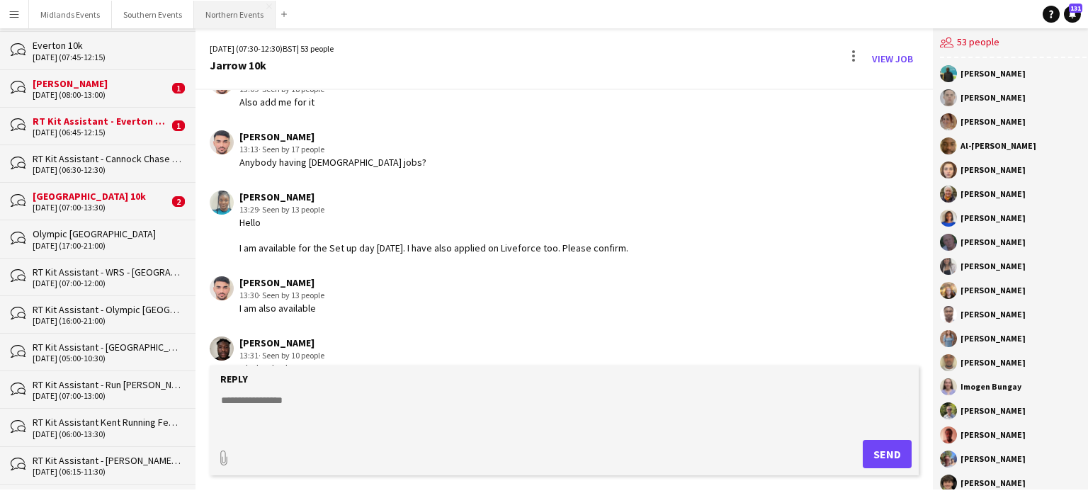
click at [234, 21] on button "Northern Events Close" at bounding box center [234, 15] width 81 height 28
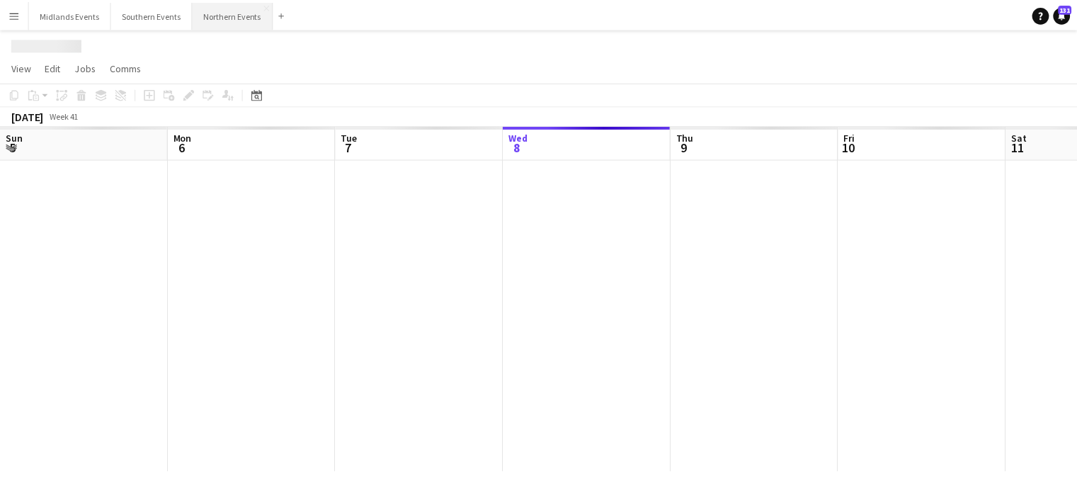
scroll to position [0, 338]
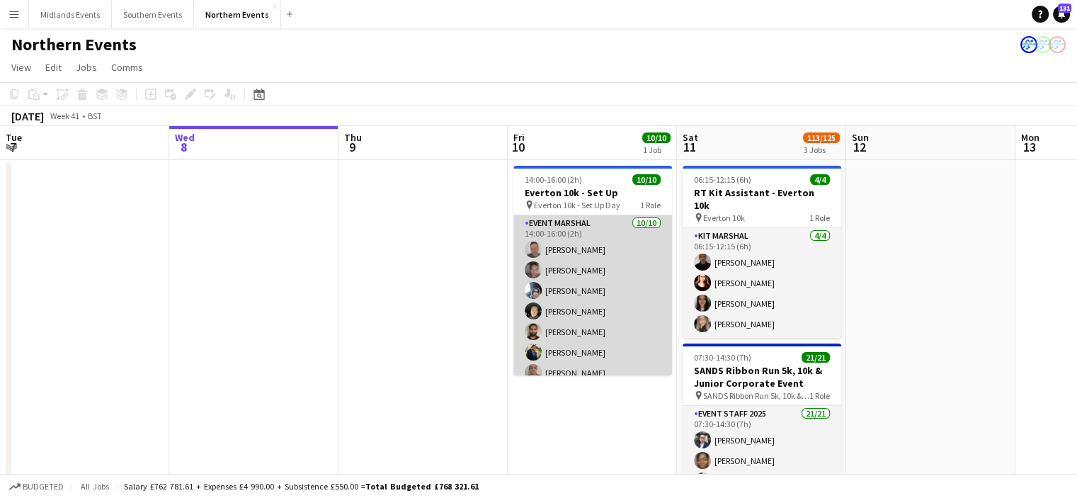
click at [547, 281] on app-card-role "Event Marshal 10/10 14:00-16:00 (2h) Andrew Glover Jonathan Binns Dan Rowlands …" at bounding box center [592, 331] width 159 height 233
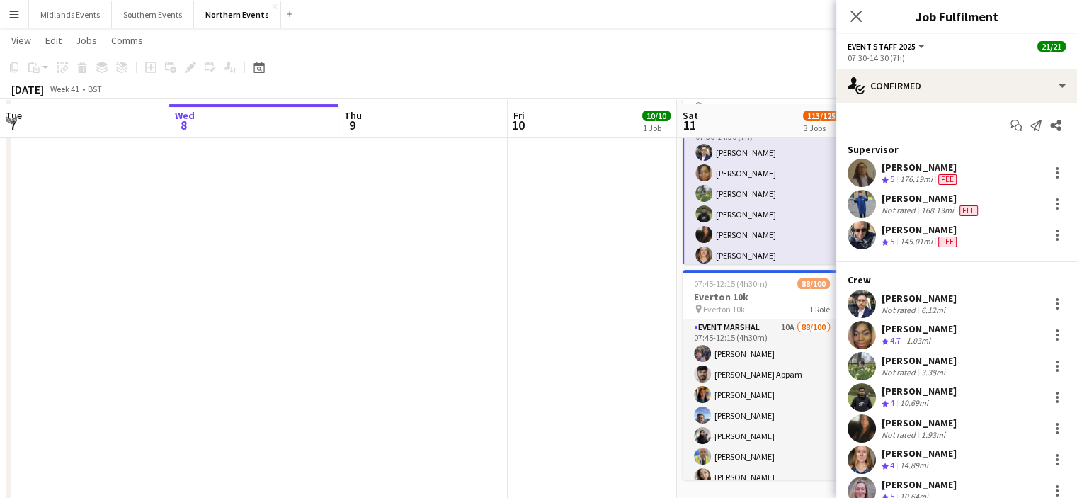
scroll to position [292, 0]
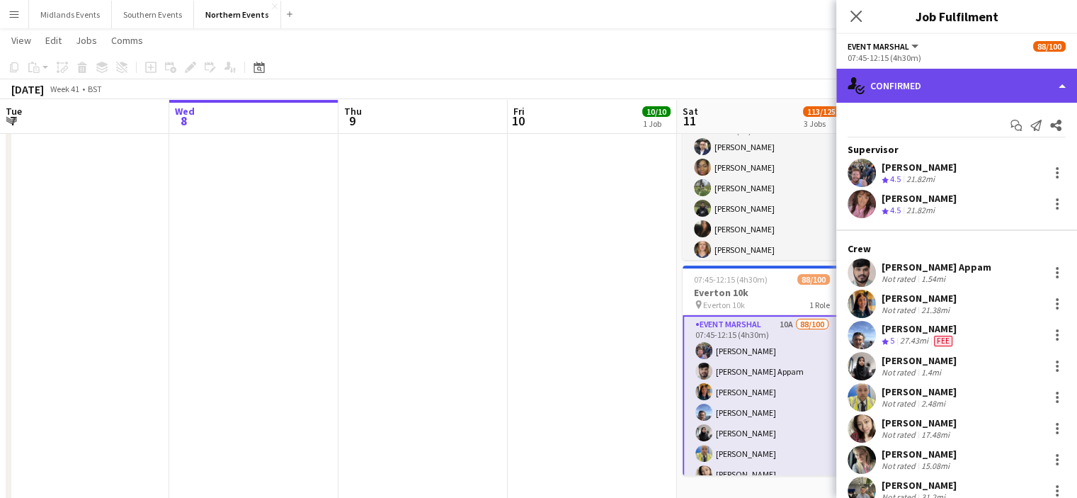
click at [932, 86] on div "single-neutral-actions-check-2 Confirmed" at bounding box center [956, 86] width 241 height 34
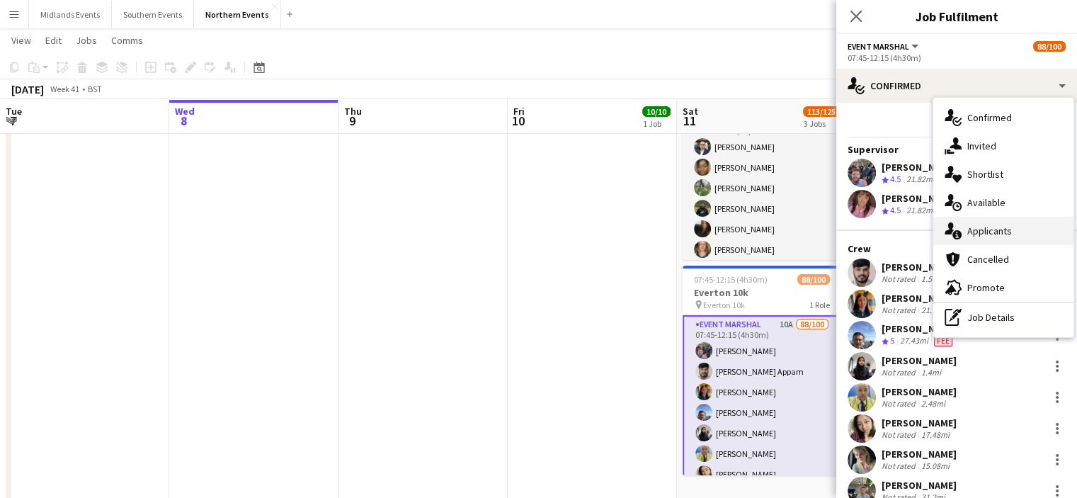
click at [981, 232] on span "Applicants" at bounding box center [989, 230] width 45 height 13
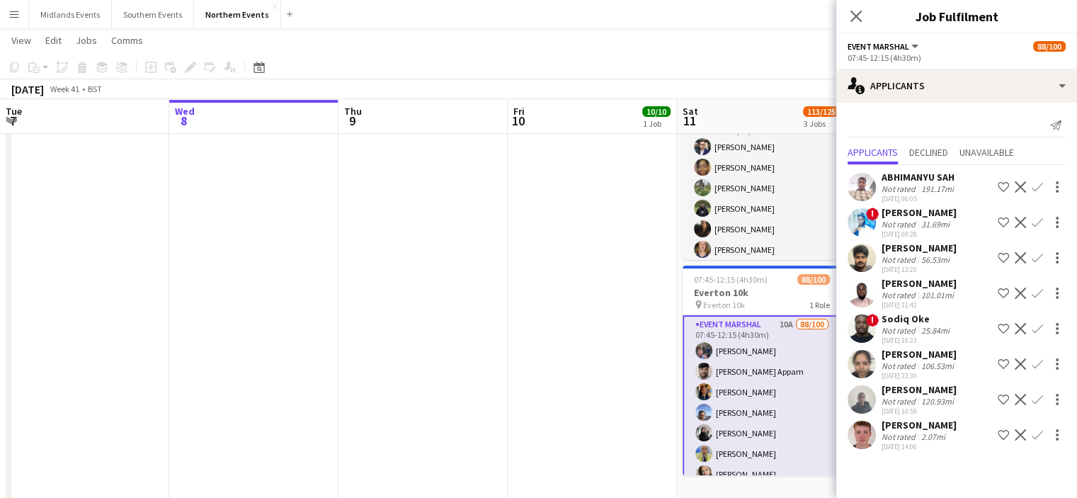
drag, startPoint x: 972, startPoint y: 433, endPoint x: 877, endPoint y: 441, distance: 95.2
click at [877, 441] on div "Jonathan Theobald Not rated 2.07mi 08-10-2025 14:06 Shortlist crew Decline Conf…" at bounding box center [956, 435] width 241 height 33
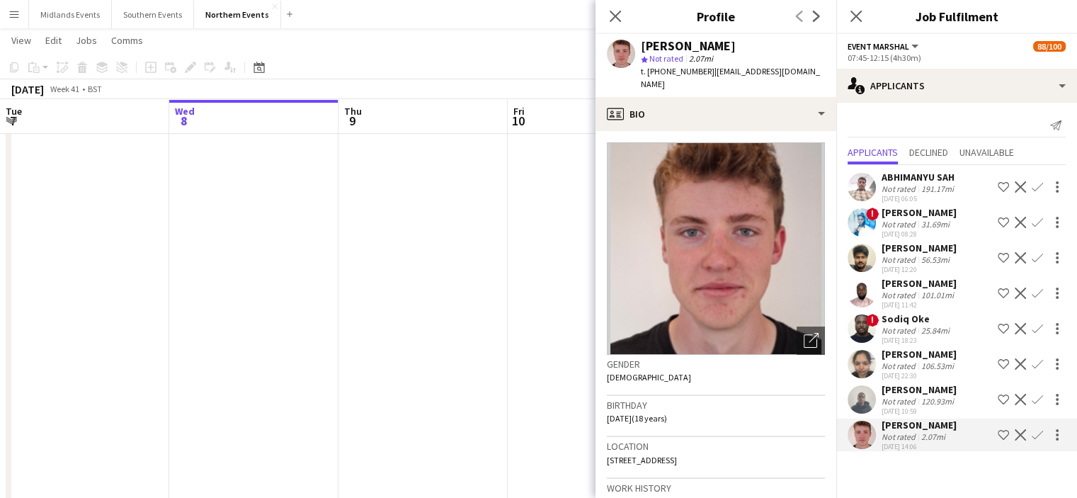
copy div "Jonathan Theobald"
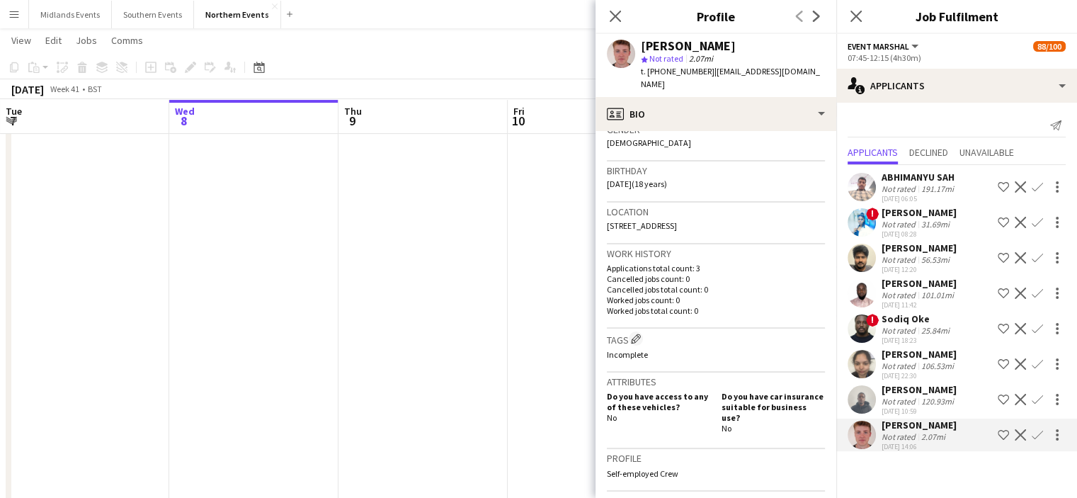
scroll to position [249, 0]
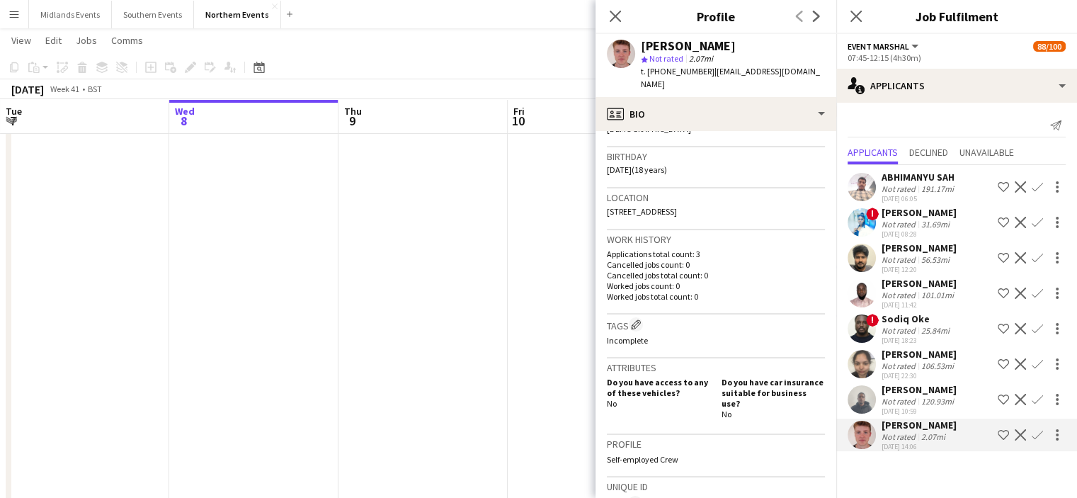
click at [1035, 440] on app-icon "Confirm" at bounding box center [1037, 434] width 11 height 11
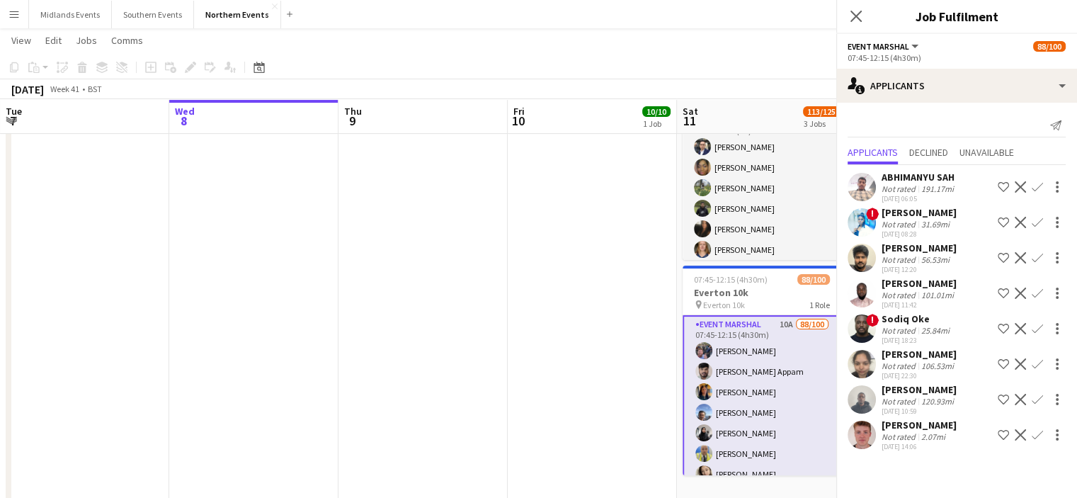
scroll to position [0, 0]
drag, startPoint x: 1035, startPoint y: 450, endPoint x: 1042, endPoint y: 450, distance: 7.1
click at [1042, 440] on app-icon "Confirm" at bounding box center [1037, 434] width 11 height 11
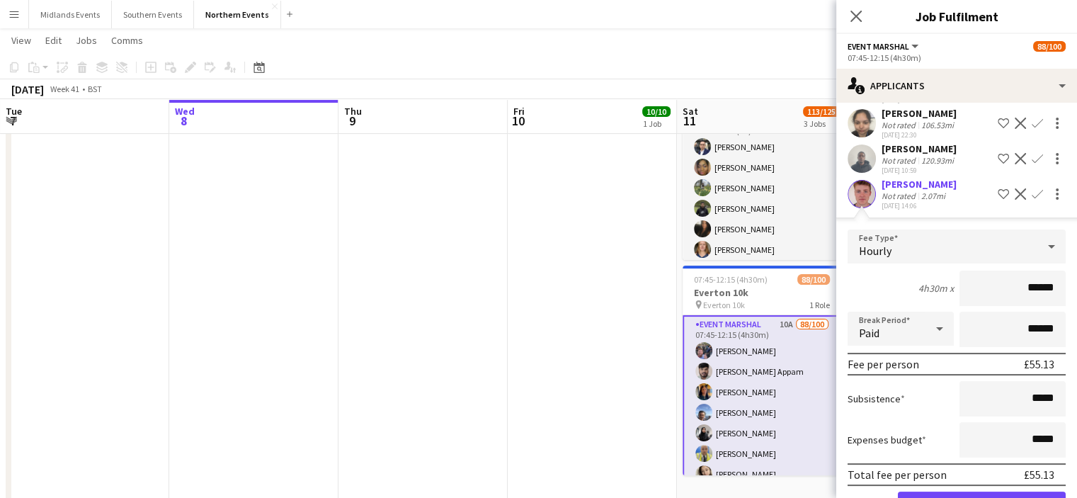
scroll to position [300, 0]
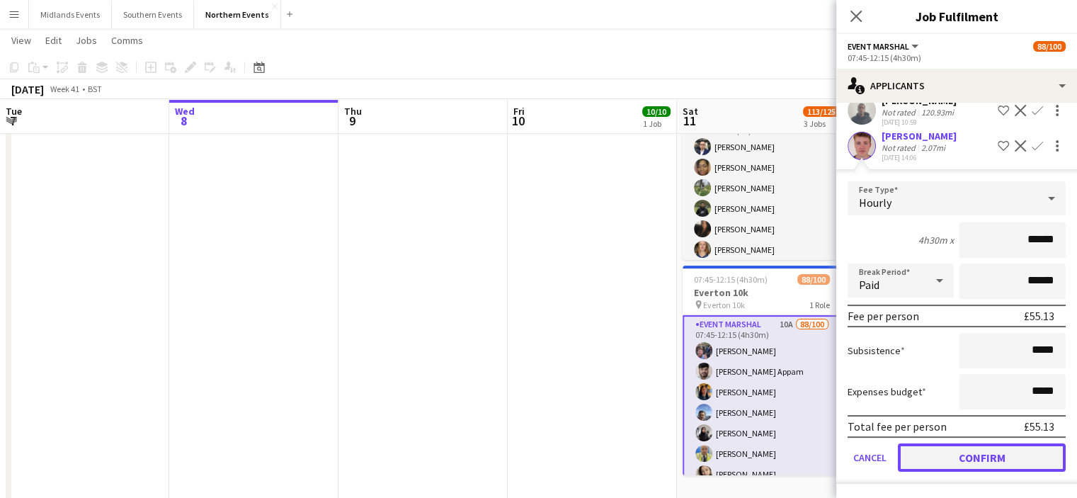
click at [969, 460] on button "Confirm" at bounding box center [982, 457] width 168 height 28
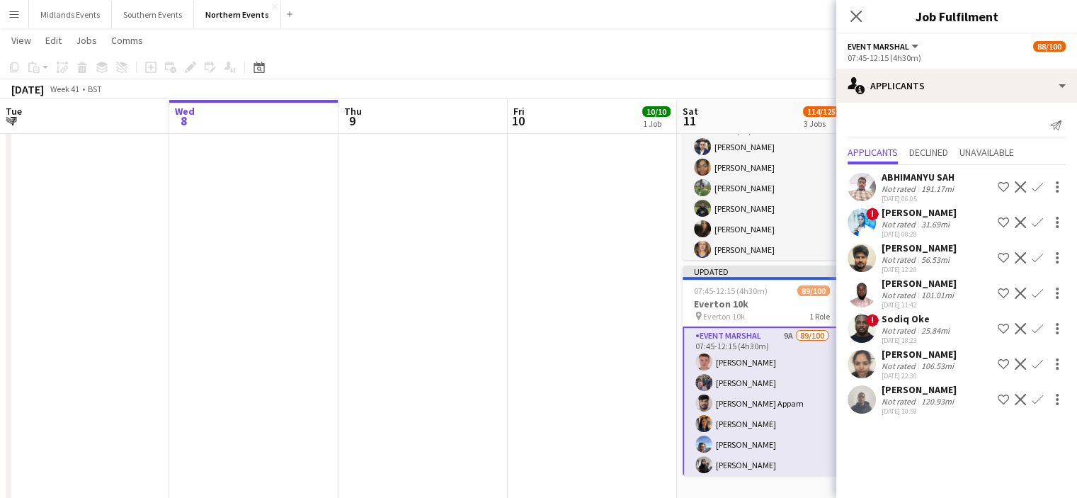
scroll to position [0, 0]
click at [859, 17] on icon "Close pop-in" at bounding box center [855, 15] width 13 height 13
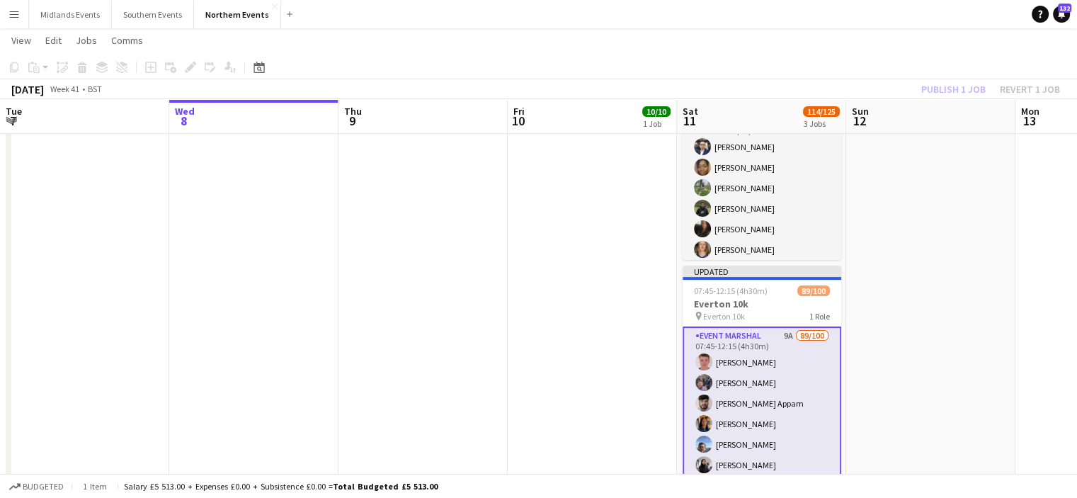
click at [940, 93] on div "Publish 1 job Revert 1 job" at bounding box center [990, 89] width 173 height 18
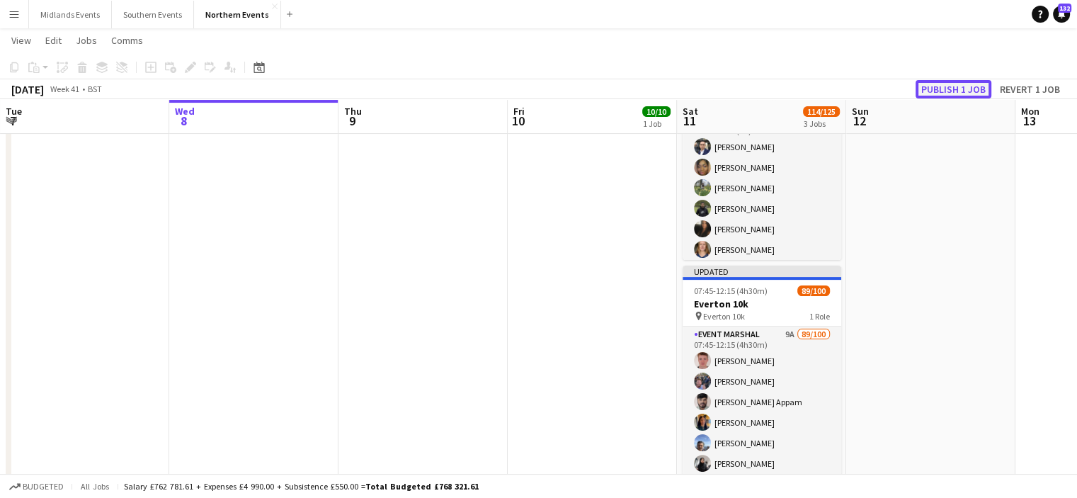
click at [938, 84] on button "Publish 1 job" at bounding box center [954, 89] width 76 height 18
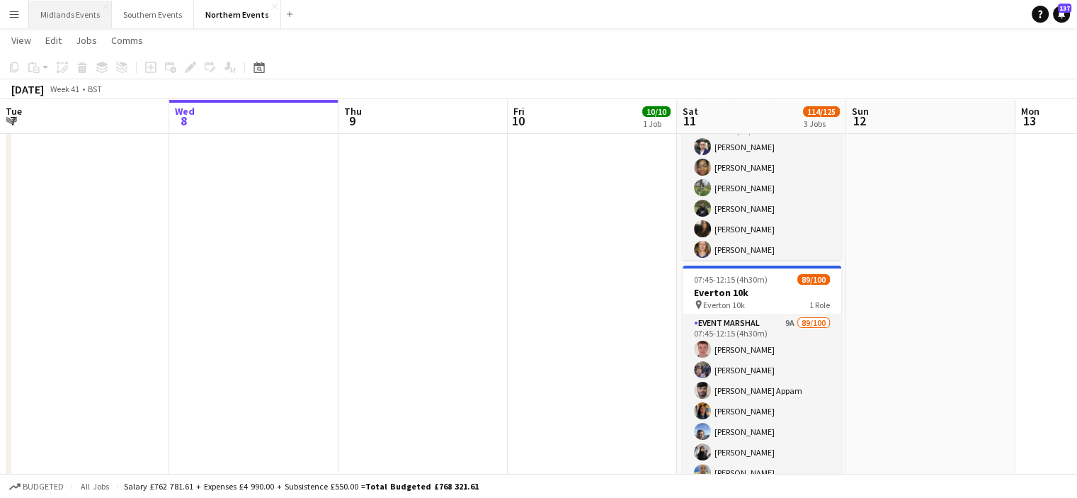
click at [62, 11] on button "Midlands Events Close" at bounding box center [70, 15] width 83 height 28
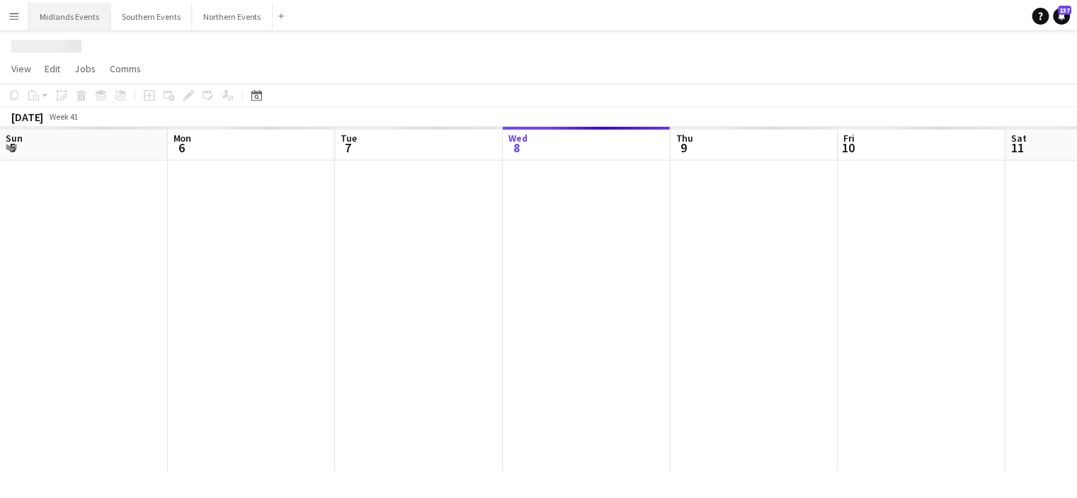
scroll to position [0, 338]
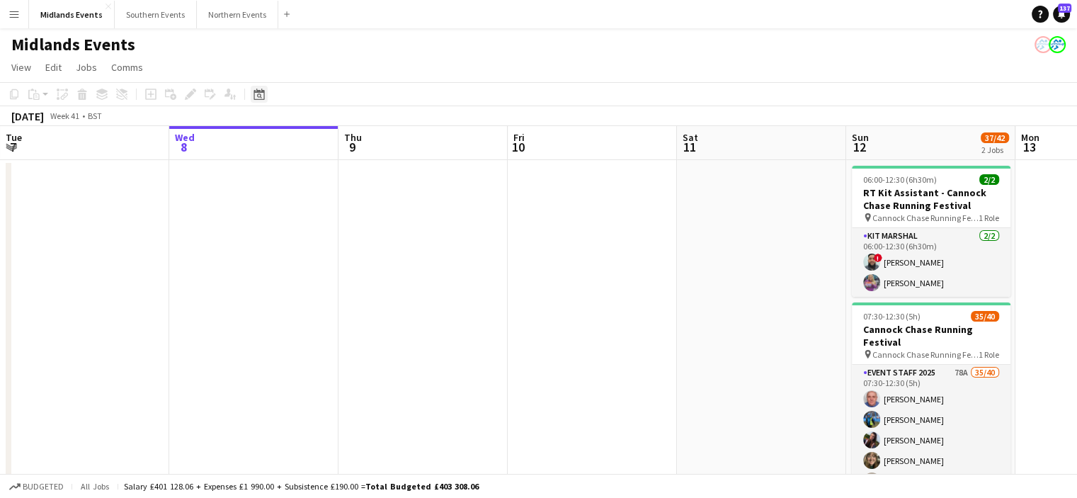
click at [260, 99] on icon at bounding box center [259, 94] width 11 height 11
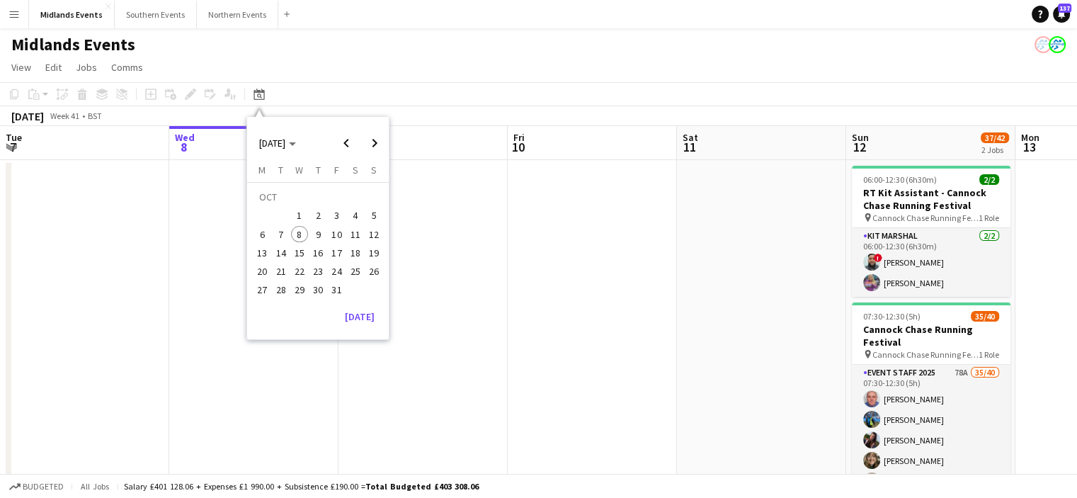
click at [375, 268] on span "26" at bounding box center [373, 271] width 17 height 17
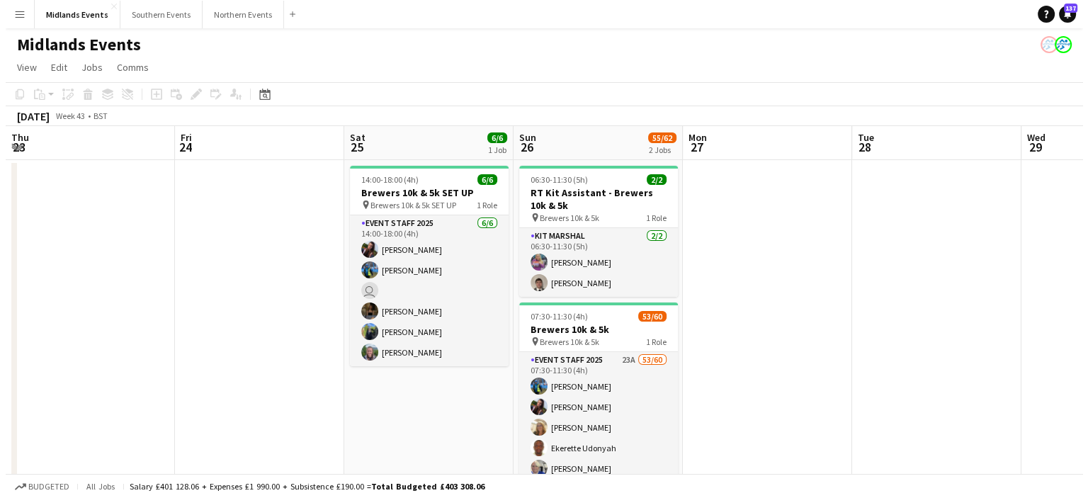
scroll to position [0, 487]
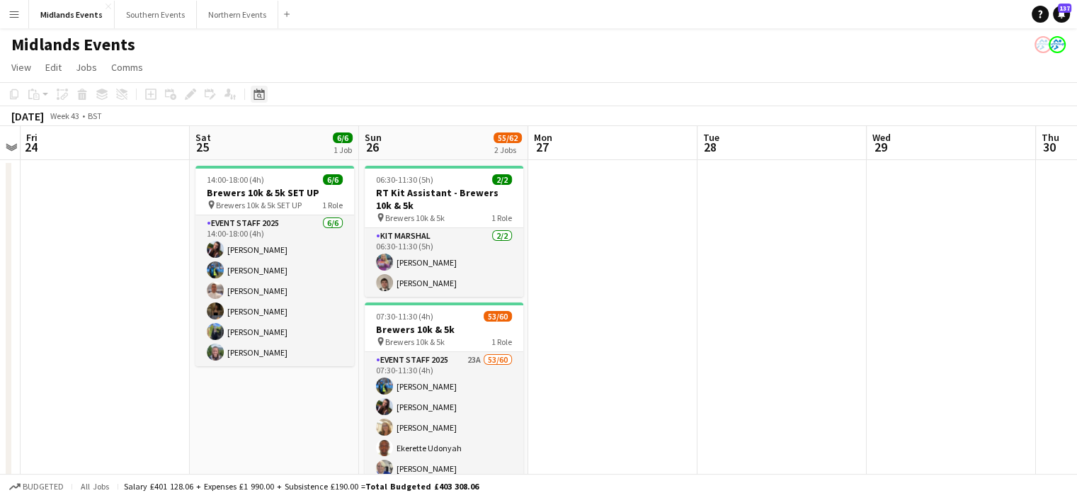
click at [261, 96] on icon "Date picker" at bounding box center [259, 94] width 11 height 11
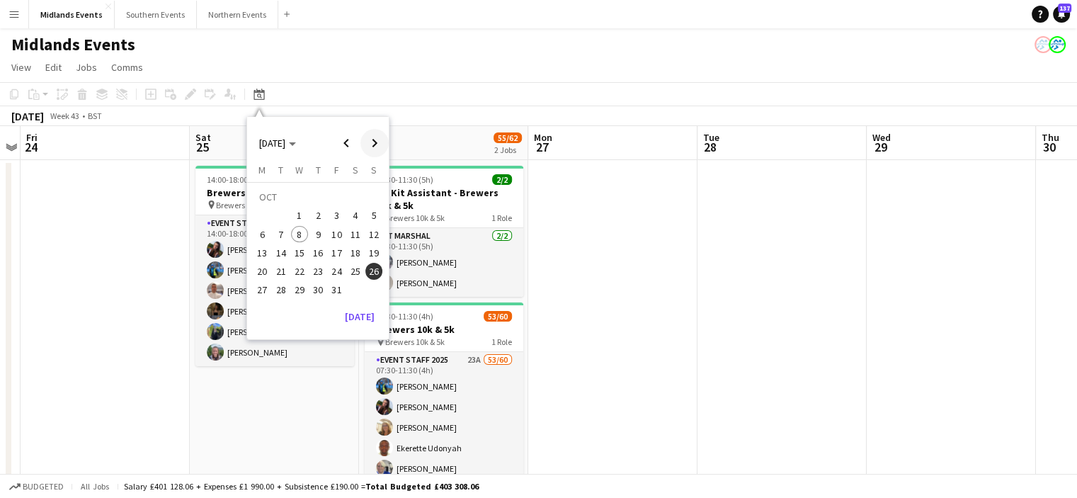
click at [374, 143] on span "Next month" at bounding box center [374, 143] width 28 height 28
click at [371, 262] on span "23" at bounding box center [373, 256] width 17 height 17
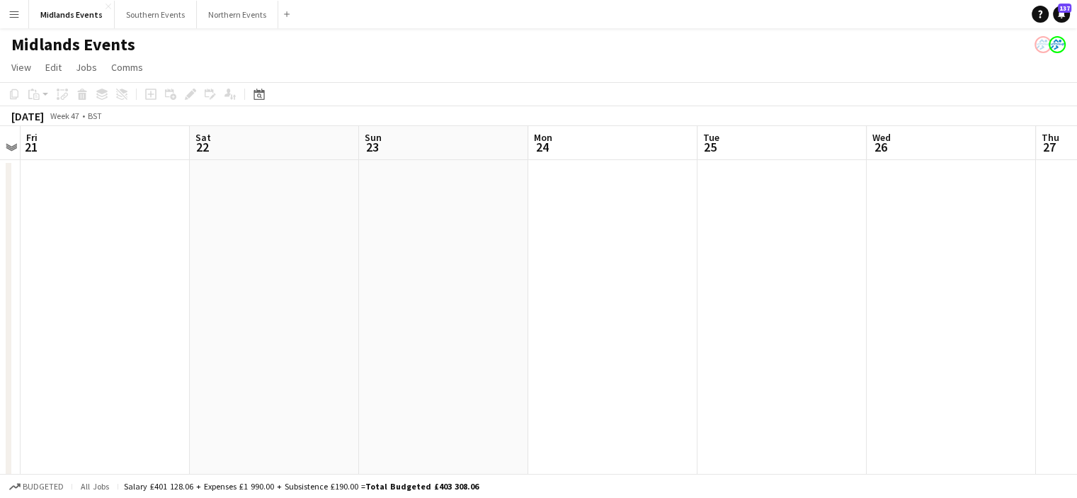
click at [490, 274] on app-date-cell at bounding box center [443, 351] width 169 height 382
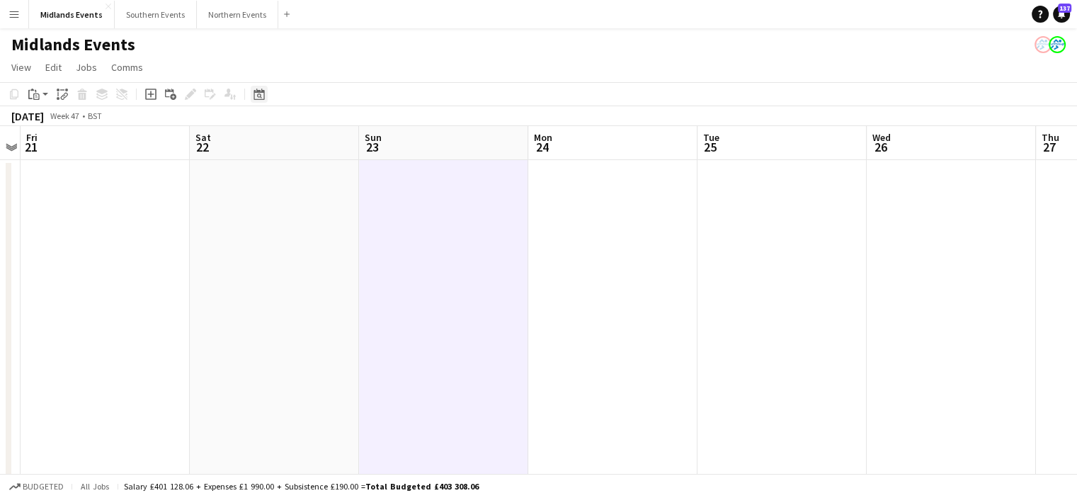
click at [261, 101] on div "Date picker" at bounding box center [259, 94] width 17 height 17
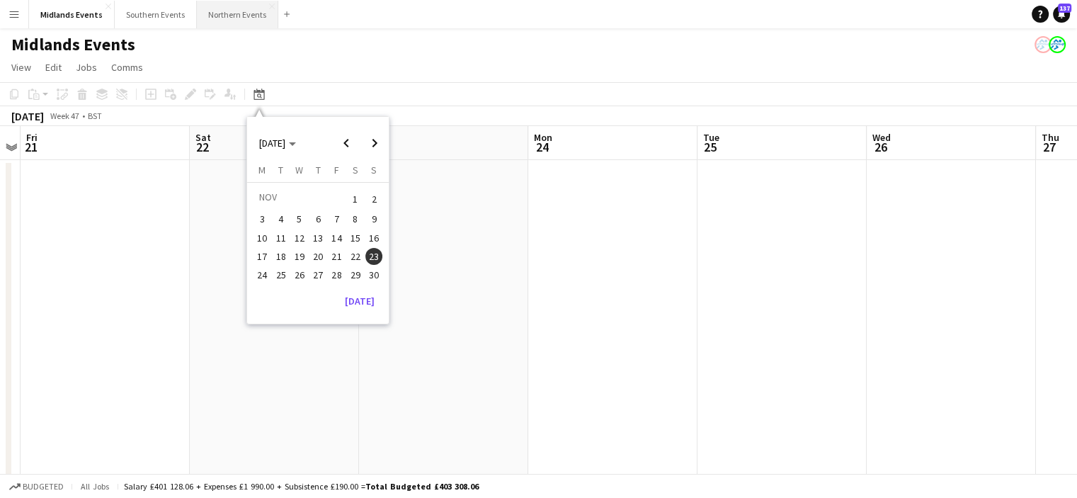
click at [224, 16] on button "Northern Events Close" at bounding box center [237, 15] width 81 height 28
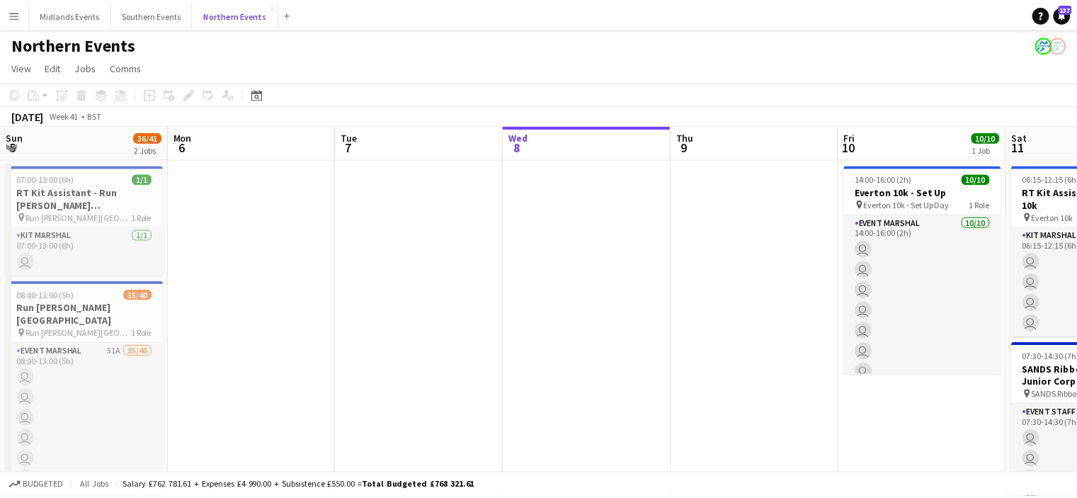
scroll to position [0, 338]
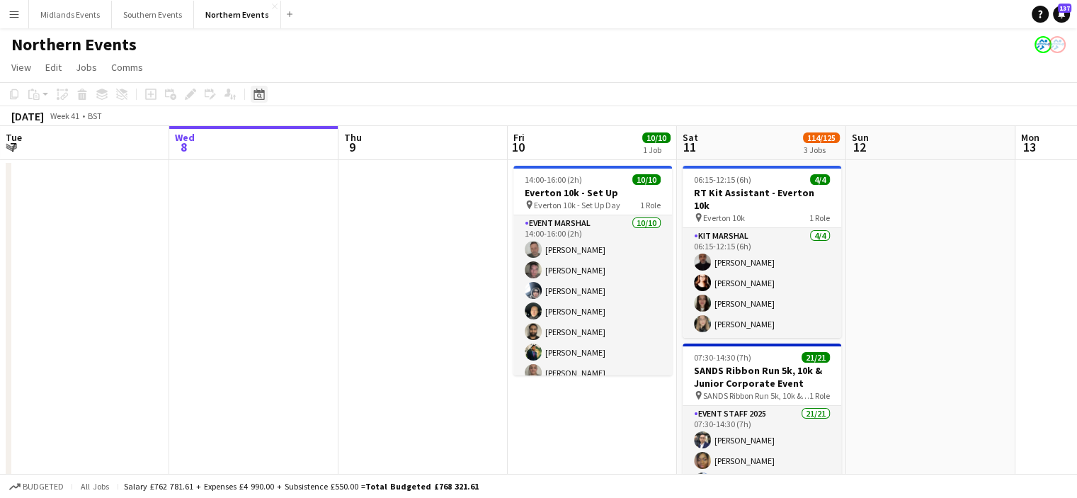
click at [258, 93] on icon at bounding box center [259, 95] width 5 height 5
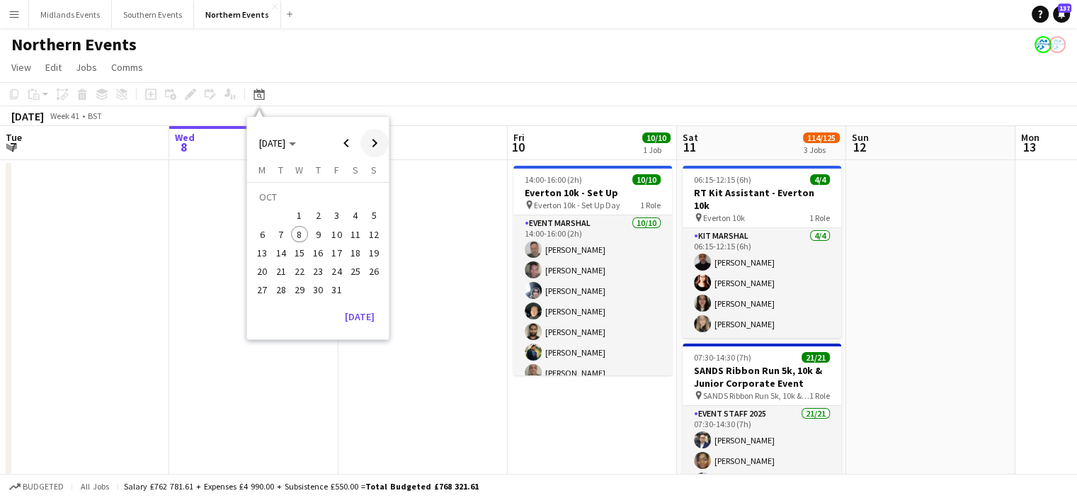
click at [375, 145] on span "Next month" at bounding box center [374, 143] width 28 height 28
click at [379, 255] on span "23" at bounding box center [373, 256] width 17 height 17
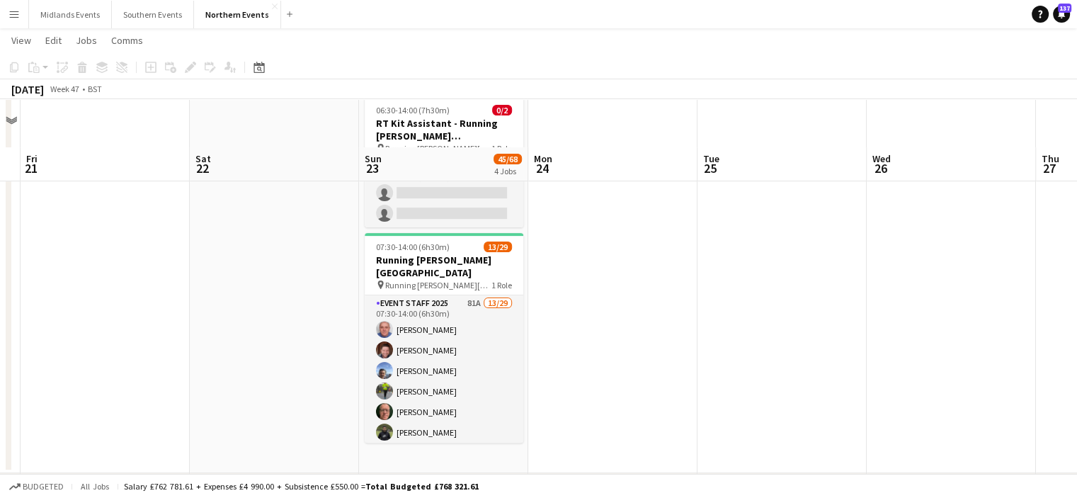
scroll to position [472, 0]
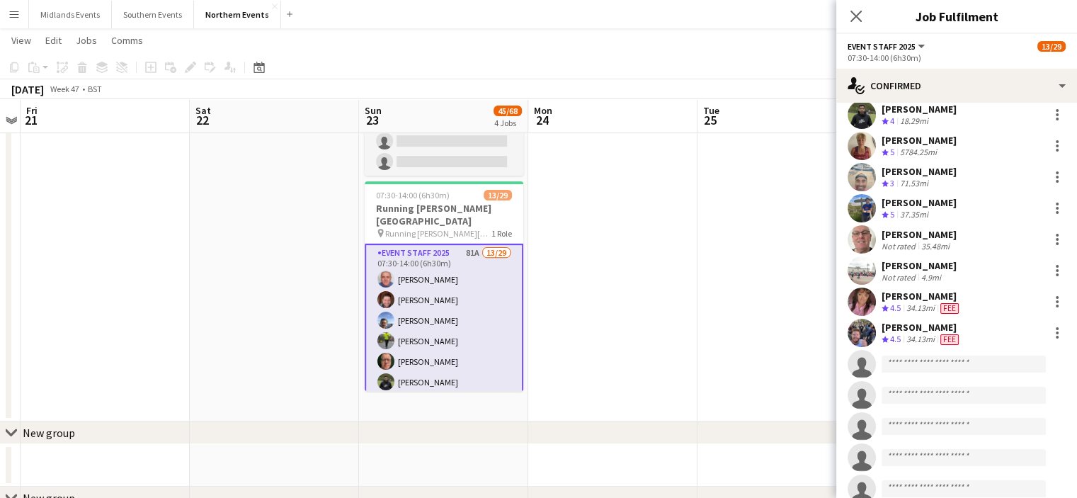
scroll to position [189, 0]
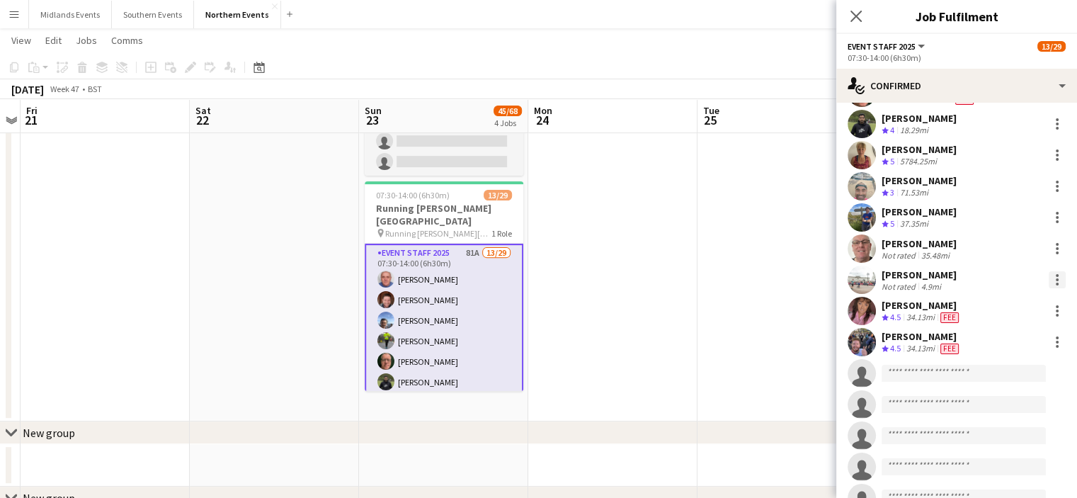
click at [1056, 276] on div at bounding box center [1057, 275] width 3 height 3
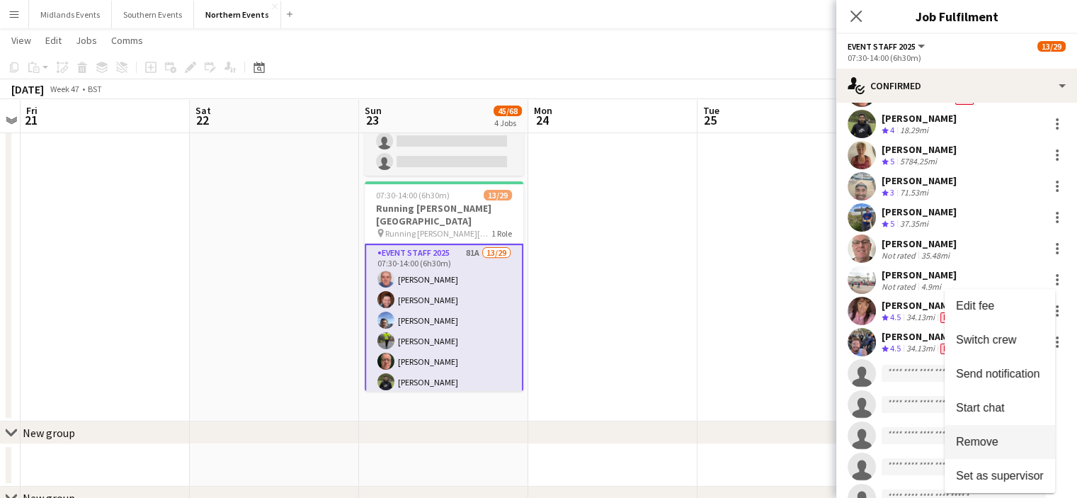
click at [979, 438] on span "Remove" at bounding box center [977, 442] width 42 height 12
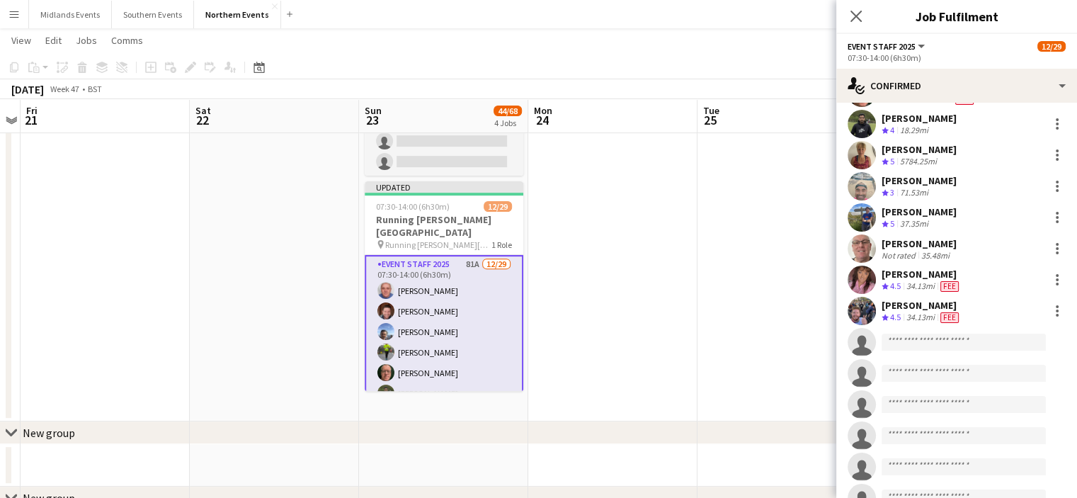
click at [646, 263] on app-date-cell at bounding box center [612, 54] width 169 height 734
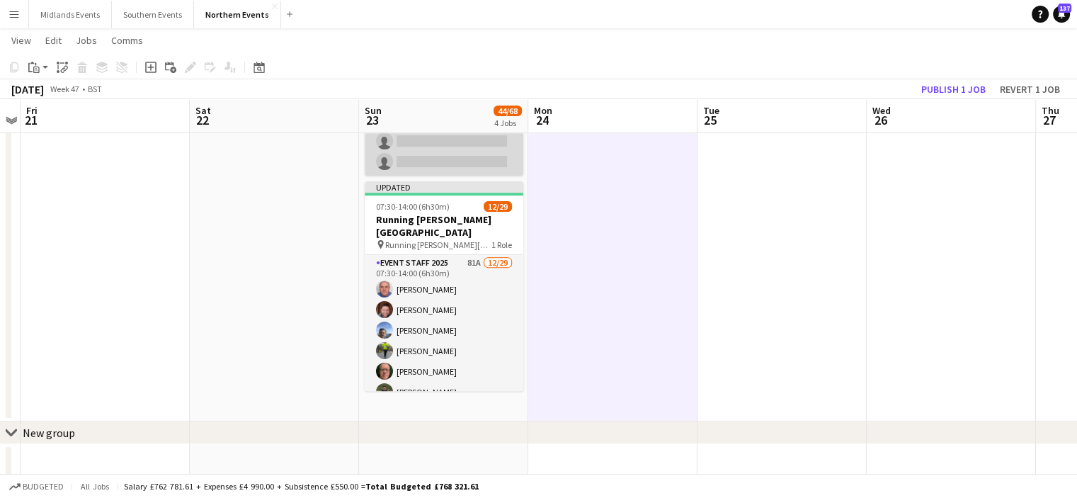
click at [470, 158] on app-card-role "Kit Marshal 20A 0/2 06:30-14:00 (7h30m) single-neutral-actions single-neutral-a…" at bounding box center [444, 141] width 159 height 69
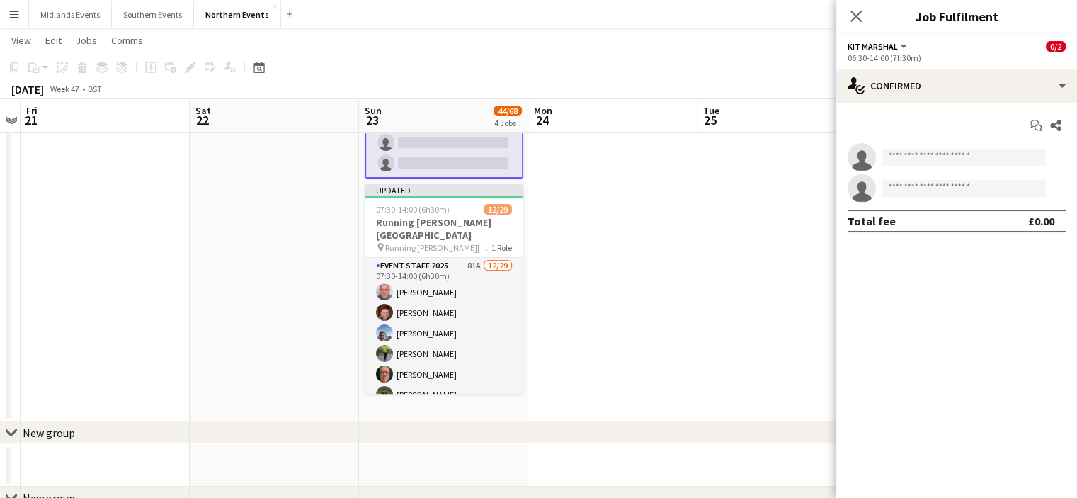
click at [600, 213] on app-date-cell at bounding box center [612, 54] width 169 height 734
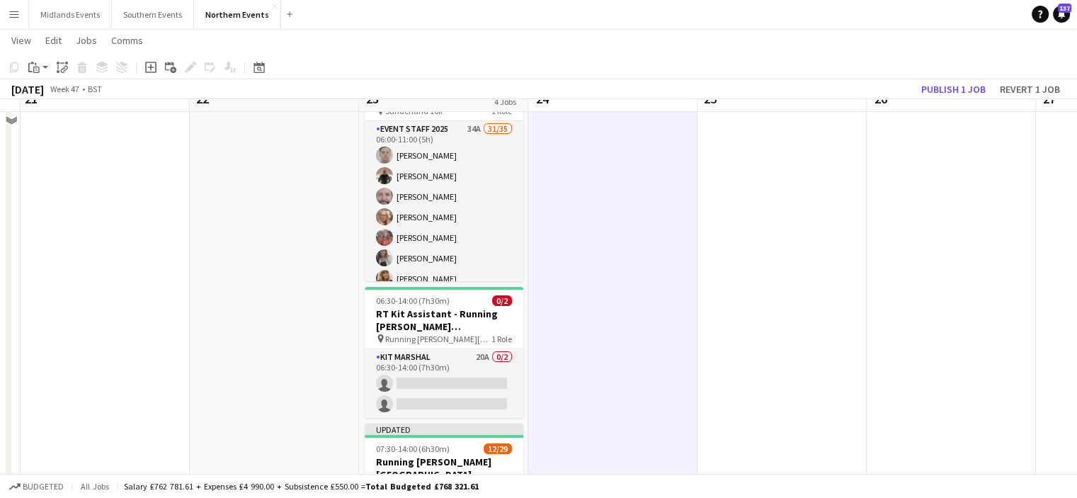
scroll to position [149, 0]
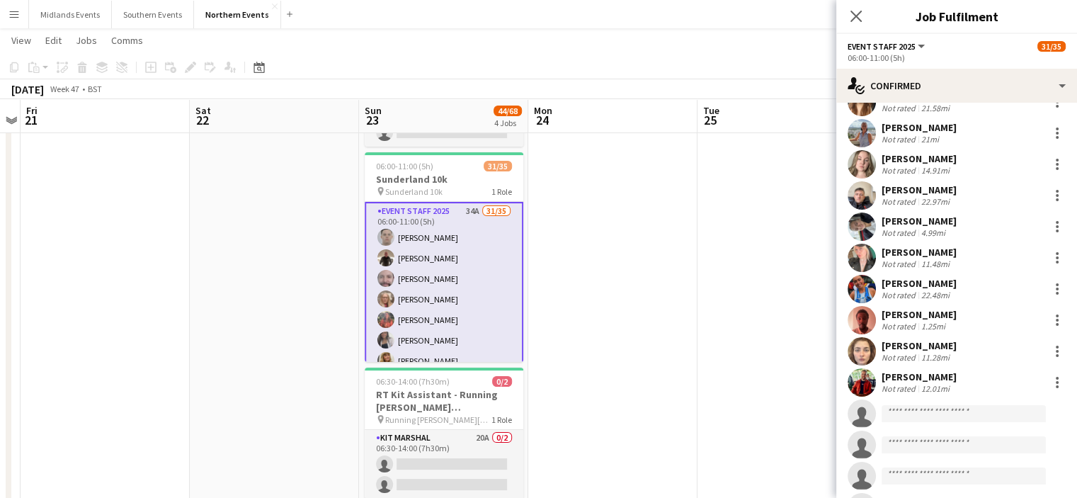
scroll to position [826, 0]
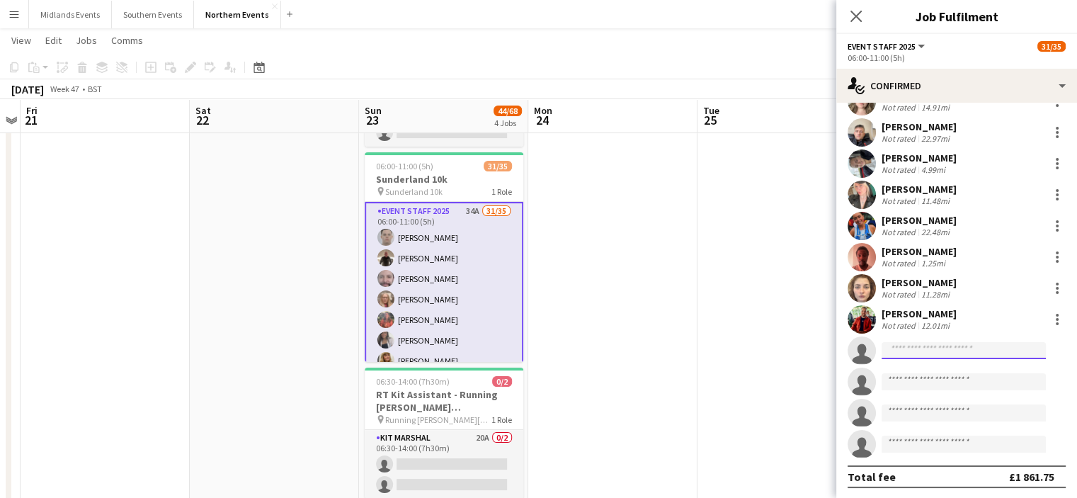
click at [932, 352] on input at bounding box center [964, 350] width 164 height 17
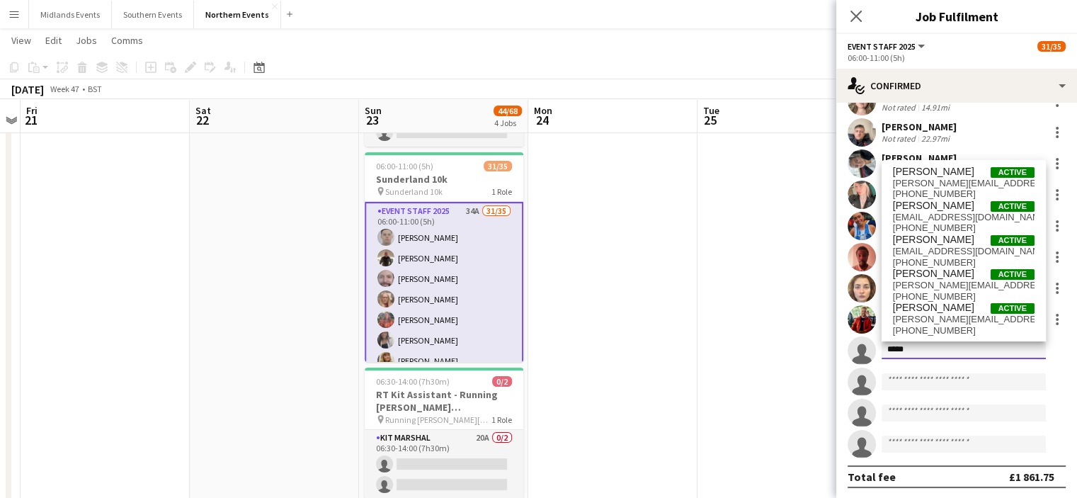
click at [932, 352] on input "*****" at bounding box center [964, 350] width 164 height 17
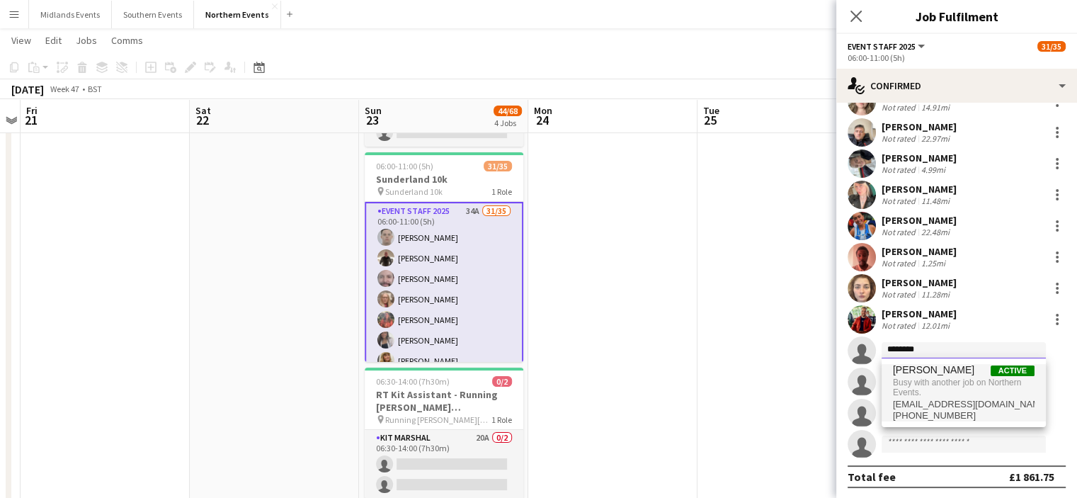
type input "********"
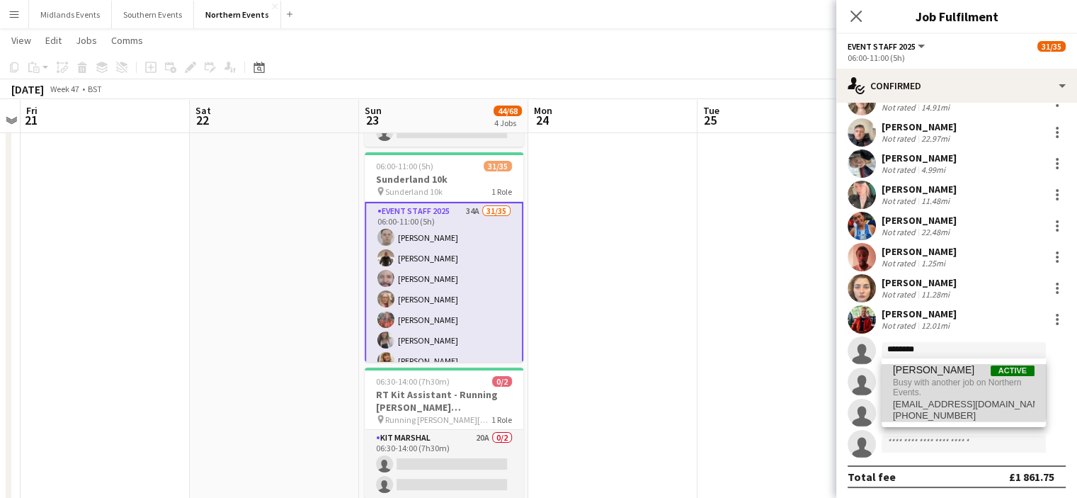
click at [929, 377] on span "Busy with another job on Northern Events." at bounding box center [964, 387] width 142 height 23
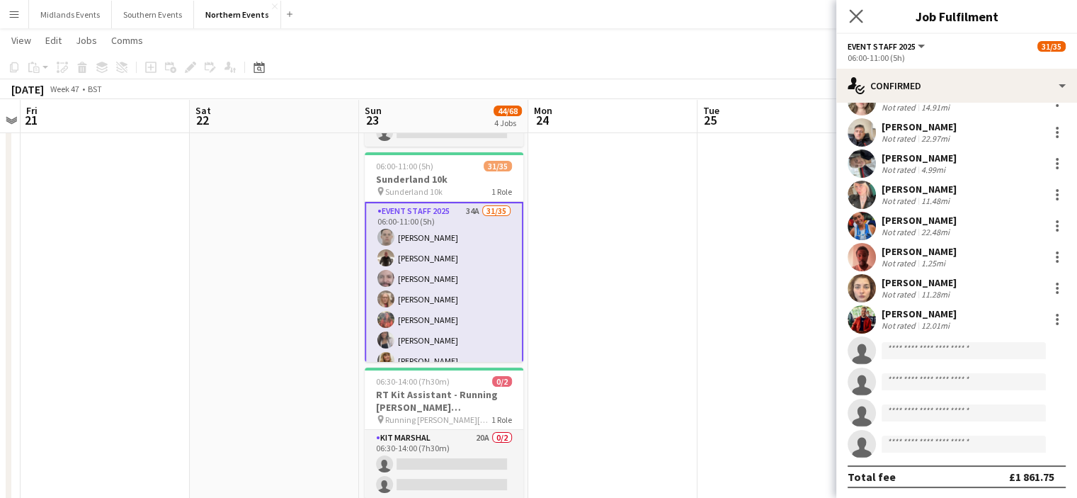
click at [862, 8] on app-icon "Close pop-in" at bounding box center [856, 16] width 21 height 21
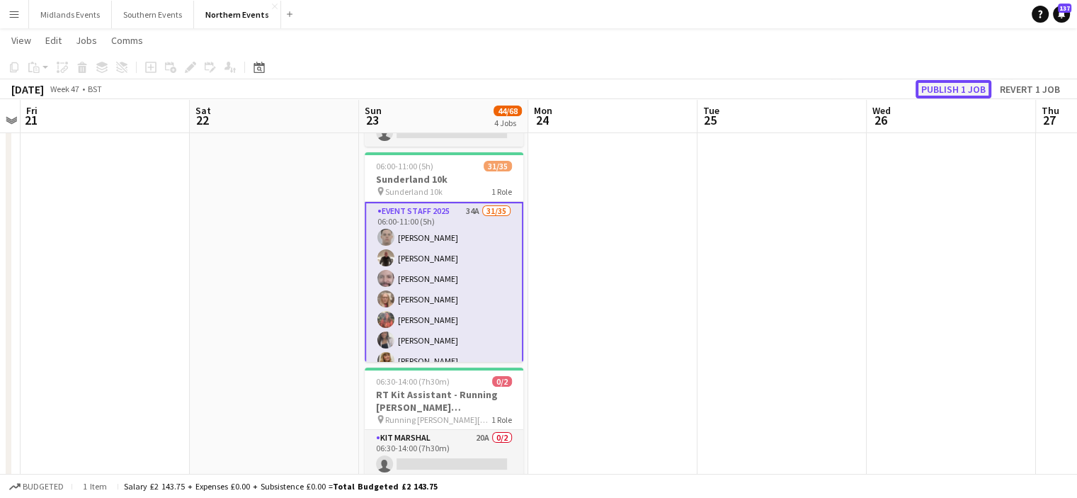
click at [957, 96] on button "Publish 1 job" at bounding box center [954, 89] width 76 height 18
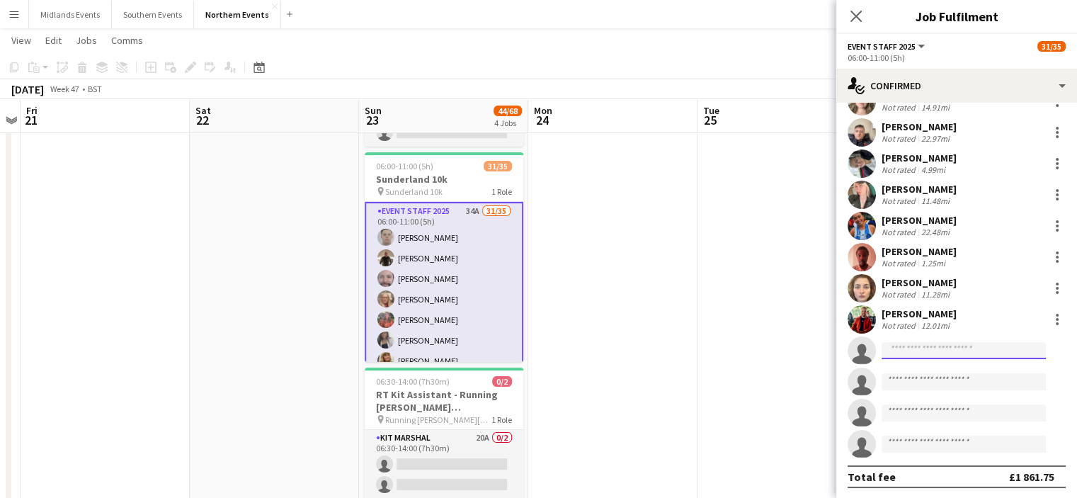
click at [889, 343] on input at bounding box center [964, 350] width 164 height 17
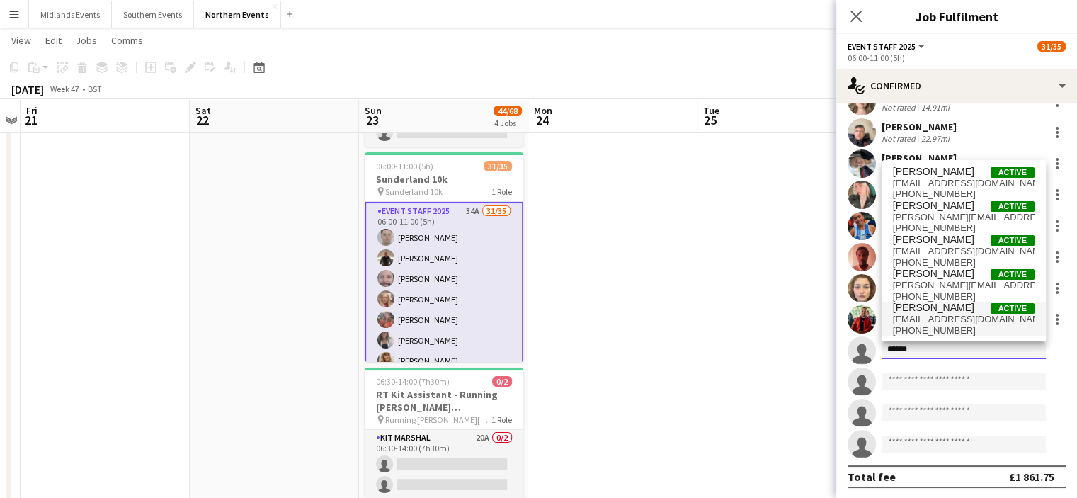
type input "******"
click at [959, 309] on span "Steven Carter Active" at bounding box center [964, 308] width 142 height 12
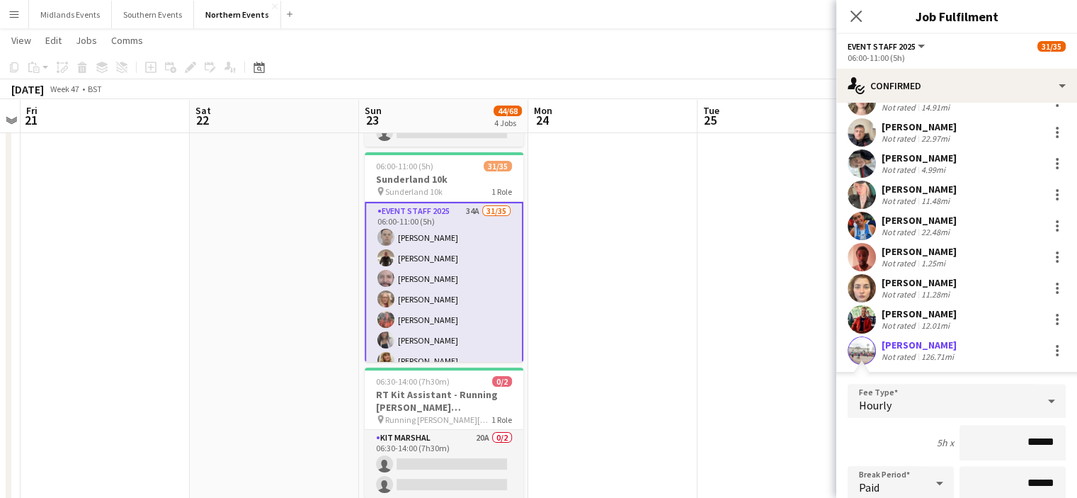
scroll to position [1146, 0]
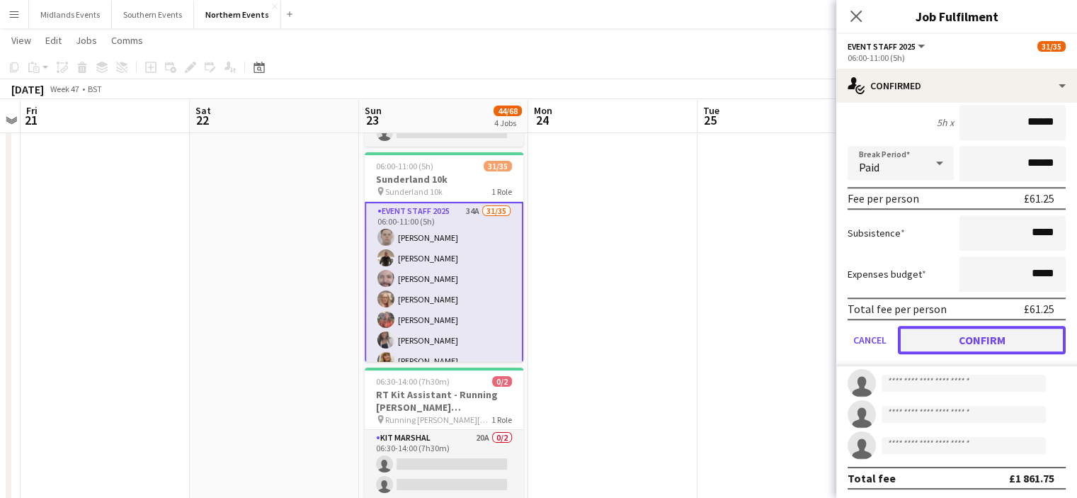
click at [1024, 328] on button "Confirm" at bounding box center [982, 340] width 168 height 28
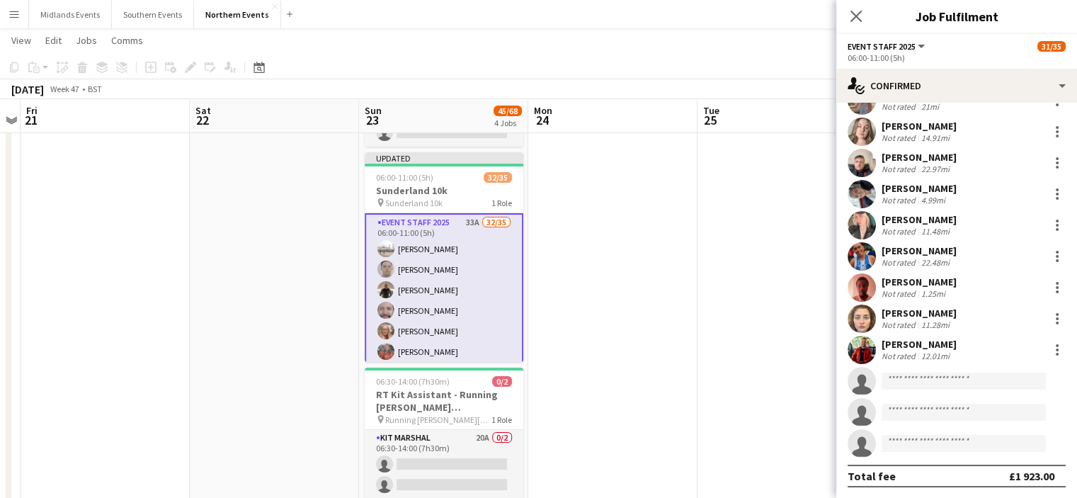
scroll to position [826, 0]
click at [860, 23] on icon "Close pop-in" at bounding box center [855, 15] width 13 height 13
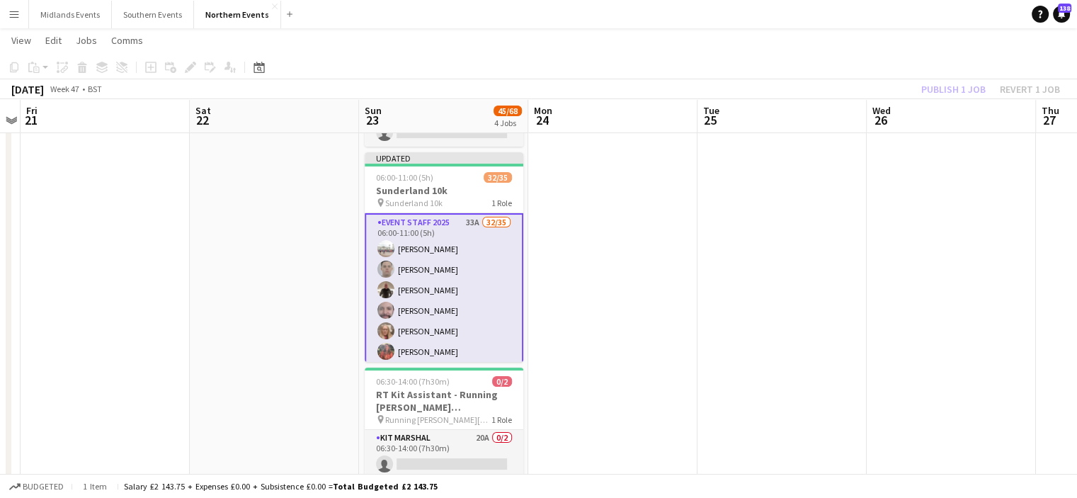
click at [940, 94] on div "Publish 1 job Revert 1 job" at bounding box center [990, 89] width 173 height 18
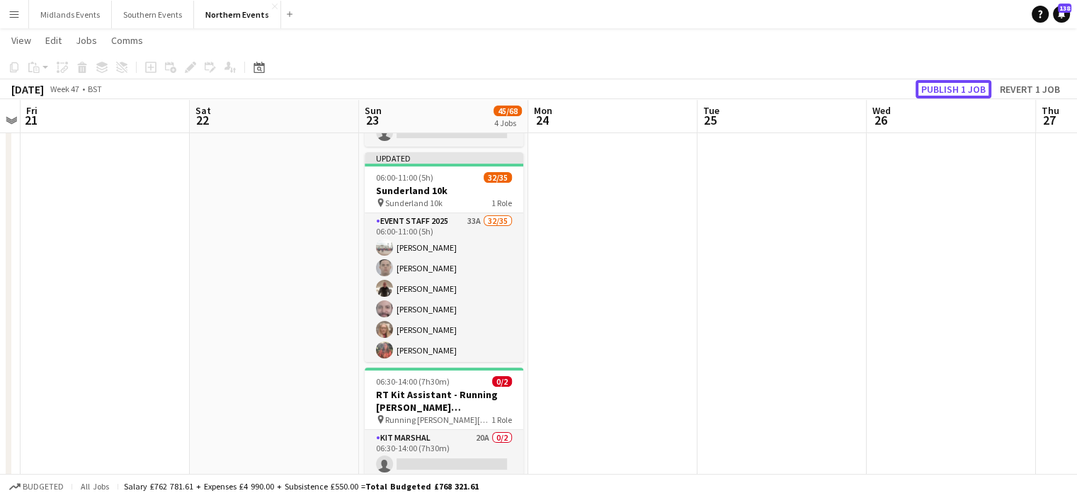
click at [940, 94] on button "Publish 1 job" at bounding box center [954, 89] width 76 height 18
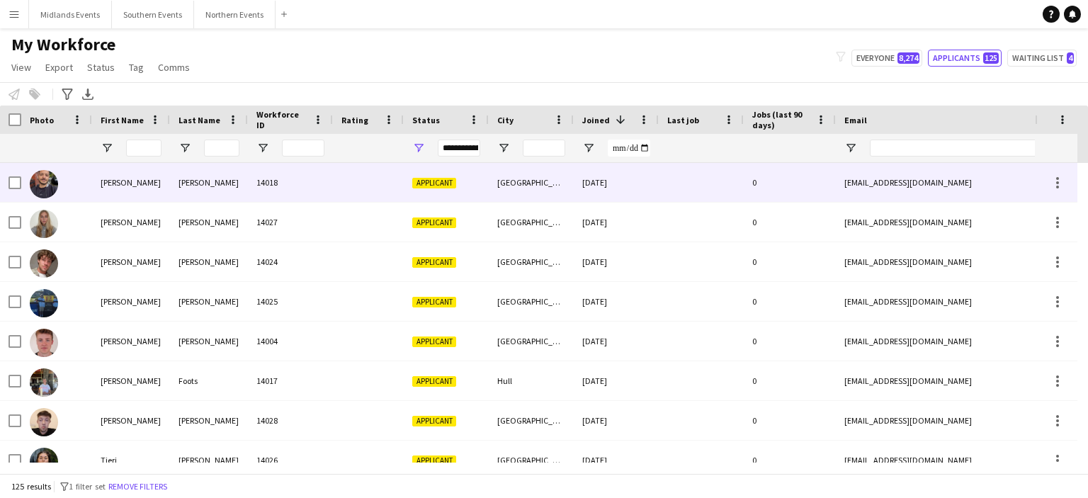
click at [115, 186] on div "Ahmed" at bounding box center [131, 182] width 78 height 39
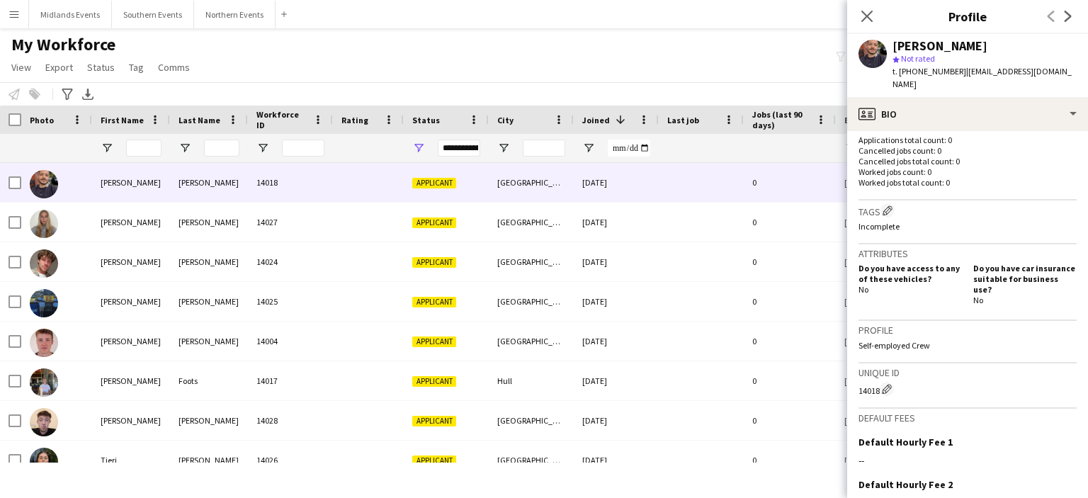
scroll to position [510, 0]
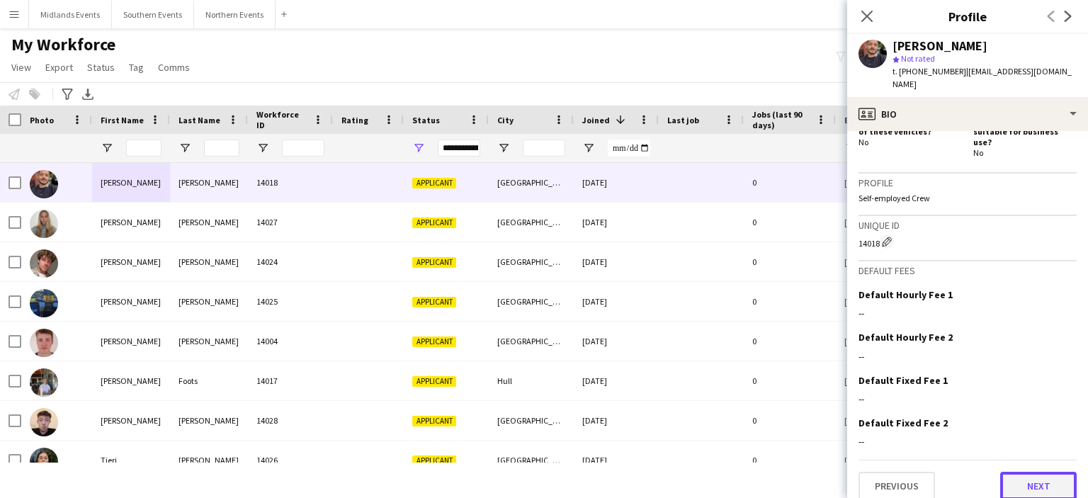
click at [1031, 478] on button "Next" at bounding box center [1038, 486] width 76 height 28
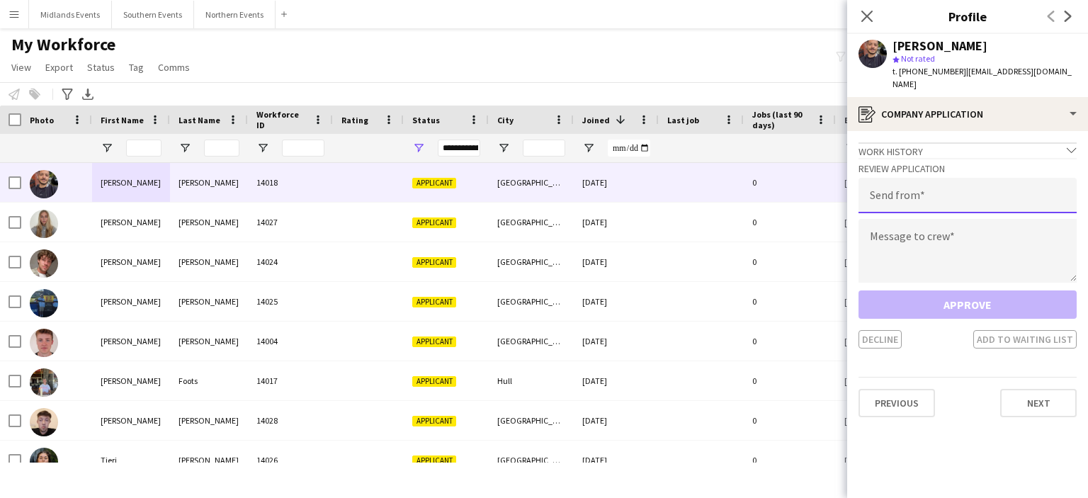
click at [869, 195] on input "email" at bounding box center [967, 195] width 218 height 35
type input "**********"
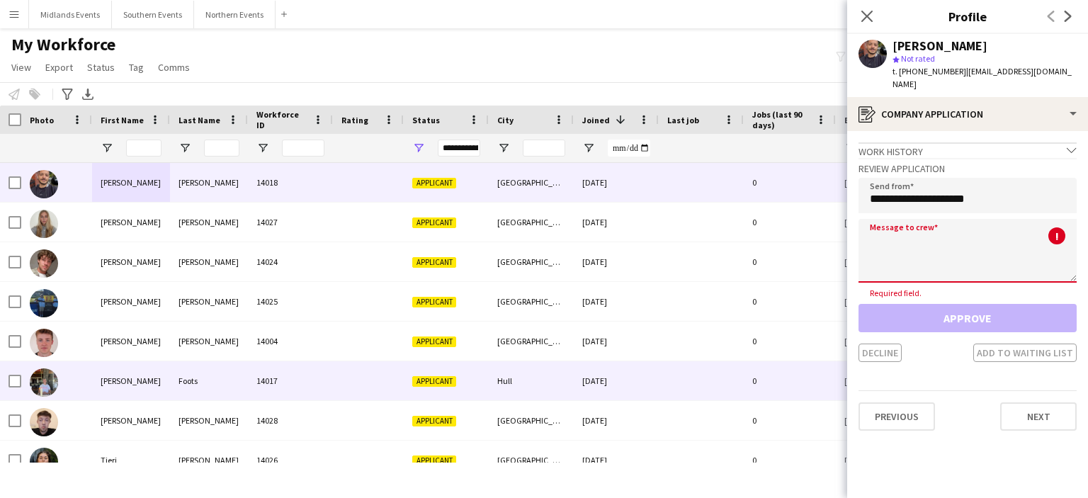
paste textarea "**********"
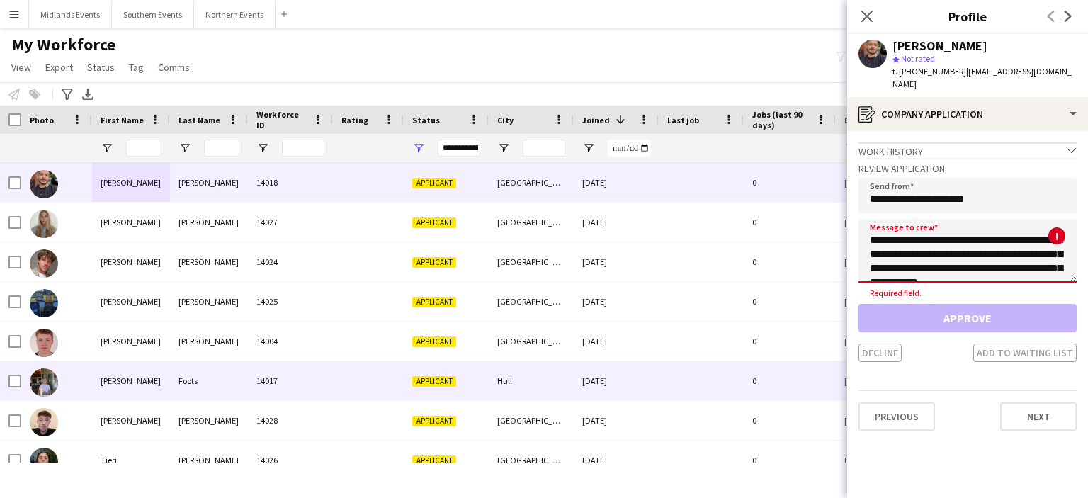
scroll to position [306, 0]
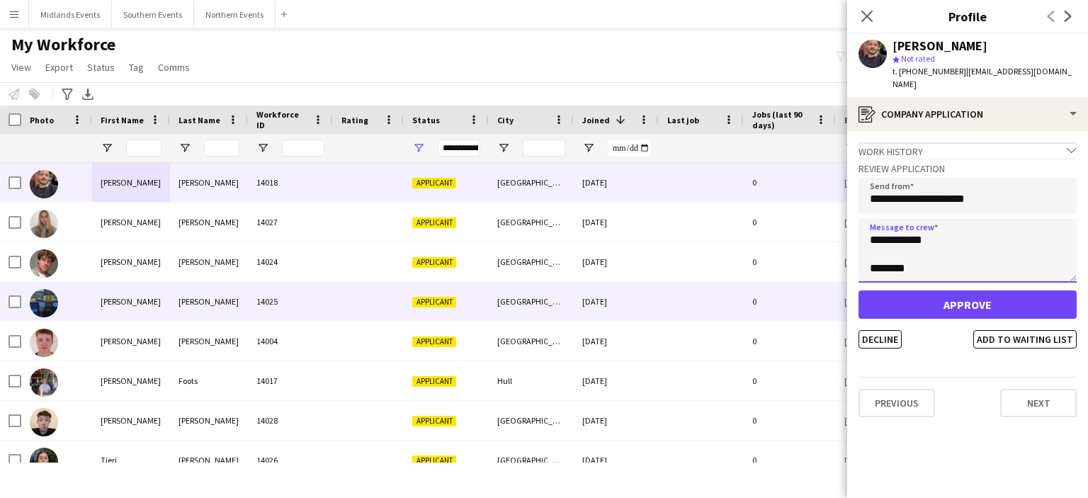
type textarea "**********"
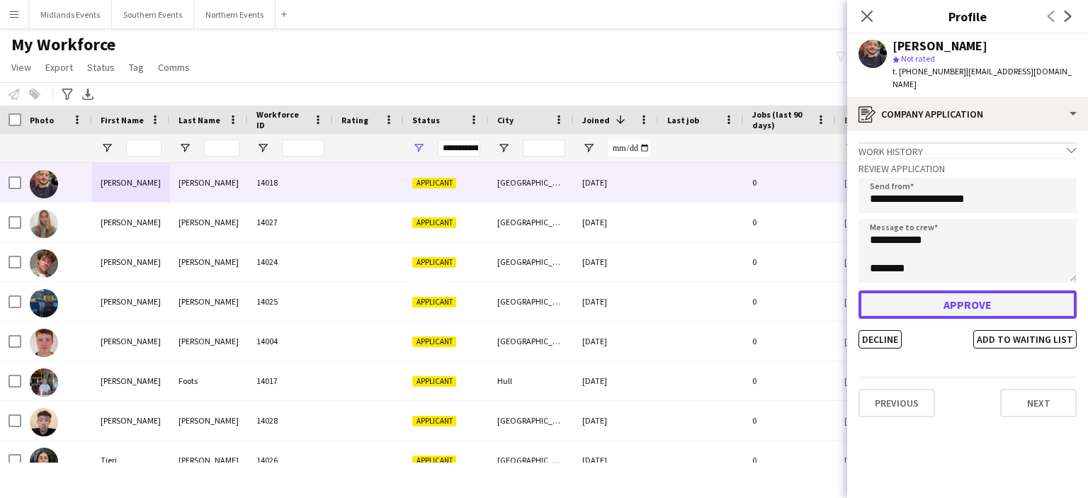
click at [898, 301] on button "Approve" at bounding box center [967, 304] width 218 height 28
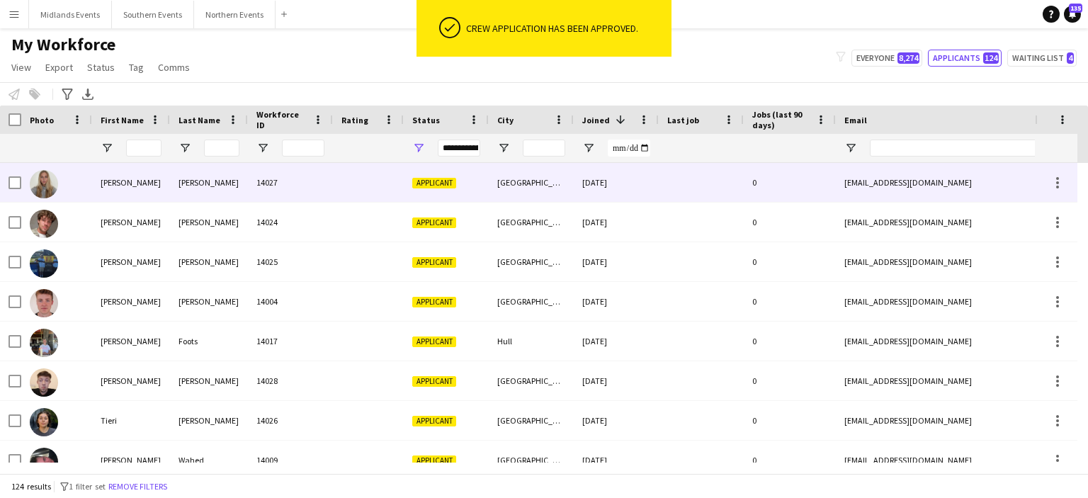
click at [195, 183] on div "Linton" at bounding box center [209, 182] width 78 height 39
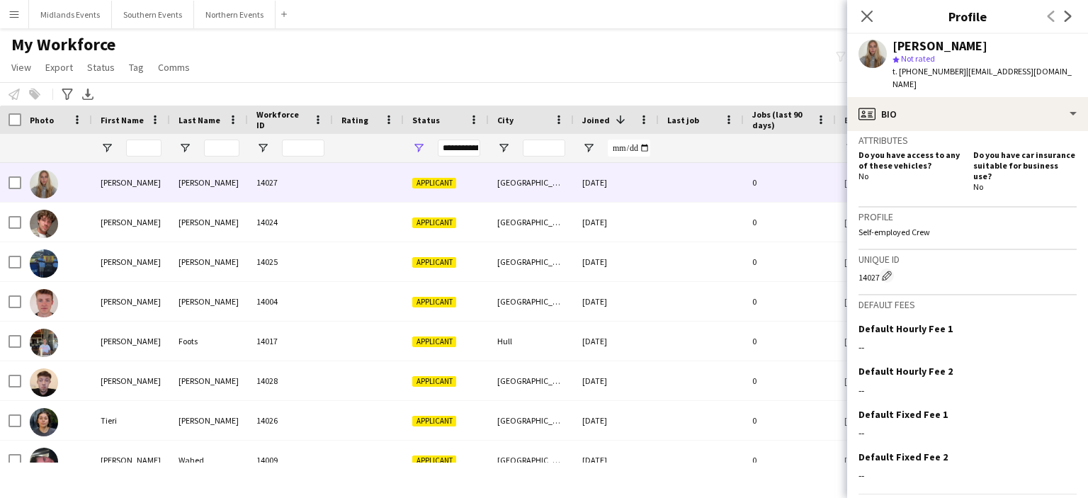
scroll to position [497, 0]
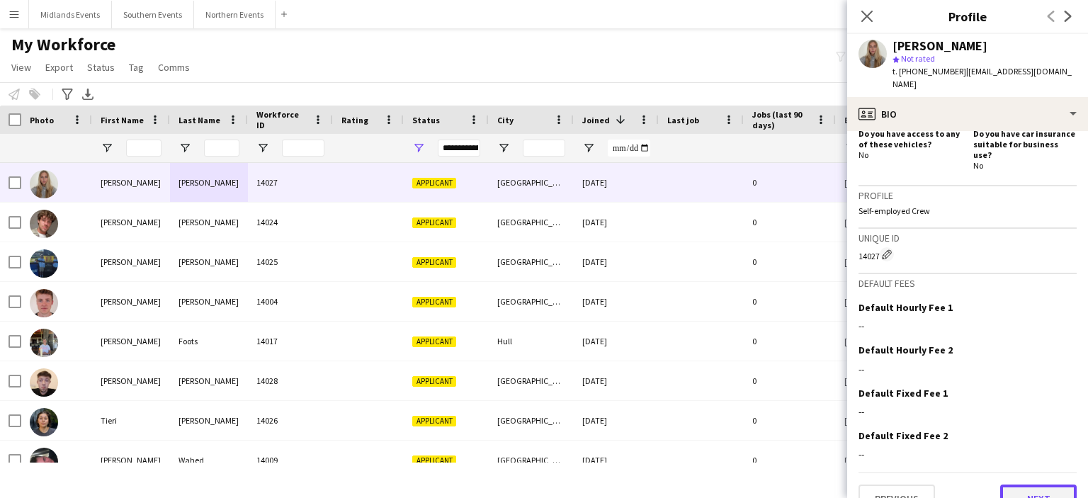
click at [1024, 484] on button "Next" at bounding box center [1038, 498] width 76 height 28
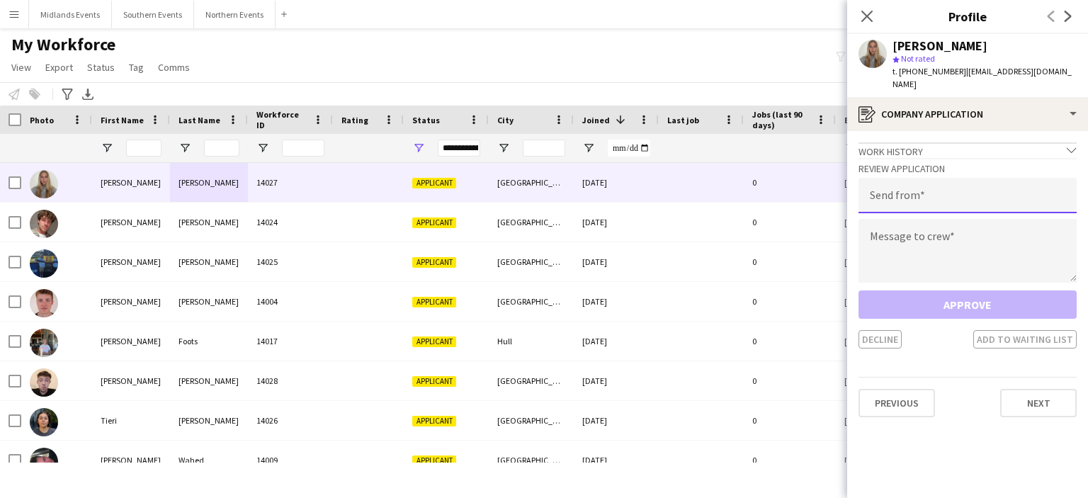
click at [937, 186] on input "email" at bounding box center [967, 195] width 218 height 35
type input "**********"
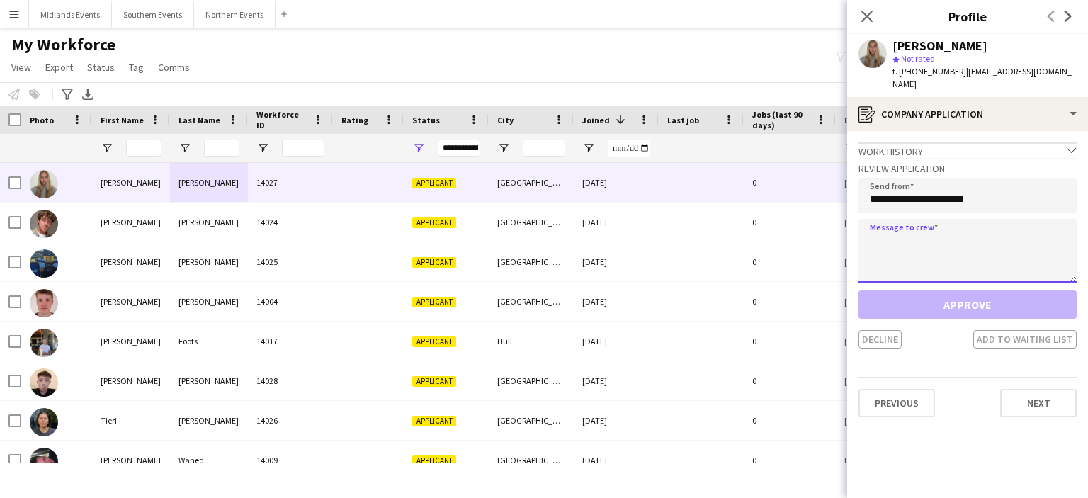
paste textarea "**********"
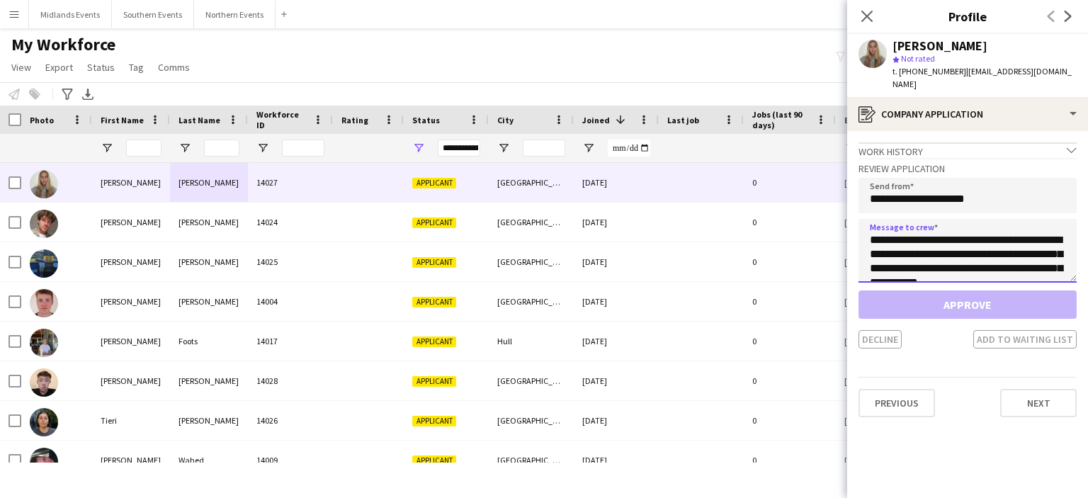
scroll to position [306, 0]
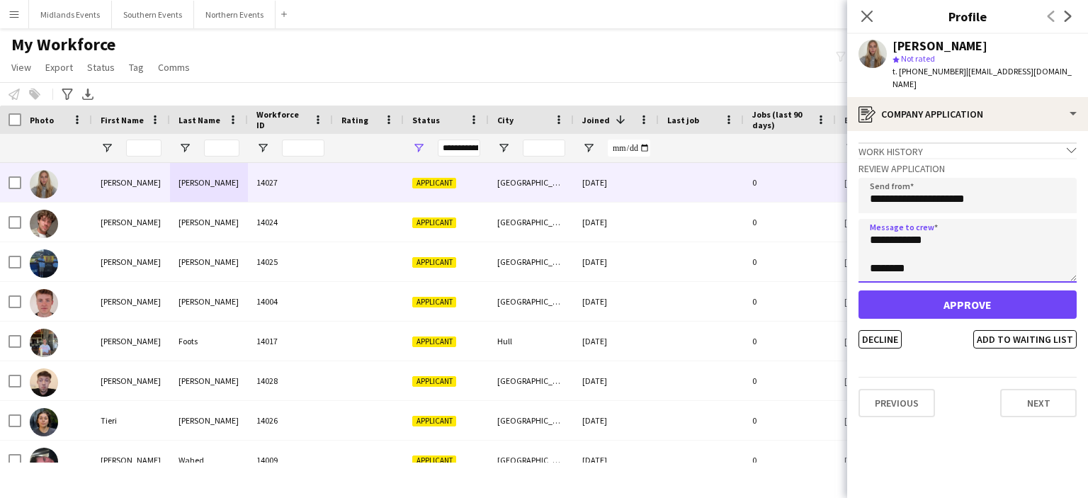
type textarea "**********"
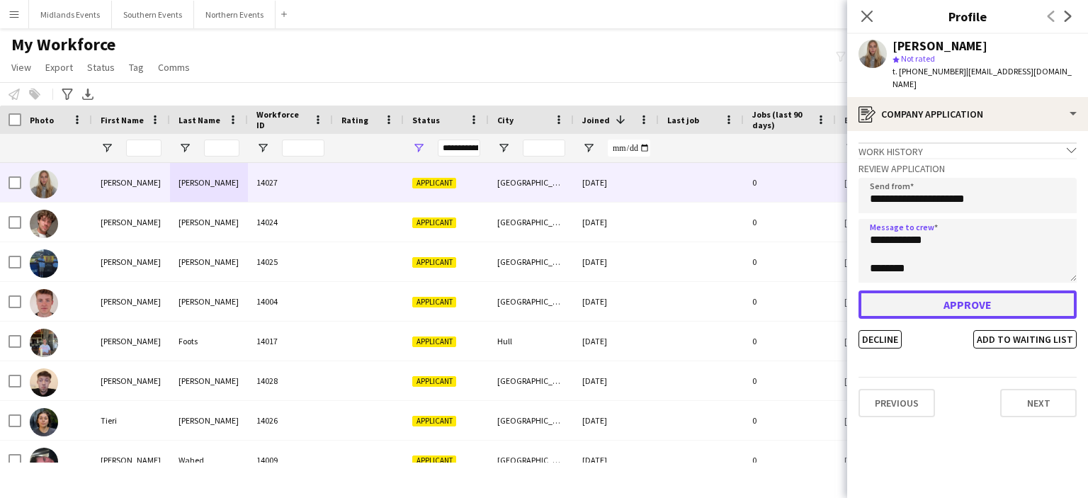
click at [966, 290] on button "Approve" at bounding box center [967, 304] width 218 height 28
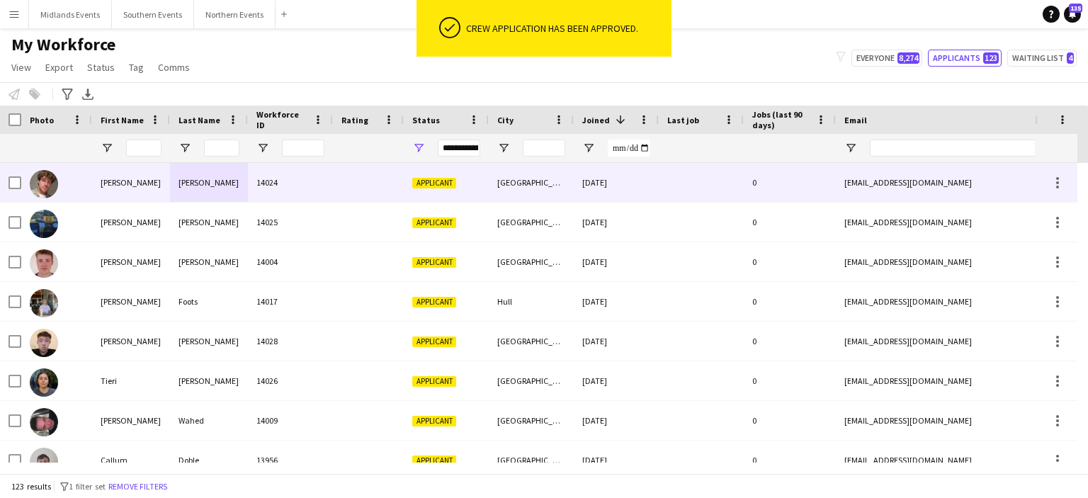
click at [205, 188] on div "Carroll" at bounding box center [209, 182] width 78 height 39
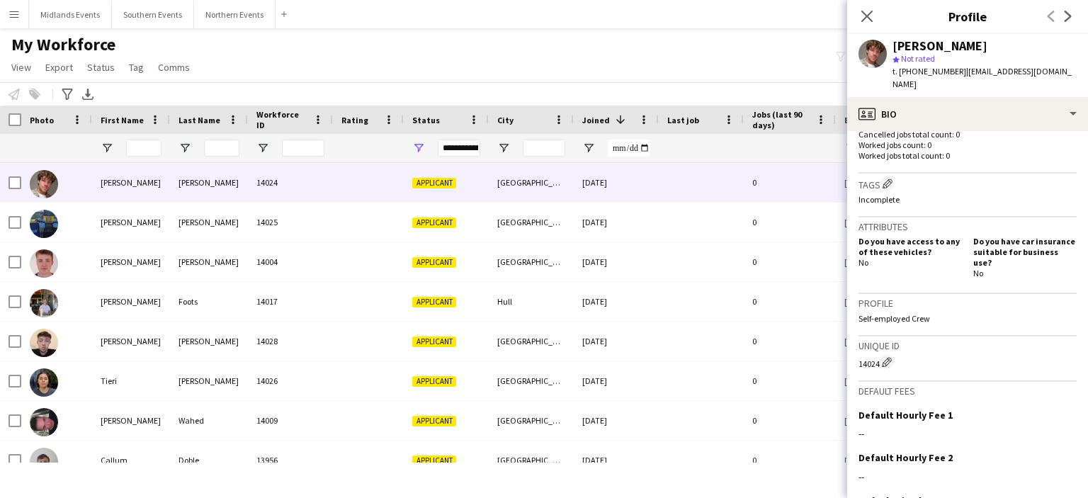
scroll to position [497, 0]
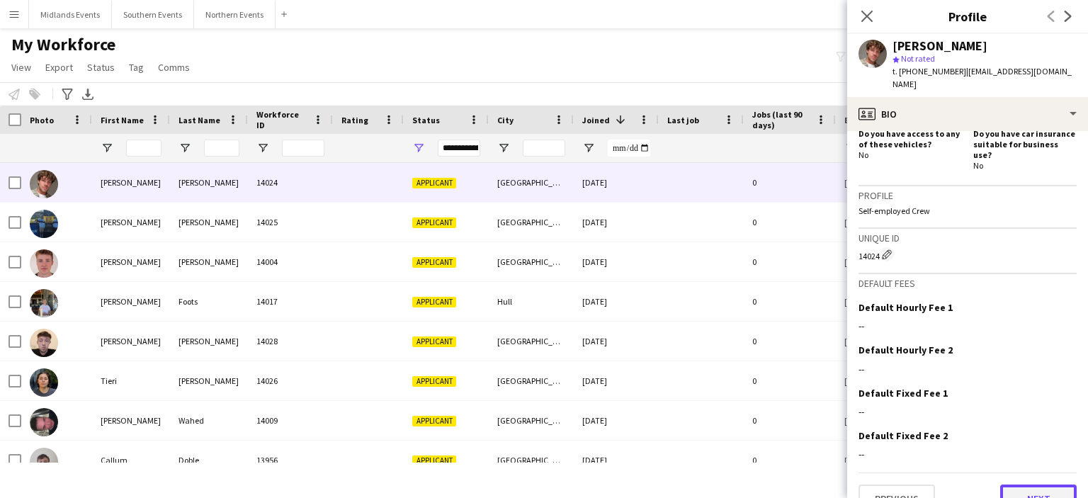
click at [1028, 484] on button "Next" at bounding box center [1038, 498] width 76 height 28
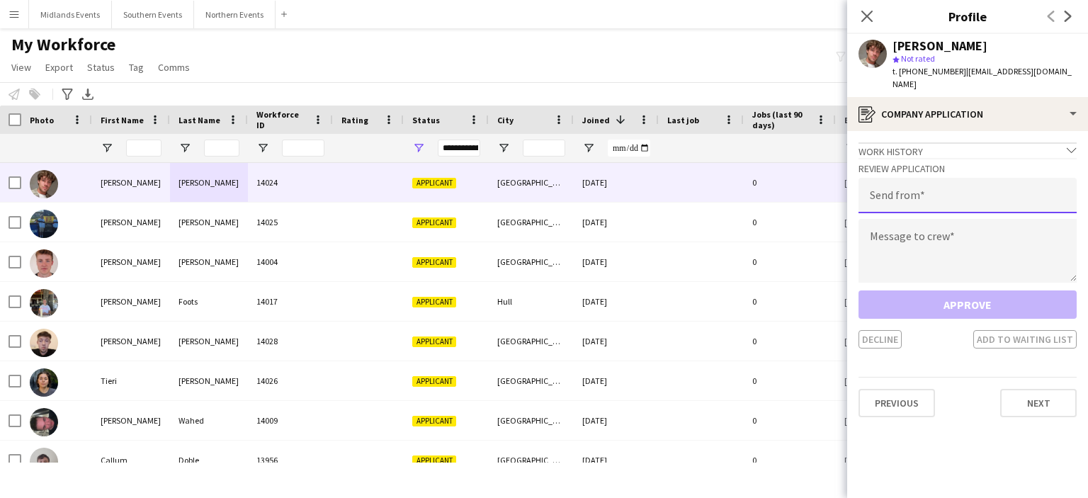
click at [923, 185] on input "email" at bounding box center [967, 195] width 218 height 35
type input "**********"
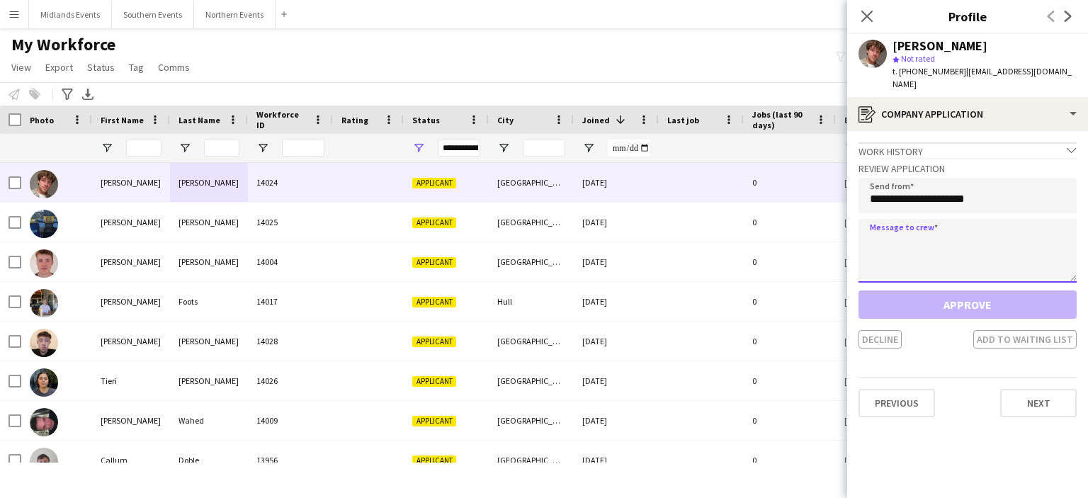
paste textarea "**********"
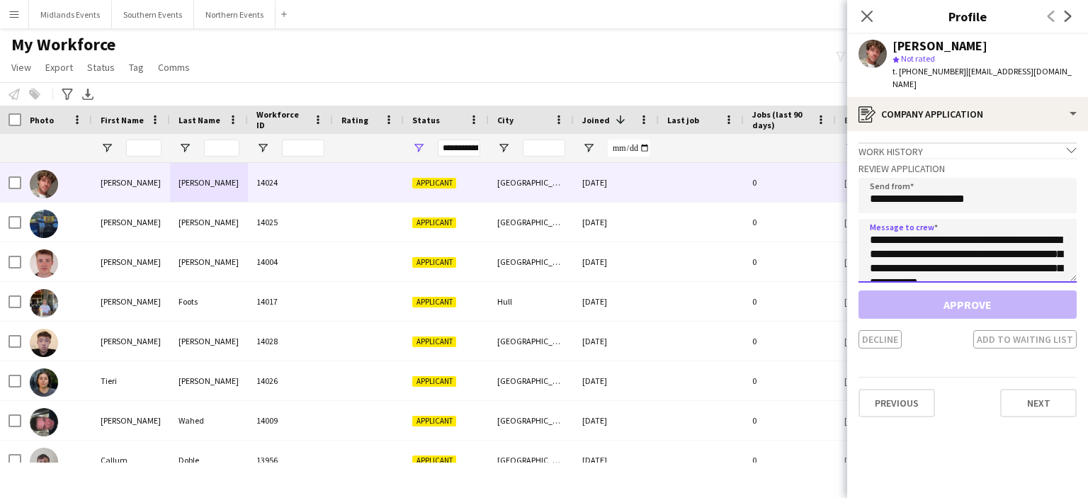
scroll to position [306, 0]
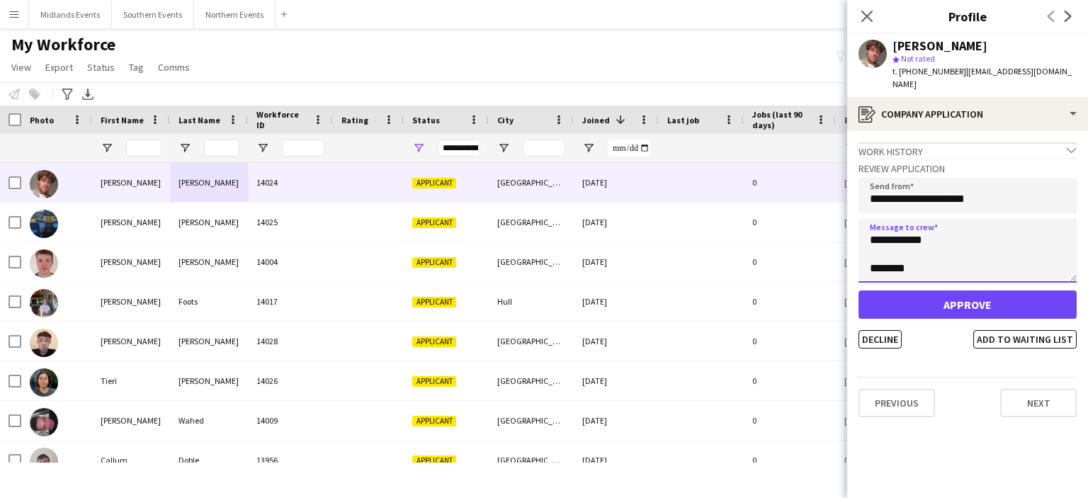
type textarea "**********"
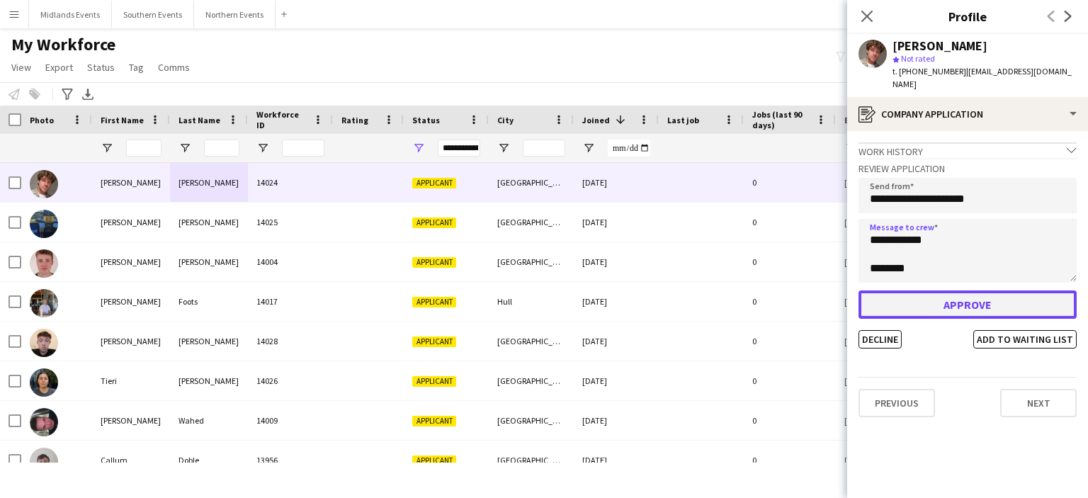
click at [932, 293] on button "Approve" at bounding box center [967, 304] width 218 height 28
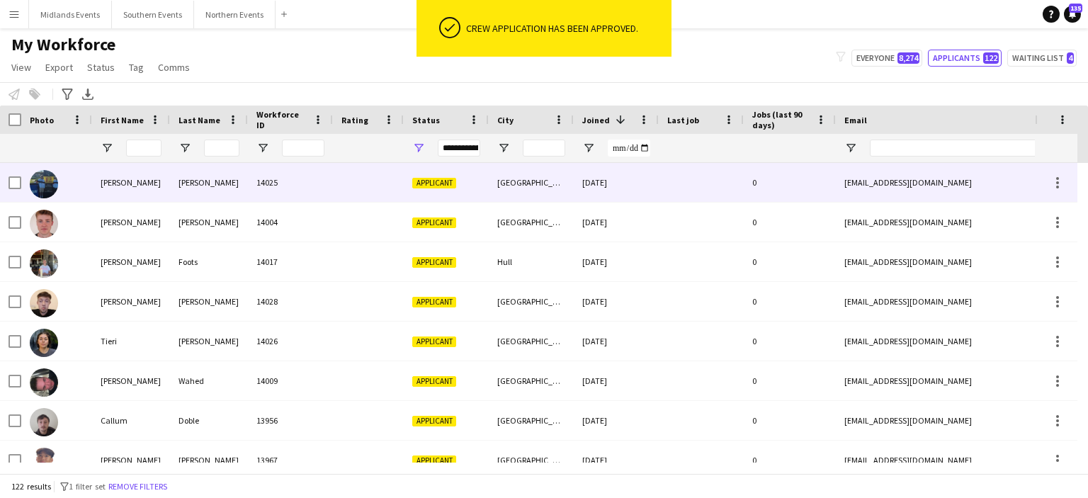
click at [193, 190] on div "Reid" at bounding box center [209, 182] width 78 height 39
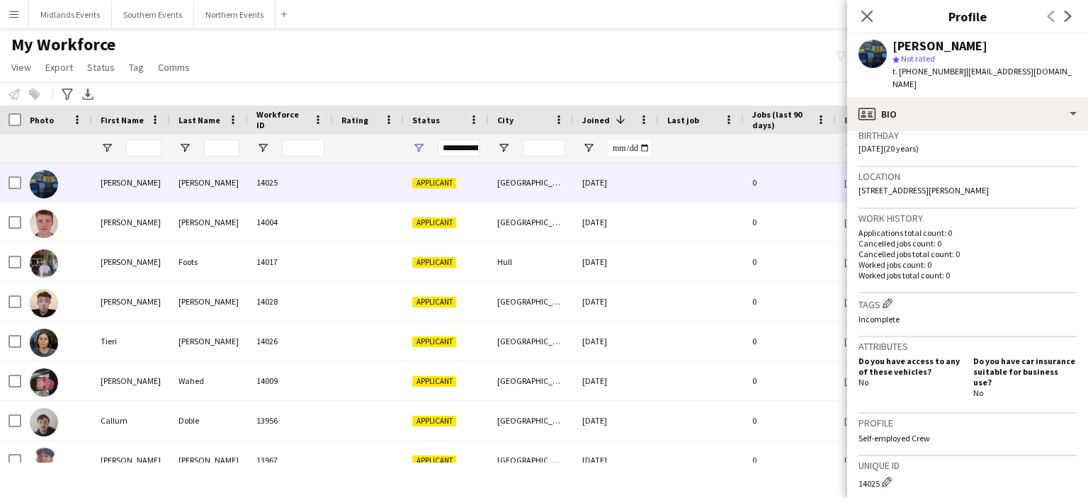
scroll to position [497, 0]
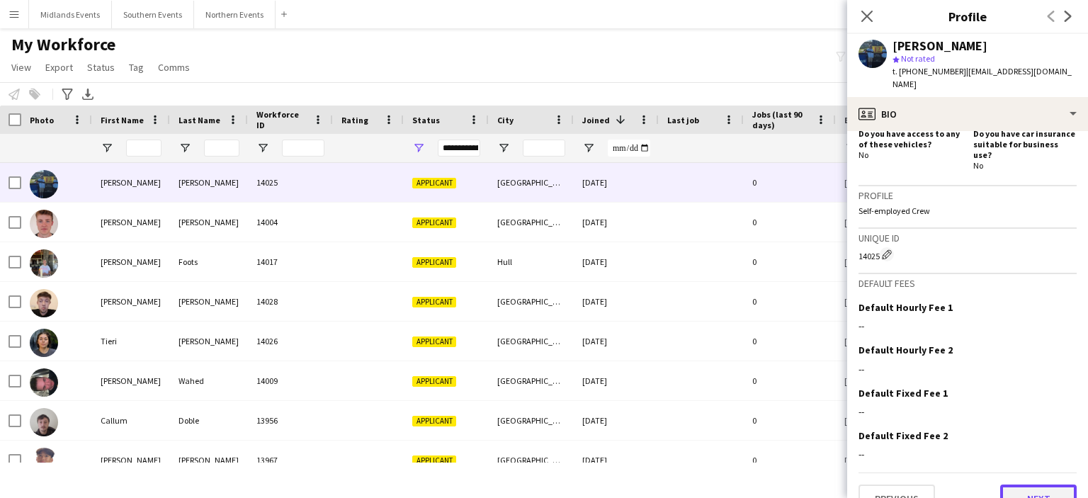
click at [1032, 484] on button "Next" at bounding box center [1038, 498] width 76 height 28
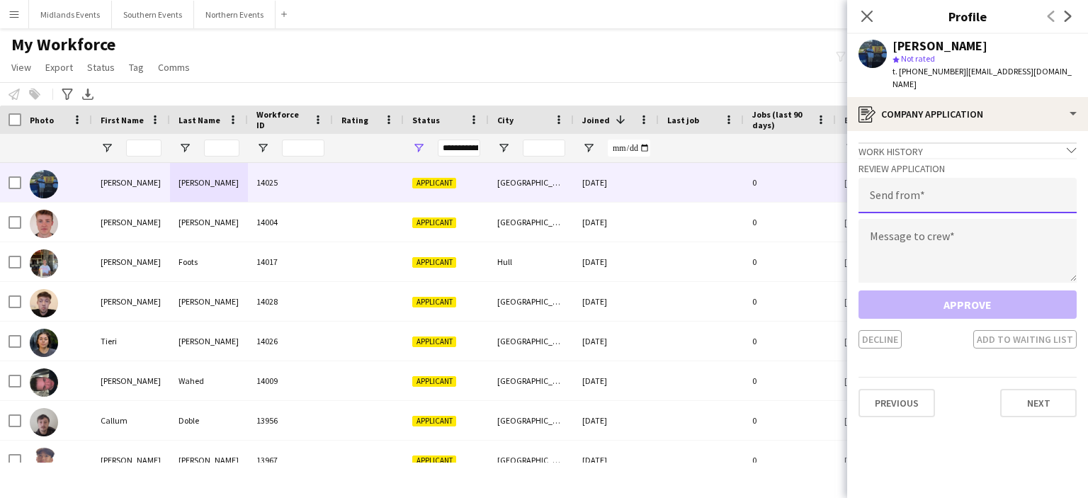
click at [907, 182] on input "email" at bounding box center [967, 195] width 218 height 35
type input "**********"
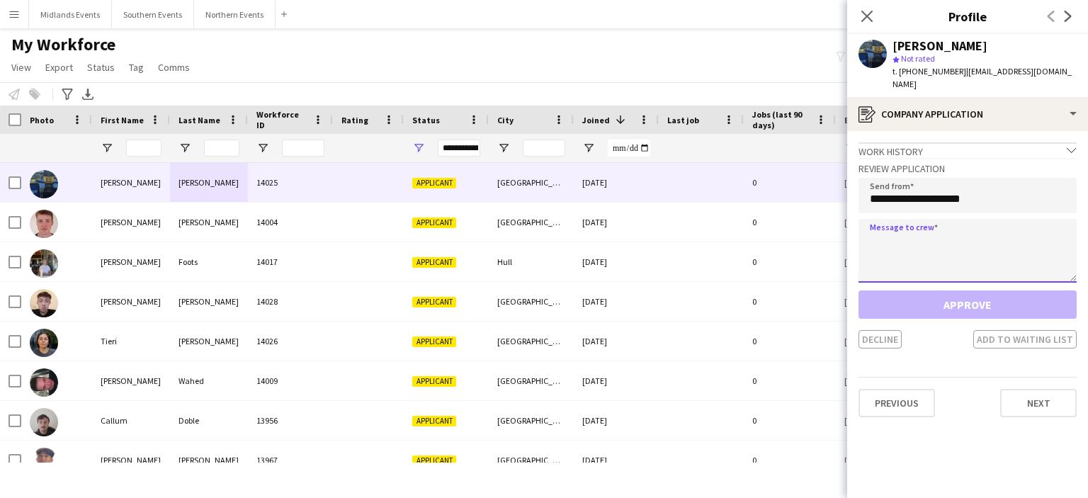
paste textarea "**********"
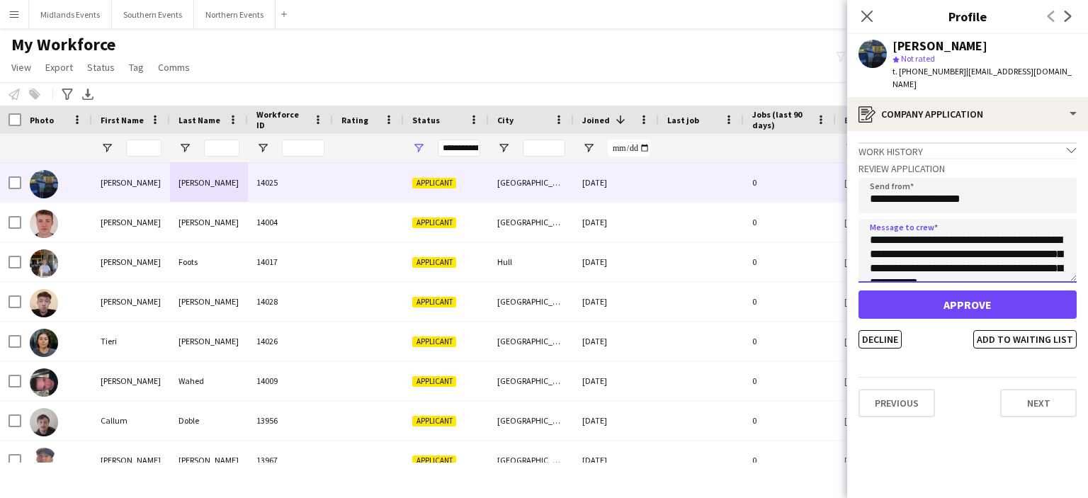
scroll to position [306, 0]
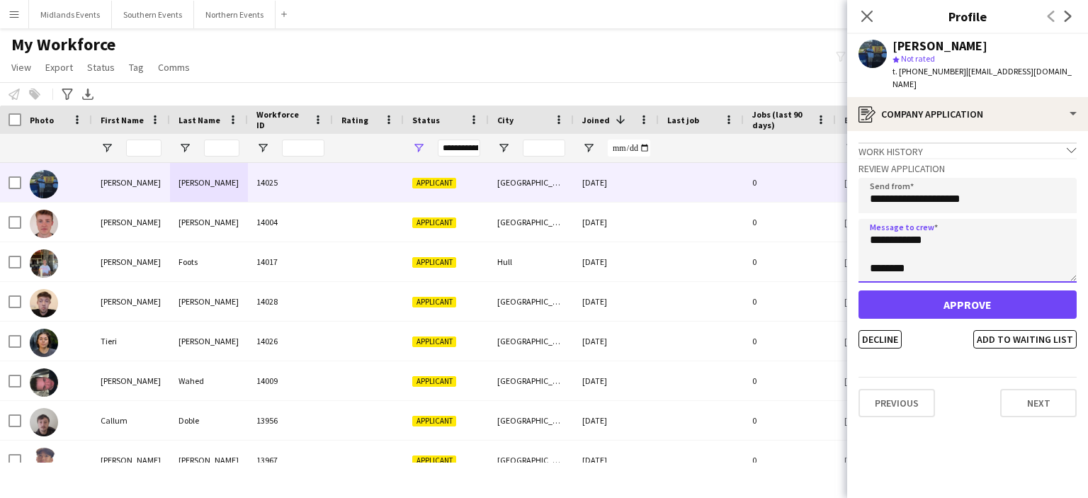
type textarea "**********"
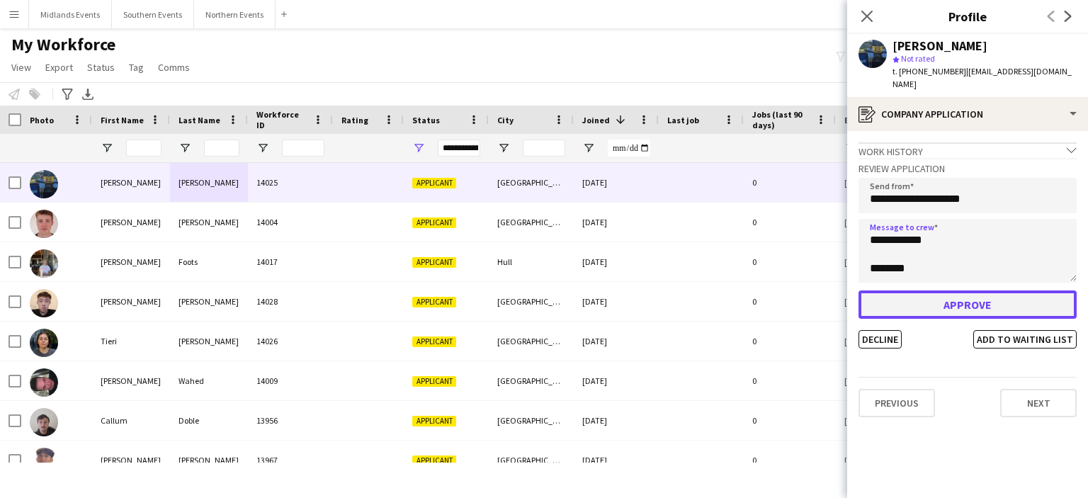
click at [937, 300] on button "Approve" at bounding box center [967, 304] width 218 height 28
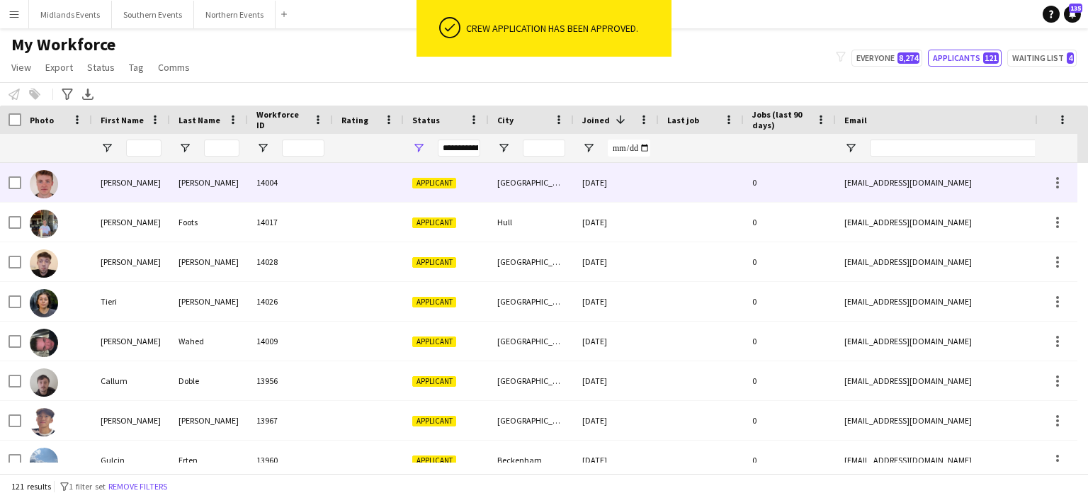
click at [195, 176] on div "Theobald" at bounding box center [209, 182] width 78 height 39
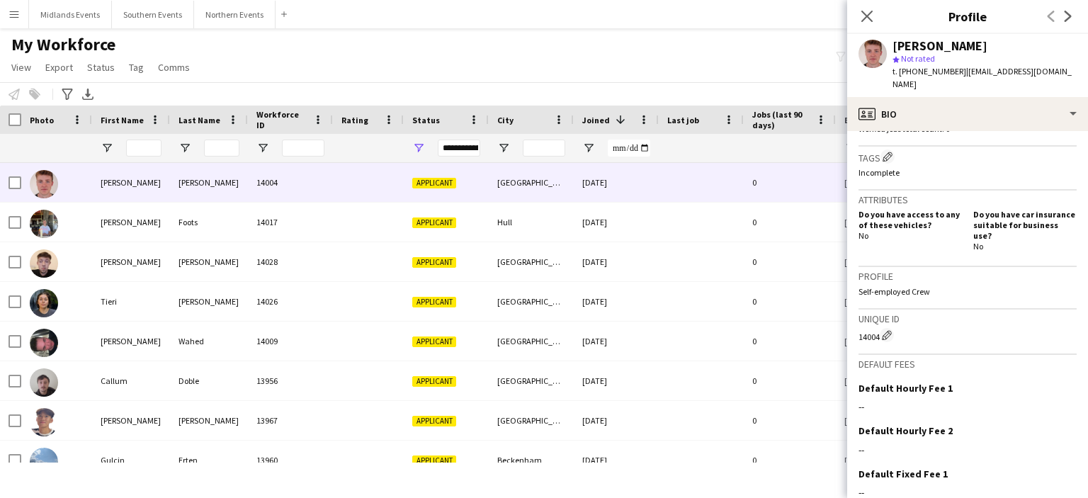
scroll to position [497, 0]
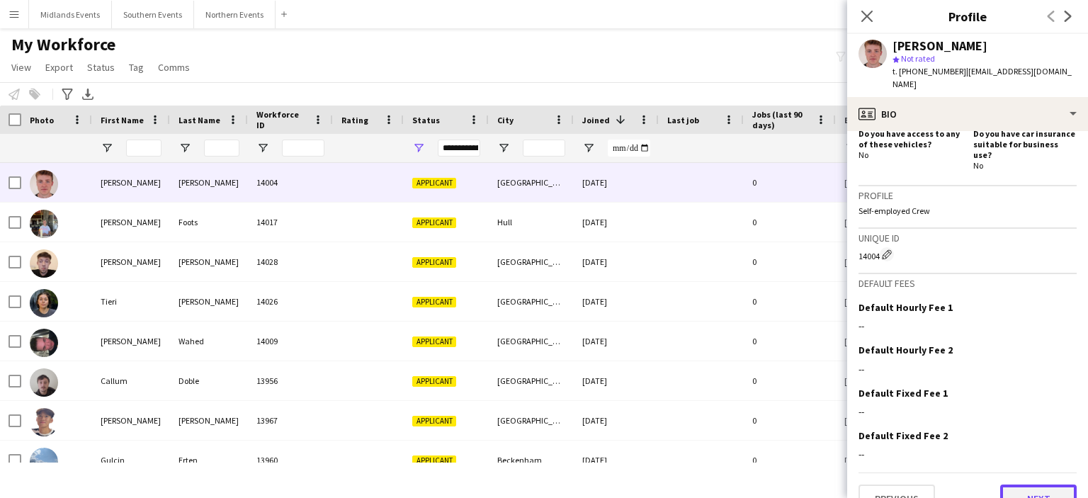
click at [1042, 484] on button "Next" at bounding box center [1038, 498] width 76 height 28
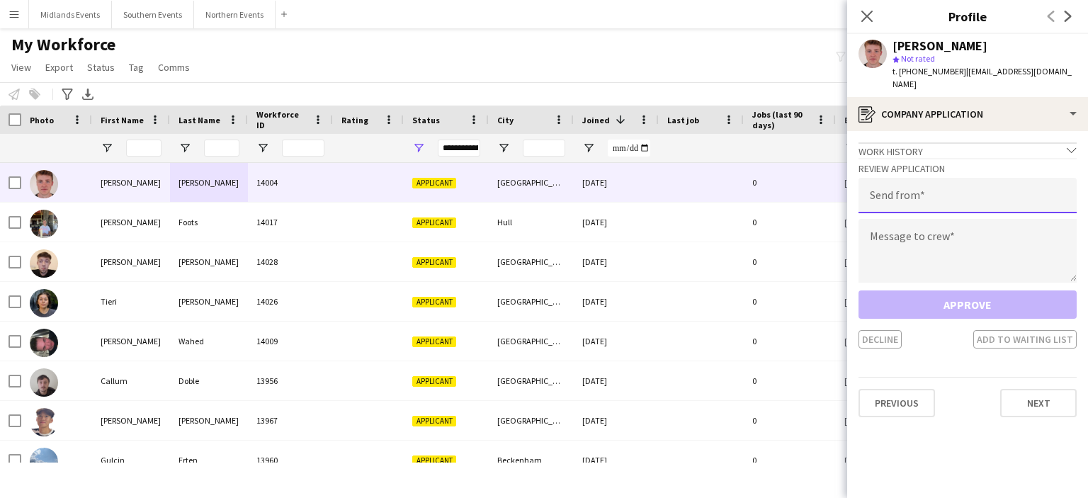
click at [898, 181] on input "email" at bounding box center [967, 195] width 218 height 35
type input "**********"
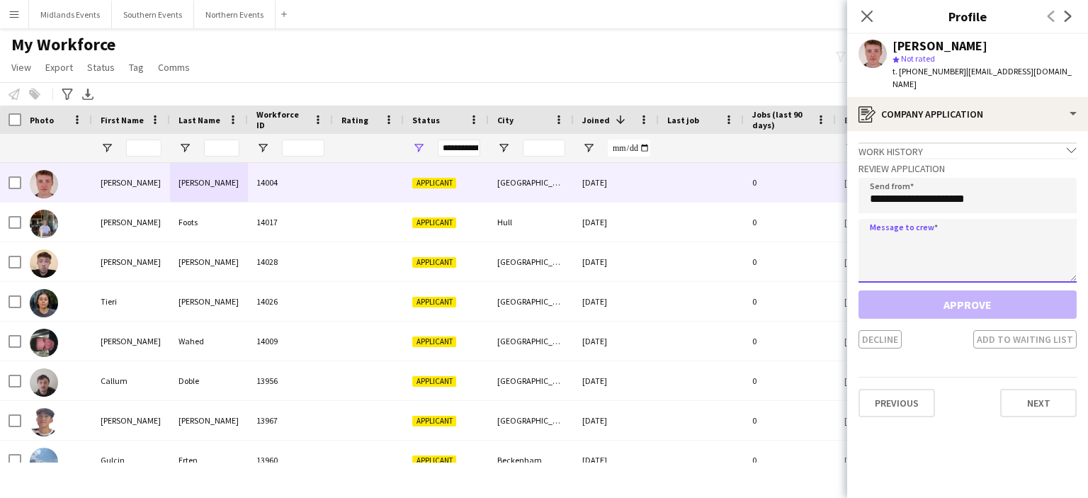
paste textarea "**********"
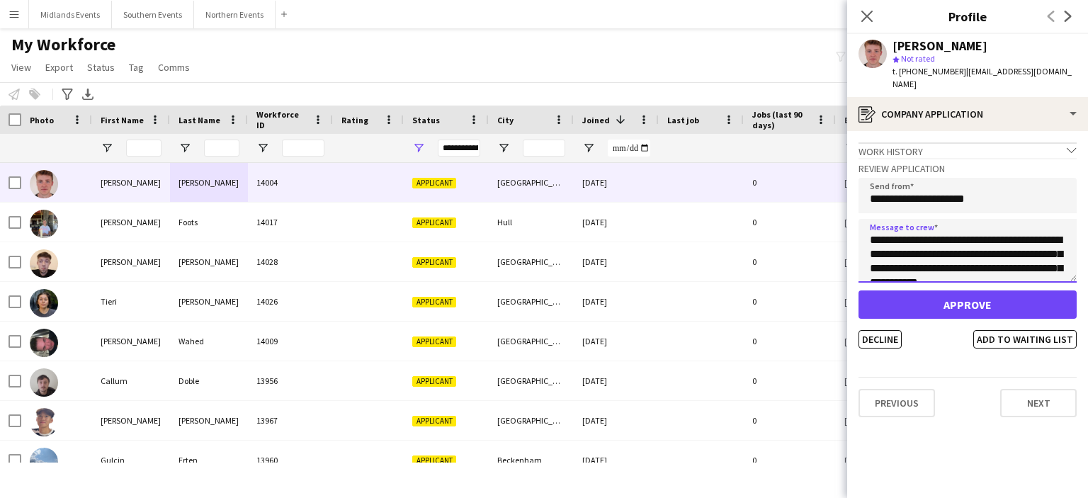
scroll to position [306, 0]
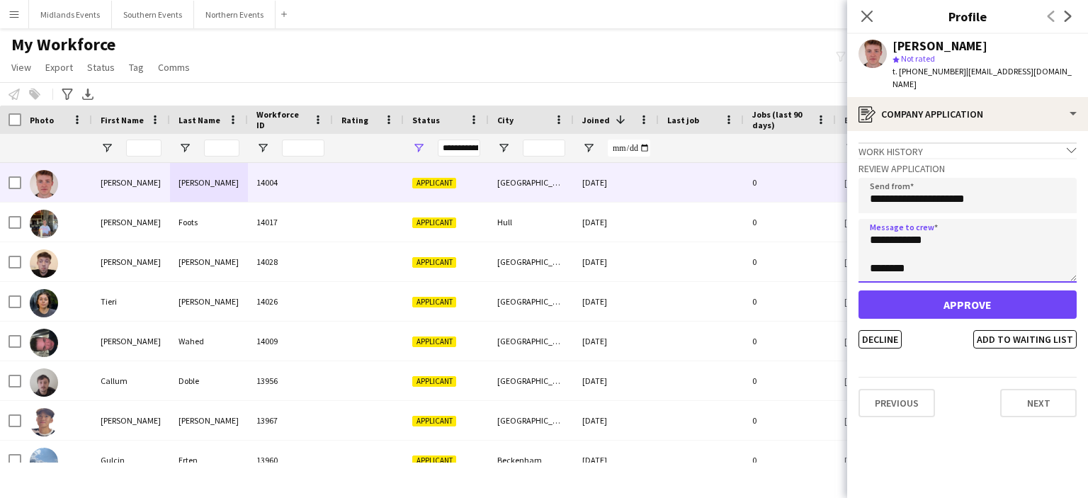
type textarea "**********"
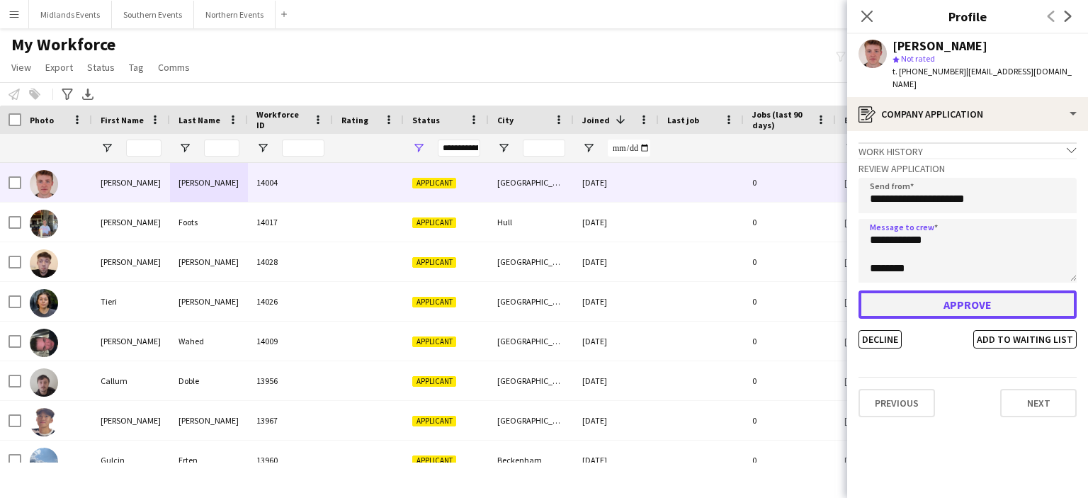
click at [909, 297] on button "Approve" at bounding box center [967, 304] width 218 height 28
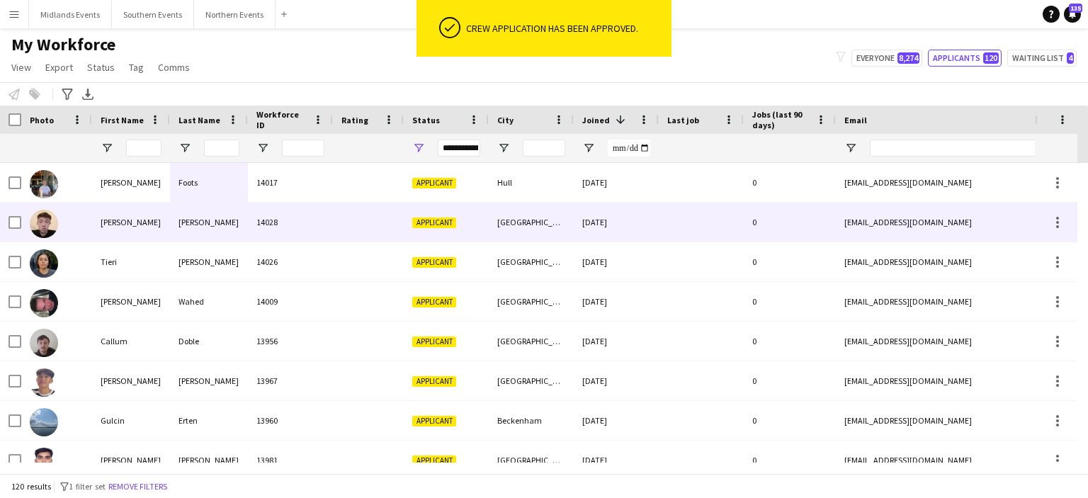
click at [192, 223] on div "Martin" at bounding box center [209, 222] width 78 height 39
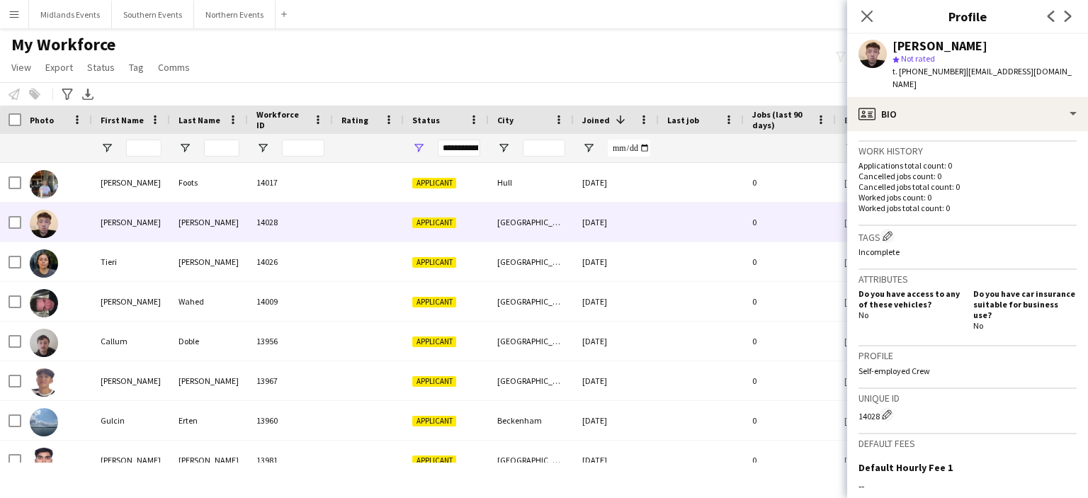
scroll to position [523, 0]
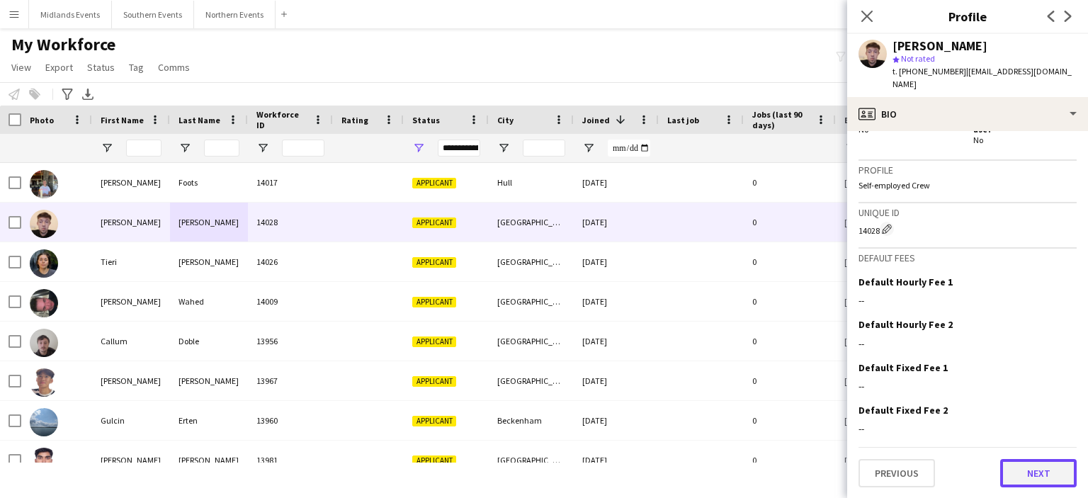
click at [1018, 472] on button "Next" at bounding box center [1038, 473] width 76 height 28
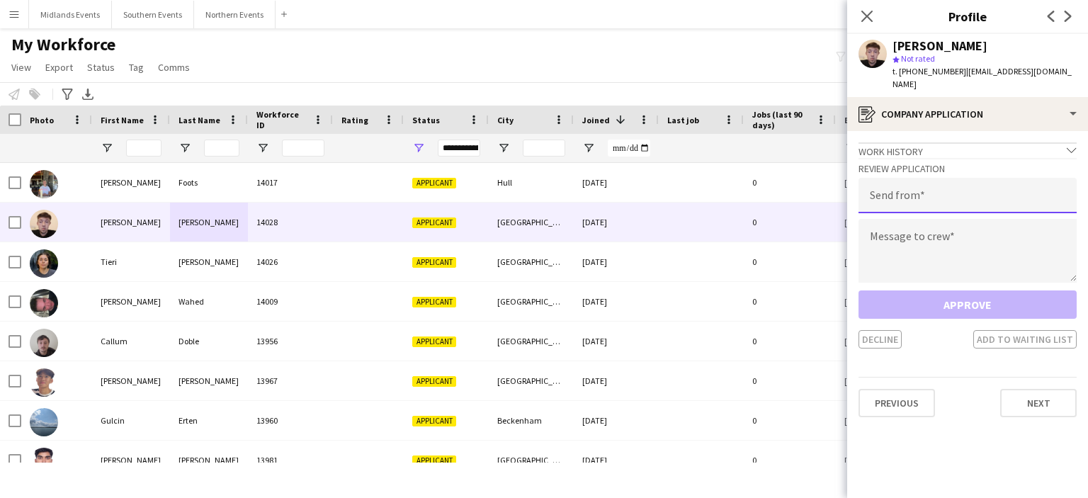
click at [899, 201] on input "email" at bounding box center [967, 195] width 218 height 35
type input "**********"
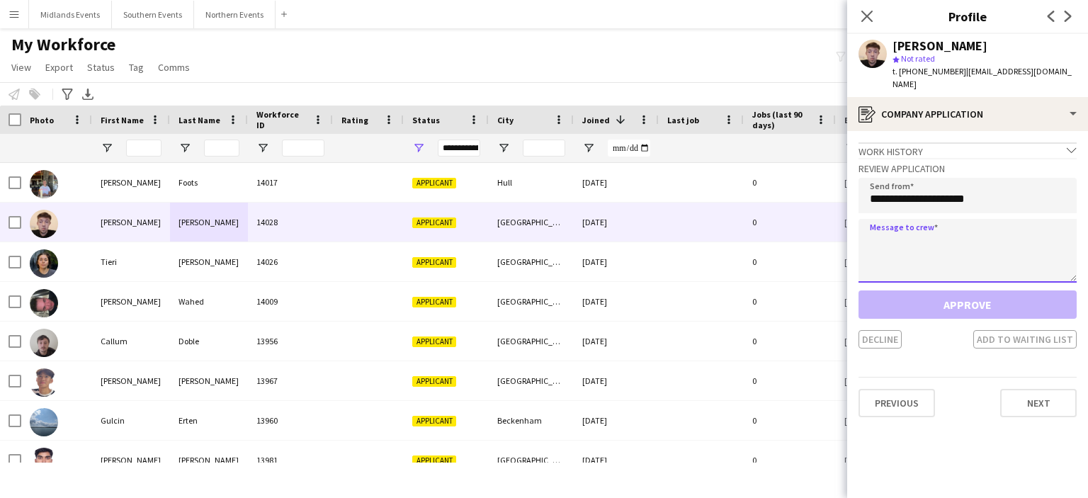
type textarea "*"
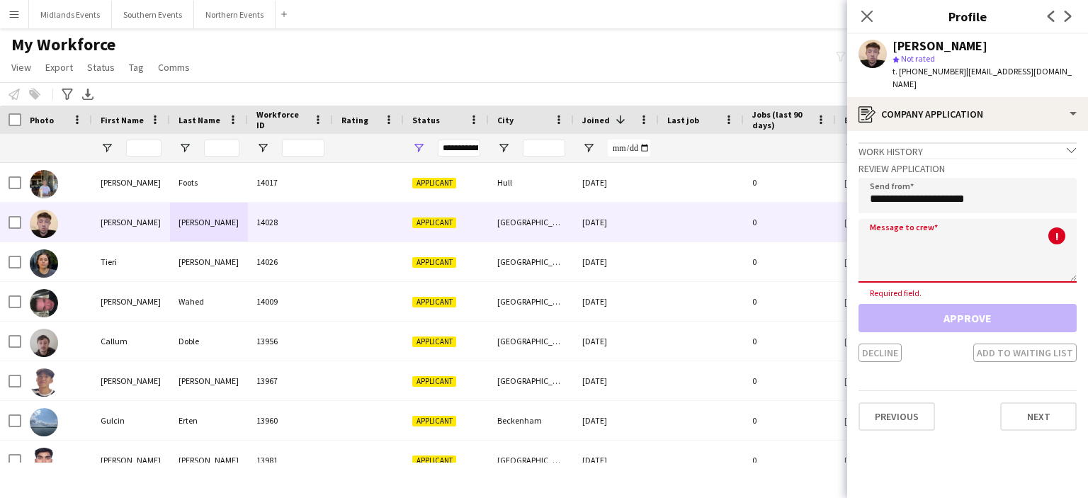
paste textarea "**********"
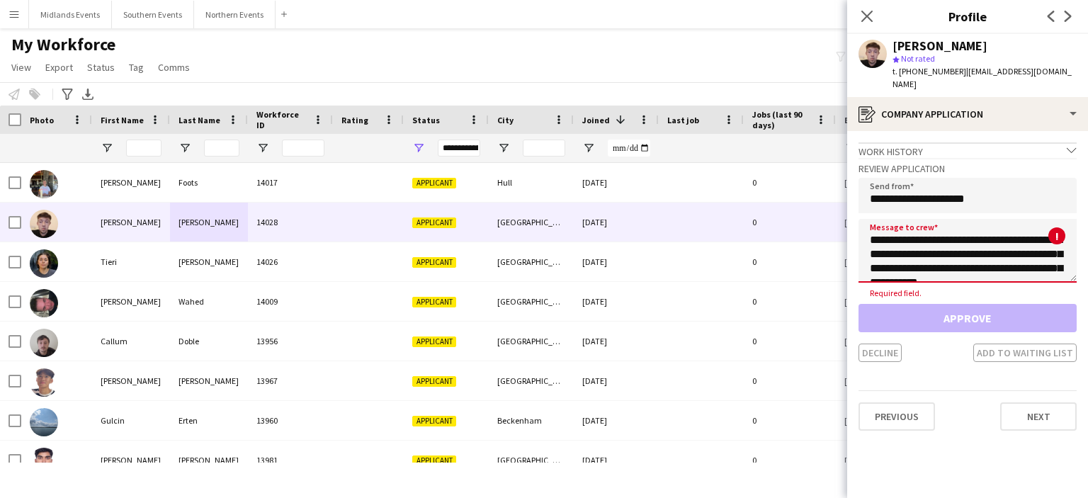
scroll to position [306, 0]
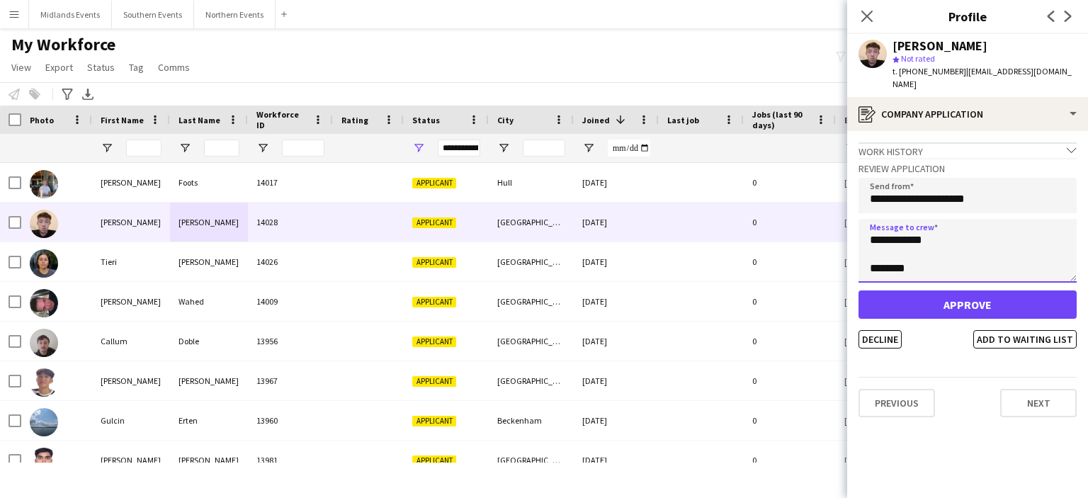
type textarea "**********"
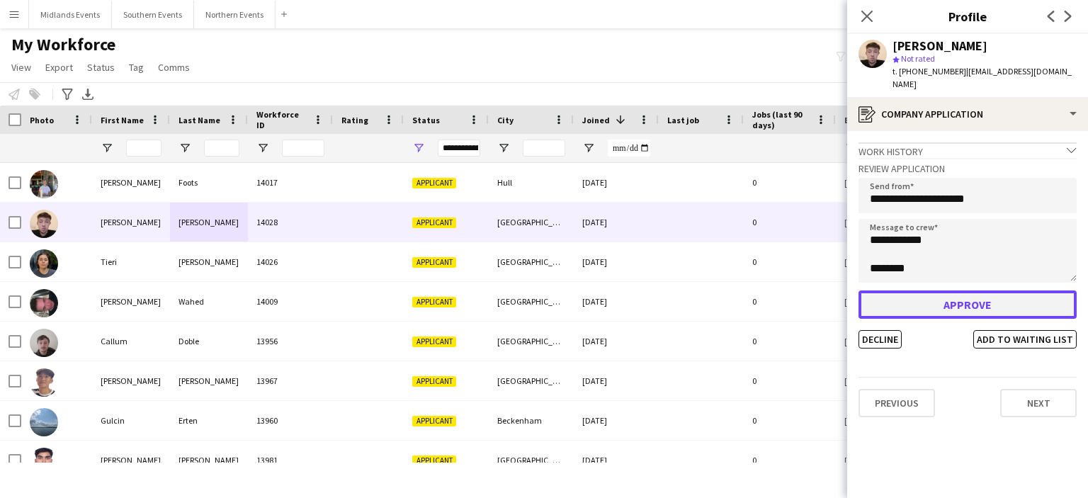
click at [926, 300] on button "Approve" at bounding box center [967, 304] width 218 height 28
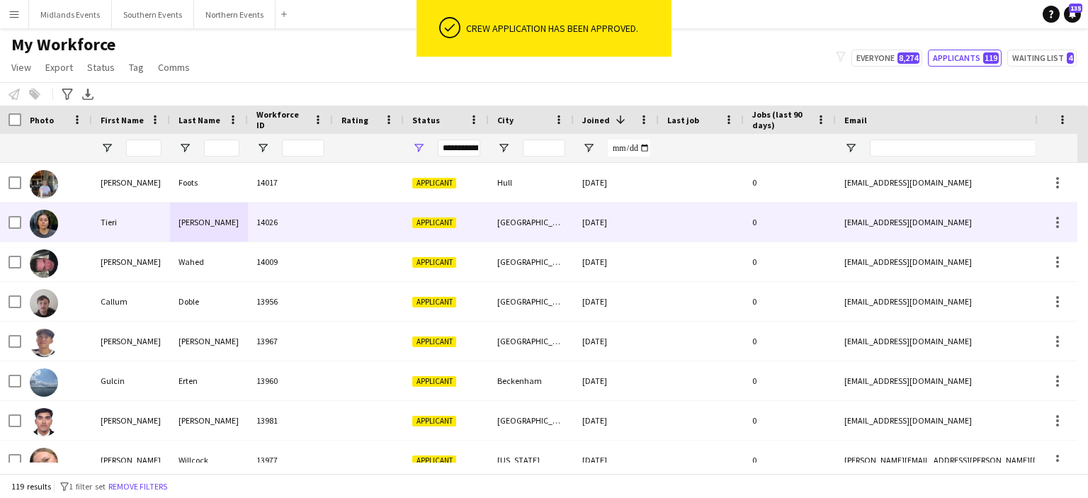
click at [218, 222] on div "Russell Joseph" at bounding box center [209, 222] width 78 height 39
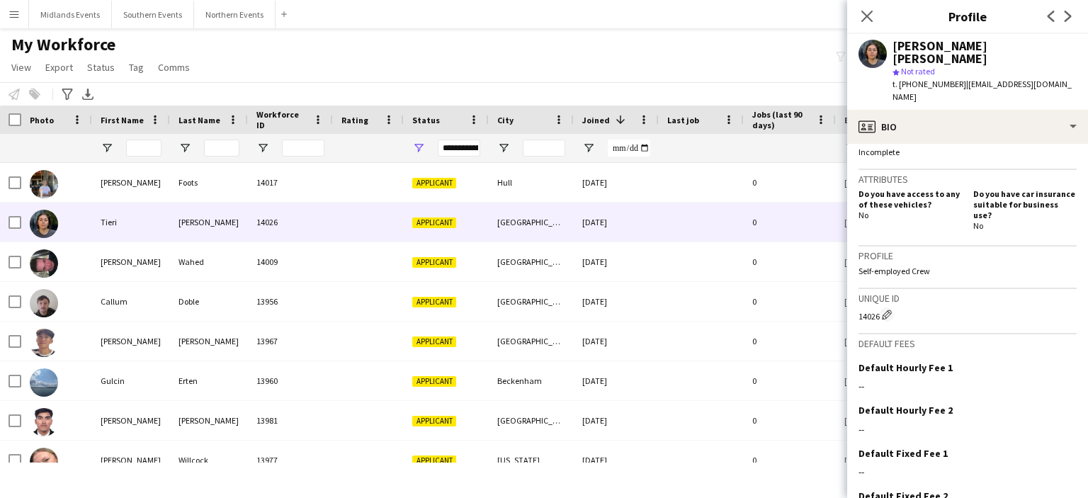
scroll to position [497, 0]
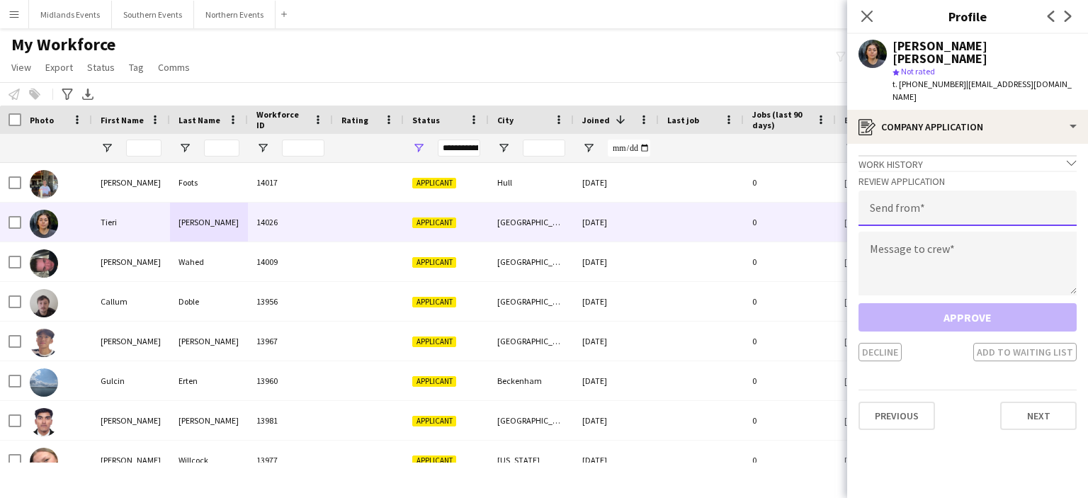
click at [890, 190] on input "email" at bounding box center [967, 207] width 218 height 35
type input "**********"
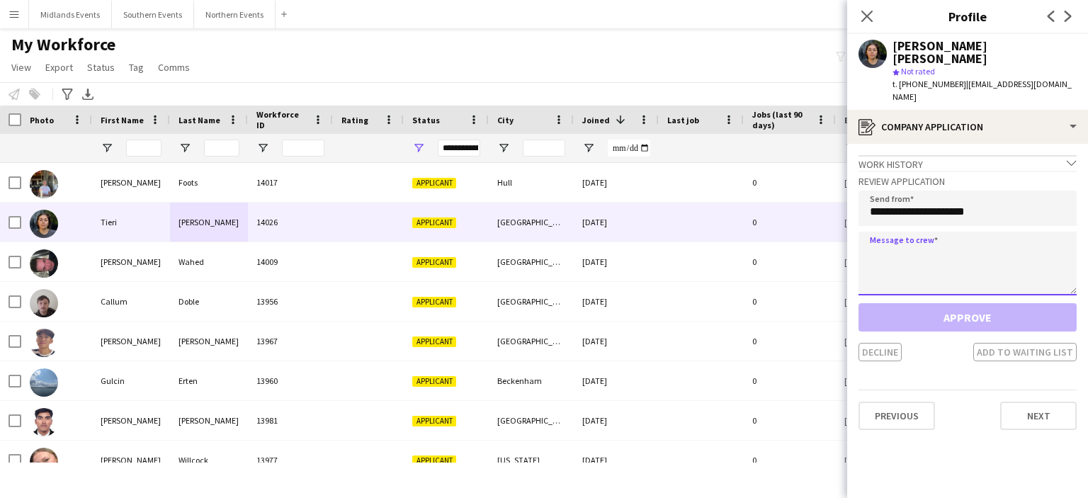
paste textarea "**********"
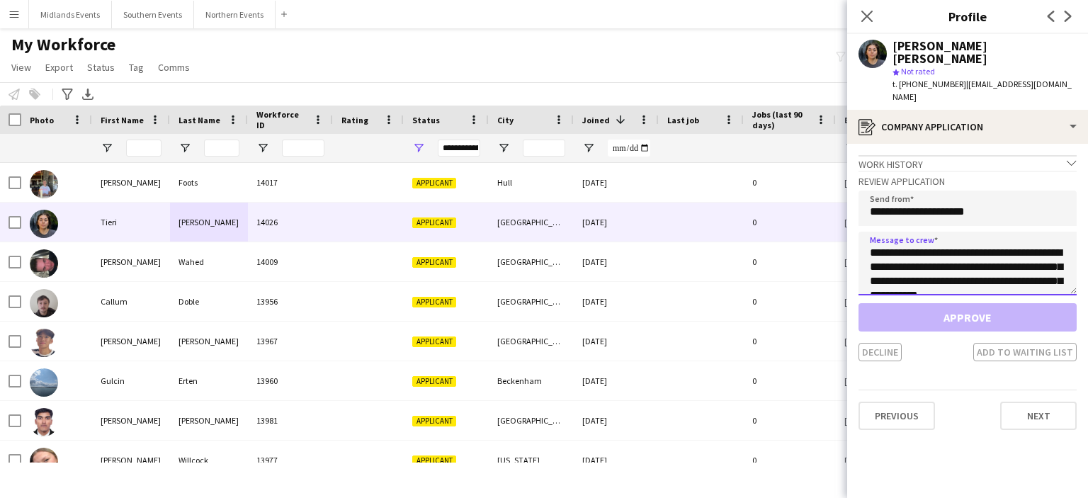
scroll to position [306, 0]
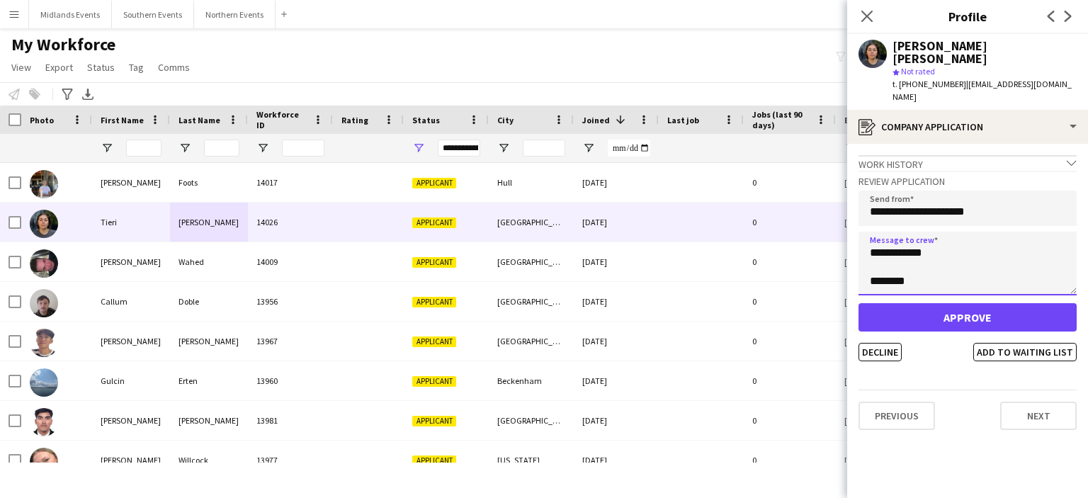
type textarea "**********"
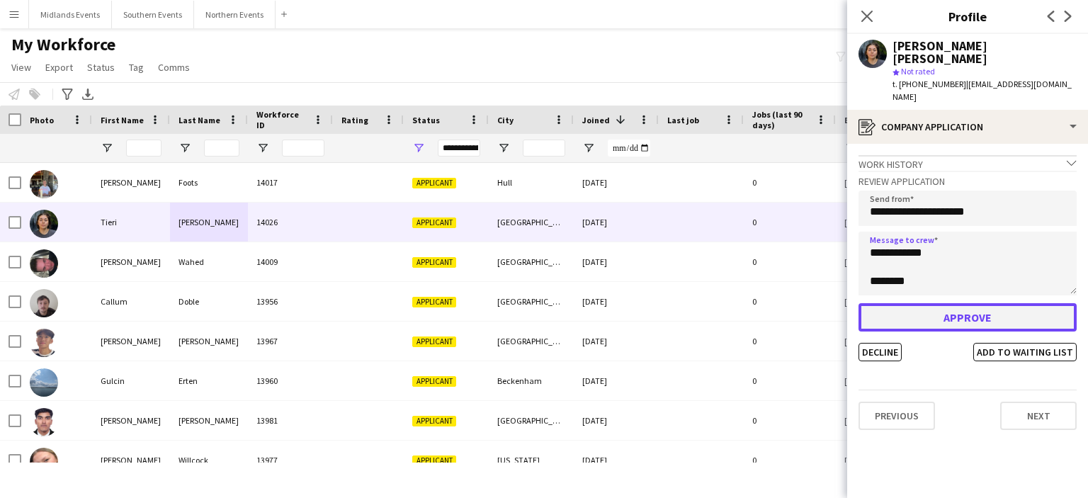
click at [929, 303] on button "Approve" at bounding box center [967, 317] width 218 height 28
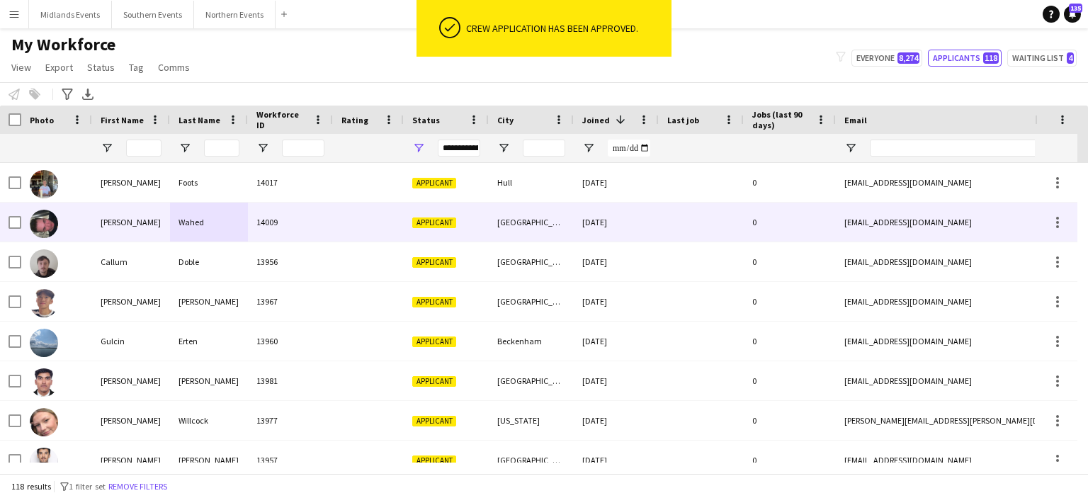
click at [194, 224] on div "Wahed" at bounding box center [209, 222] width 78 height 39
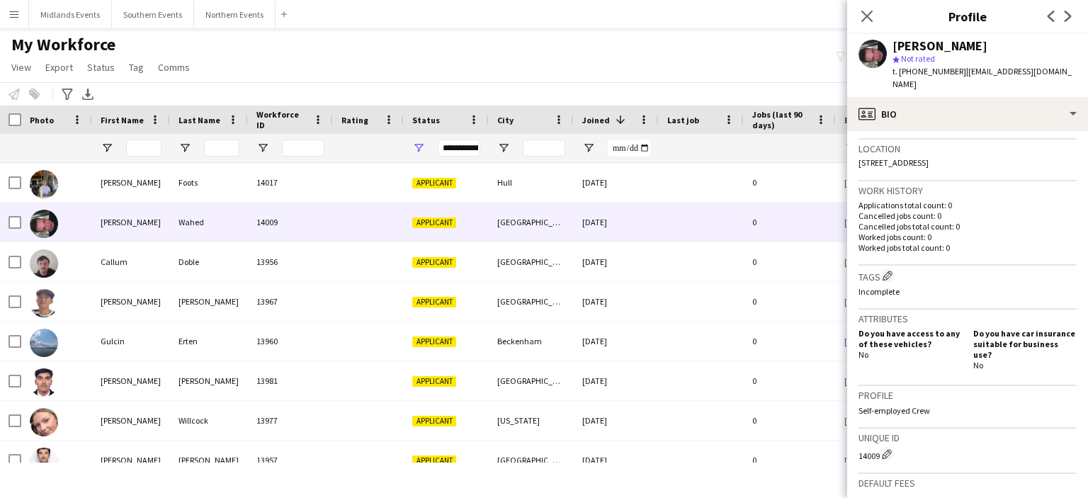
scroll to position [497, 0]
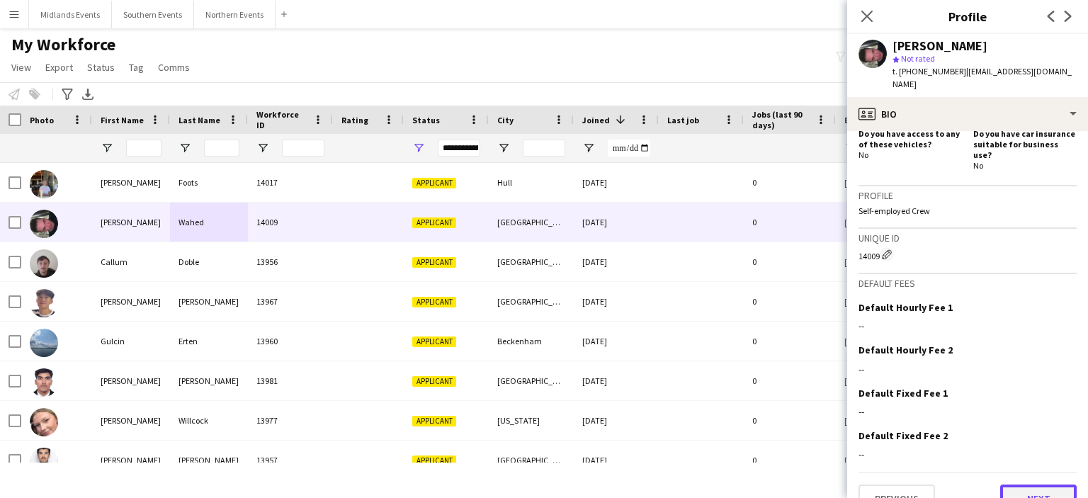
click at [1035, 484] on button "Next" at bounding box center [1038, 498] width 76 height 28
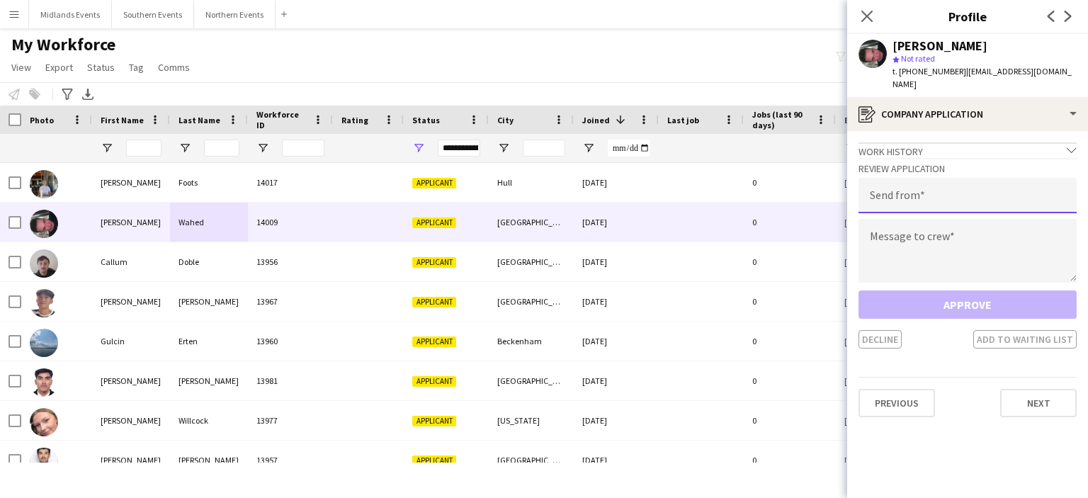
click at [904, 181] on input "email" at bounding box center [967, 195] width 218 height 35
type input "**********"
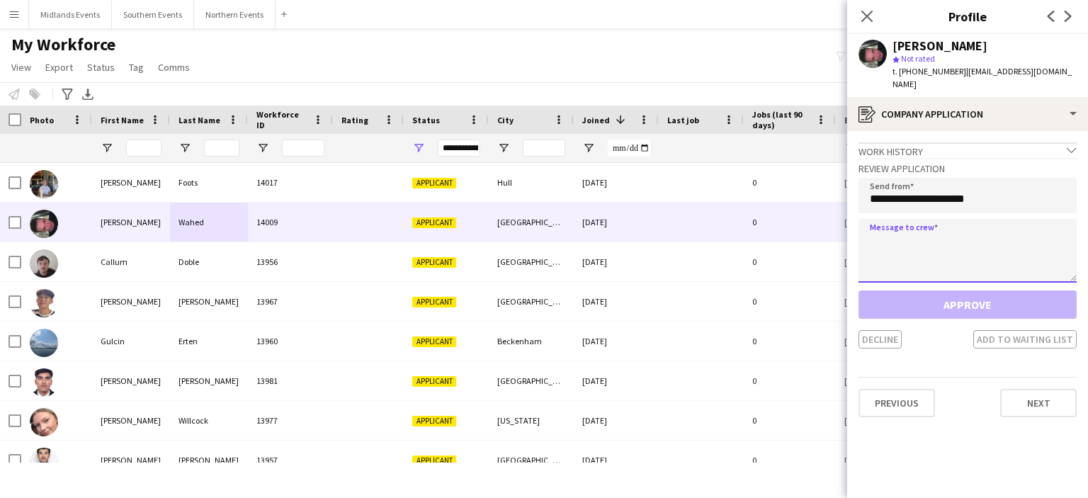
paste textarea "**********"
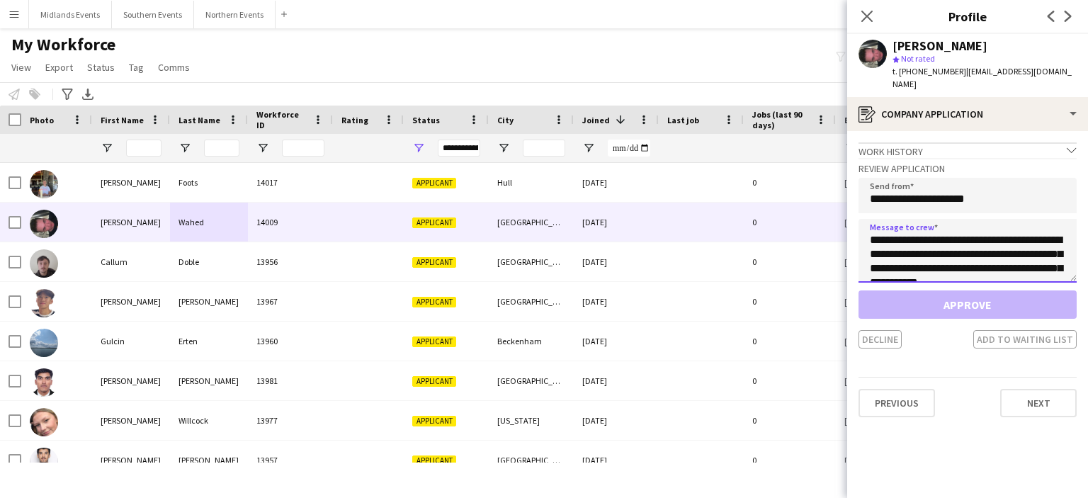
scroll to position [306, 0]
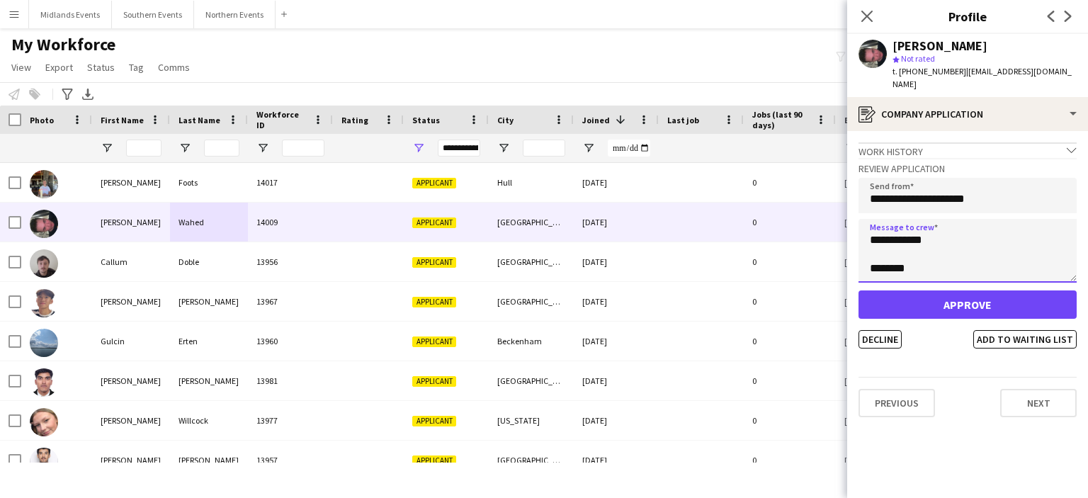
type textarea "**********"
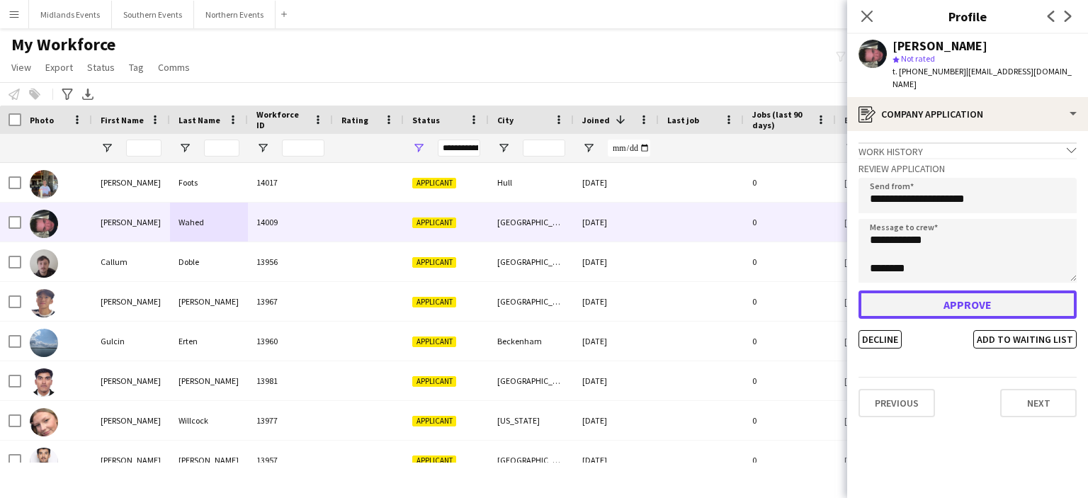
click at [913, 301] on button "Approve" at bounding box center [967, 304] width 218 height 28
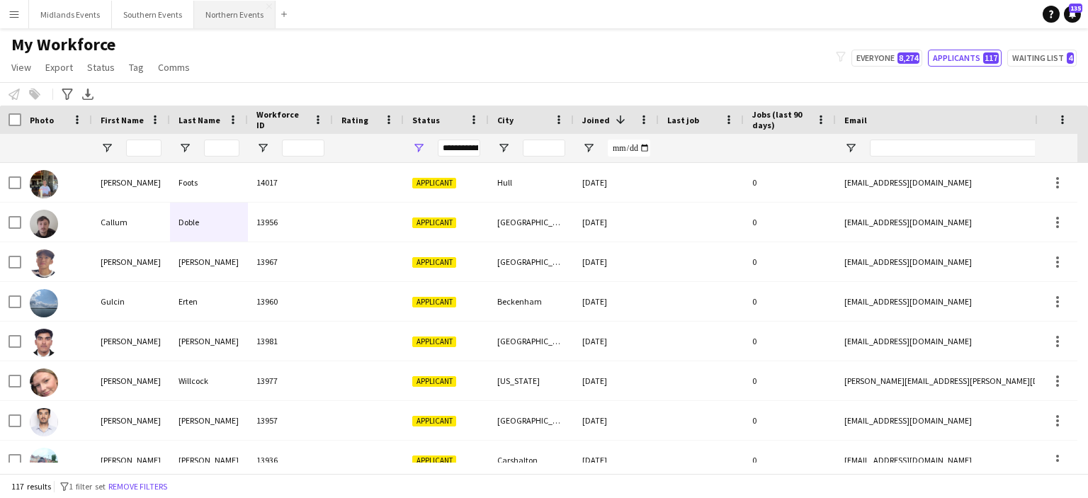
drag, startPoint x: 215, startPoint y: 16, endPoint x: 220, endPoint y: 21, distance: 7.5
click at [220, 21] on button "Northern Events Close" at bounding box center [234, 15] width 81 height 28
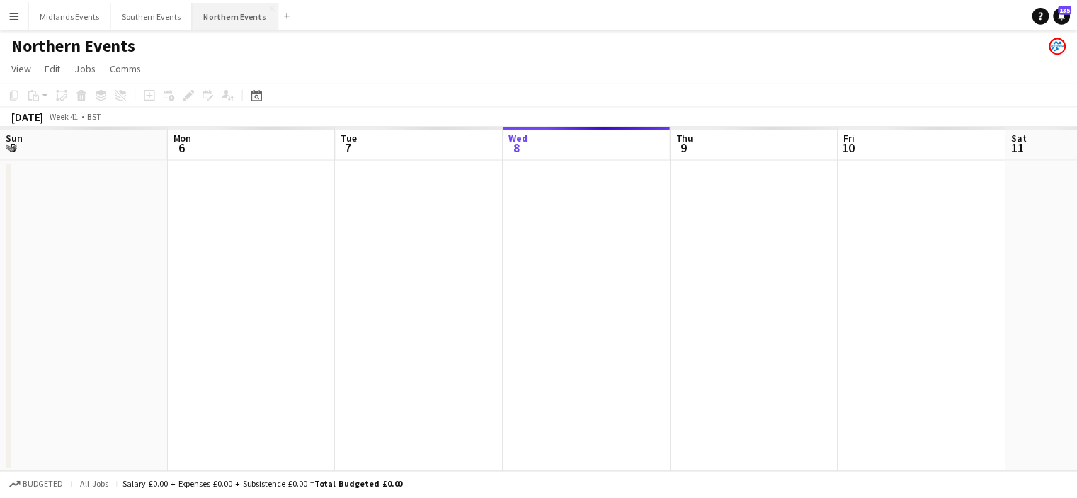
scroll to position [0, 338]
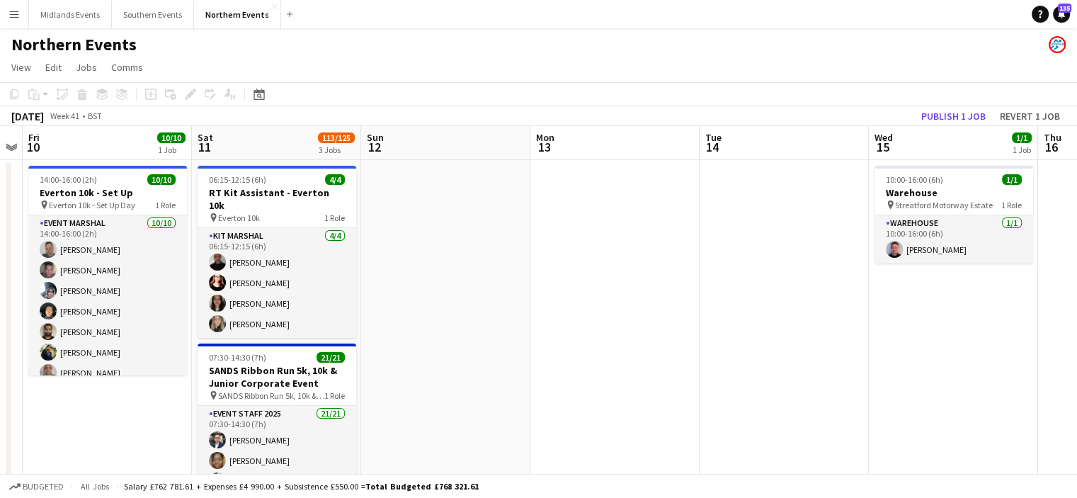
drag, startPoint x: 790, startPoint y: 288, endPoint x: 231, endPoint y: 326, distance: 560.8
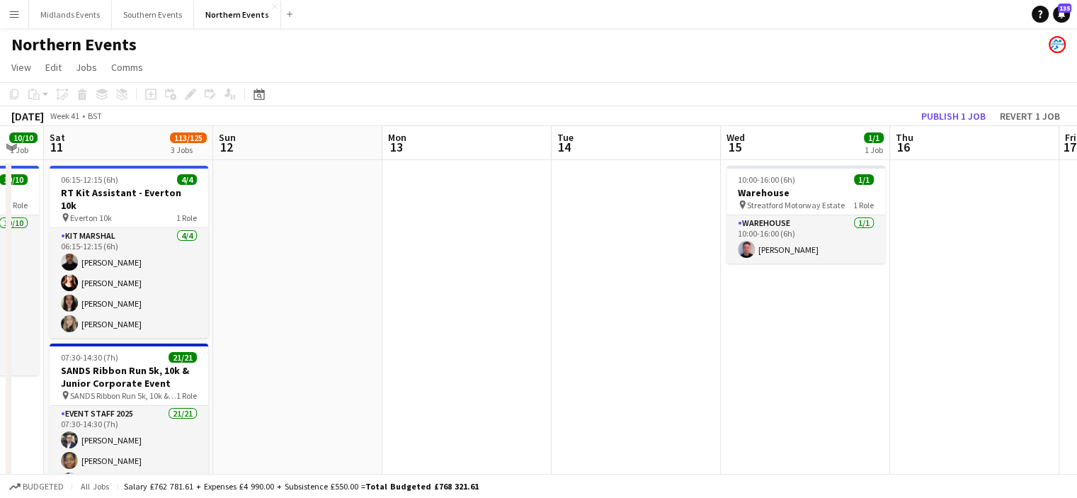
drag, startPoint x: 719, startPoint y: 341, endPoint x: 348, endPoint y: 316, distance: 372.6
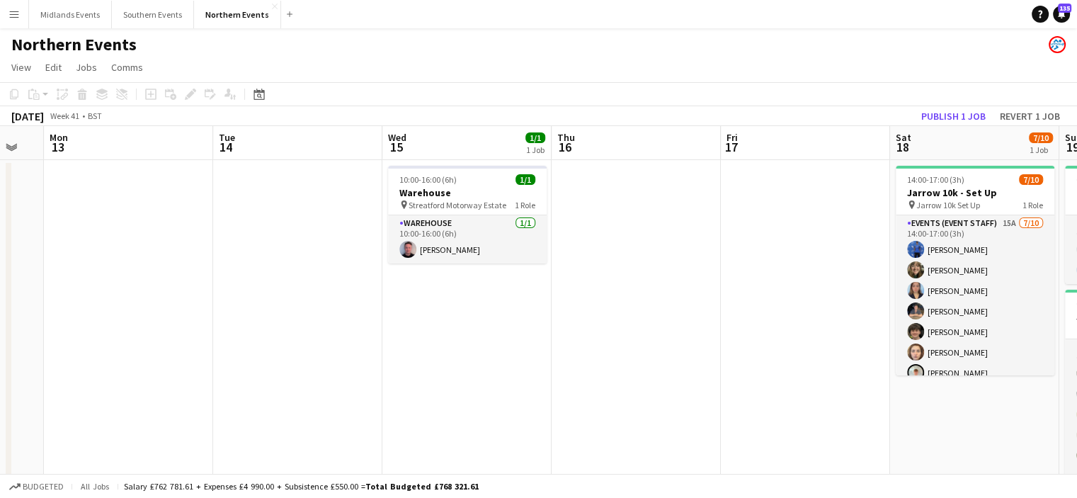
scroll to position [0, 639]
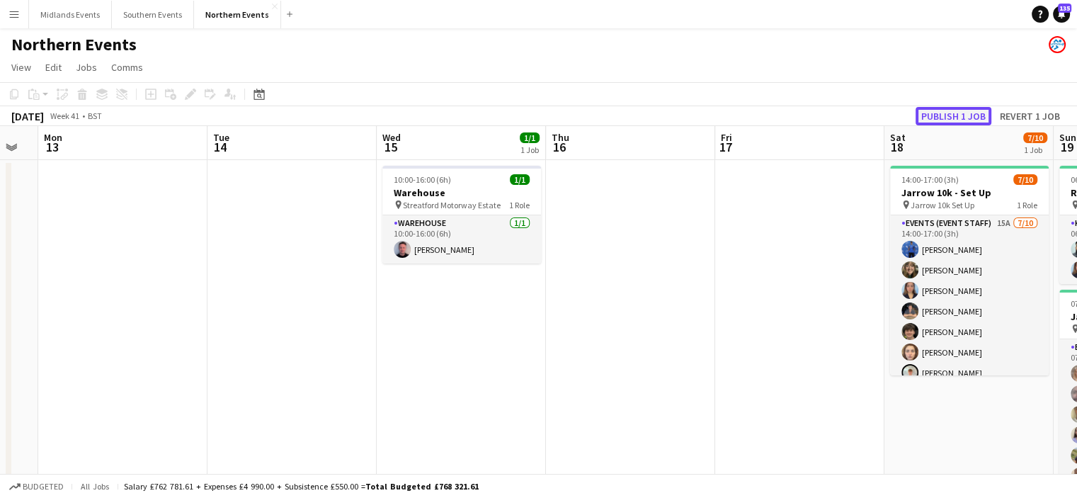
click at [943, 111] on button "Publish 1 job" at bounding box center [954, 116] width 76 height 18
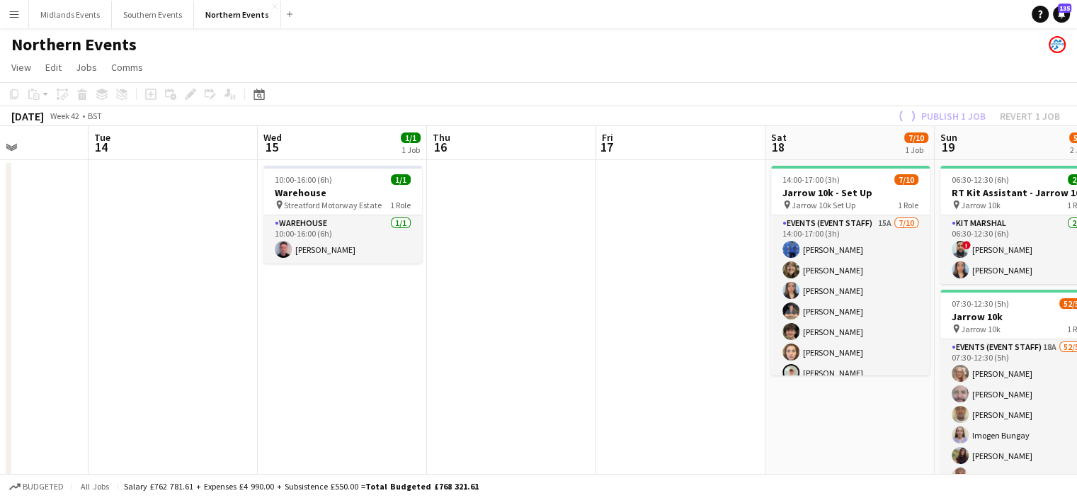
drag, startPoint x: 904, startPoint y: 224, endPoint x: 479, endPoint y: 221, distance: 424.2
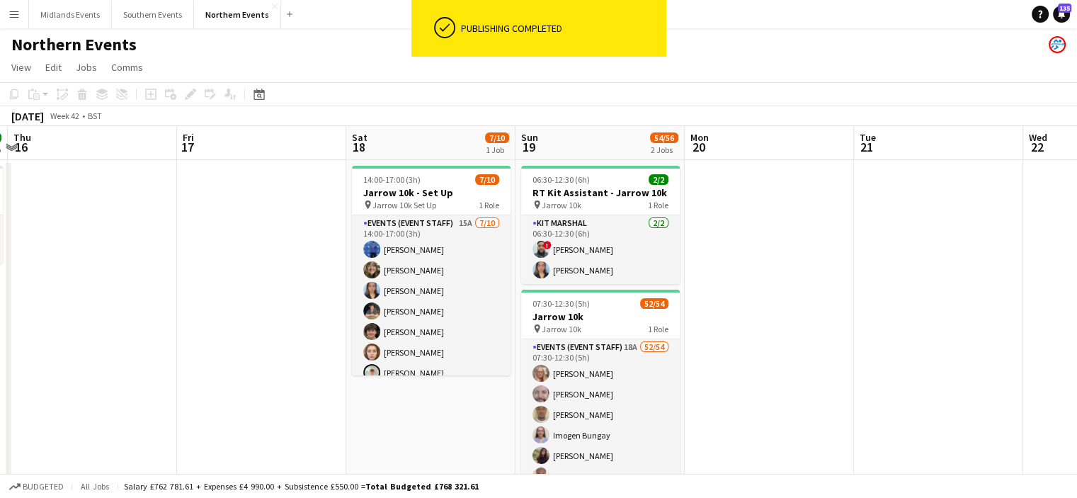
drag, startPoint x: 263, startPoint y: 300, endPoint x: 125, endPoint y: 326, distance: 140.6
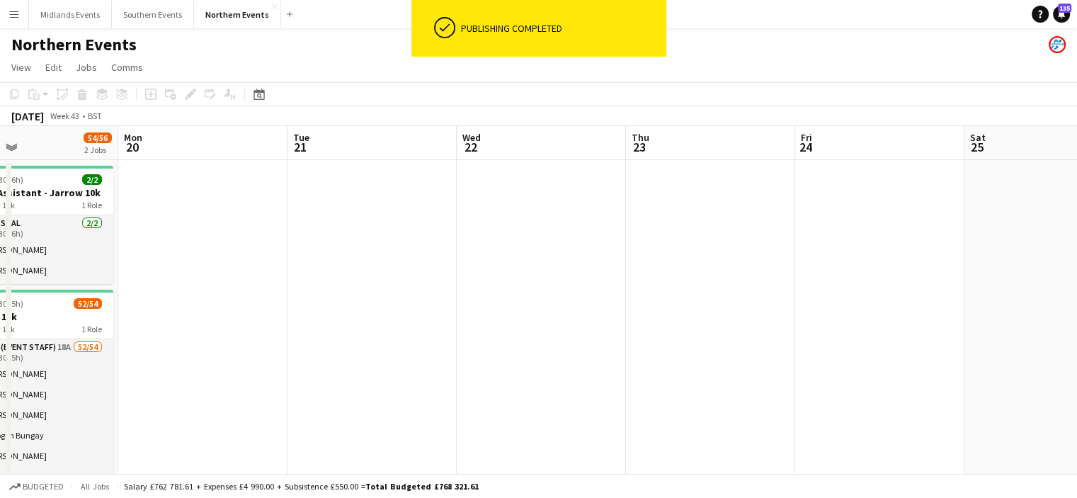
drag, startPoint x: 363, startPoint y: 338, endPoint x: 252, endPoint y: 329, distance: 110.8
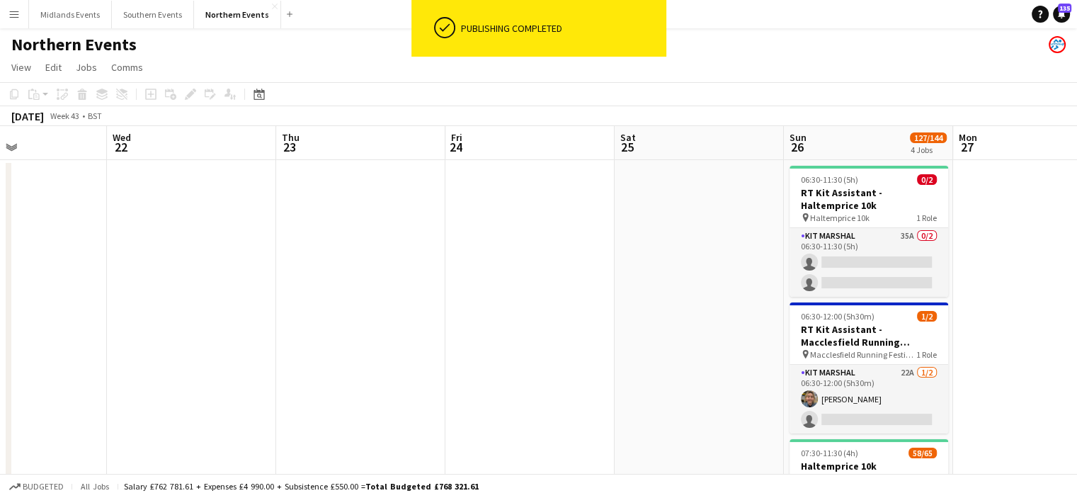
drag, startPoint x: 433, startPoint y: 346, endPoint x: 390, endPoint y: 345, distance: 43.2
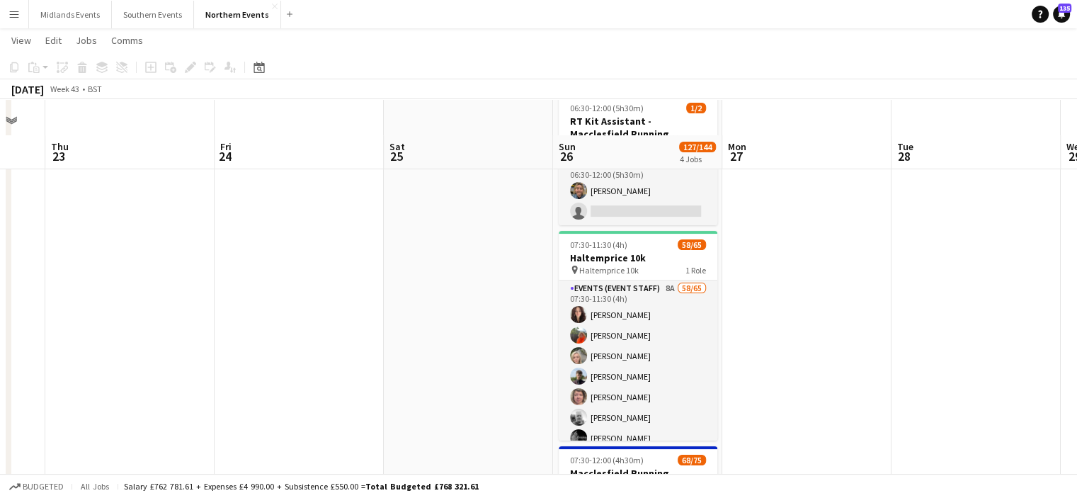
scroll to position [248, 0]
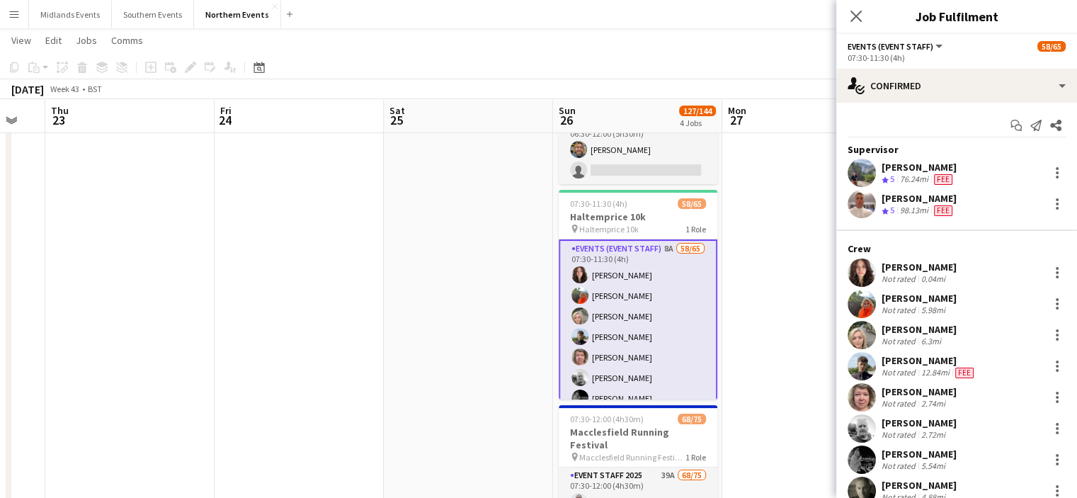
drag, startPoint x: 956, startPoint y: 194, endPoint x: 881, endPoint y: 201, distance: 75.4
click at [881, 201] on div "Tony Brothwood Crew rating 5 98.13mi Fee" at bounding box center [956, 204] width 241 height 28
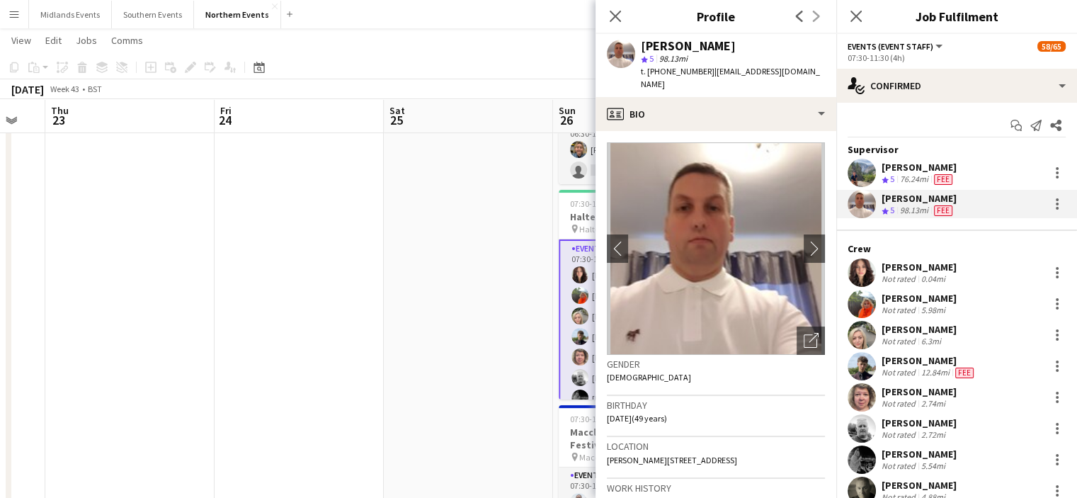
copy div "Tony Brothwood"
